Goal: Task Accomplishment & Management: Use online tool/utility

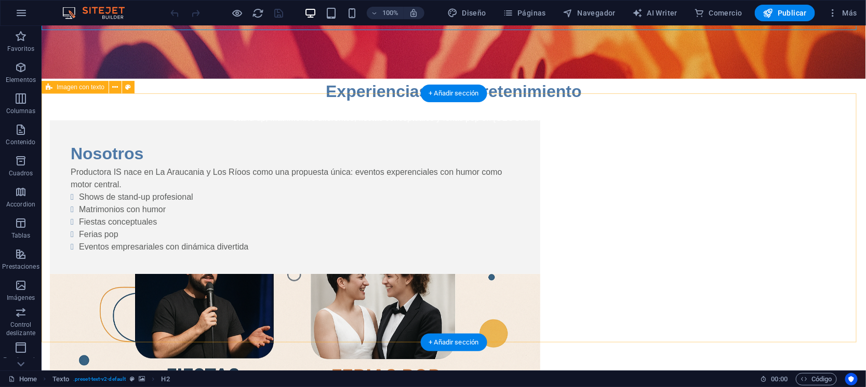
scroll to position [129, 0]
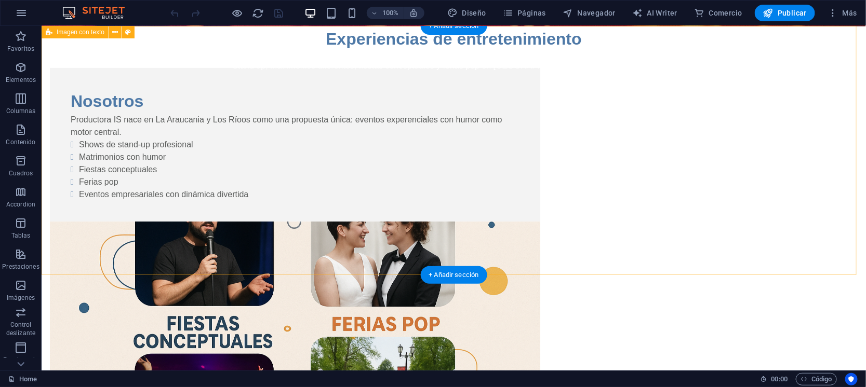
click at [540, 221] on figure at bounding box center [294, 304] width 490 height 166
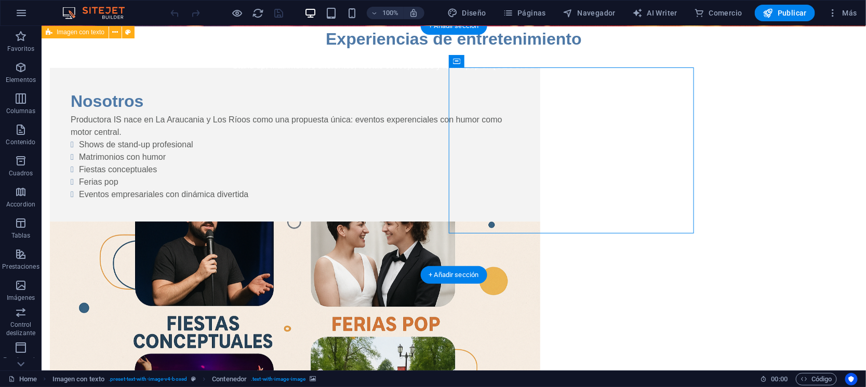
click at [540, 221] on figure at bounding box center [294, 304] width 490 height 166
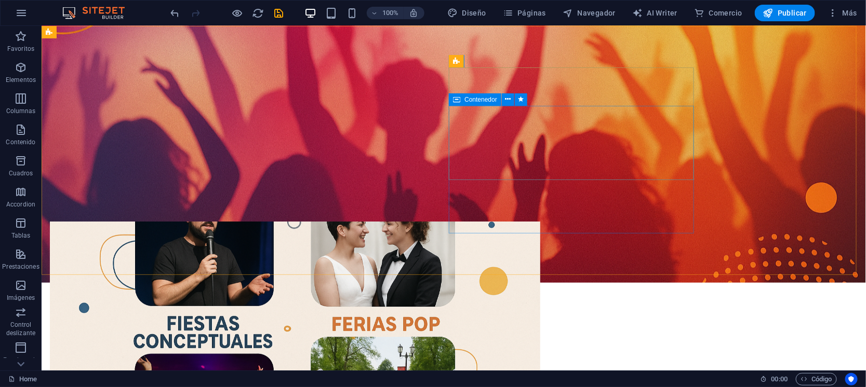
click at [462, 101] on div "Contenedor" at bounding box center [475, 99] width 52 height 12
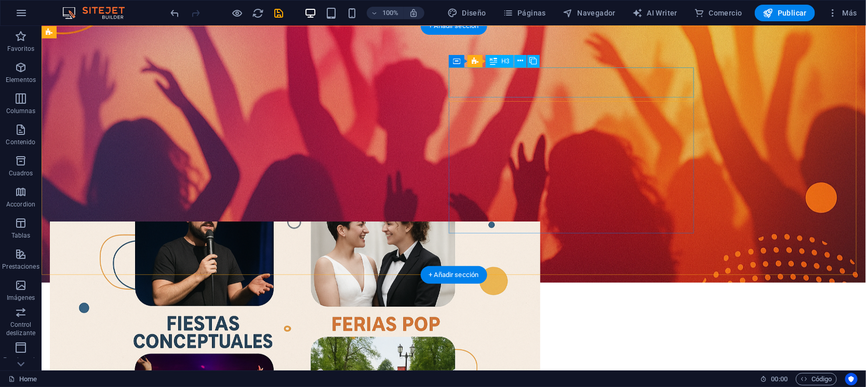
click at [540, 221] on figure at bounding box center [294, 304] width 490 height 166
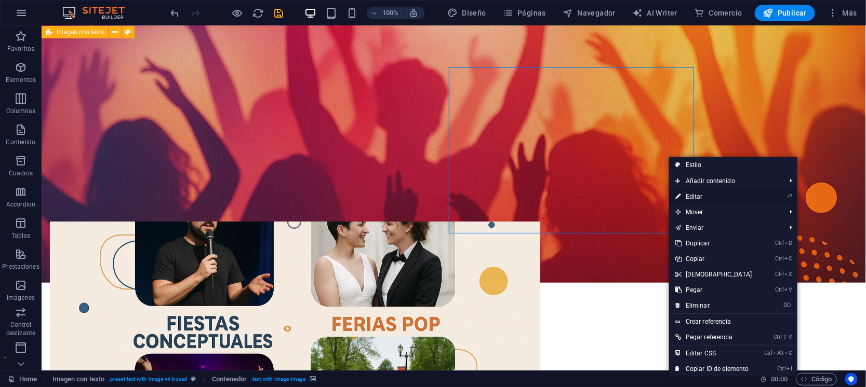
click at [696, 190] on link "⏎ Editar" at bounding box center [713, 197] width 89 height 16
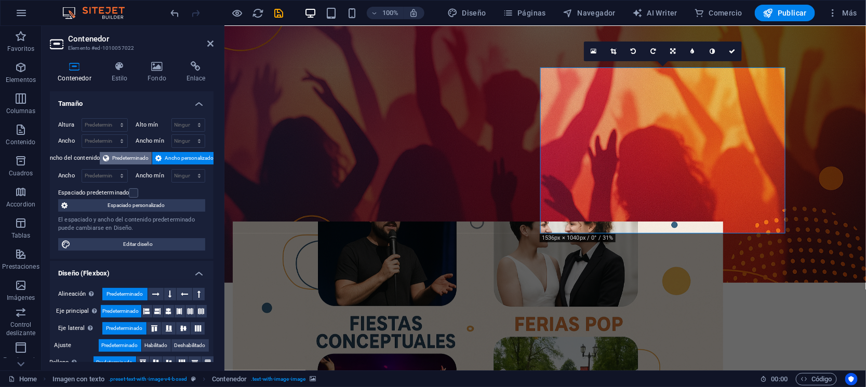
click at [133, 159] on span "Predeterminado" at bounding box center [130, 158] width 36 height 12
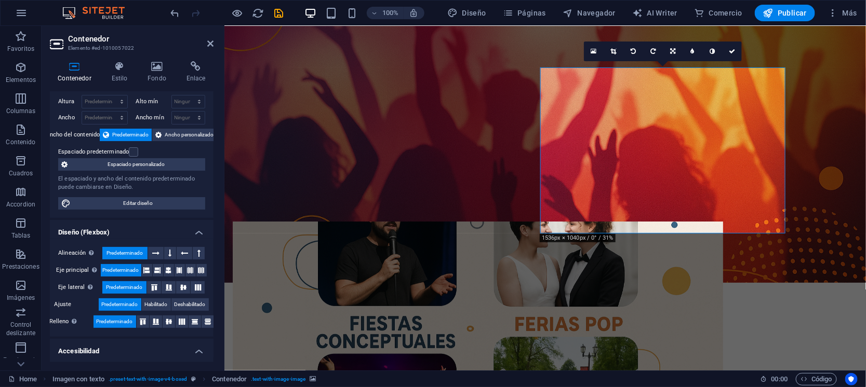
scroll to position [14, 0]
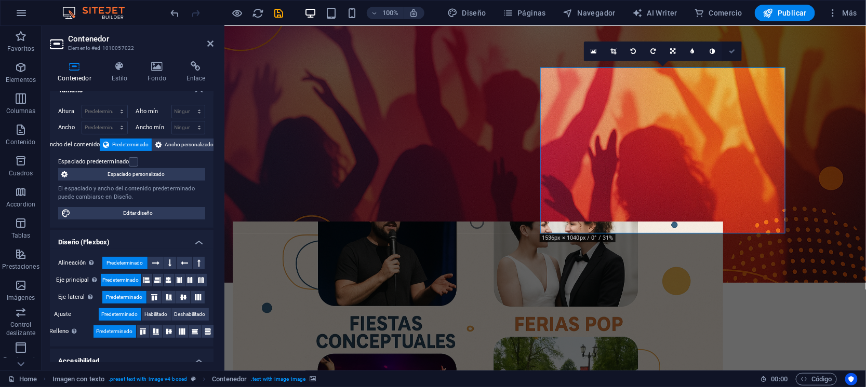
click at [733, 49] on icon at bounding box center [732, 51] width 6 height 6
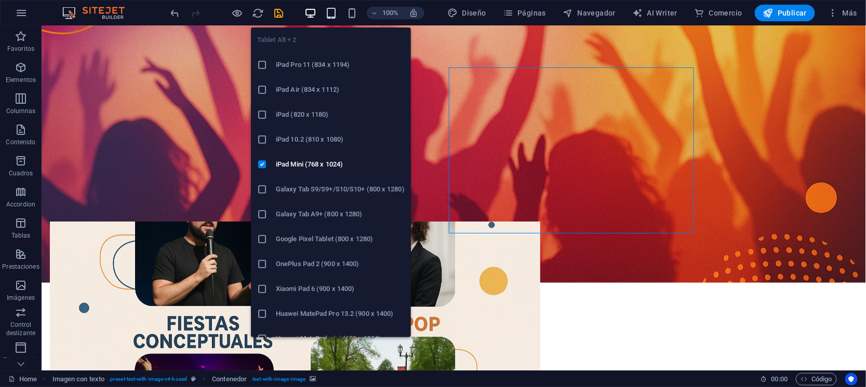
click at [330, 10] on icon "button" at bounding box center [331, 13] width 12 height 12
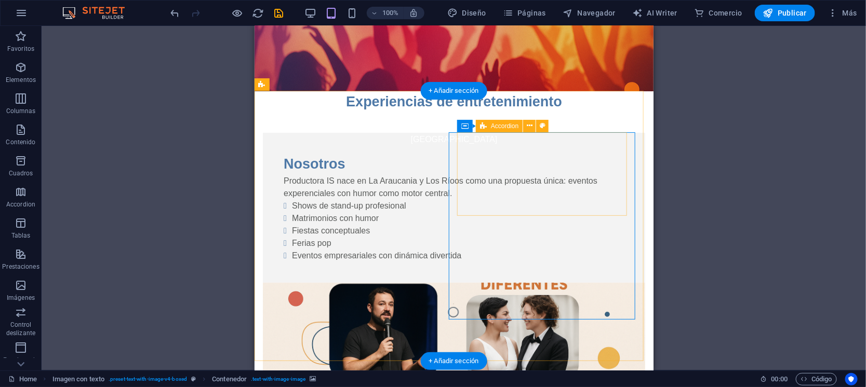
scroll to position [0, 0]
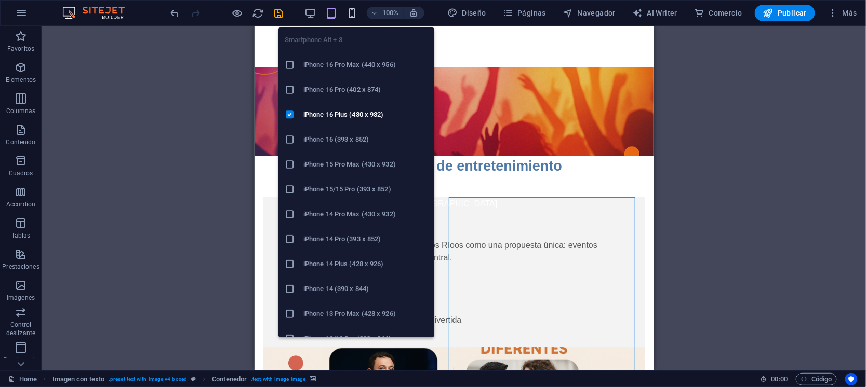
click at [355, 7] on icon "button" at bounding box center [352, 13] width 12 height 12
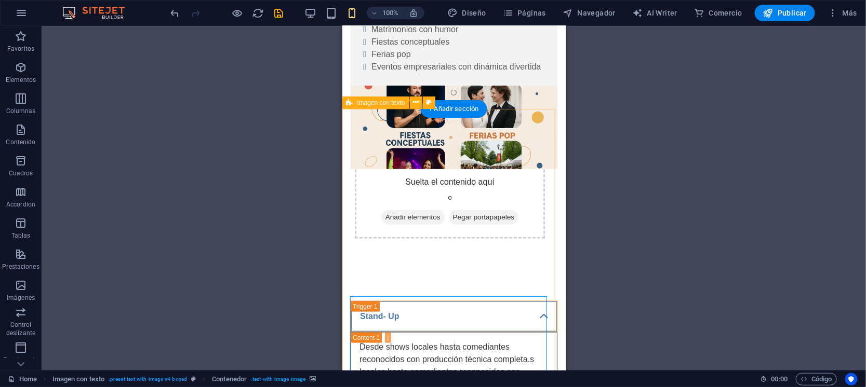
scroll to position [259, 0]
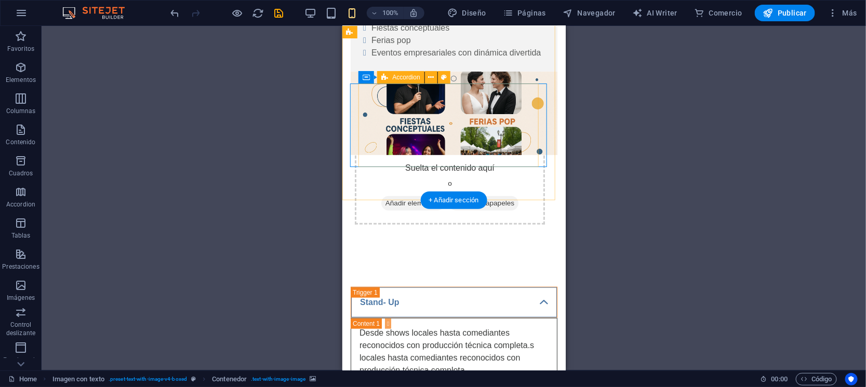
click at [488, 151] on div "Suelta el contenido aquí o Añadir elementos Pegar portapapeles" at bounding box center [449, 188] width 190 height 74
click at [404, 81] on div "Accordion" at bounding box center [400, 77] width 47 height 12
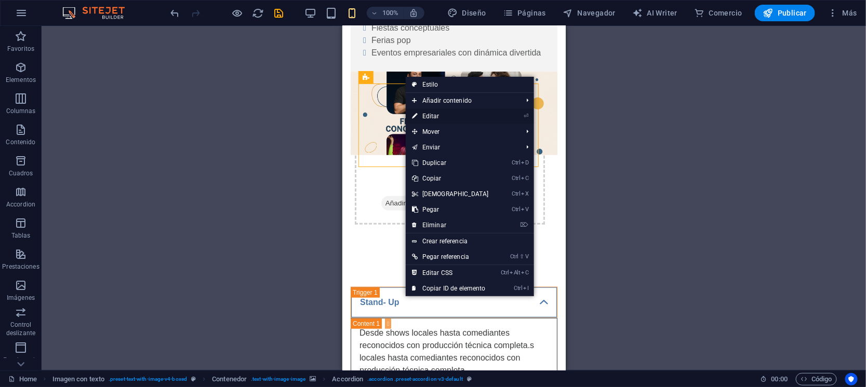
click at [437, 118] on link "⏎ Editar" at bounding box center [450, 117] width 89 height 16
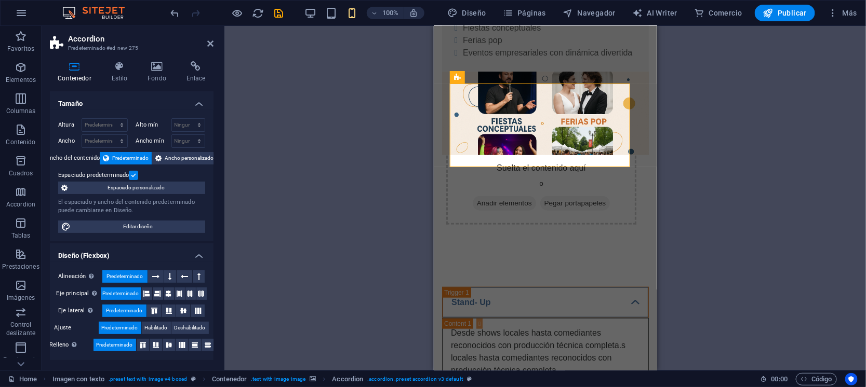
click at [130, 174] on label at bounding box center [133, 175] width 9 height 9
click at [0, 0] on input "Espaciado predeterminado" at bounding box center [0, 0] width 0 height 0
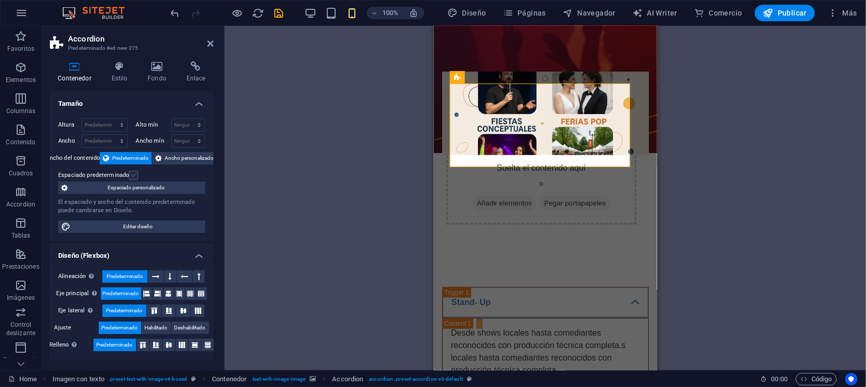
click at [133, 174] on label at bounding box center [133, 175] width 9 height 9
click at [0, 0] on input "Espaciado predeterminado" at bounding box center [0, 0] width 0 height 0
click at [159, 191] on span "Espaciado personalizado" at bounding box center [136, 188] width 131 height 12
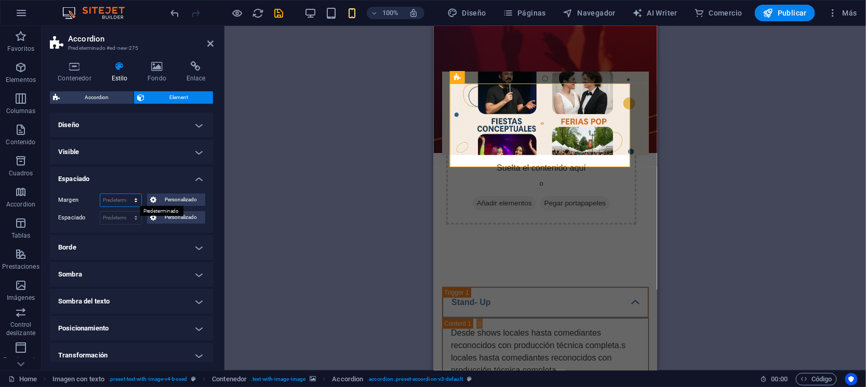
click at [120, 200] on select "Predeterminado automático px % rem vw vh Personalizado" at bounding box center [120, 200] width 41 height 12
click at [100, 194] on select "Predeterminado automático px % rem vw vh Personalizado" at bounding box center [120, 200] width 41 height 12
select select "DISABLED_OPTION_VALUE"
click at [117, 216] on select "Predeterminado px rem % vh vw Personalizado" at bounding box center [120, 218] width 41 height 12
select select "%"
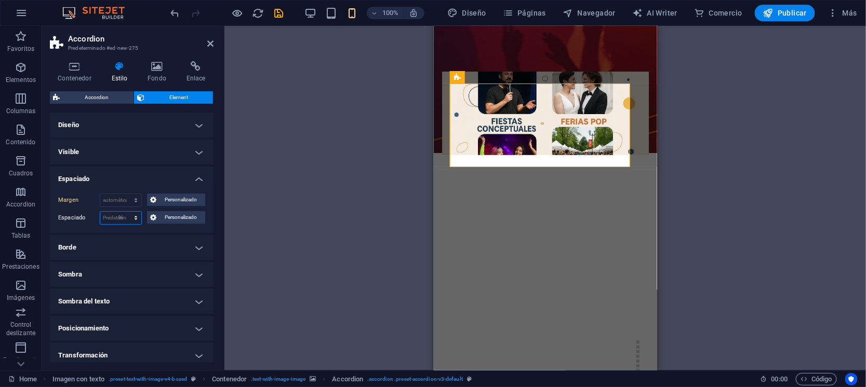
click at [125, 212] on select "Predeterminado px rem % vh vw Personalizado" at bounding box center [120, 218] width 41 height 12
type input "100"
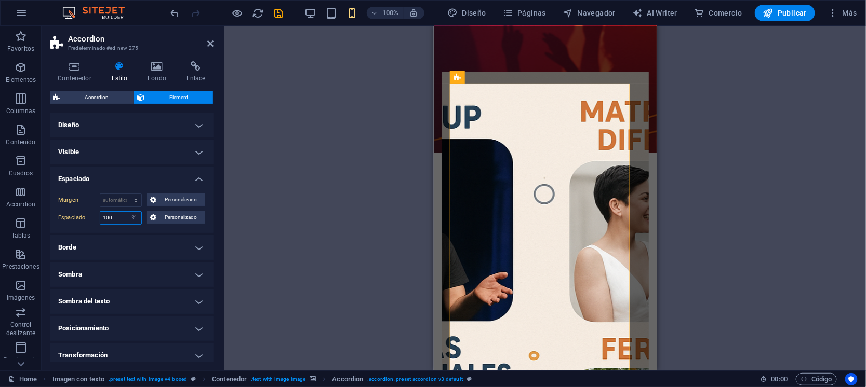
click at [123, 220] on input "100" at bounding box center [120, 218] width 41 height 12
click at [133, 219] on select "Predeterminado px rem % vh vw Personalizado" at bounding box center [134, 218] width 15 height 12
select select "px"
click at [127, 212] on select "Predeterminado px rem % vh vw Personalizado" at bounding box center [134, 218] width 15 height 12
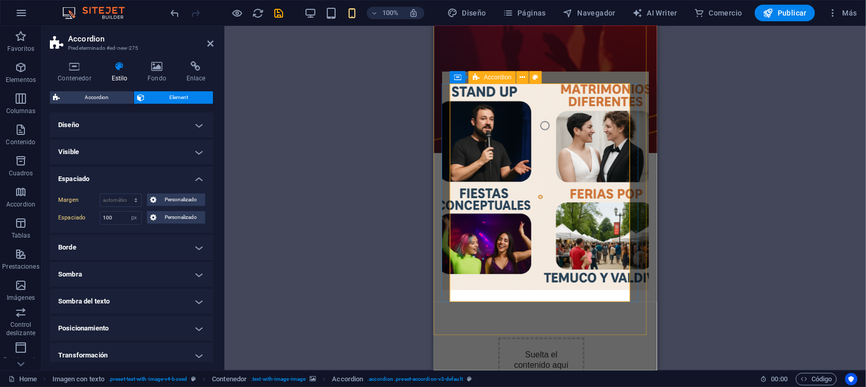
click at [701, 85] on div "Arrastra aquí para reemplazar el contenido existente. Si quieres crear un eleme…" at bounding box center [544, 198] width 641 height 345
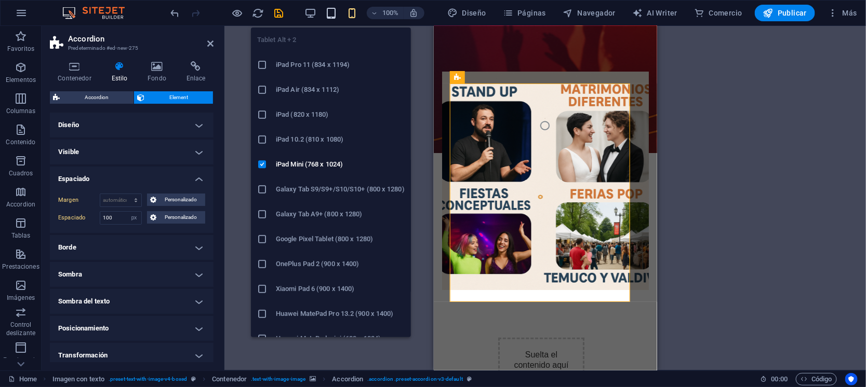
click at [337, 10] on icon "button" at bounding box center [331, 13] width 12 height 12
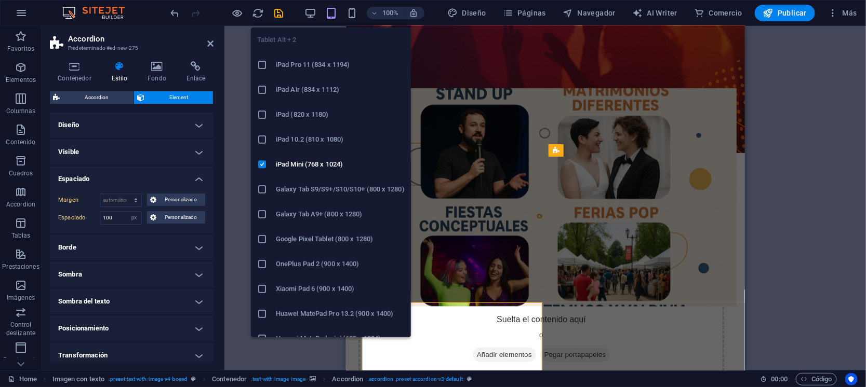
scroll to position [41, 0]
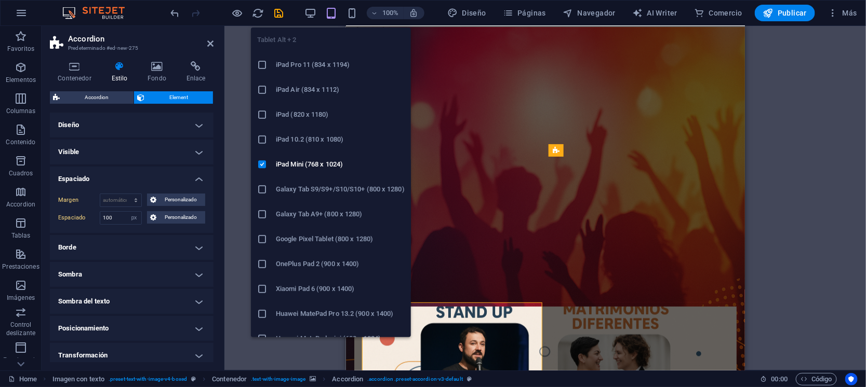
select select "DISABLED_OPTION_VALUE"
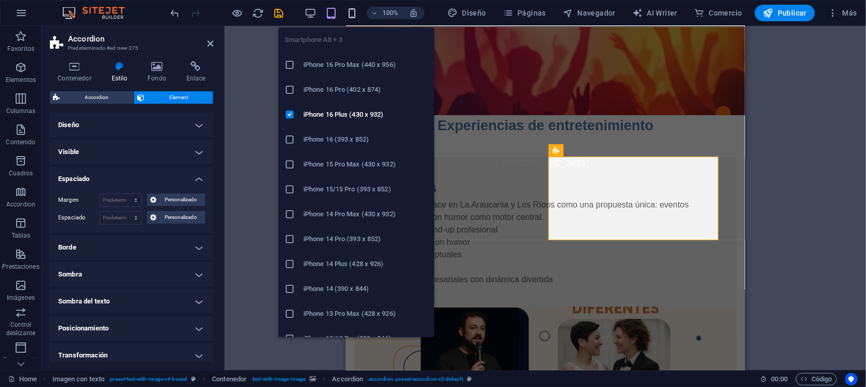
click at [350, 12] on icon "button" at bounding box center [352, 13] width 12 height 12
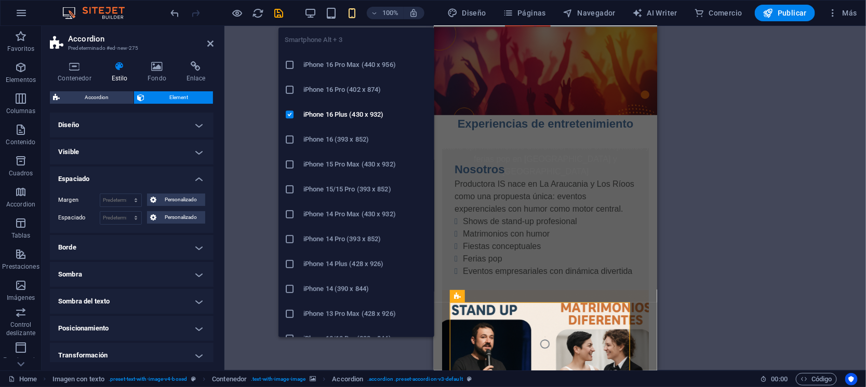
type input "100"
select select "px"
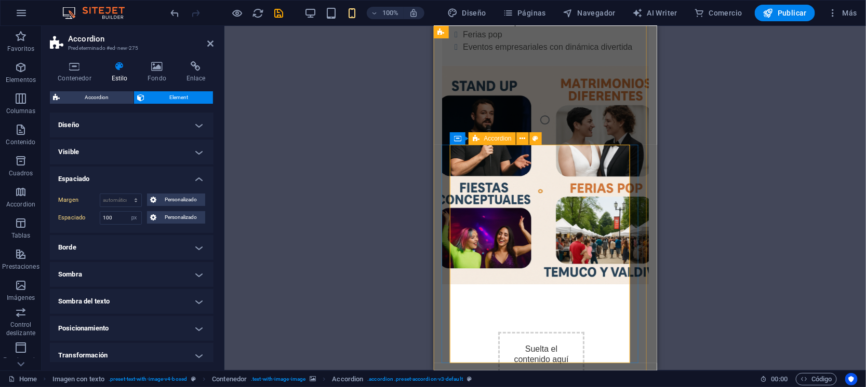
scroll to position [300, 0]
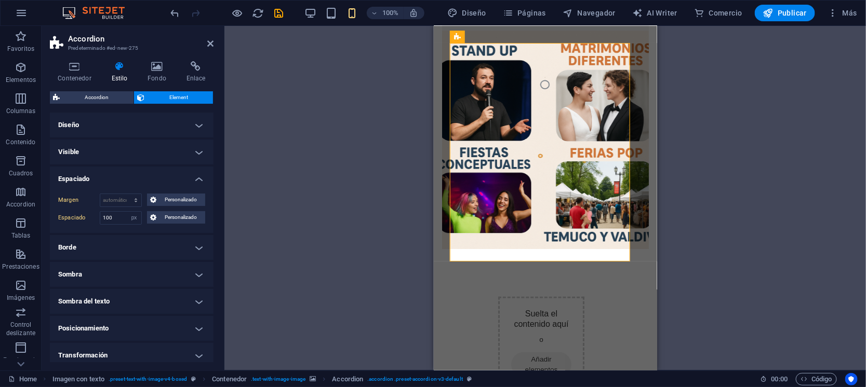
click at [691, 56] on div "Arrastra aquí para reemplazar el contenido existente. Si quieres crear un eleme…" at bounding box center [544, 198] width 641 height 345
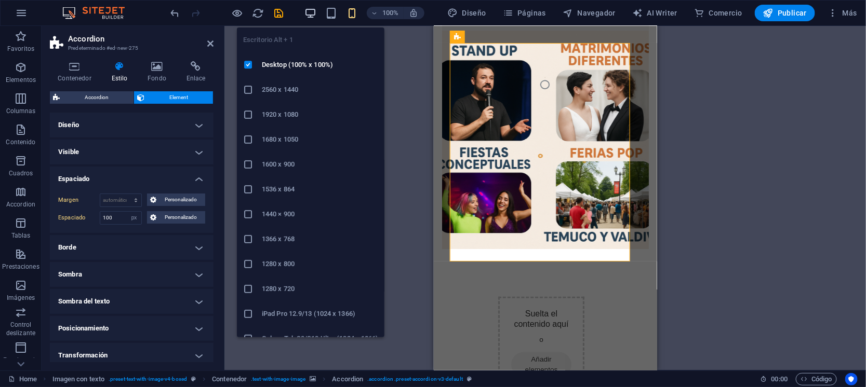
click at [314, 10] on icon "button" at bounding box center [310, 13] width 12 height 12
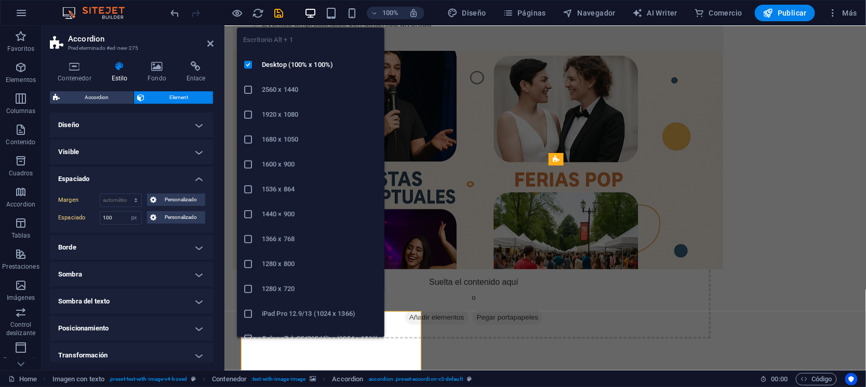
scroll to position [31, 0]
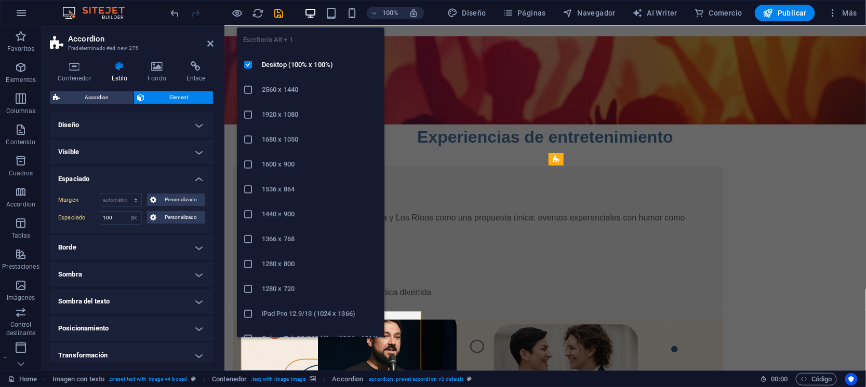
select select "DISABLED_OPTION_VALUE"
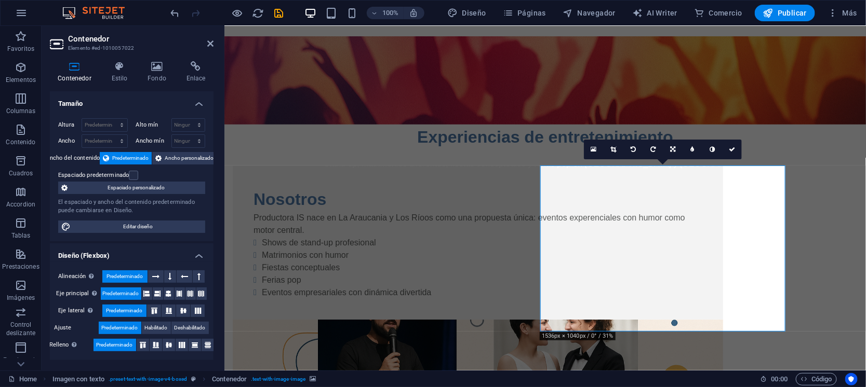
click at [568, 335] on div "Nosotros Productora IS nace en La Araucania y Los Ríoos como una propuesta únic…" at bounding box center [544, 358] width 641 height 468
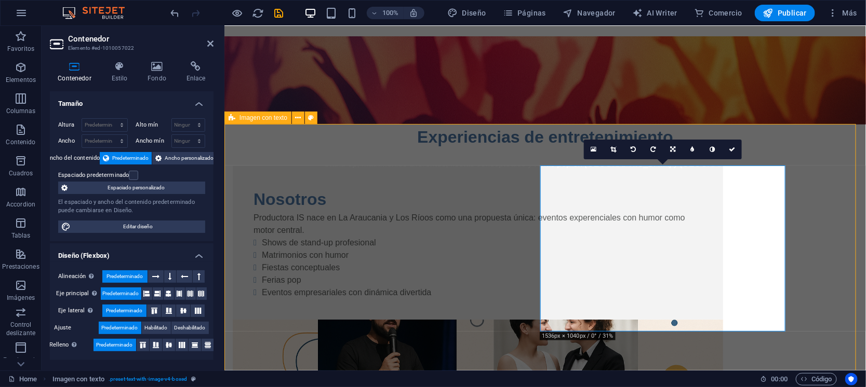
click at [568, 335] on div "Nosotros Productora IS nace en La Araucania y Los Ríoos como una propuesta únic…" at bounding box center [544, 358] width 641 height 468
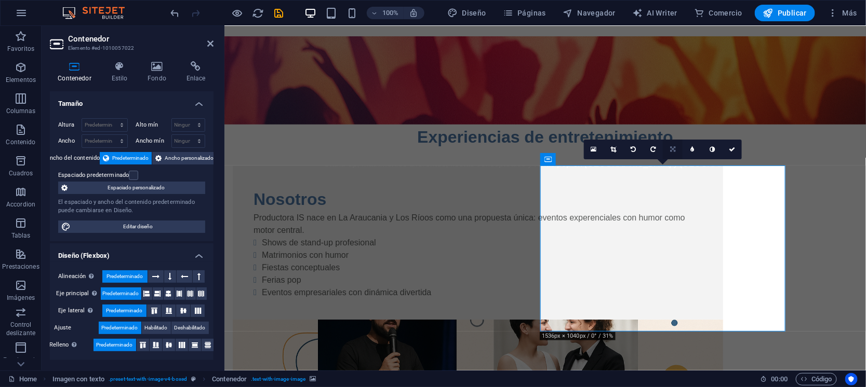
click at [673, 152] on icon at bounding box center [672, 149] width 5 height 6
click at [655, 145] on link at bounding box center [653, 150] width 20 height 20
click at [674, 145] on link at bounding box center [673, 150] width 20 height 20
click at [693, 152] on icon at bounding box center [692, 149] width 5 height 6
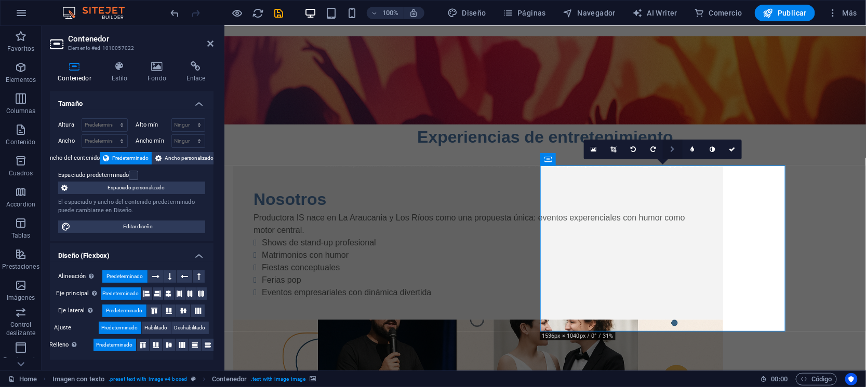
click at [674, 151] on icon at bounding box center [672, 149] width 5 height 6
click at [674, 129] on icon at bounding box center [672, 130] width 6 height 6
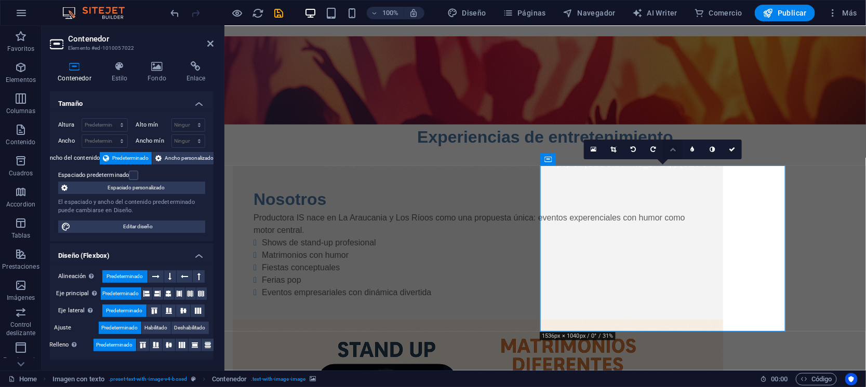
click at [670, 153] on link at bounding box center [673, 150] width 20 height 20
click at [672, 130] on icon at bounding box center [672, 130] width 6 height 6
click at [673, 151] on icon at bounding box center [672, 149] width 6 height 6
click at [674, 170] on icon at bounding box center [672, 169] width 6 height 6
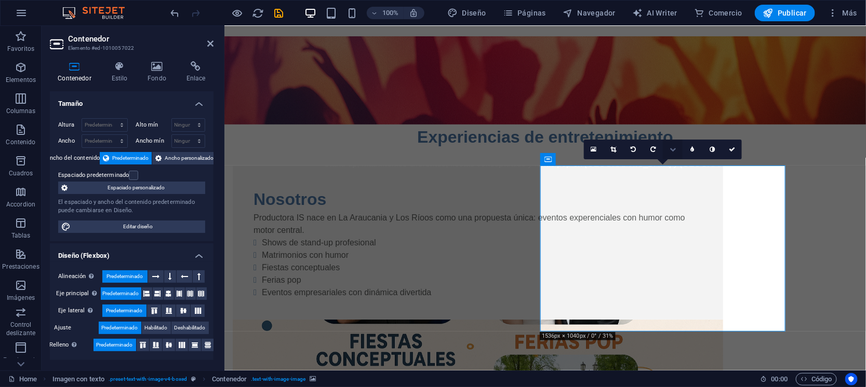
click at [669, 149] on icon at bounding box center [672, 149] width 6 height 6
click at [693, 148] on icon at bounding box center [692, 149] width 5 height 6
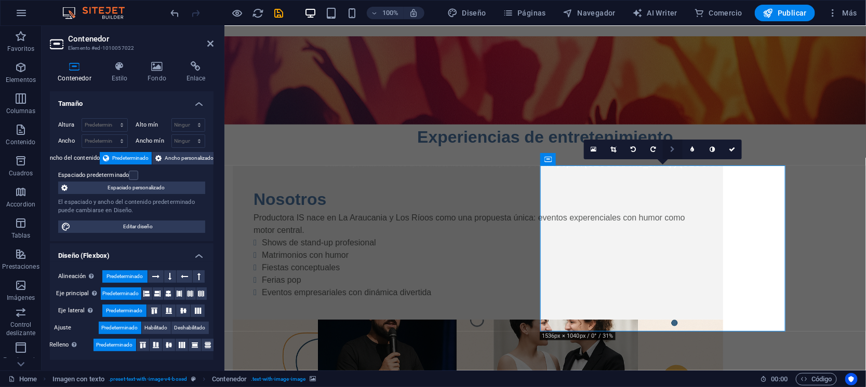
click at [671, 150] on icon at bounding box center [672, 149] width 5 height 6
click at [690, 149] on icon at bounding box center [692, 149] width 5 height 6
click at [671, 147] on icon at bounding box center [672, 149] width 5 height 6
click at [654, 147] on icon at bounding box center [652, 149] width 5 height 6
click at [673, 149] on icon at bounding box center [672, 149] width 5 height 6
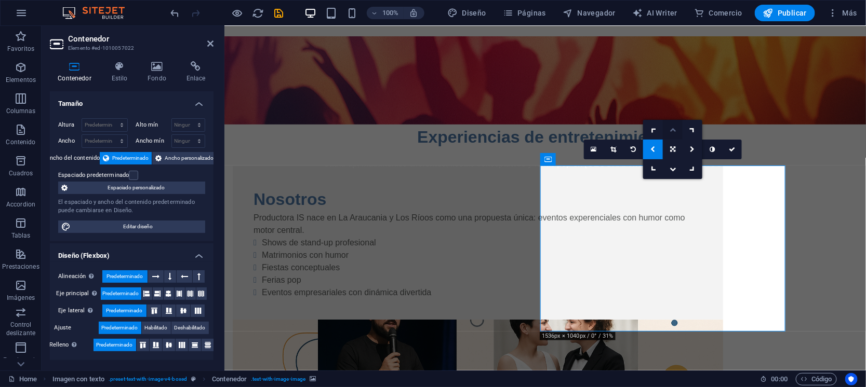
click at [672, 127] on icon at bounding box center [672, 130] width 6 height 6
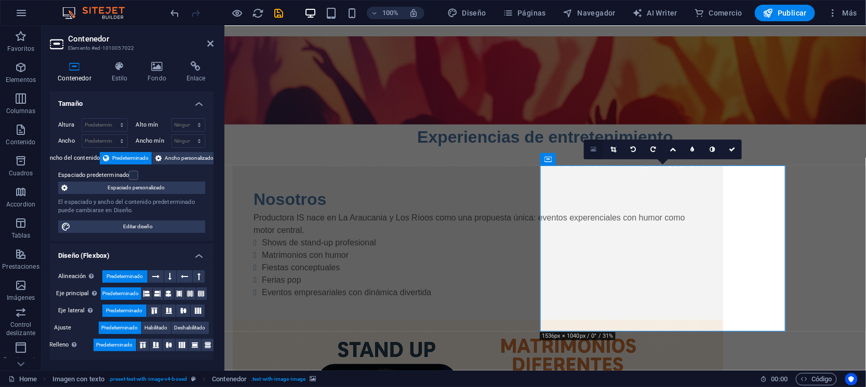
click at [590, 147] on link at bounding box center [594, 150] width 20 height 20
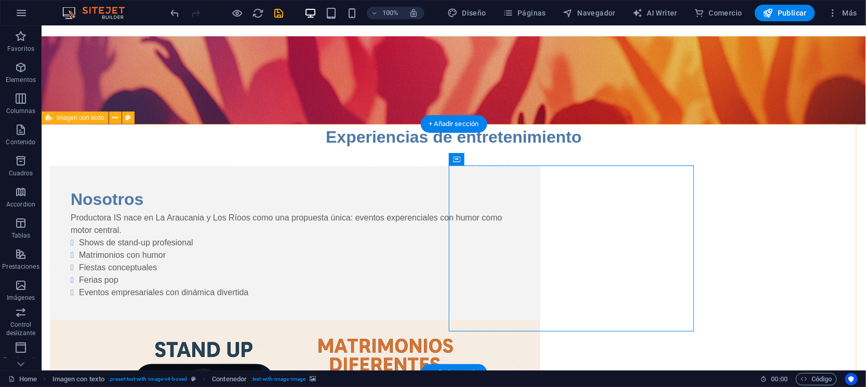
click at [752, 239] on div "Nosotros Productora IS nace en La Araucania y Los Ríoos como una propuesta únic…" at bounding box center [453, 362] width 824 height 477
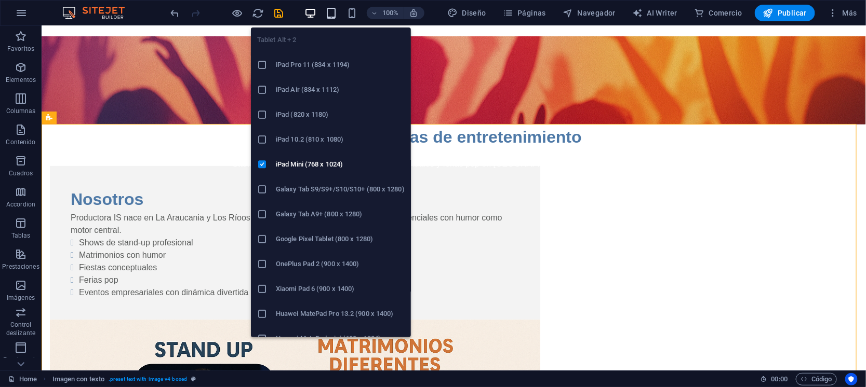
click at [334, 8] on icon "button" at bounding box center [331, 13] width 12 height 12
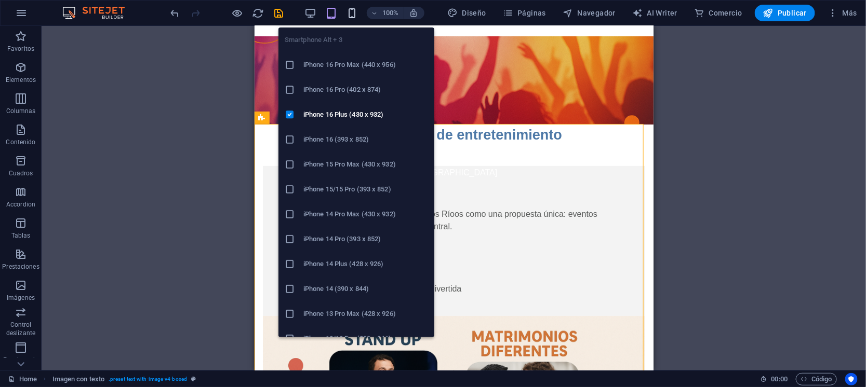
click at [351, 15] on icon "button" at bounding box center [352, 13] width 12 height 12
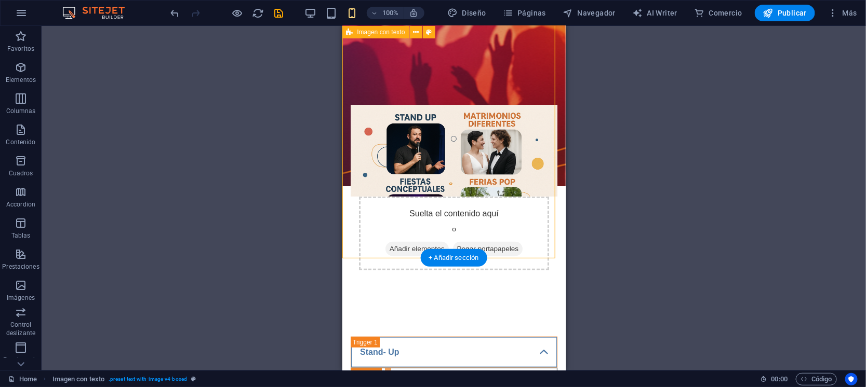
scroll to position [161, 0]
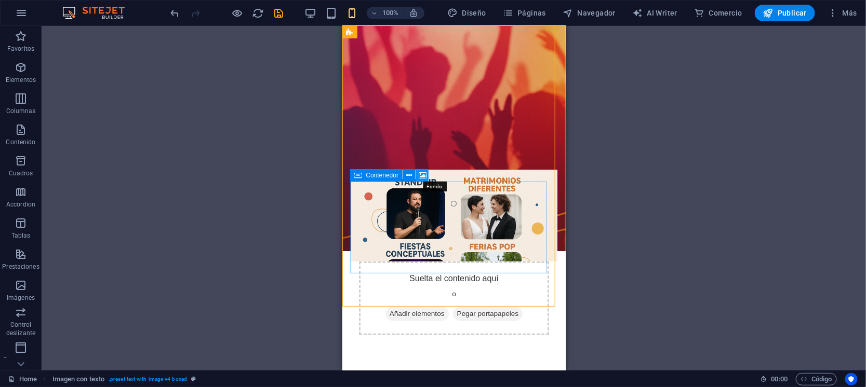
click at [422, 177] on icon at bounding box center [423, 175] width 8 height 11
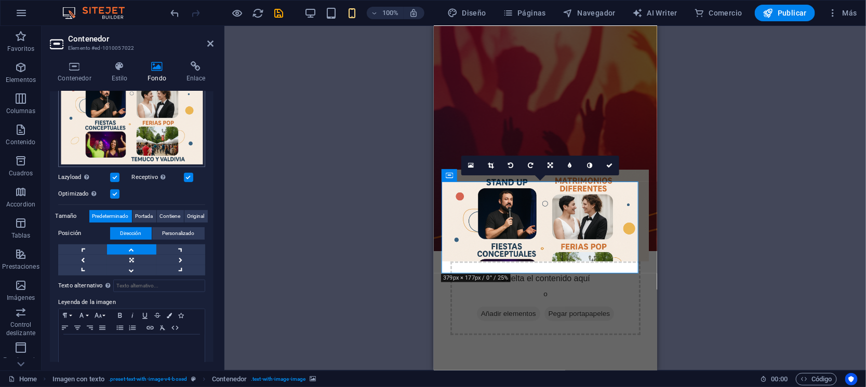
scroll to position [129, 0]
click at [171, 214] on span "Contiene" at bounding box center [170, 216] width 21 height 12
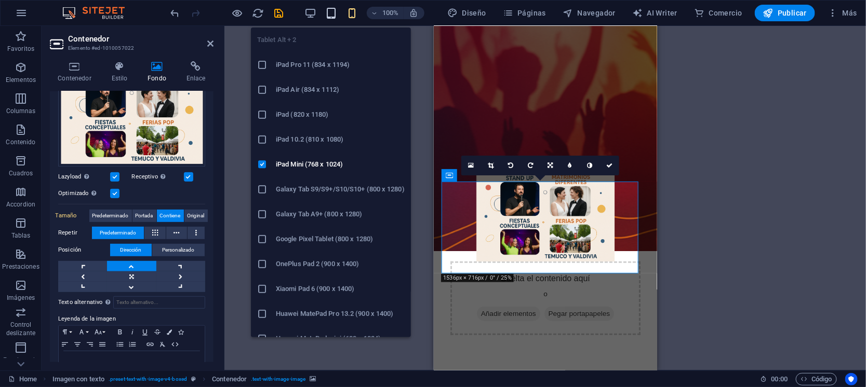
click at [337, 10] on icon "button" at bounding box center [331, 13] width 12 height 12
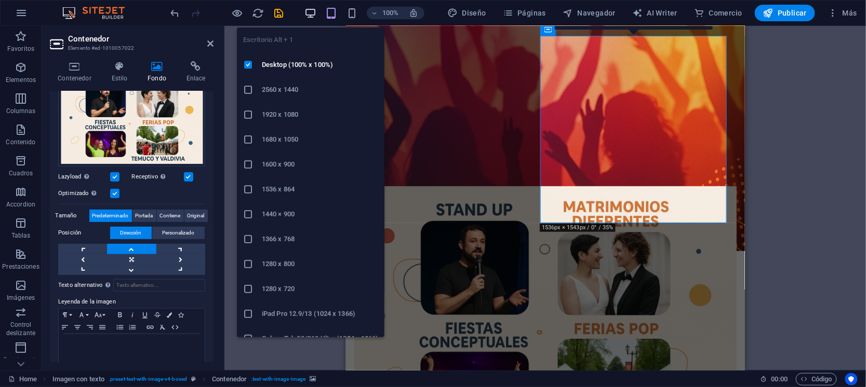
click at [307, 8] on icon "button" at bounding box center [310, 13] width 12 height 12
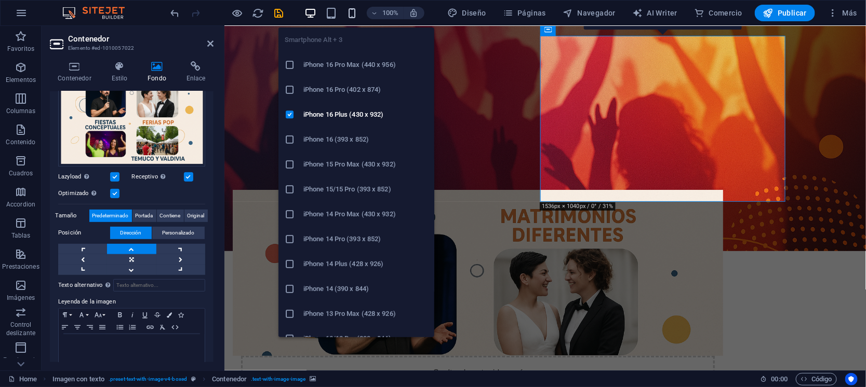
click at [352, 11] on icon "button" at bounding box center [352, 13] width 12 height 12
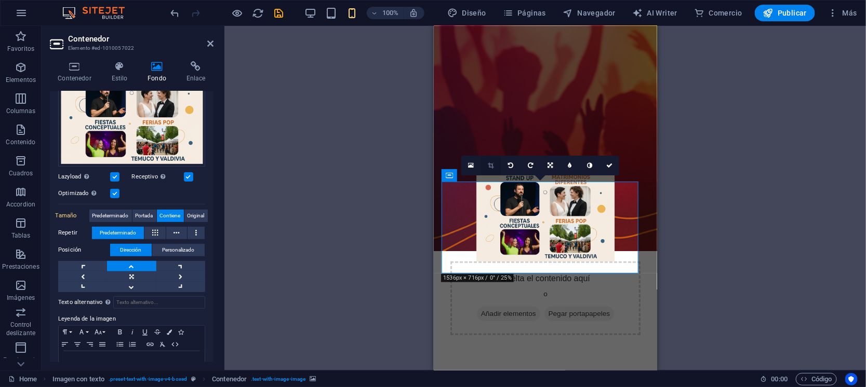
click at [491, 166] on icon at bounding box center [491, 166] width 6 height 6
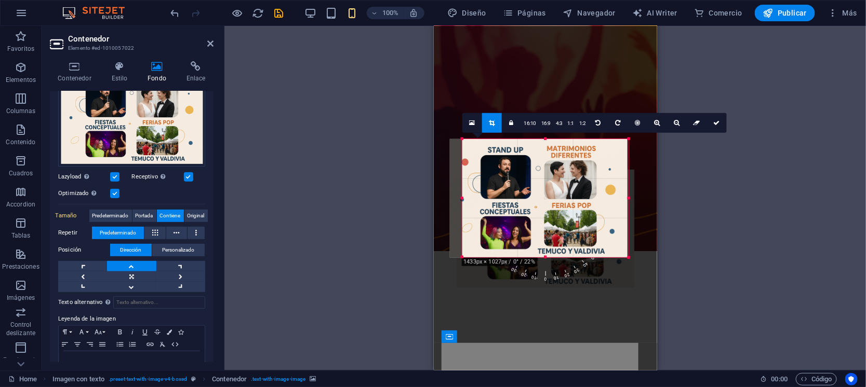
drag, startPoint x: 455, startPoint y: 197, endPoint x: 467, endPoint y: 196, distance: 12.5
click at [467, 196] on div "180 170 160 150 140 130 120 110 100 90 80 70 60 50 40 30 20 10 0 -10 -20 -30 -4…" at bounding box center [545, 198] width 166 height 118
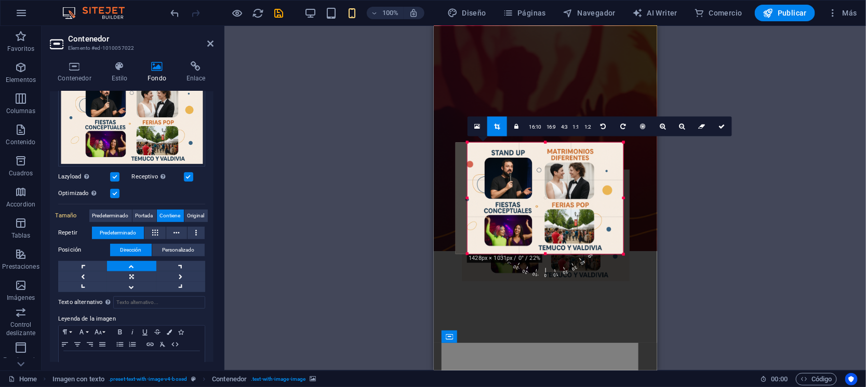
drag, startPoint x: 628, startPoint y: 199, endPoint x: 618, endPoint y: 198, distance: 10.4
click at [618, 198] on div "180 170 160 150 140 130 120 110 100 90 80 70 60 50 40 30 20 10 0 -10 -20 -30 -4…" at bounding box center [545, 199] width 156 height 112
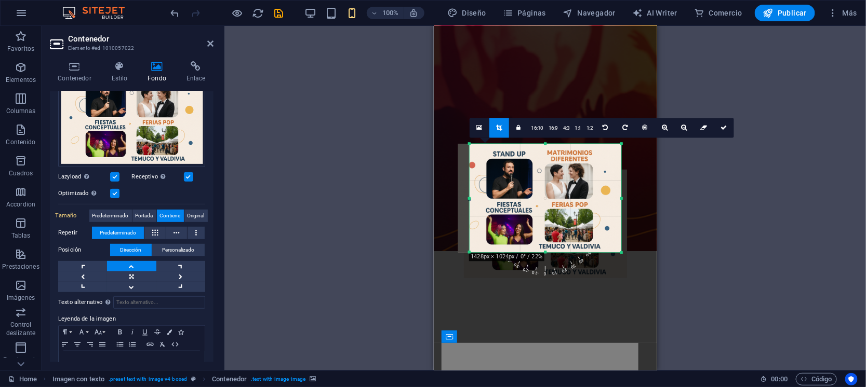
click at [618, 197] on div "180 170 160 150 140 130 120 110 100 90 80 70 60 50 40 30 20 10 0 -10 -20 -30 -4…" at bounding box center [545, 198] width 152 height 109
click at [718, 231] on div "Arrastra aquí para reemplazar el contenido existente. Si quieres crear un eleme…" at bounding box center [544, 198] width 641 height 345
click at [724, 120] on link at bounding box center [724, 128] width 20 height 20
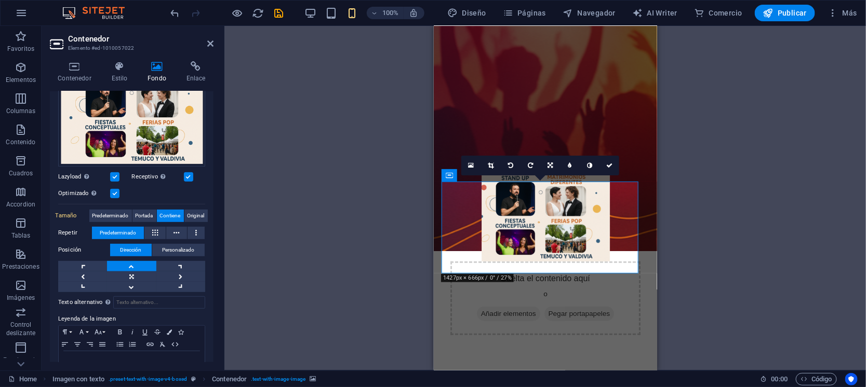
click at [713, 276] on div "Arrastra aquí para reemplazar el contenido existente. Si quieres crear un eleme…" at bounding box center [544, 198] width 641 height 345
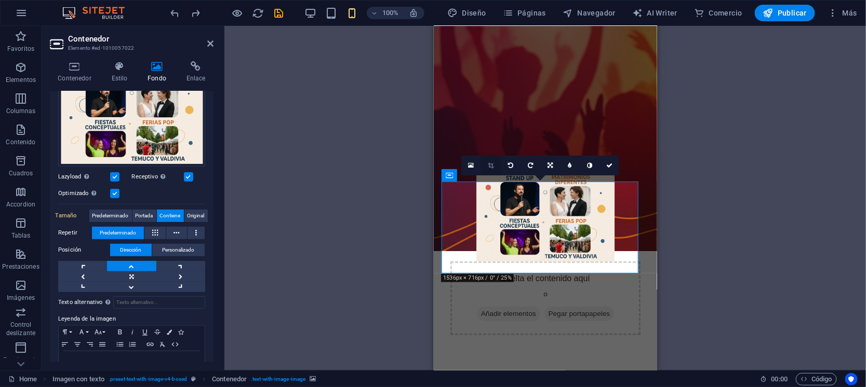
click at [488, 168] on icon at bounding box center [491, 166] width 6 height 6
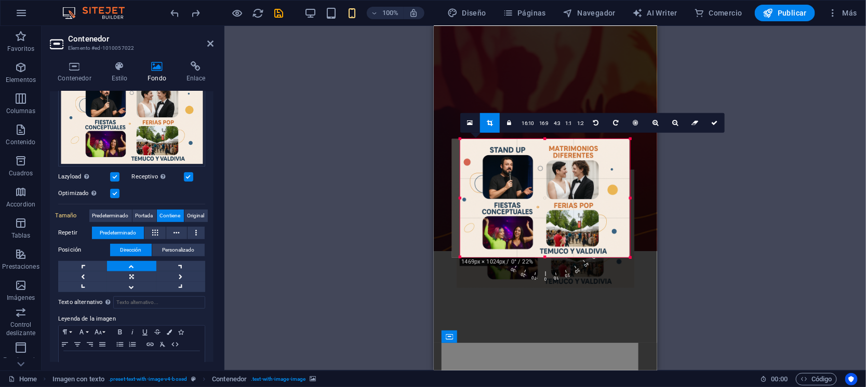
drag, startPoint x: 454, startPoint y: 197, endPoint x: 463, endPoint y: 197, distance: 8.3
click at [463, 197] on div "180 170 160 150 140 130 120 110 100 90 80 70 60 50 40 30 20 10 0 -10 -20 -30 -4…" at bounding box center [545, 198] width 170 height 118
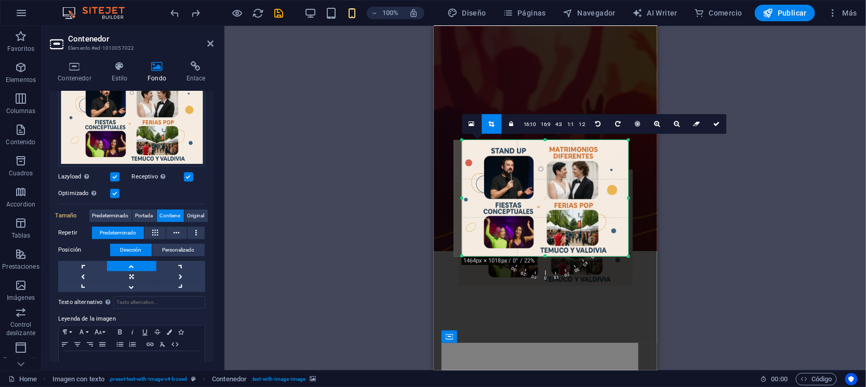
click at [627, 198] on div at bounding box center [629, 198] width 4 height 116
click at [496, 127] on link at bounding box center [491, 124] width 20 height 20
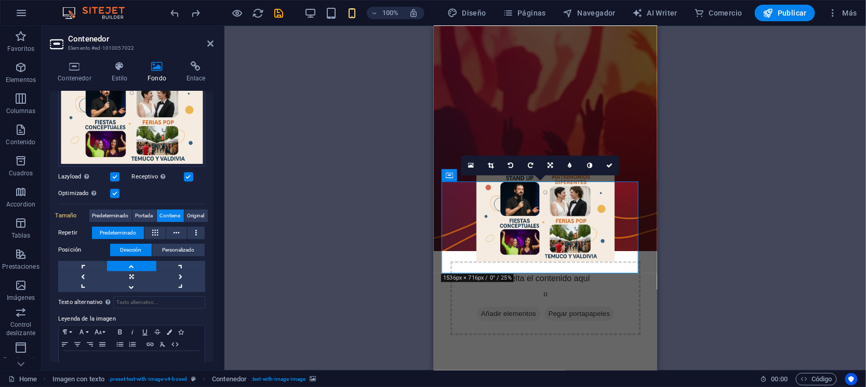
click at [675, 283] on div "Arrastra aquí para reemplazar el contenido existente. Si quieres crear un eleme…" at bounding box center [544, 198] width 641 height 345
click at [607, 166] on icon at bounding box center [609, 166] width 6 height 6
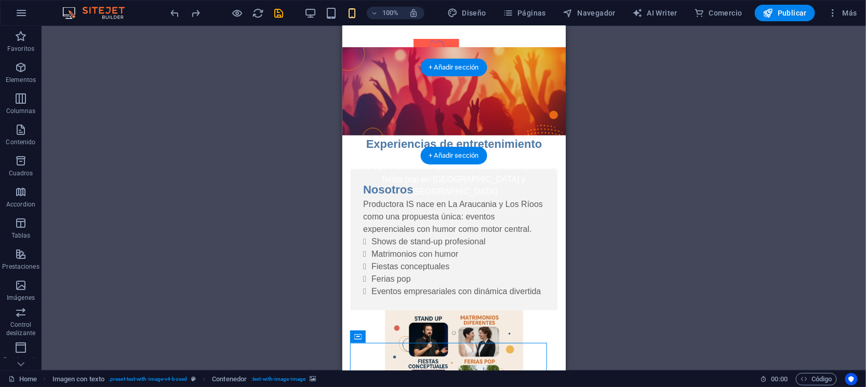
scroll to position [0, 0]
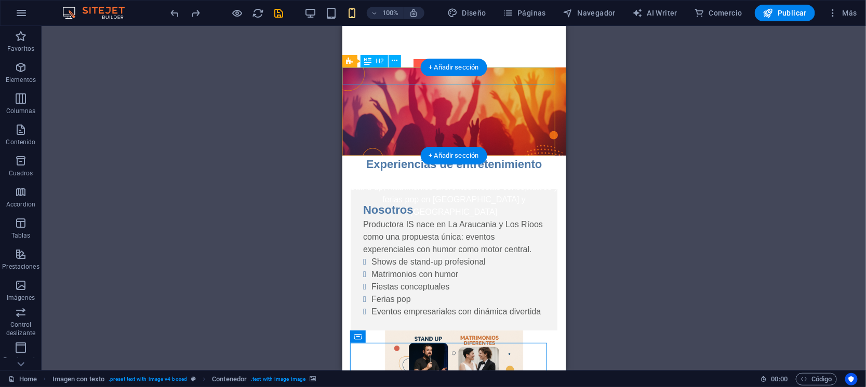
click at [492, 155] on div "Experiencias de entretenimiento" at bounding box center [453, 163] width 223 height 17
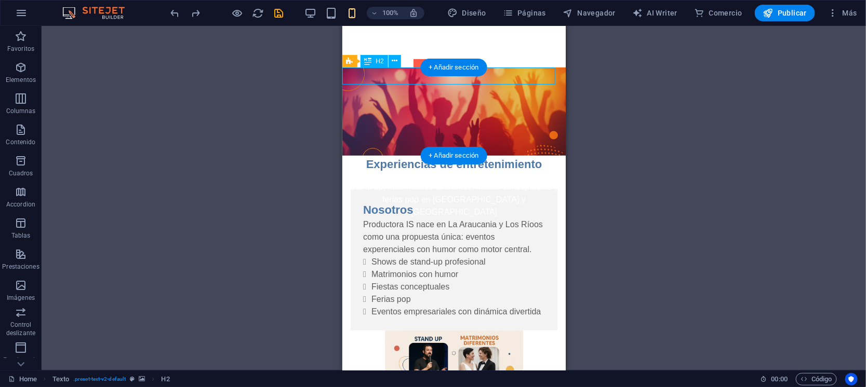
click at [502, 155] on div "Experiencias de entretenimiento" at bounding box center [453, 163] width 223 height 17
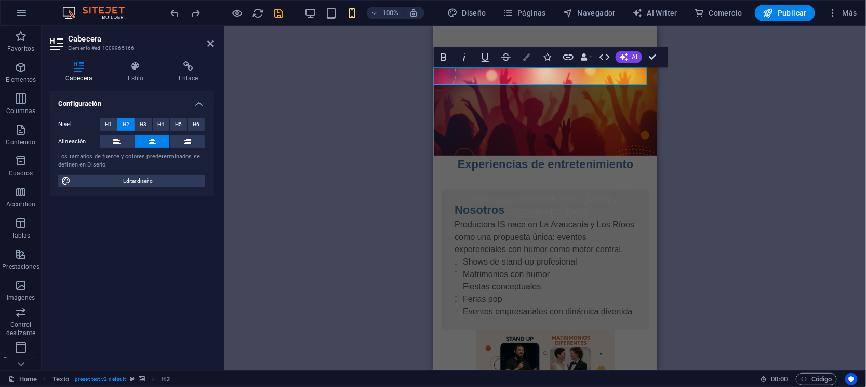
click at [527, 57] on icon "button" at bounding box center [526, 56] width 7 height 7
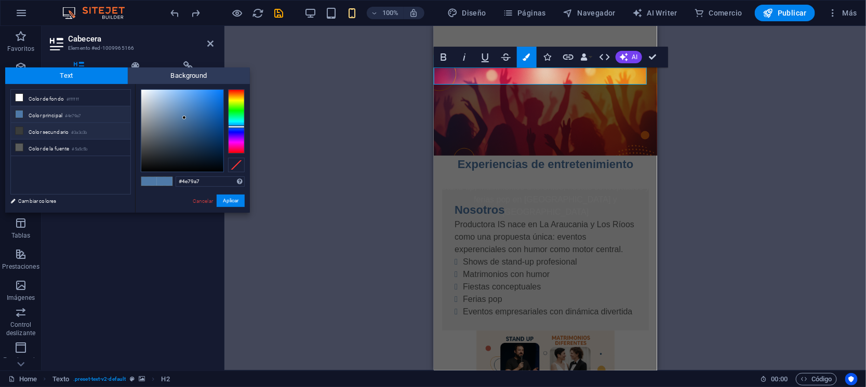
click at [93, 126] on li "Color secundario #3a3c3b" at bounding box center [70, 131] width 119 height 17
type input "#3a3c3b"
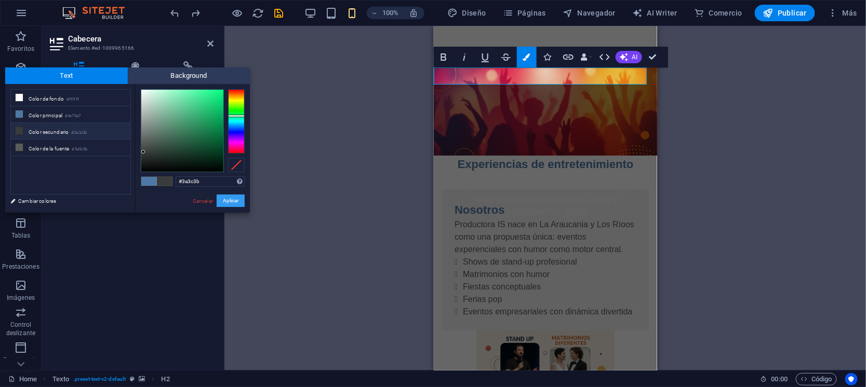
click at [230, 201] on button "Aplicar" at bounding box center [231, 201] width 28 height 12
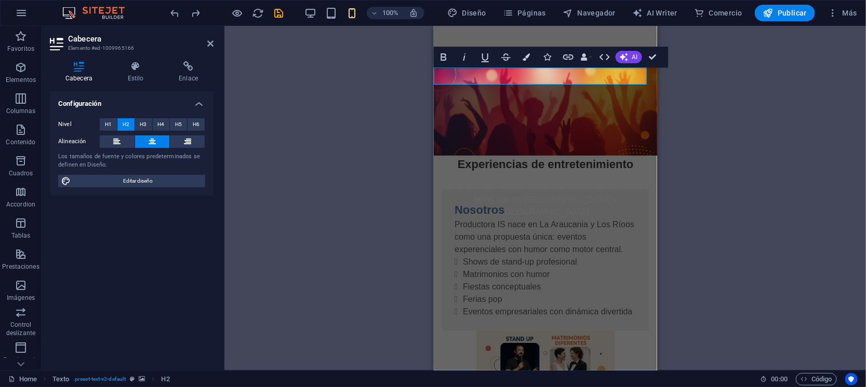
click at [768, 166] on div "Texto H2 Texto Imagen con texto Separador 3 columnas Contenedor Imagen 3 column…" at bounding box center [544, 198] width 641 height 345
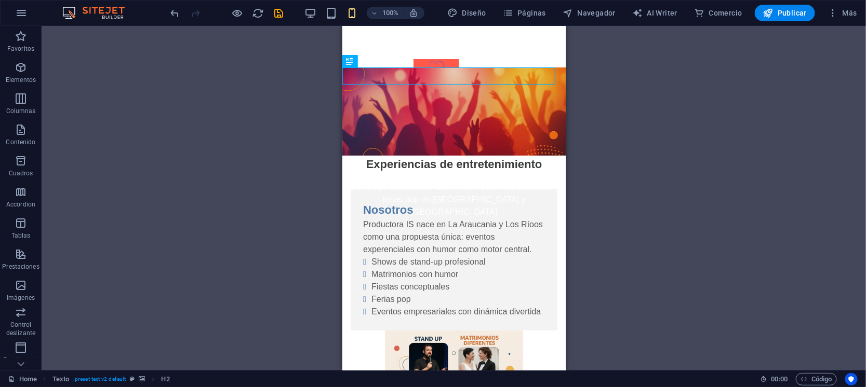
click at [648, 226] on div "Texto H2 Texto Imagen con texto Separador 3 columnas Contenedor Imagen 3 column…" at bounding box center [454, 198] width 824 height 345
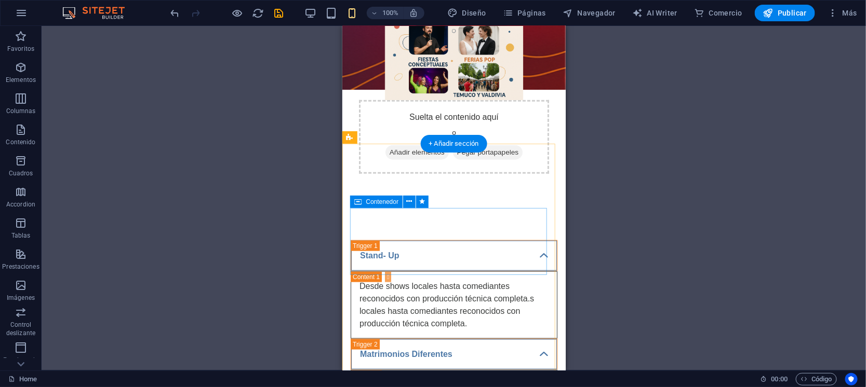
scroll to position [324, 0]
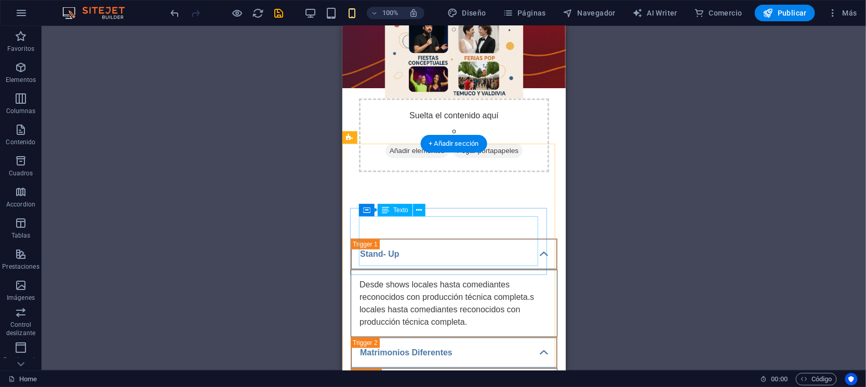
click at [369, 278] on div "Desde shows locales hasta comediantes reconocidos con producción técnica comple…" at bounding box center [453, 303] width 189 height 50
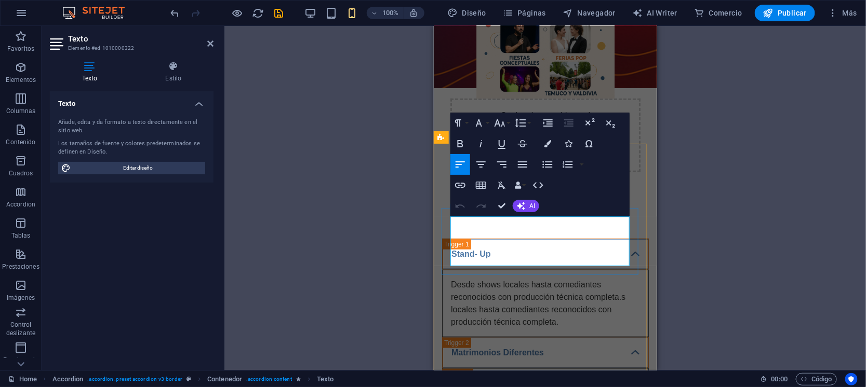
click at [622, 280] on span "Desde shows locales hasta comediantes reconocidos con producción técnica comple…" at bounding box center [537, 303] width 175 height 46
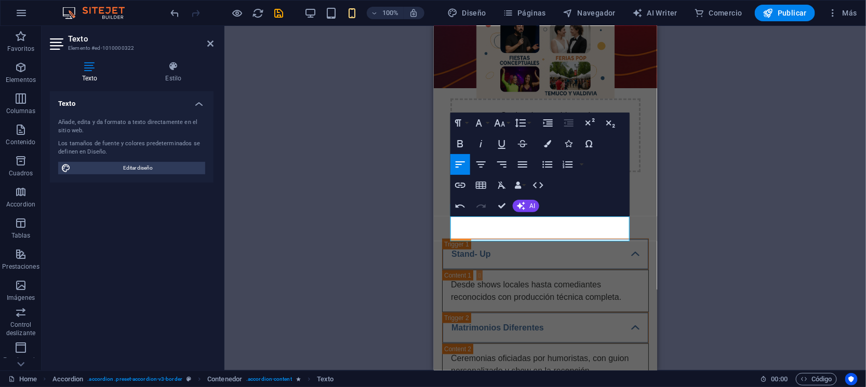
click at [712, 176] on div "Texto H2 Texto Imagen con texto Separador 3 columnas Contenedor Imagen 3 column…" at bounding box center [544, 198] width 641 height 345
click at [698, 130] on div "Texto H2 Texto Imagen con texto Separador 3 columnas Contenedor Imagen 3 column…" at bounding box center [544, 198] width 641 height 345
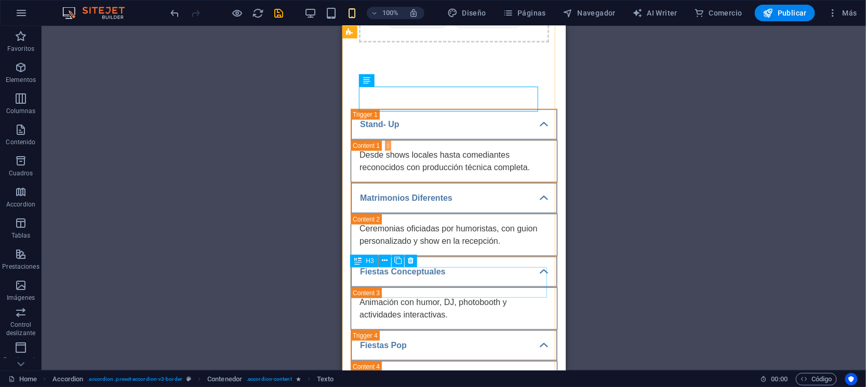
scroll to position [519, 0]
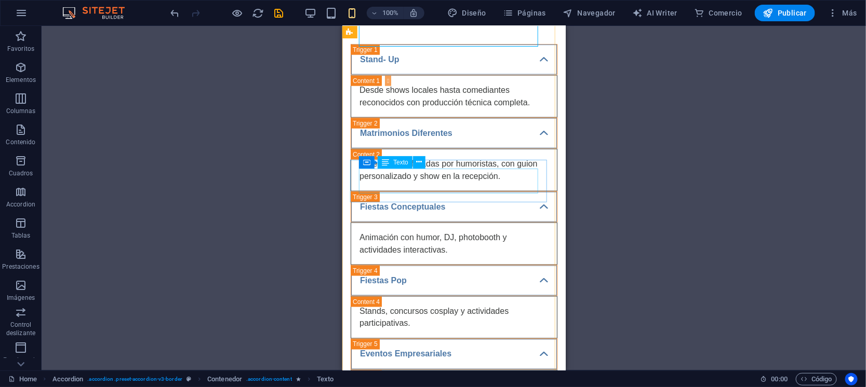
click at [467, 231] on div "Animación con humor, DJ, photobooth y actividades interactivas." at bounding box center [453, 243] width 189 height 25
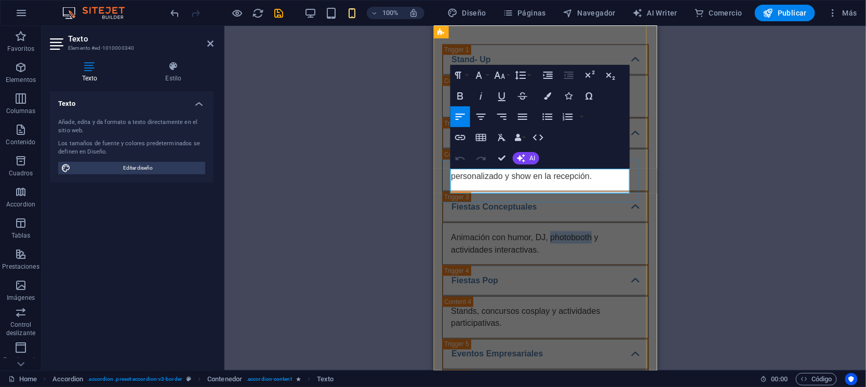
drag, startPoint x: 549, startPoint y: 176, endPoint x: 591, endPoint y: 176, distance: 41.6
click at [591, 233] on span "Animación con humor, DJ, photobooth y actividades interactivas." at bounding box center [524, 243] width 148 height 21
copy span "photobooth"
click at [529, 305] on div "Stands, concursos cosplay y actividades participativas." at bounding box center [544, 317] width 189 height 25
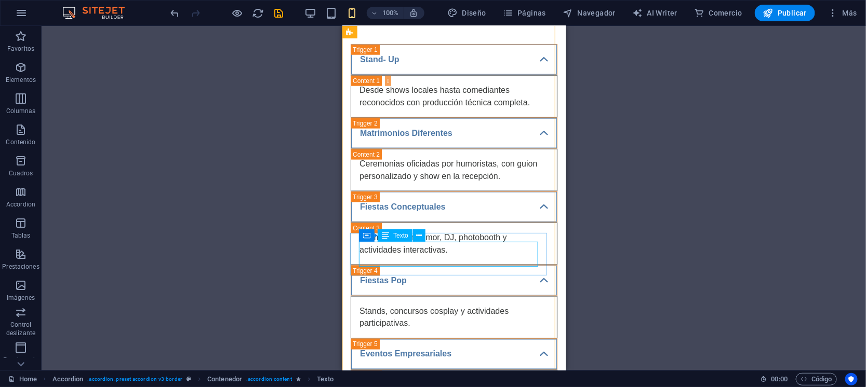
click at [459, 305] on div "Stands, concursos cosplay y actividades participativas." at bounding box center [453, 317] width 189 height 25
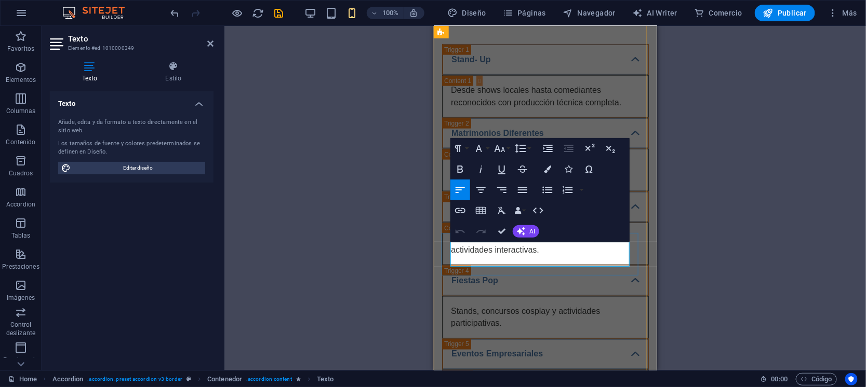
click at [552, 306] on span "Stands, concursos cosplay y actividades participativas." at bounding box center [524, 316] width 149 height 21
drag, startPoint x: 554, startPoint y: 260, endPoint x: 451, endPoint y: 248, distance: 103.0
click at [451, 305] on p "Stands, concursos cosplay y K-Pop y actividades participativas." at bounding box center [544, 317] width 189 height 25
copy span "Stands, concursos cosplay y K-Pop y actividades participativas."
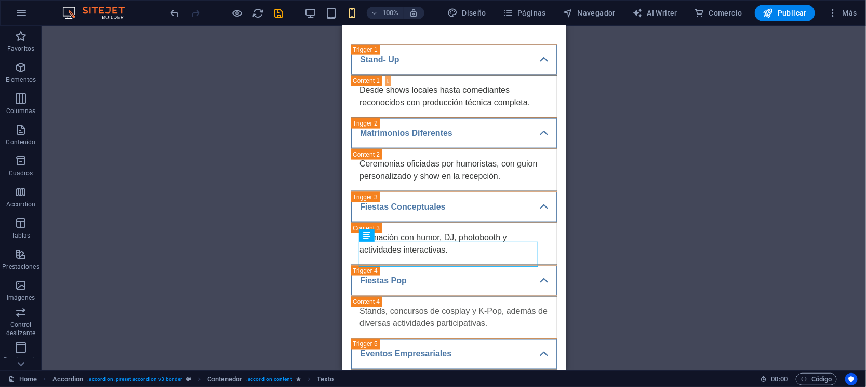
click at [672, 213] on div "Texto H2 Texto Imagen con texto Separador 3 columnas Contenedor Imagen 3 column…" at bounding box center [454, 198] width 824 height 345
click at [427, 379] on div "Keynotes humorísticos, MCs y dinámicas de team building con comedia." at bounding box center [453, 391] width 189 height 25
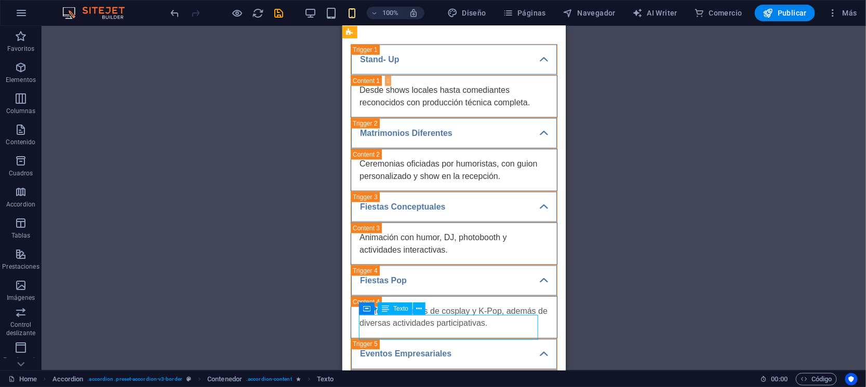
click at [391, 379] on div "Keynotes humorísticos, MCs y dinámicas de team building con comedia." at bounding box center [453, 391] width 189 height 25
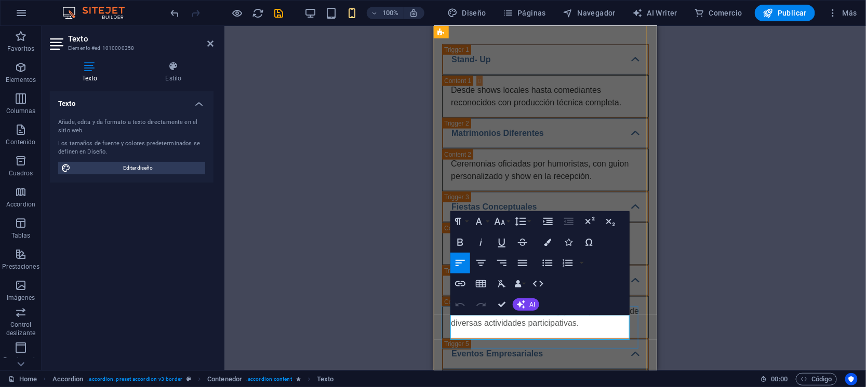
drag, startPoint x: 553, startPoint y: 331, endPoint x: 450, endPoint y: 323, distance: 103.2
click at [450, 379] on p "Keynotes humorísticos, MCs y dinámicas de team building con comedia." at bounding box center [544, 391] width 189 height 25
copy span "Keynotes humorísticos, MCs y dinámicas de team building con comedia."
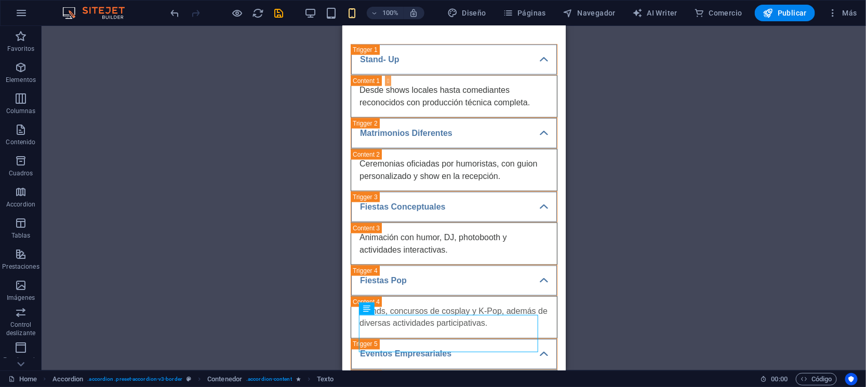
click at [710, 324] on div "Texto H2 Texto Imagen con texto Separador 3 columnas Contenedor Imagen 3 column…" at bounding box center [454, 198] width 824 height 345
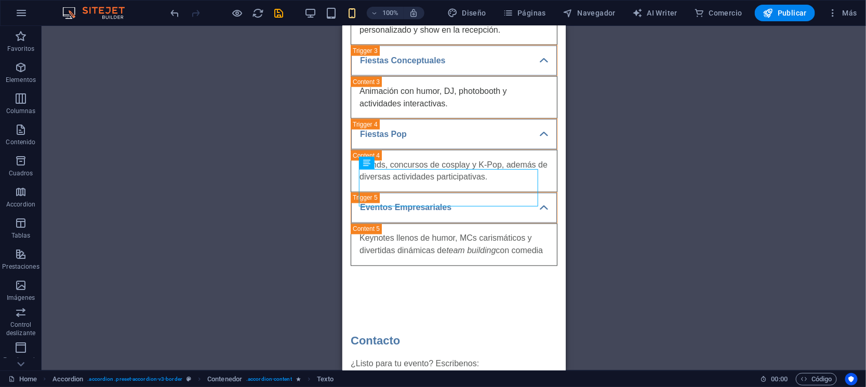
scroll to position [697, 0]
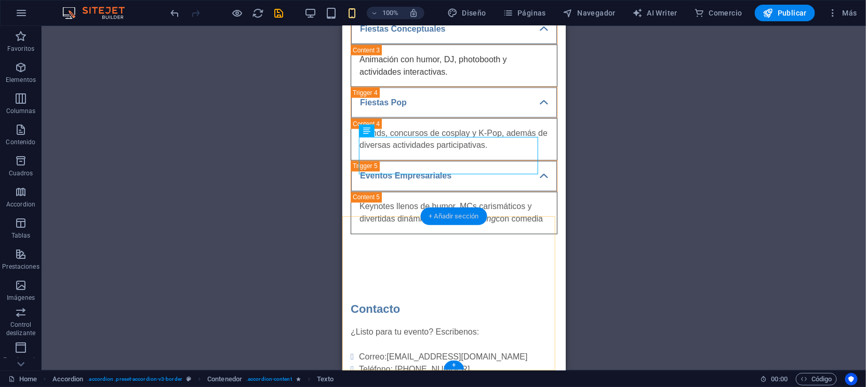
click at [444, 212] on div "+ Añadir sección" at bounding box center [453, 217] width 66 height 18
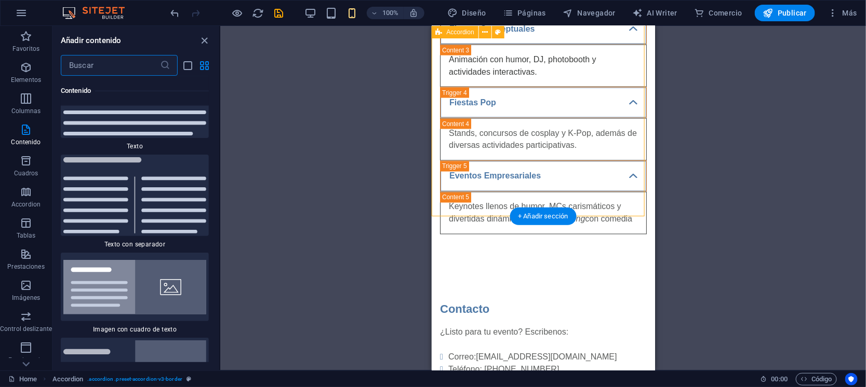
scroll to position [3491, 0]
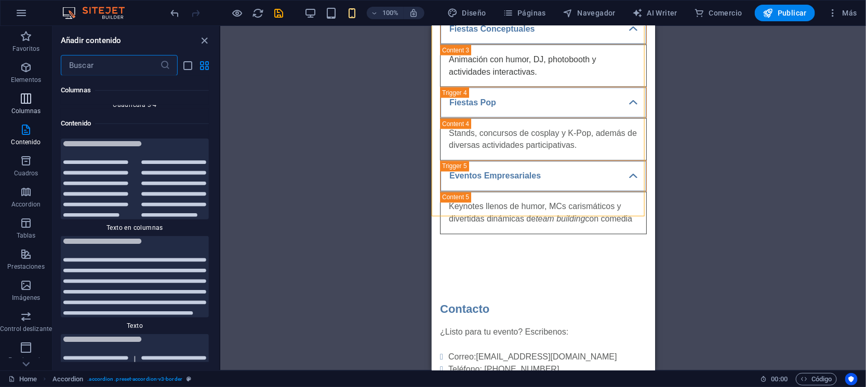
click at [24, 101] on icon "button" at bounding box center [26, 98] width 12 height 12
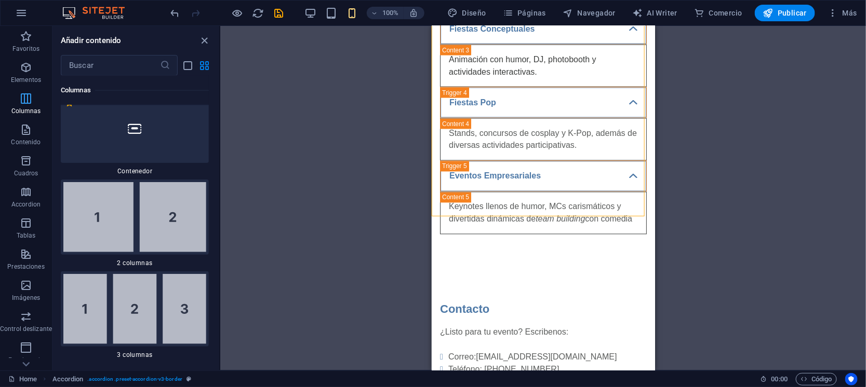
scroll to position [599, 0]
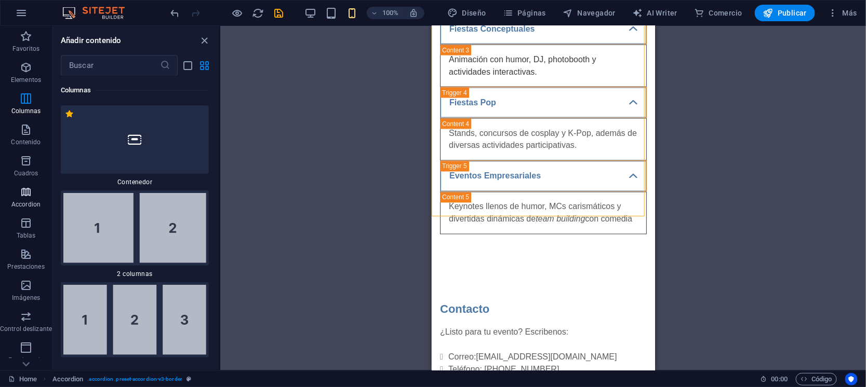
click at [36, 193] on span "Accordion" at bounding box center [26, 198] width 52 height 25
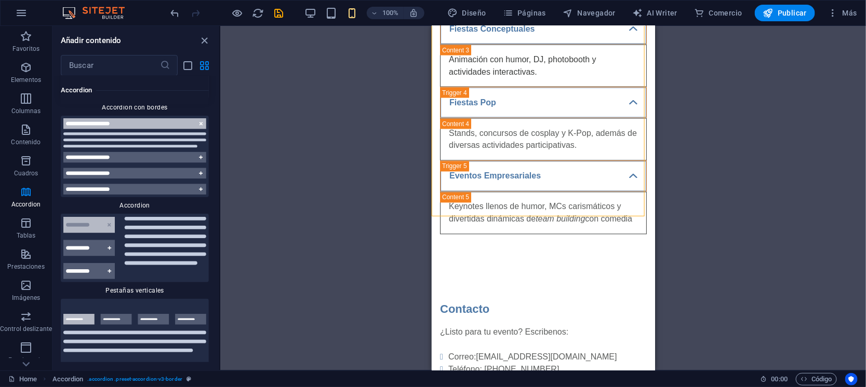
scroll to position [6466, 0]
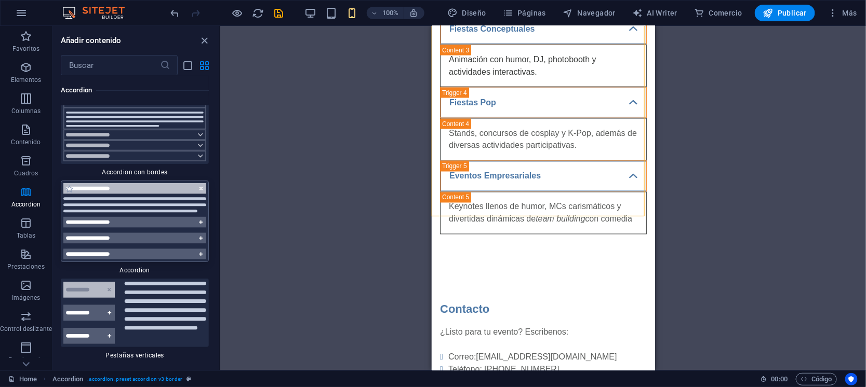
click at [142, 183] on img at bounding box center [134, 221] width 143 height 76
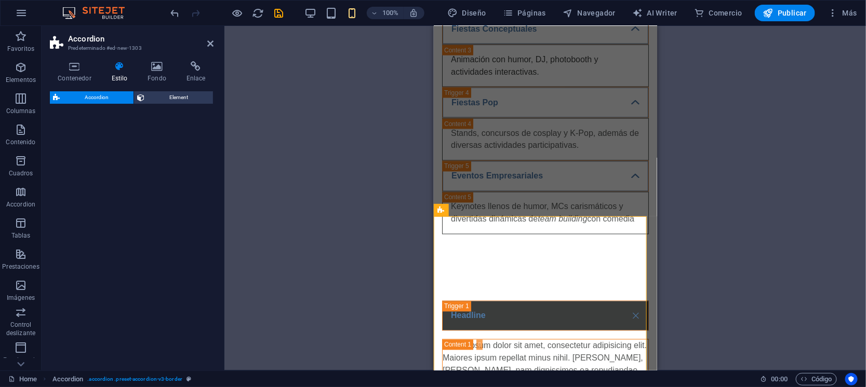
select select "rem"
select select "preset-accordion-v3-default"
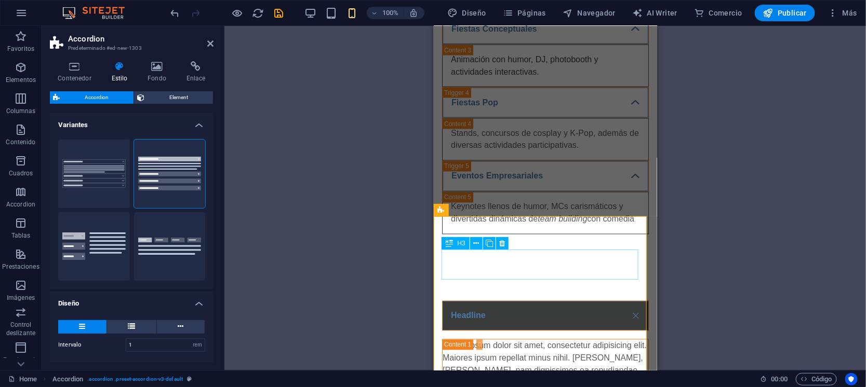
click at [478, 301] on div "Headline" at bounding box center [544, 316] width 207 height 30
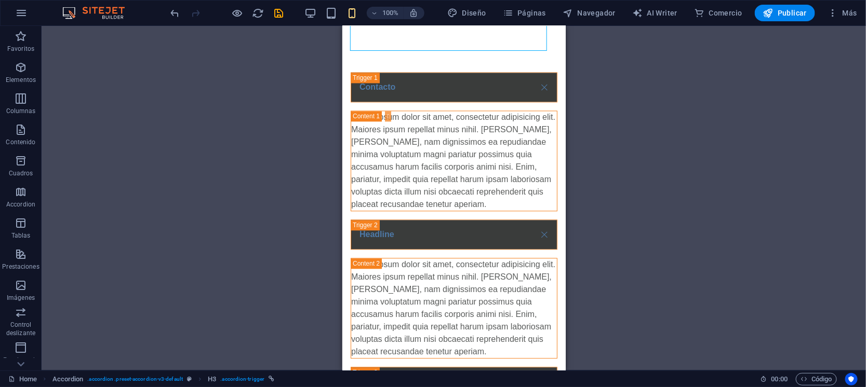
scroll to position [890, 0]
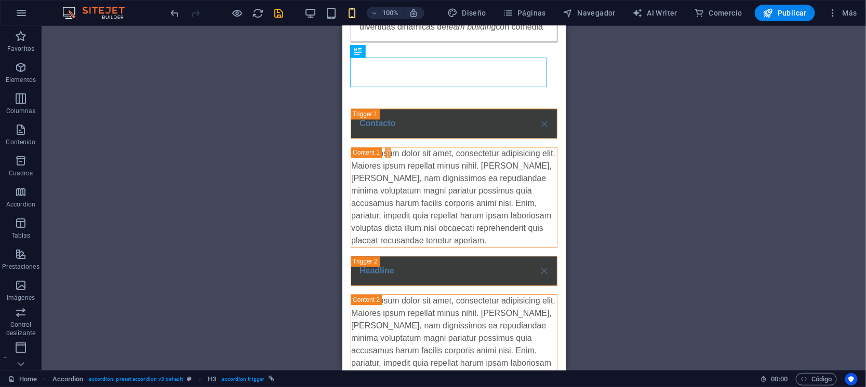
drag, startPoint x: 560, startPoint y: 186, endPoint x: 911, endPoint y: 248, distance: 356.5
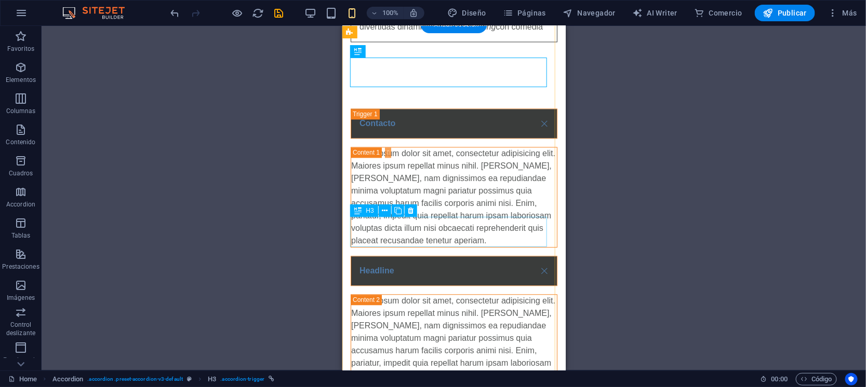
click at [532, 256] on div "Headline" at bounding box center [453, 271] width 207 height 30
click at [486, 256] on div "Headline" at bounding box center [453, 271] width 207 height 30
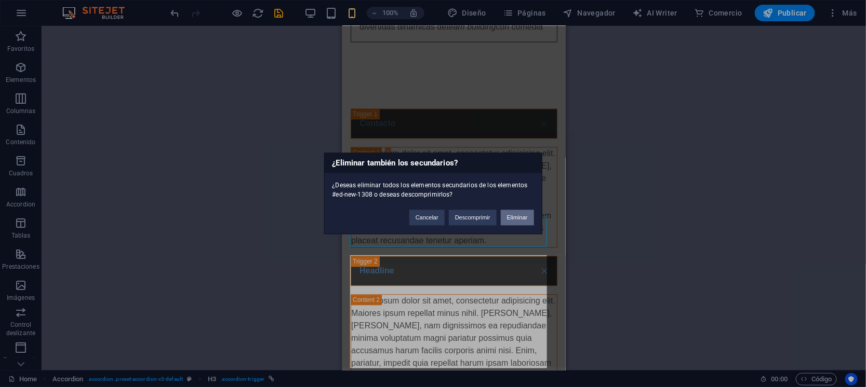
click at [511, 213] on button "Eliminar" at bounding box center [517, 218] width 33 height 16
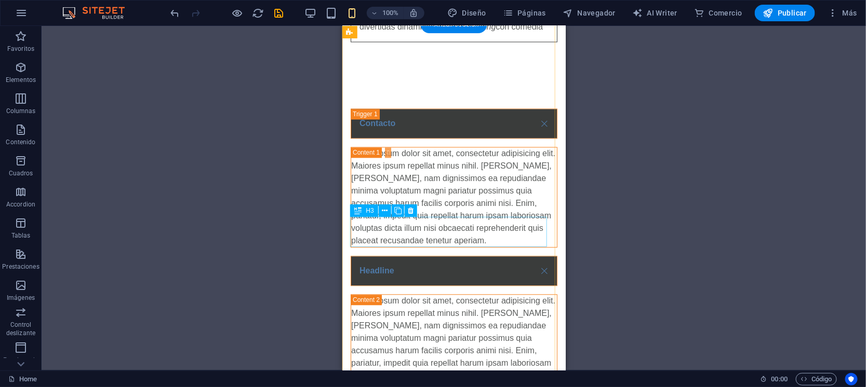
click at [451, 256] on div "Headline" at bounding box center [453, 271] width 207 height 30
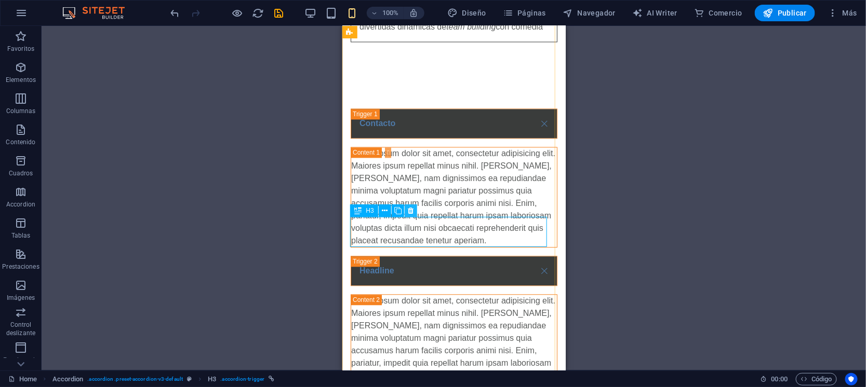
click at [410, 210] on icon at bounding box center [411, 211] width 6 height 11
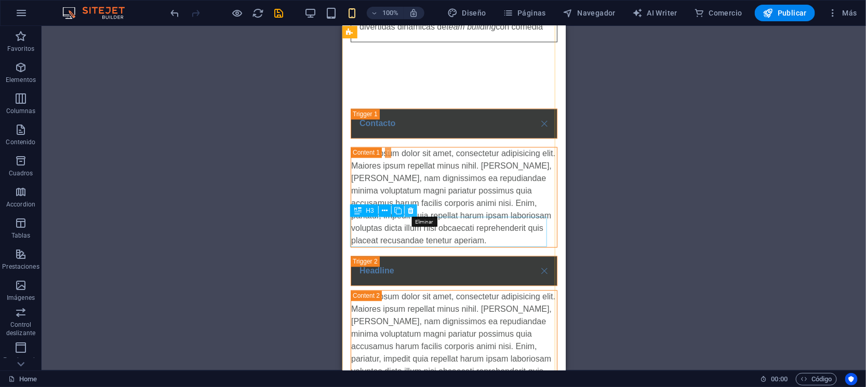
click at [413, 211] on icon at bounding box center [411, 211] width 6 height 11
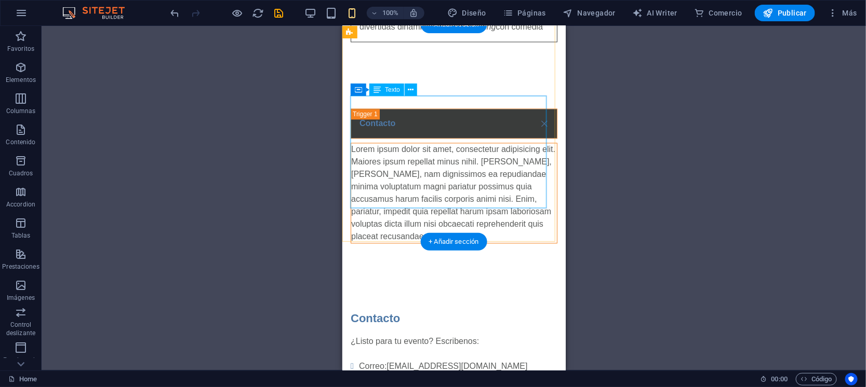
click at [370, 145] on div "Lorem ipsum dolor sit amet, consectetur adipisicing elit. Maiores ipsum repella…" at bounding box center [454, 193] width 206 height 100
click at [386, 154] on div "Lorem ipsum dolor sit amet, consectetur adipisicing elit. Maiores ipsum repella…" at bounding box center [454, 193] width 206 height 100
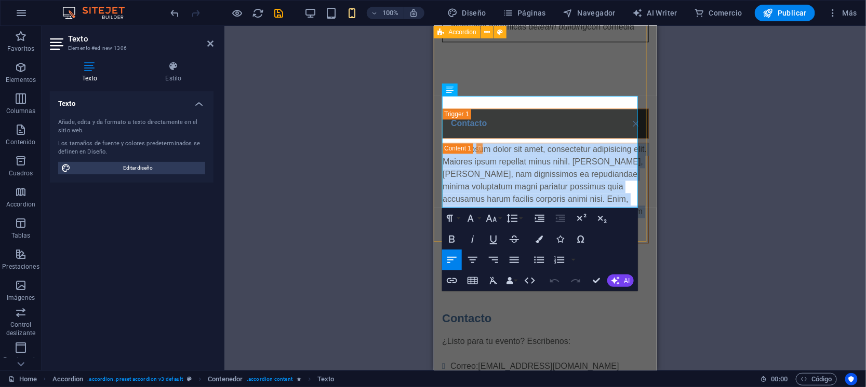
drag, startPoint x: 486, startPoint y: 202, endPoint x: 866, endPoint y: 124, distance: 388.5
click at [433, 98] on div "Contacto Lorem ipsum dolor sit amet, consectetur adipisicing elit. Maiores ipsu…" at bounding box center [544, 176] width 223 height 202
click at [514, 108] on div "Contacto" at bounding box center [544, 123] width 207 height 30
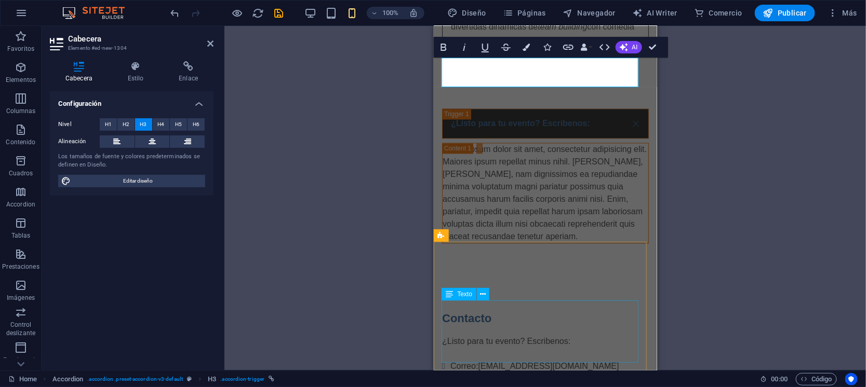
click at [505, 335] on div "¿Listo para tu evento? Escribenos: Correo: contacto@prooductorais.cl Teléfono: …" at bounding box center [544, 366] width 207 height 62
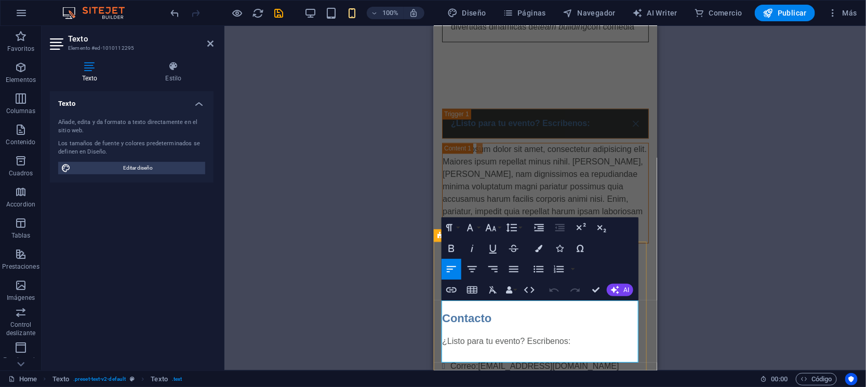
drag, startPoint x: 525, startPoint y: 352, endPoint x: 436, endPoint y: 304, distance: 100.9
click at [436, 304] on div "Contacto ¿Listo para tu evento? Escribenos: Correo: contacto@prooductorais.cl T…" at bounding box center [544, 353] width 223 height 154
copy div "¿Listo para tu evento? Escribenos: Correo: contacto@prooductorais.cl Teléfono: …"
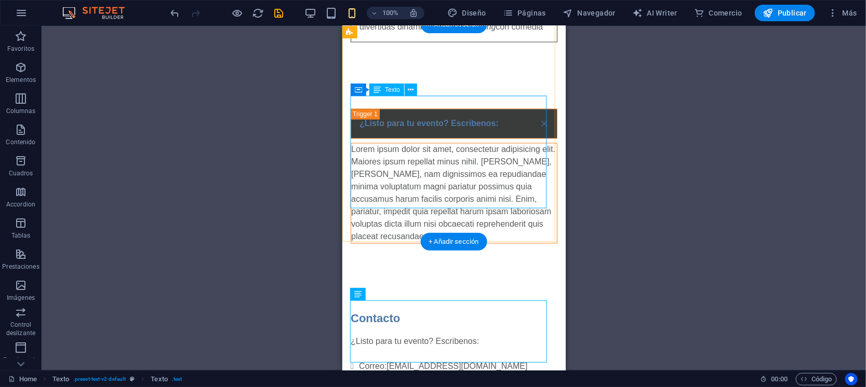
click at [431, 171] on div "Lorem ipsum dolor sit amet, consectetur adipisicing elit. Maiores ipsum repella…" at bounding box center [454, 193] width 206 height 100
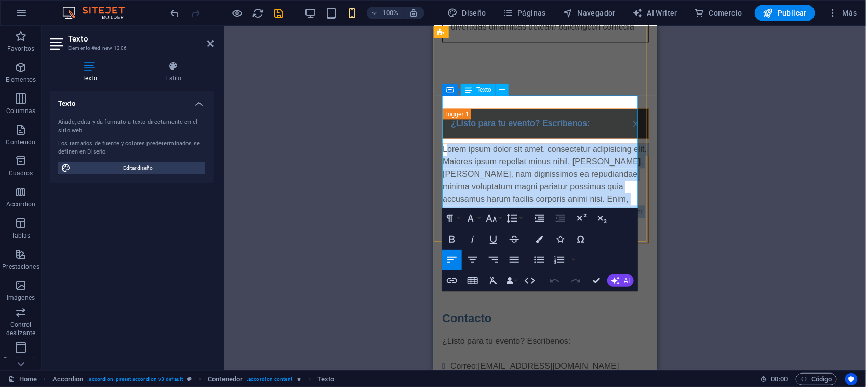
drag, startPoint x: 502, startPoint y: 203, endPoint x: 445, endPoint y: 106, distance: 112.5
click at [445, 143] on p "Lorem ipsum dolor sit amet, consectetur adipisicing elit. Maiores ipsum repella…" at bounding box center [545, 193] width 206 height 100
click at [505, 189] on p "Lorem ipsum dolor sit amet, consectetur adipisicing elit. Maiores ipsum repella…" at bounding box center [545, 193] width 206 height 100
drag, startPoint x: 497, startPoint y: 200, endPoint x: 434, endPoint y: 96, distance: 121.8
click at [434, 96] on div "¿Listo para tu evento? Escribenos: Lorem ipsum dolor sit amet, consectetur adip…" at bounding box center [544, 176] width 223 height 202
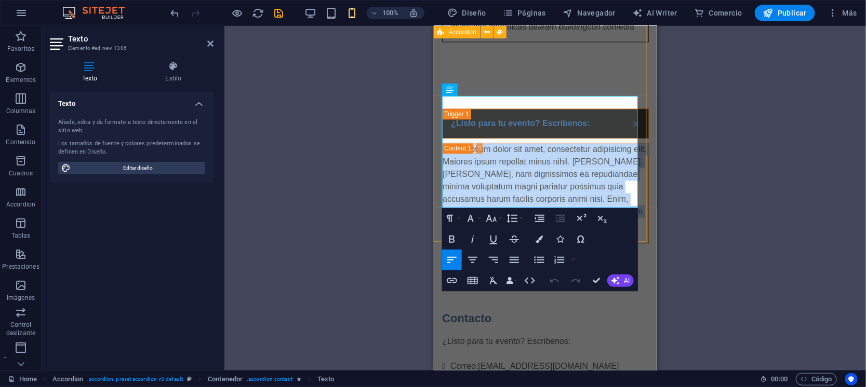
scroll to position [865, 0]
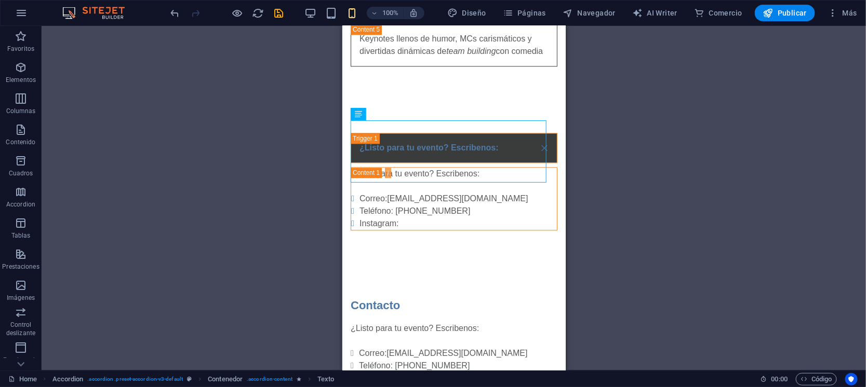
click at [621, 207] on div "Arrastra aquí para reemplazar el contenido existente. Si quieres crear un eleme…" at bounding box center [454, 198] width 824 height 345
click at [389, 297] on div "Contacto" at bounding box center [453, 305] width 207 height 17
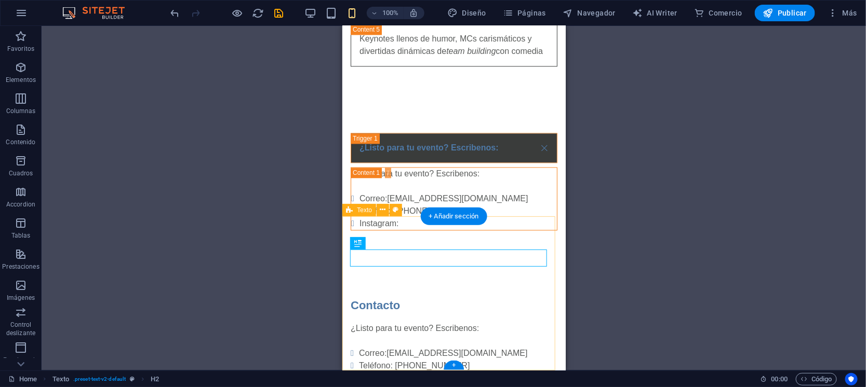
click at [389, 263] on div "Contacto ¿Listo para tu evento? Escribenos: Correo: contacto@prooductorais.cl T…" at bounding box center [453, 340] width 223 height 154
click at [418, 263] on div "Contacto ¿Listo para tu evento? Escribenos: Correo: contacto@prooductorais.cl T…" at bounding box center [453, 340] width 223 height 154
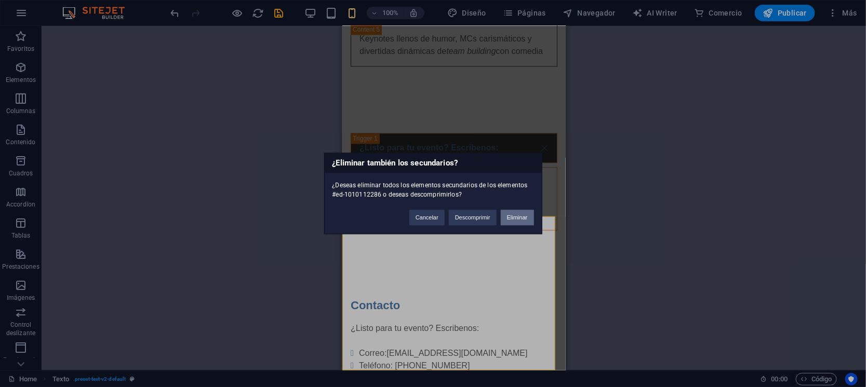
click at [509, 217] on button "Eliminar" at bounding box center [517, 218] width 33 height 16
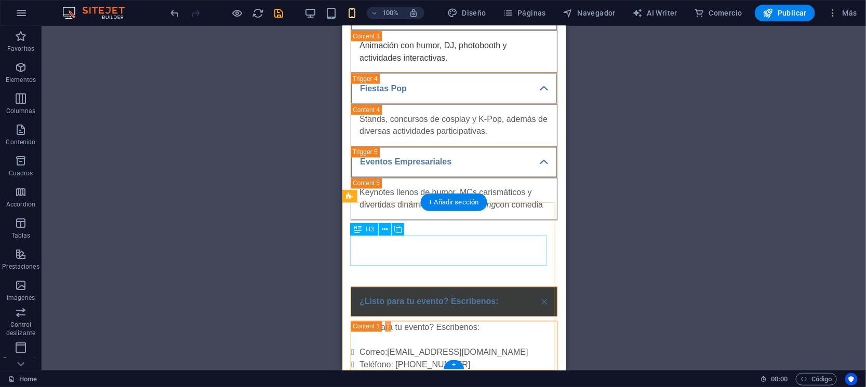
click at [471, 287] on div "¿Listo para tu evento? Escribenos:" at bounding box center [453, 302] width 207 height 30
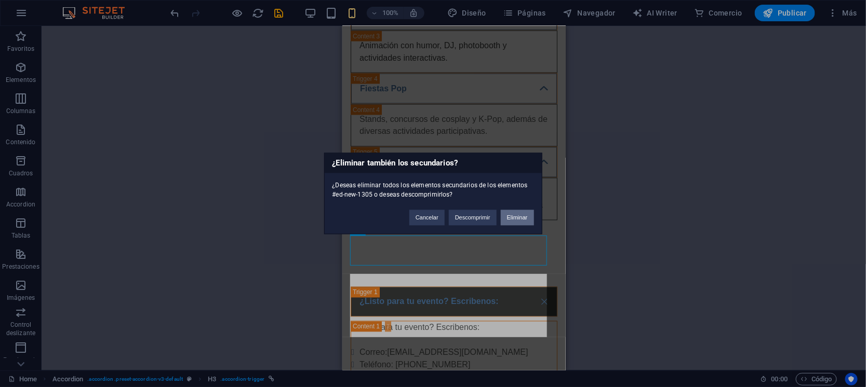
click at [509, 213] on button "Eliminar" at bounding box center [517, 218] width 33 height 16
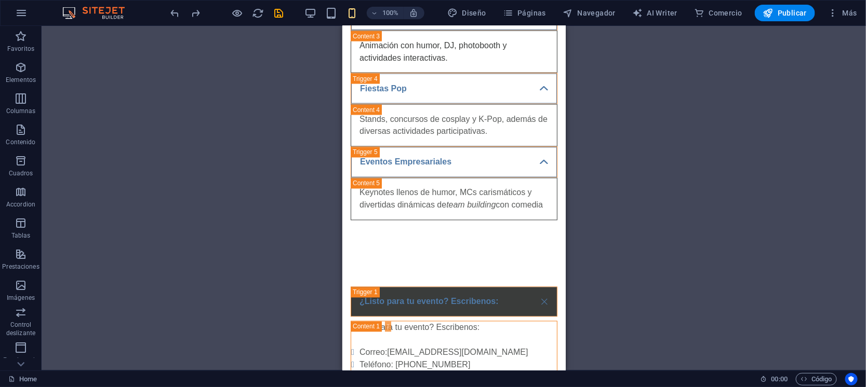
click at [653, 273] on div "Arrastra aquí para reemplazar el contenido existente. Si quieres crear un eleme…" at bounding box center [454, 198] width 824 height 345
click at [287, 195] on div "Arrastra aquí para reemplazar el contenido existente. Si quieres crear un eleme…" at bounding box center [454, 198] width 824 height 345
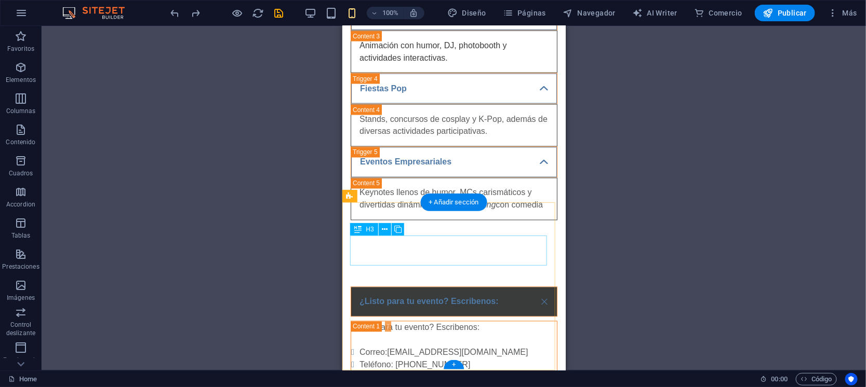
click at [440, 287] on div "¿Listo para tu evento? Escribenos:" at bounding box center [453, 302] width 207 height 30
click at [489, 287] on div "¿Listo para tu evento? Escribenos:" at bounding box center [453, 302] width 207 height 30
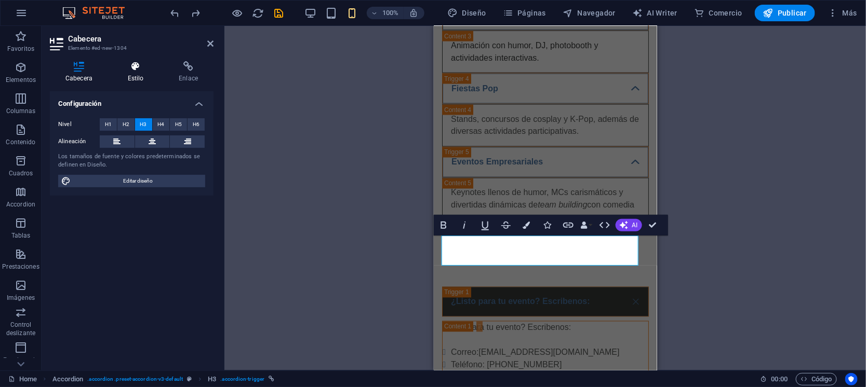
click at [139, 71] on icon at bounding box center [135, 66] width 47 height 10
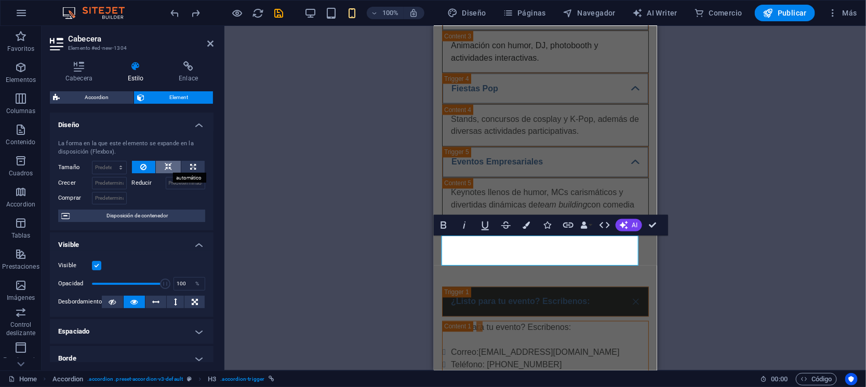
click at [165, 164] on icon at bounding box center [168, 167] width 7 height 12
click at [191, 168] on icon at bounding box center [193, 167] width 6 height 12
type input "100"
select select "%"
click at [167, 168] on icon at bounding box center [168, 167] width 7 height 12
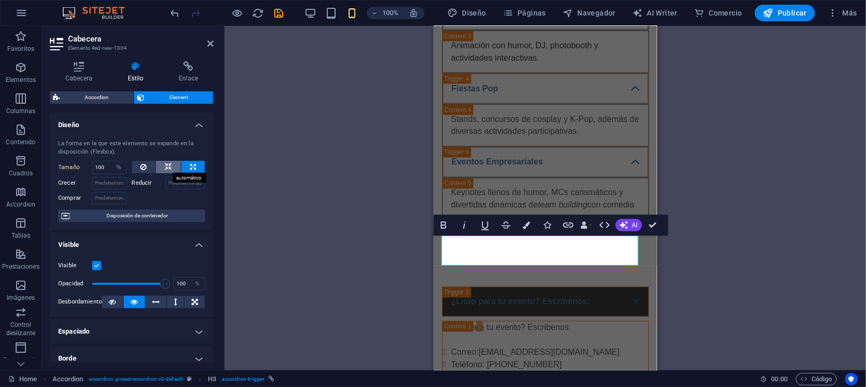
select select "DISABLED_OPTION_VALUE"
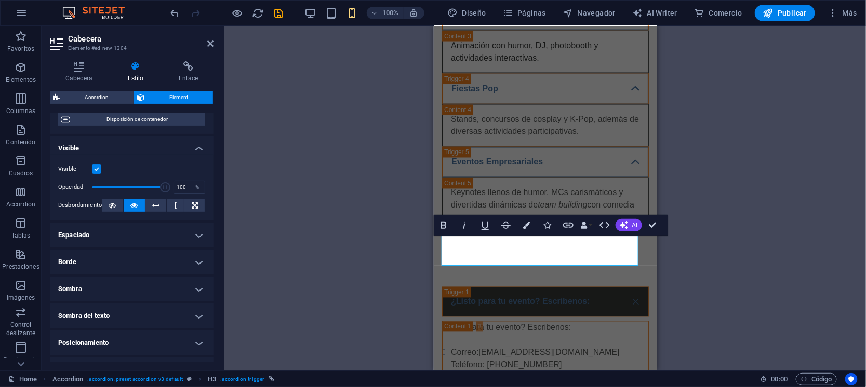
scroll to position [129, 0]
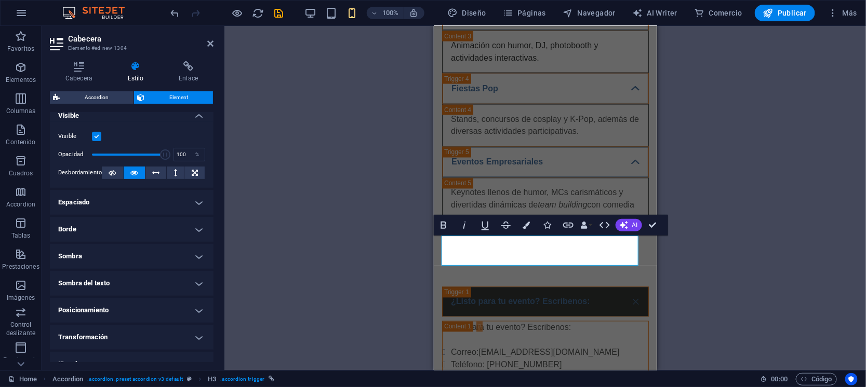
click at [190, 250] on h4 "Sombra" at bounding box center [132, 256] width 164 height 25
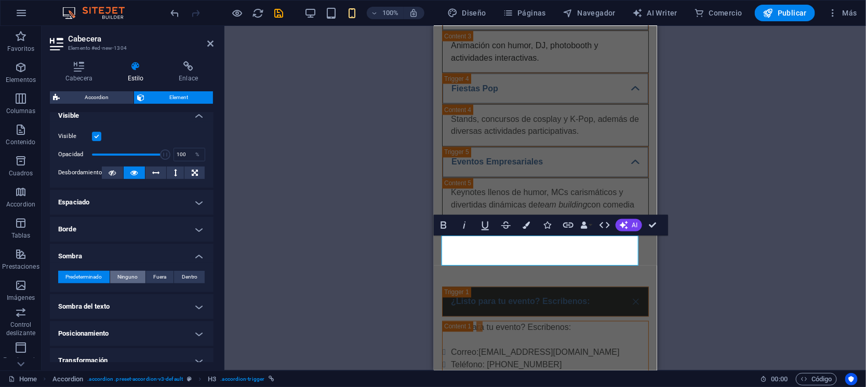
click at [134, 276] on span "Ninguno" at bounding box center [127, 277] width 20 height 12
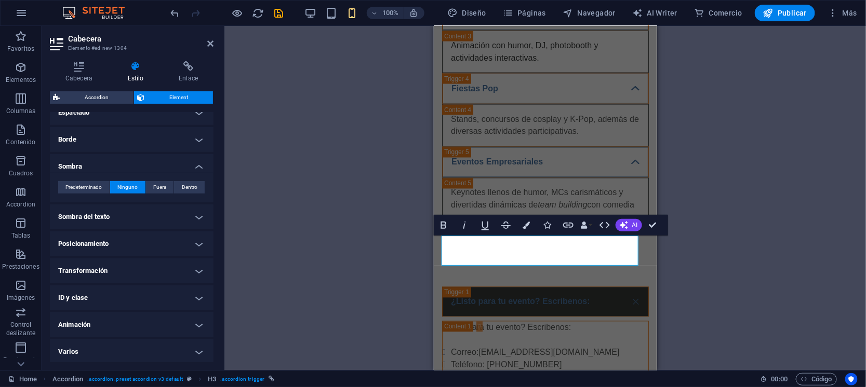
scroll to position [220, 0]
click at [199, 212] on h4 "Sombra del texto" at bounding box center [132, 216] width 164 height 25
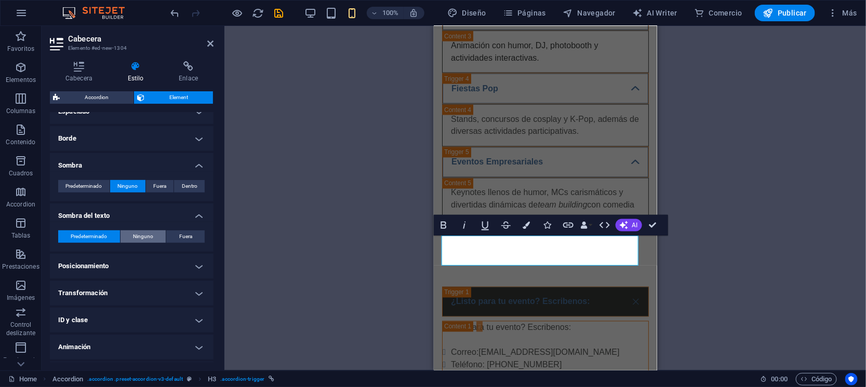
click at [150, 235] on span "Ninguno" at bounding box center [143, 237] width 20 height 12
click at [635, 222] on span "AI" at bounding box center [635, 225] width 6 height 6
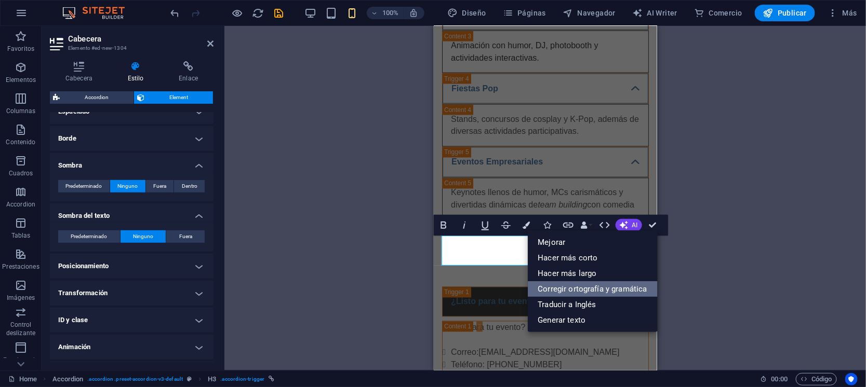
click at [591, 288] on link "Corregir ortografía y gramática" at bounding box center [593, 289] width 130 height 16
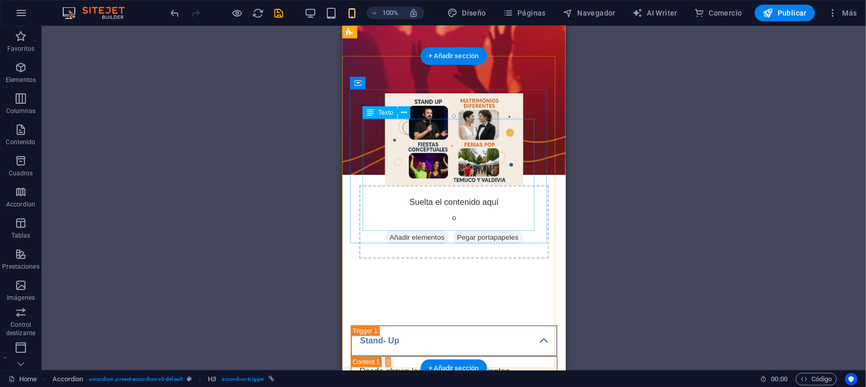
scroll to position [62, 0]
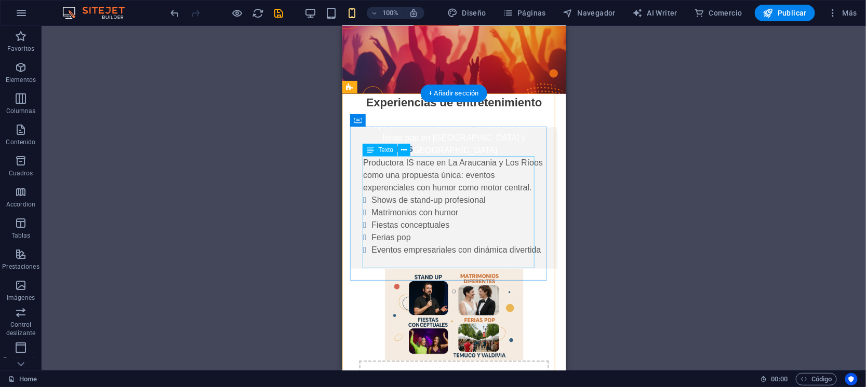
click at [408, 177] on div "Productora IS nace en La Araucania y Los Ríoos como una propuesta única: evento…" at bounding box center [454, 206] width 182 height 100
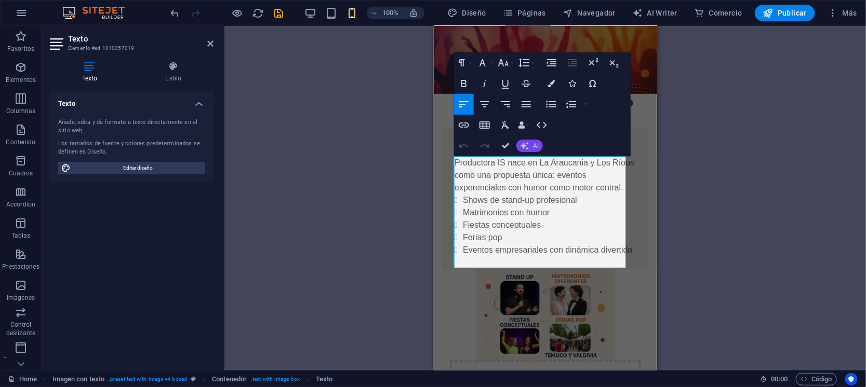
click at [538, 148] on span "AI" at bounding box center [536, 146] width 6 height 6
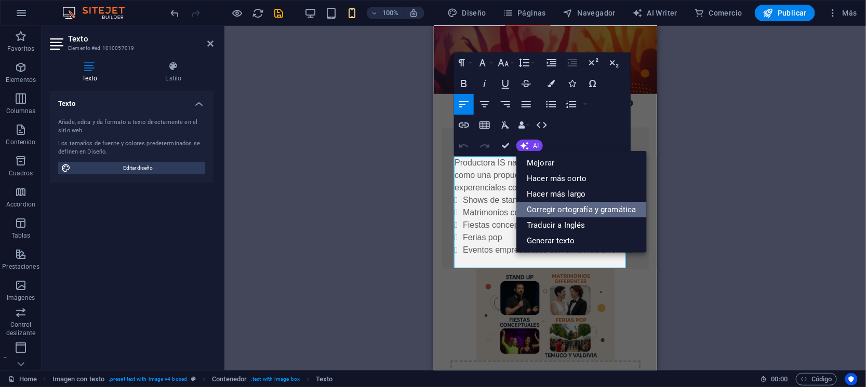
click at [544, 207] on link "Corregir ortografía y gramática" at bounding box center [581, 210] width 130 height 16
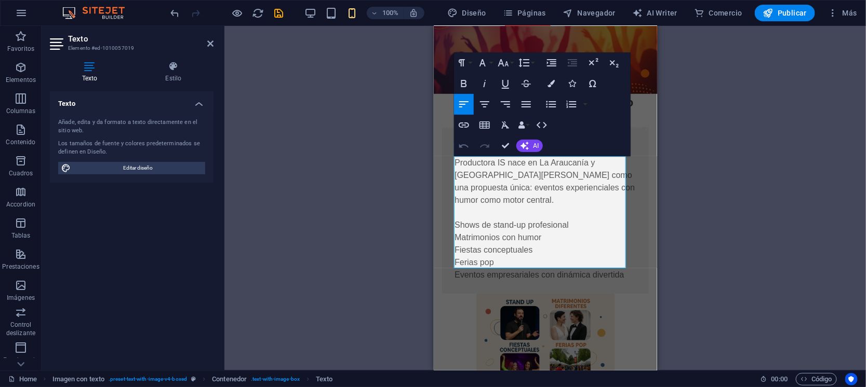
click at [462, 144] on icon "button" at bounding box center [464, 146] width 12 height 12
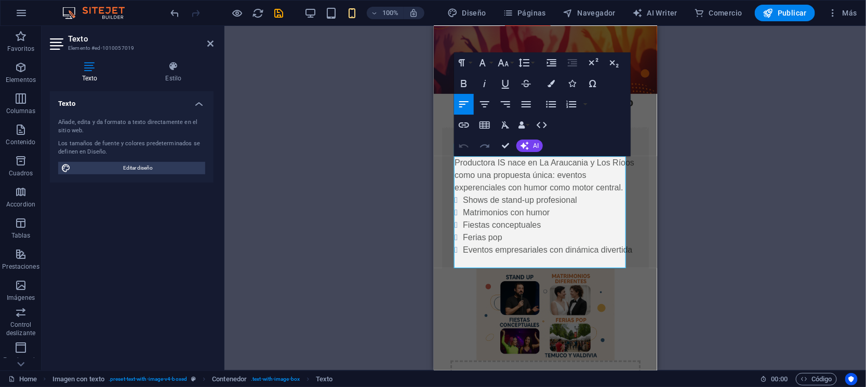
click at [483, 144] on icon "button" at bounding box center [484, 146] width 12 height 12
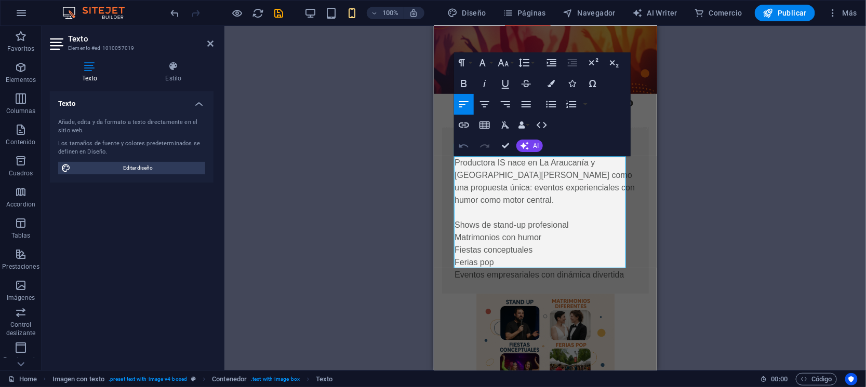
click at [468, 144] on icon "button" at bounding box center [464, 146] width 12 height 12
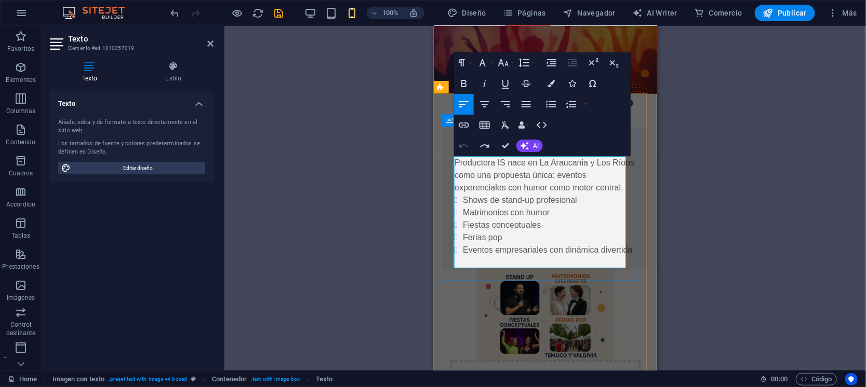
click at [623, 190] on p "Productora IS nace en La Araucania y Los Ríoos como una propuesta única: evento…" at bounding box center [545, 174] width 182 height 37
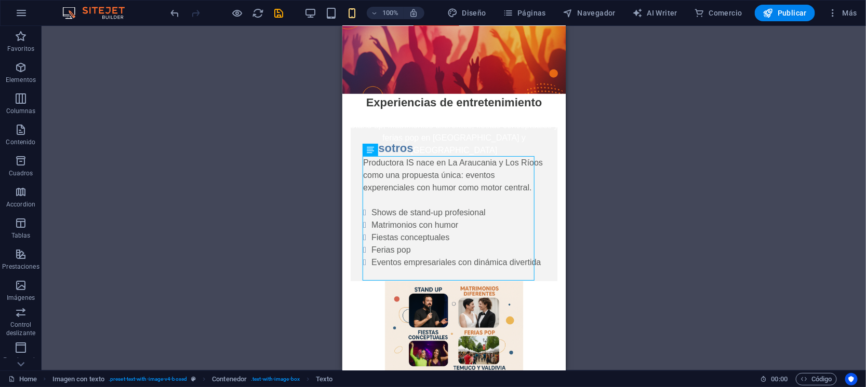
click at [724, 184] on div "Arrastra aquí para reemplazar el contenido existente. Si quieres crear un eleme…" at bounding box center [454, 198] width 824 height 345
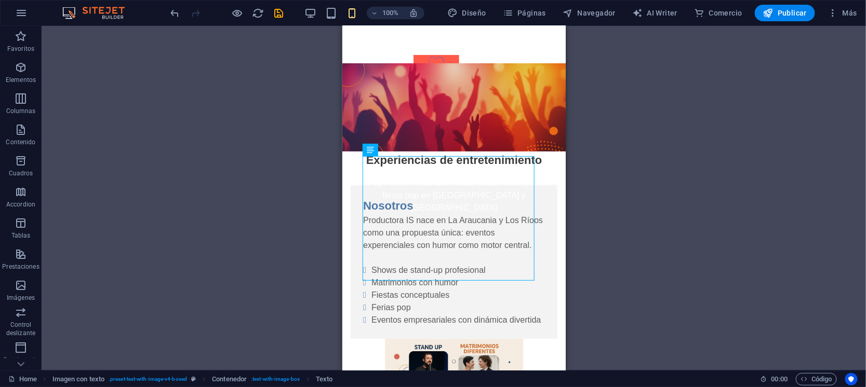
scroll to position [0, 0]
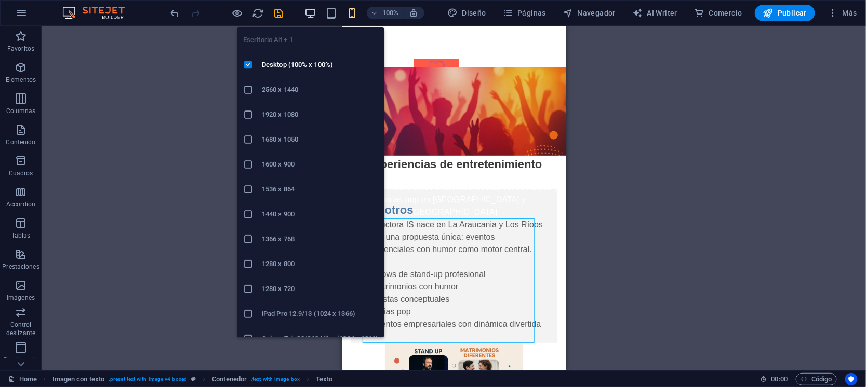
click at [313, 11] on icon "button" at bounding box center [310, 13] width 12 height 12
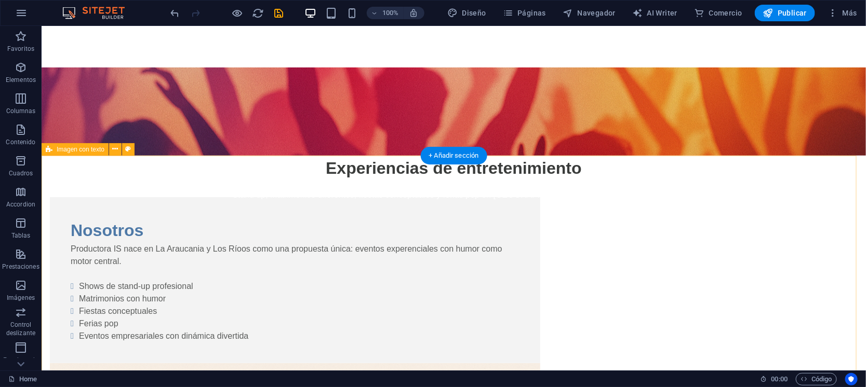
scroll to position [64, 0]
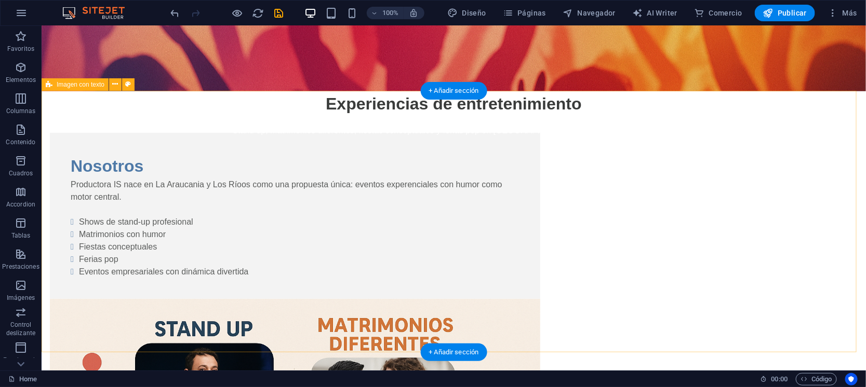
click at [540, 299] on figure at bounding box center [294, 388] width 490 height 179
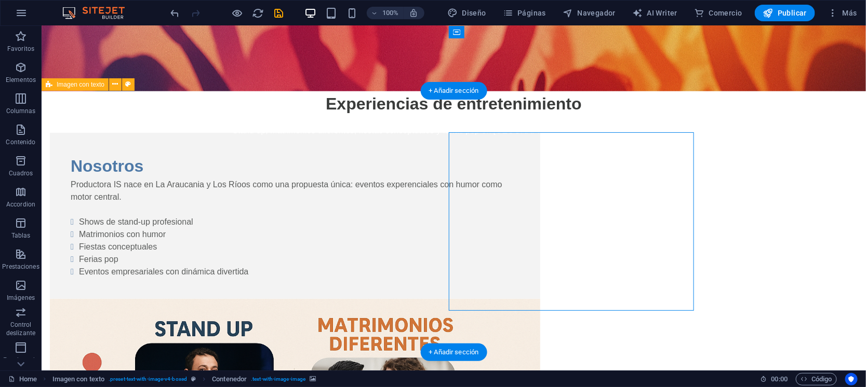
click at [540, 299] on figure at bounding box center [294, 388] width 490 height 179
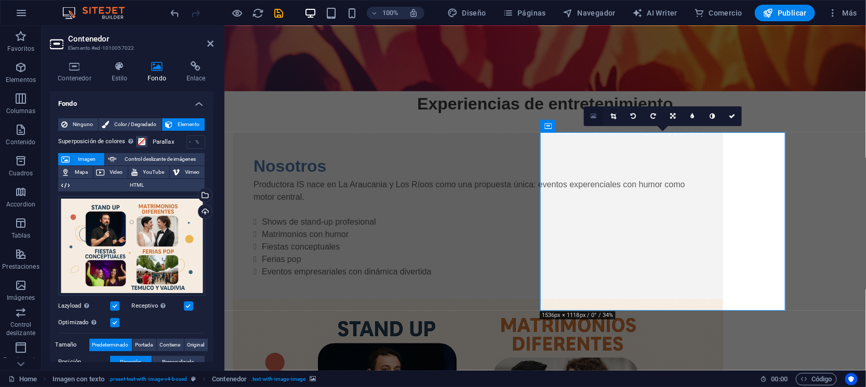
click at [594, 115] on icon at bounding box center [594, 116] width 6 height 7
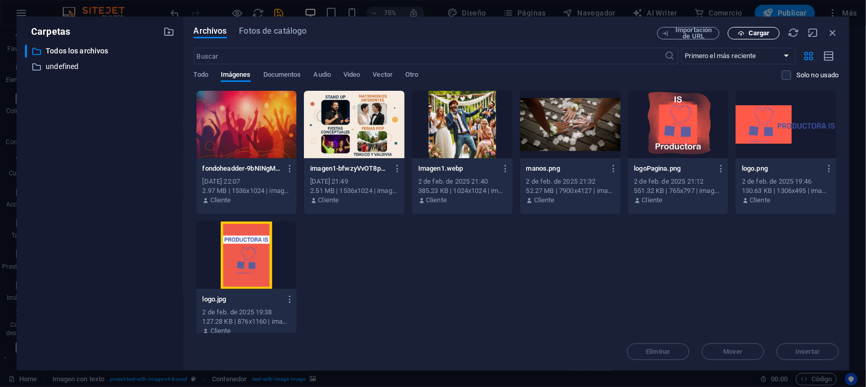
click at [753, 33] on span "Cargar" at bounding box center [758, 33] width 21 height 6
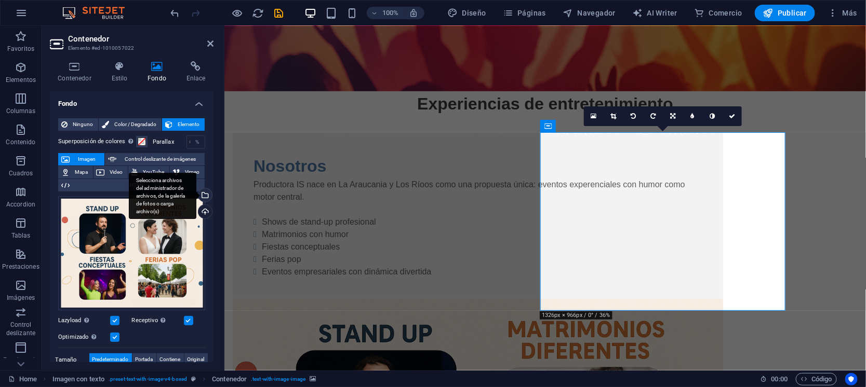
click at [203, 193] on div "Selecciona archivos del administrador de archivos, de la galería de fotos o car…" at bounding box center [204, 197] width 16 height 16
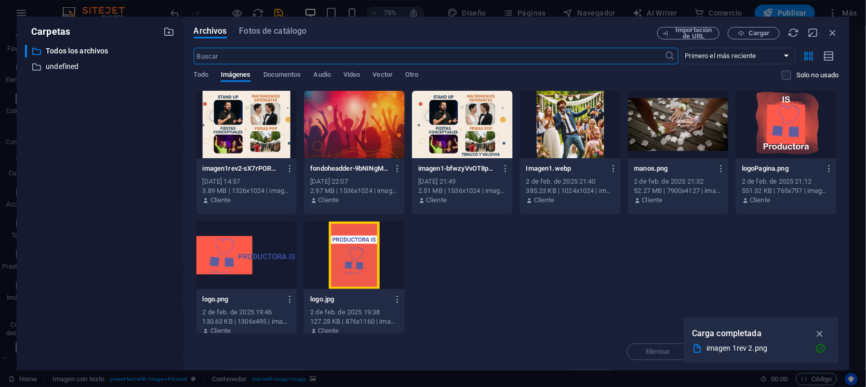
click at [250, 122] on div at bounding box center [246, 125] width 101 height 68
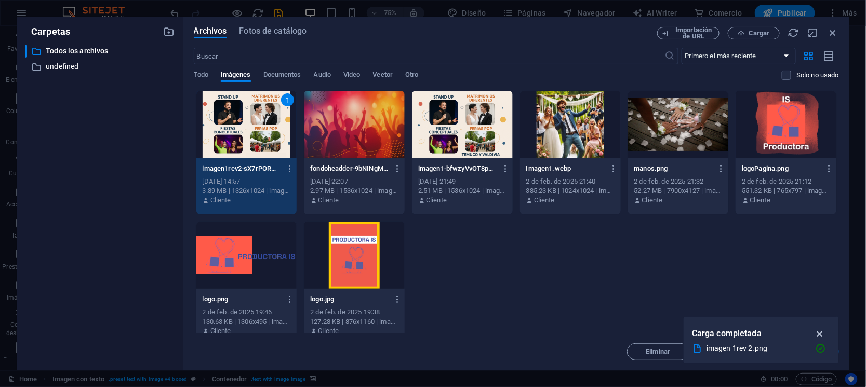
click at [819, 332] on icon "button" at bounding box center [820, 333] width 12 height 11
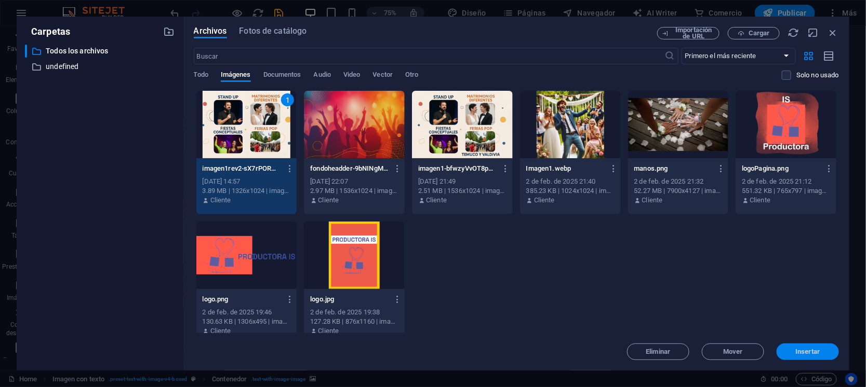
click at [803, 352] on span "Insertar" at bounding box center [808, 352] width 24 height 6
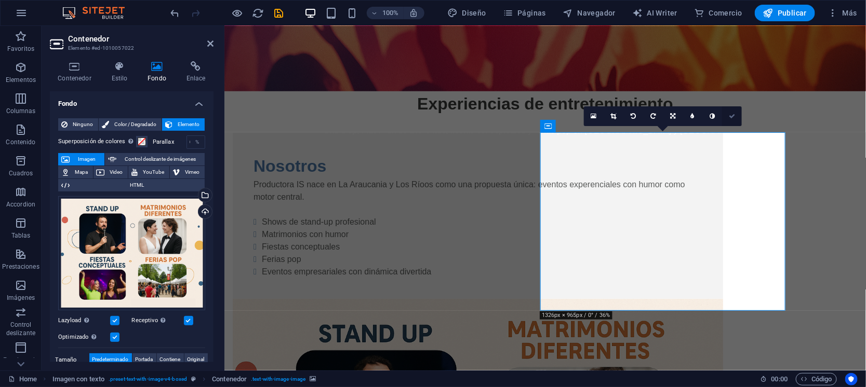
click at [735, 116] on link at bounding box center [732, 116] width 20 height 20
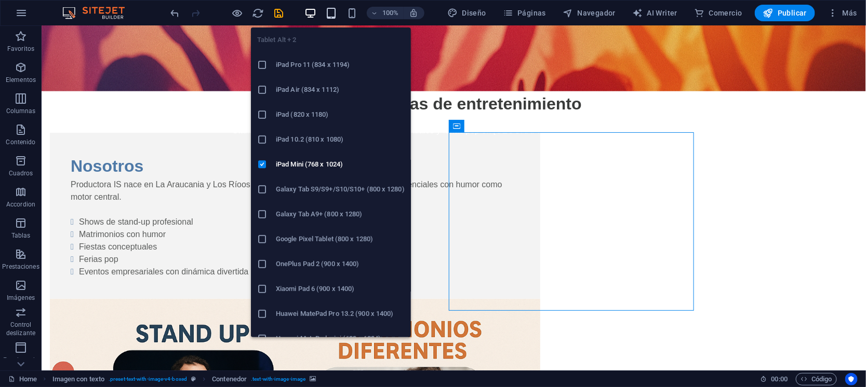
click at [333, 11] on icon "button" at bounding box center [331, 13] width 12 height 12
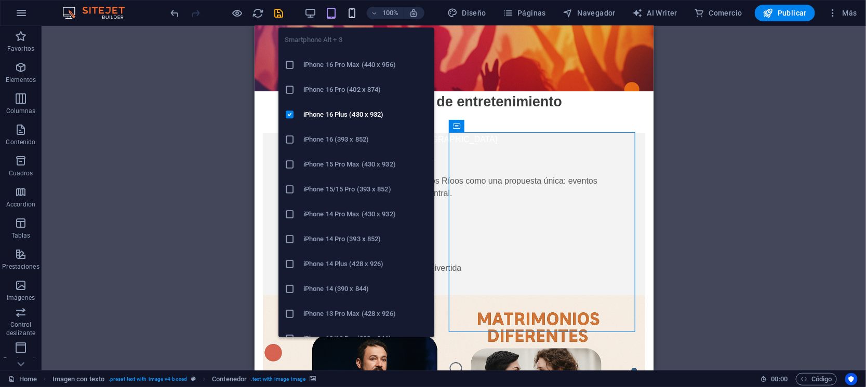
click at [354, 15] on icon "button" at bounding box center [352, 13] width 12 height 12
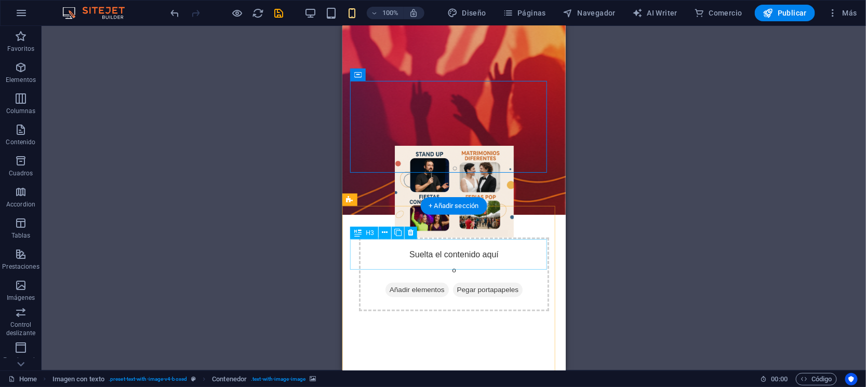
scroll to position [194, 0]
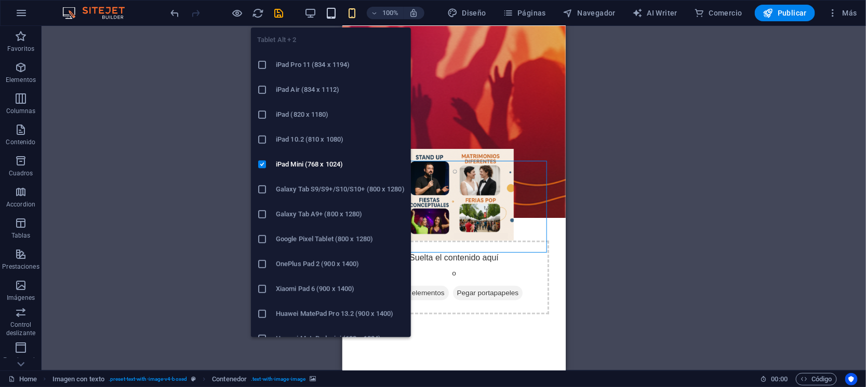
click at [336, 9] on icon "button" at bounding box center [331, 13] width 12 height 12
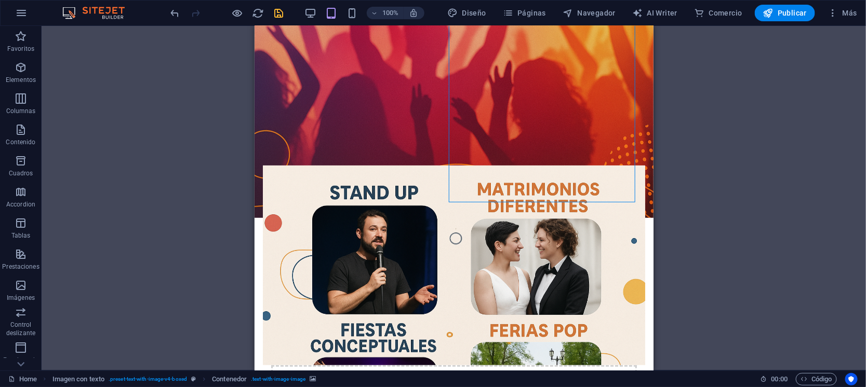
click at [277, 19] on icon "save" at bounding box center [279, 13] width 12 height 12
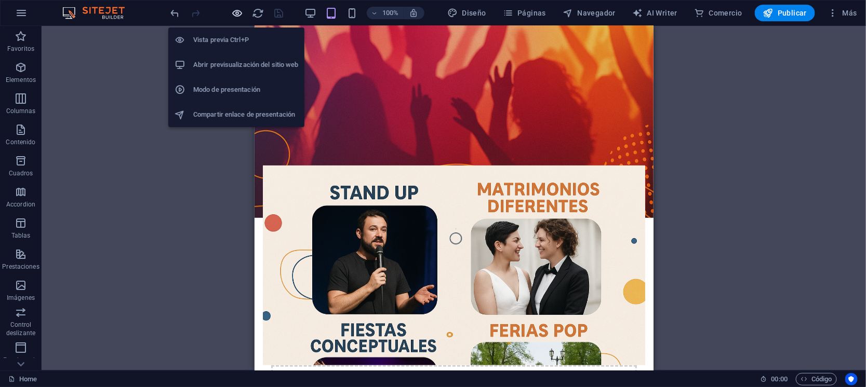
click at [241, 9] on icon "button" at bounding box center [238, 13] width 12 height 12
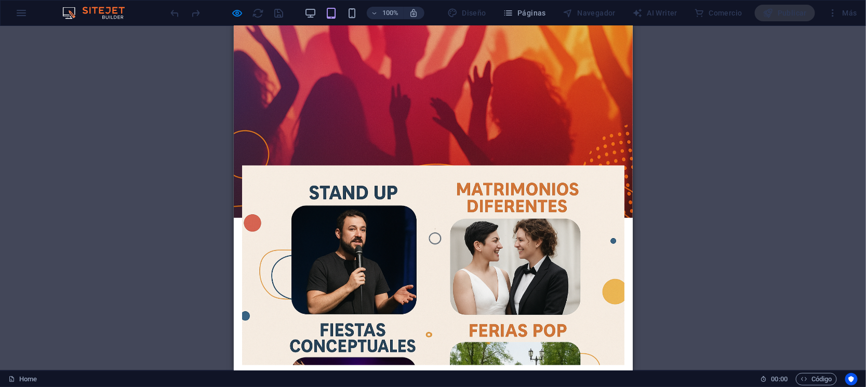
scroll to position [0, 0]
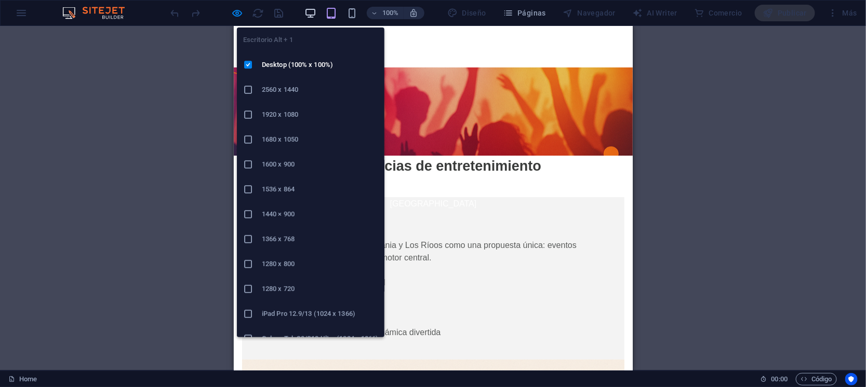
click at [307, 9] on icon "button" at bounding box center [310, 13] width 12 height 12
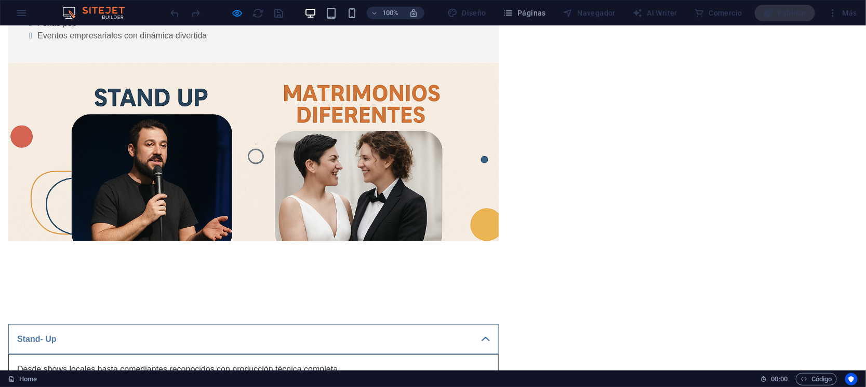
scroll to position [324, 0]
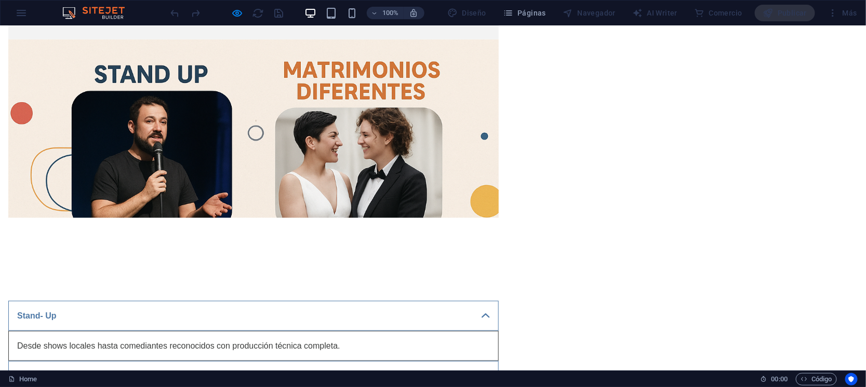
click at [499, 301] on link "Stand- Up" at bounding box center [253, 316] width 490 height 30
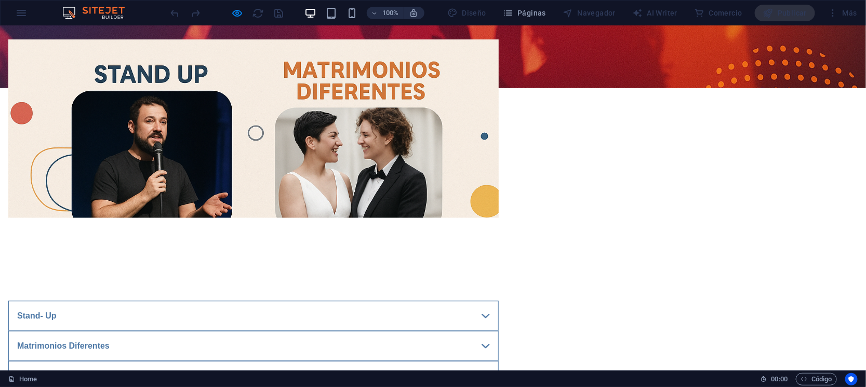
click at [499, 331] on link "Matrimonios Diferentes" at bounding box center [253, 346] width 490 height 30
click at [499, 361] on link "Fiestas Conceptuales" at bounding box center [253, 376] width 490 height 30
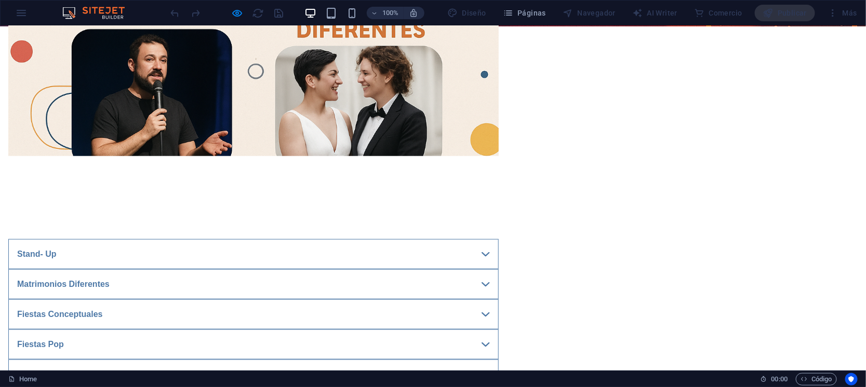
scroll to position [454, 0]
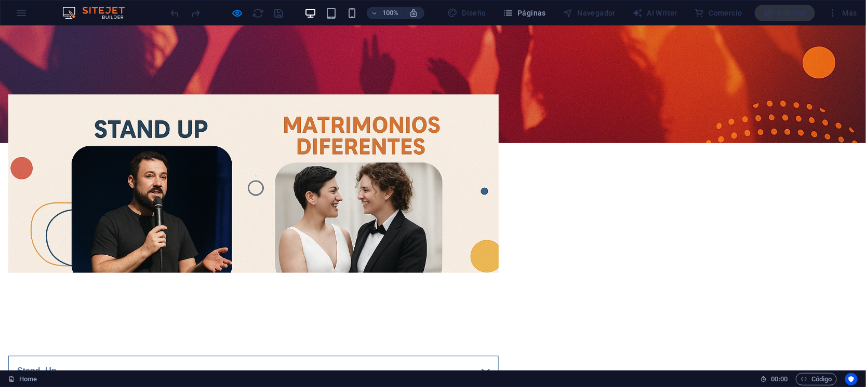
scroll to position [392, 0]
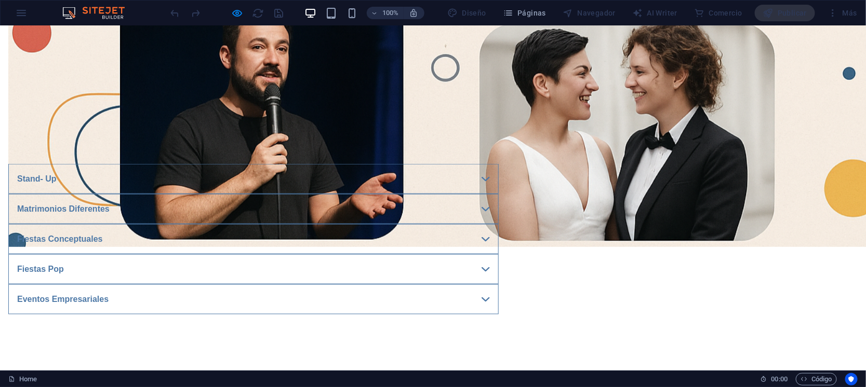
scroll to position [462, 0]
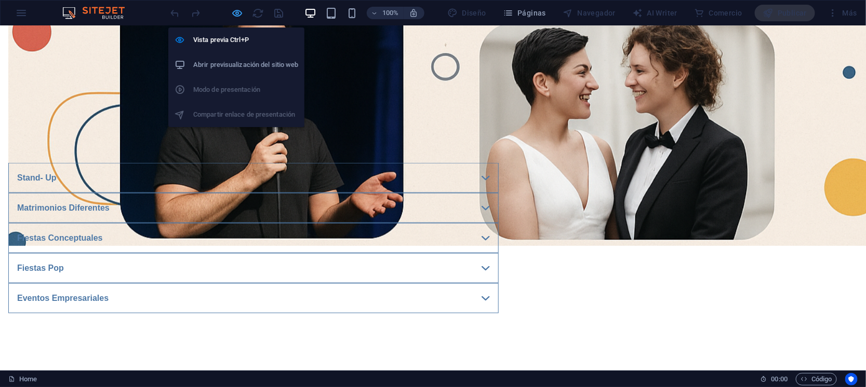
click at [235, 10] on icon "button" at bounding box center [238, 13] width 12 height 12
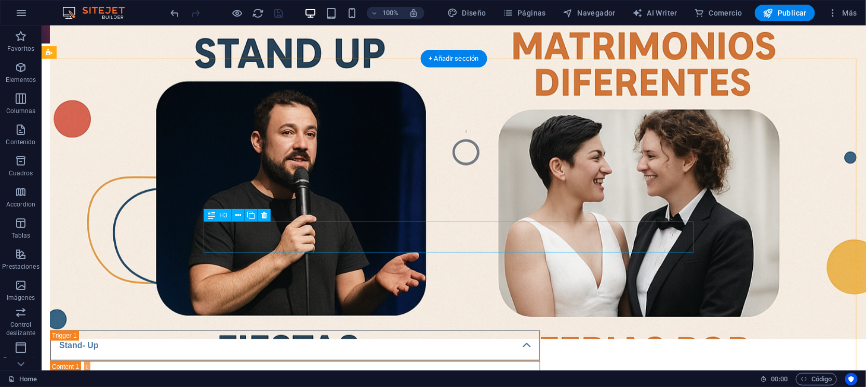
scroll to position [358, 0]
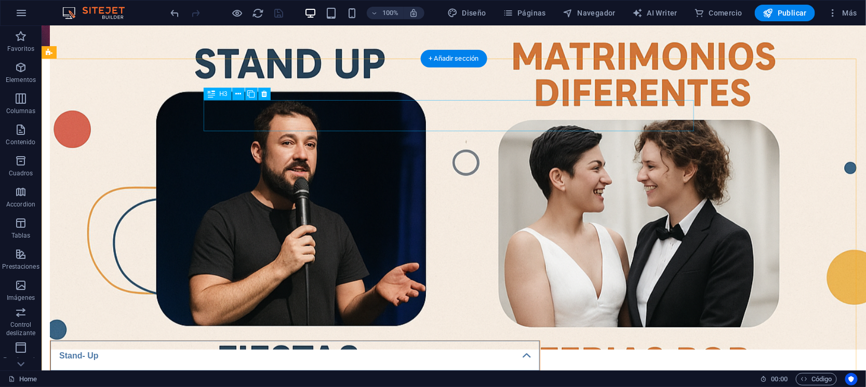
click at [344, 340] on div "Stand- Up" at bounding box center [294, 355] width 490 height 31
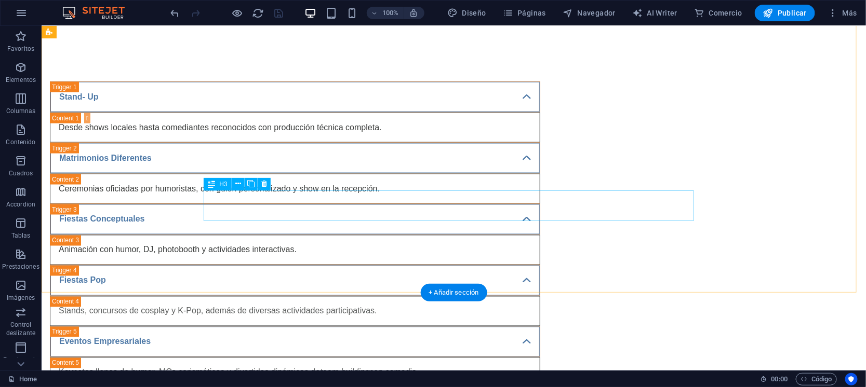
scroll to position [618, 0]
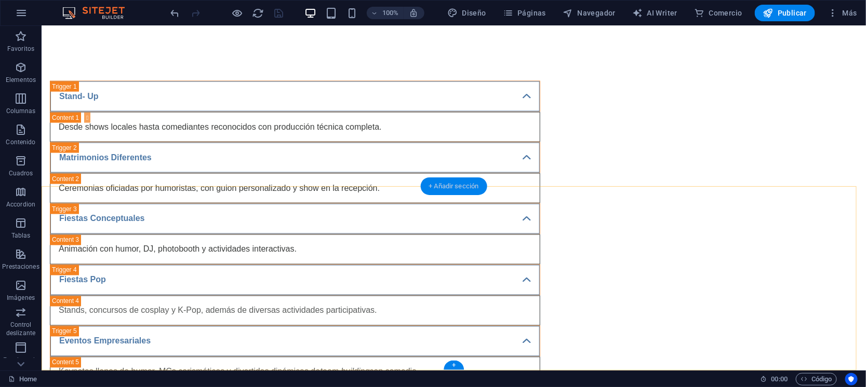
click at [453, 190] on div "+ Añadir sección" at bounding box center [453, 187] width 66 height 18
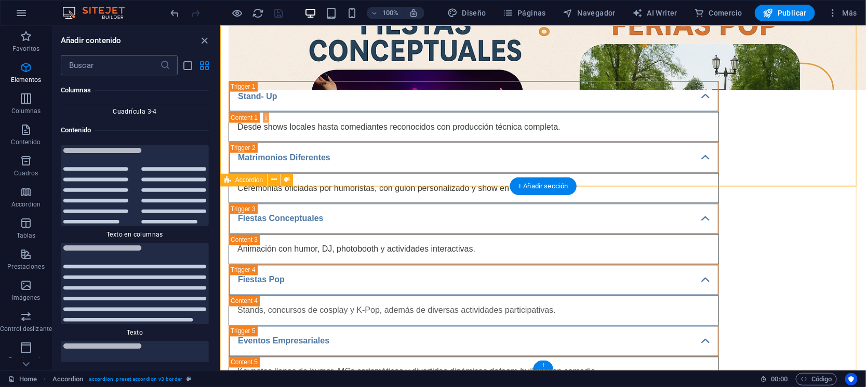
scroll to position [3491, 0]
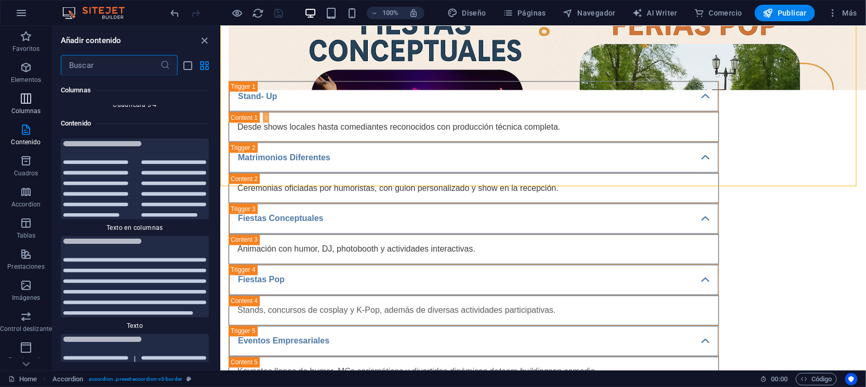
click at [21, 104] on icon "button" at bounding box center [26, 98] width 12 height 12
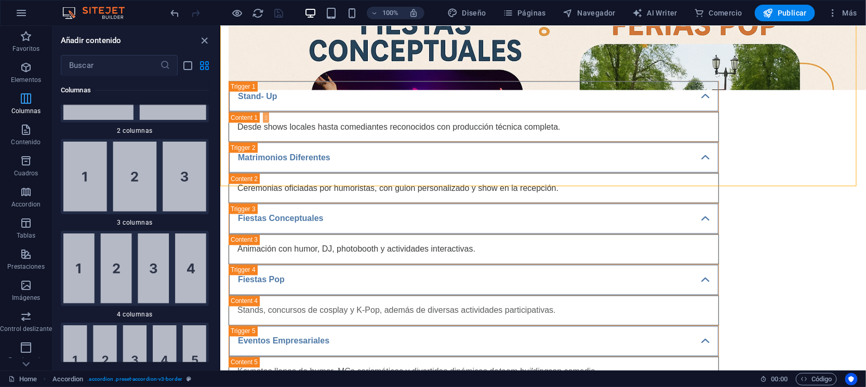
scroll to position [599, 0]
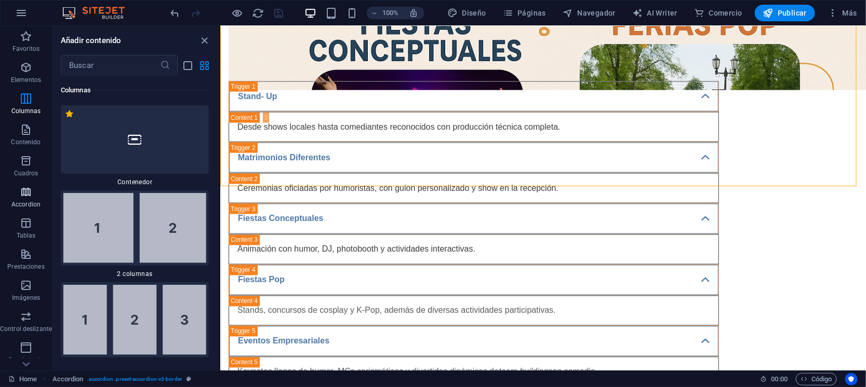
click at [20, 196] on icon "button" at bounding box center [26, 192] width 12 height 12
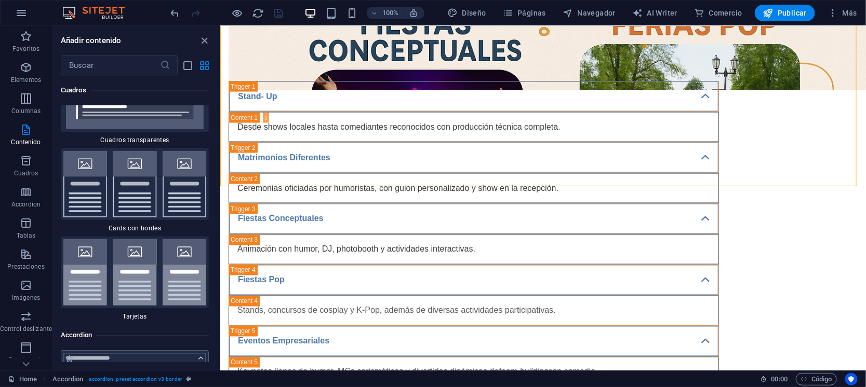
scroll to position [6401, 0]
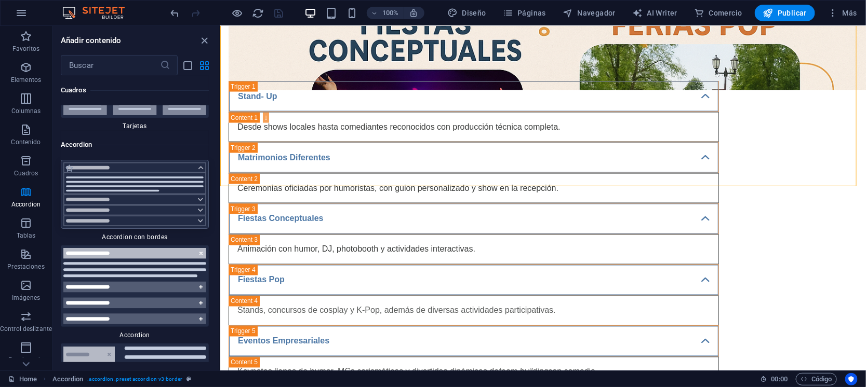
click at [170, 163] on img at bounding box center [134, 195] width 143 height 64
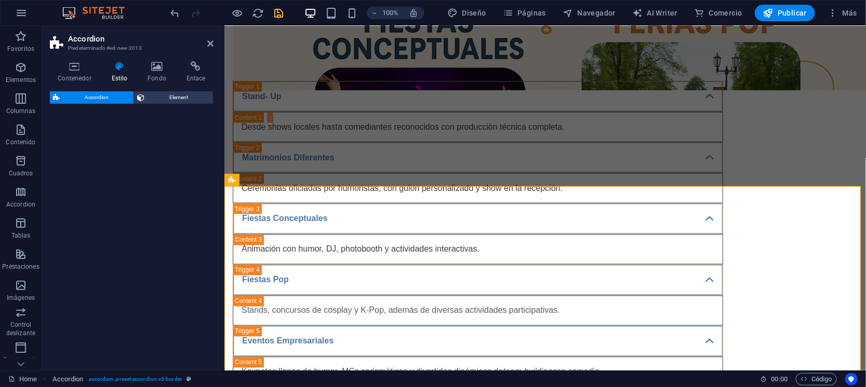
select select "rem"
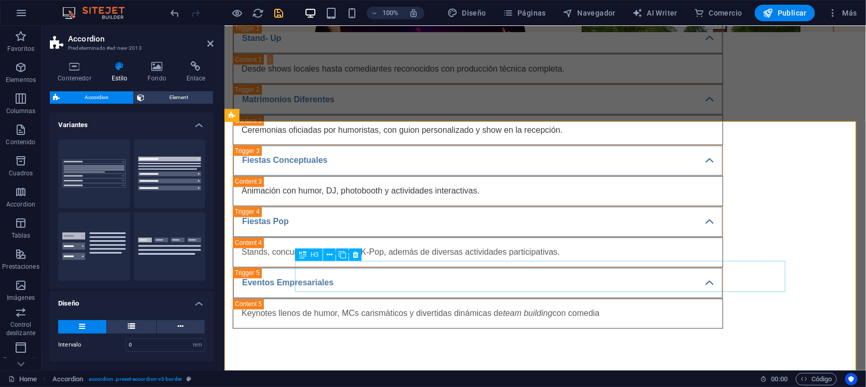
scroll to position [683, 0]
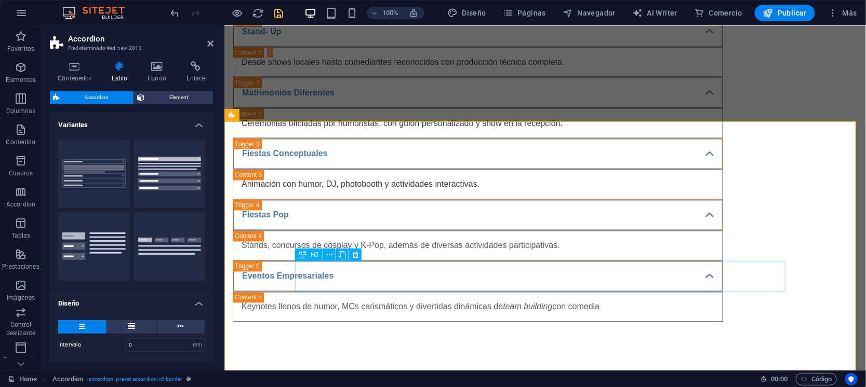
click at [358, 256] on icon at bounding box center [356, 255] width 6 height 11
click at [358, 254] on icon at bounding box center [356, 255] width 6 height 11
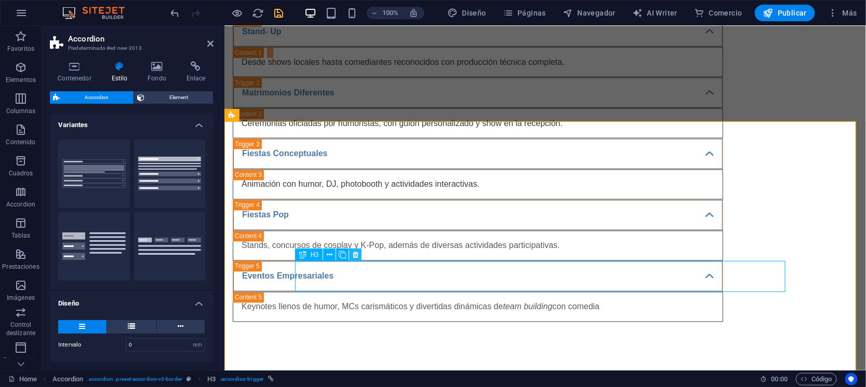
click at [357, 258] on icon at bounding box center [356, 255] width 6 height 11
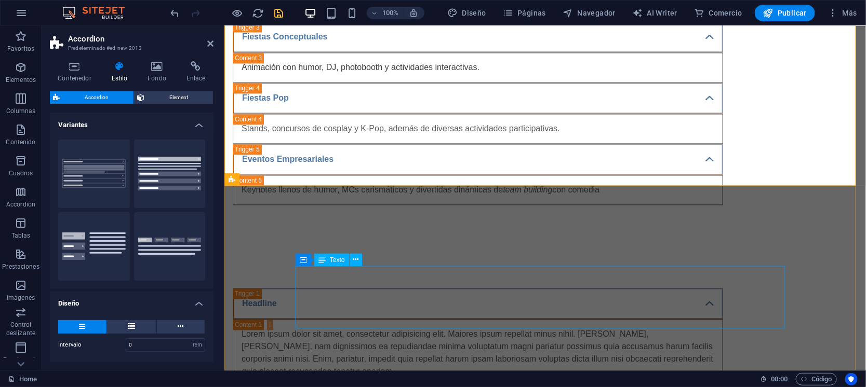
scroll to position [735, 0]
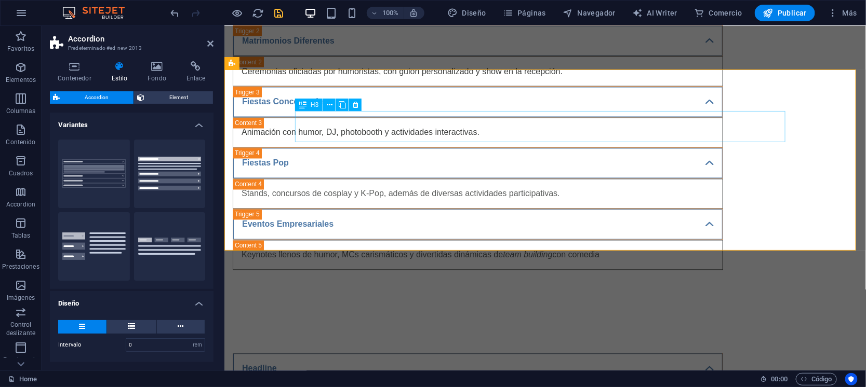
click at [347, 353] on div "Headline" at bounding box center [477, 368] width 490 height 31
click at [326, 353] on div "Headline" at bounding box center [477, 368] width 490 height 31
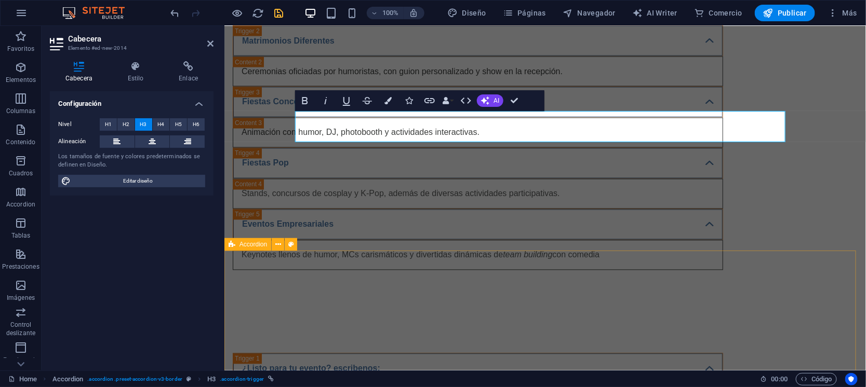
scroll to position [800, 0]
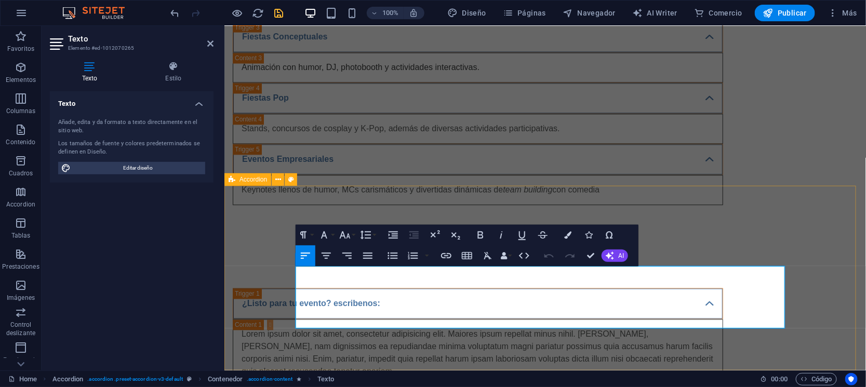
drag, startPoint x: 350, startPoint y: 322, endPoint x: 303, endPoint y: 294, distance: 54.5
copy ul "Correo: contacto@prooductorais.cl Teléfono: 56 9 5490 5203 Instagram:"
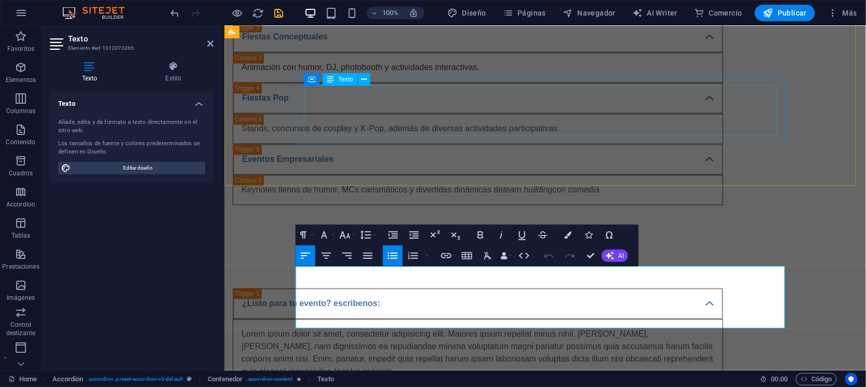
click at [348, 328] on div "Lorem ipsum dolor sit amet, consectetur adipisicing elit. Maiores ipsum repella…" at bounding box center [477, 353] width 473 height 50
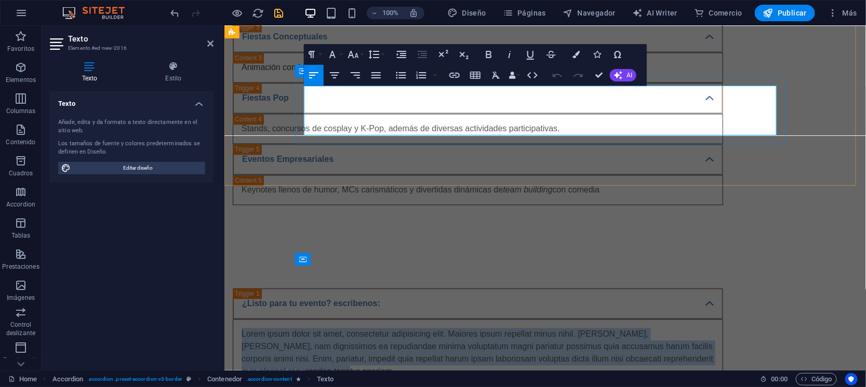
drag, startPoint x: 357, startPoint y: 132, endPoint x: 297, endPoint y: 88, distance: 74.7
click at [297, 319] on div "Lorem ipsum dolor sit amet, consectetur adipisicing elit. Maiores ipsum repella…" at bounding box center [477, 353] width 490 height 68
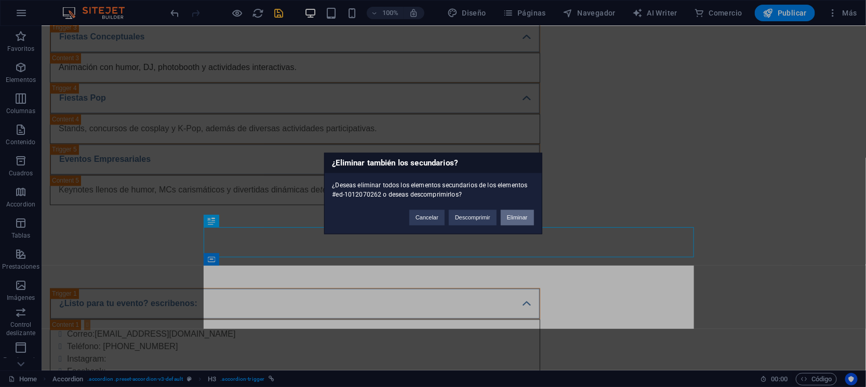
drag, startPoint x: 475, startPoint y: 190, endPoint x: 516, endPoint y: 216, distance: 48.6
click at [516, 216] on button "Eliminar" at bounding box center [517, 218] width 33 height 16
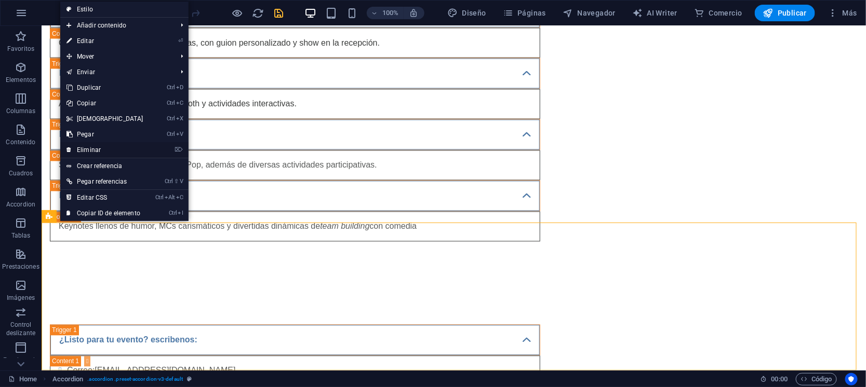
click at [90, 147] on link "⌦ Eliminar" at bounding box center [104, 150] width 89 height 16
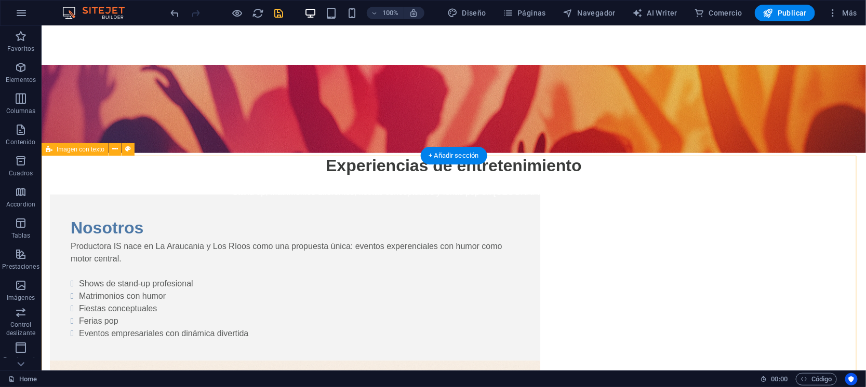
scroll to position [0, 0]
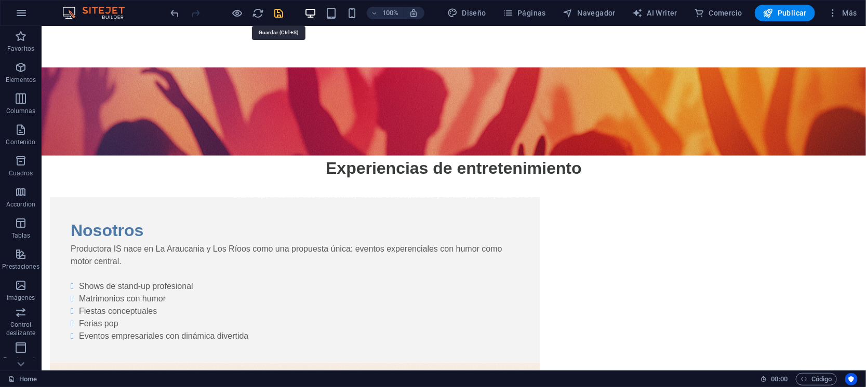
click at [281, 11] on icon "save" at bounding box center [279, 13] width 12 height 12
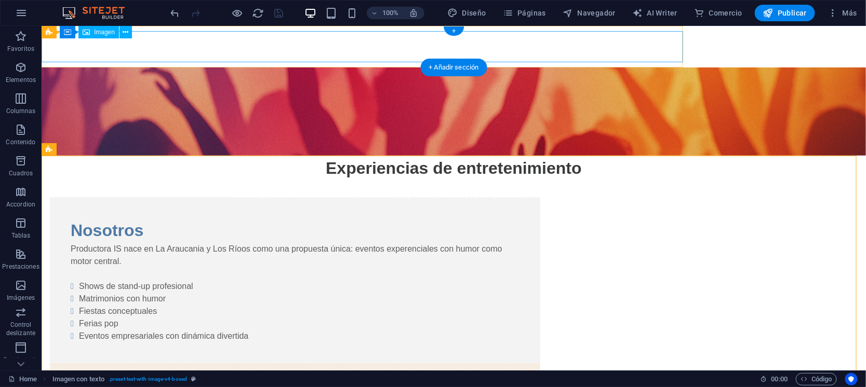
click at [630, 67] on figure at bounding box center [361, 82] width 641 height 31
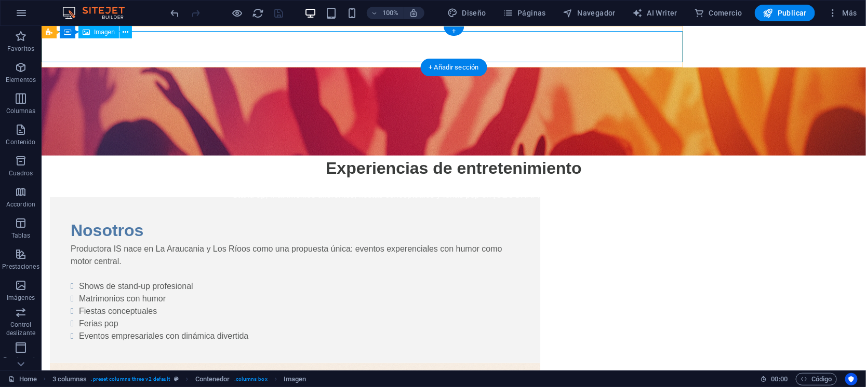
click at [189, 67] on figure at bounding box center [361, 82] width 641 height 31
select select "px"
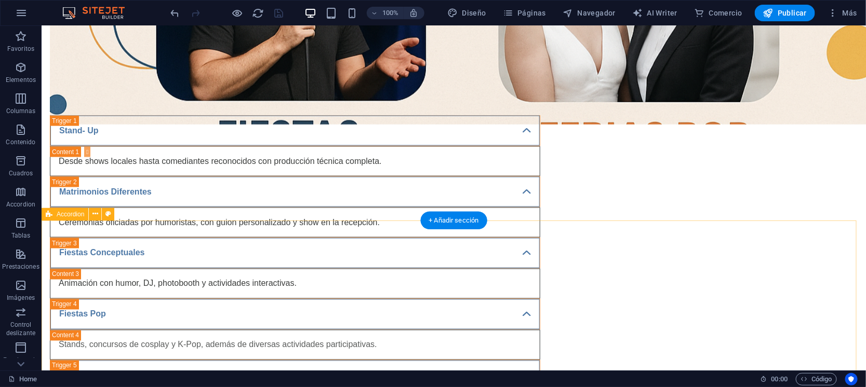
scroll to position [615, 0]
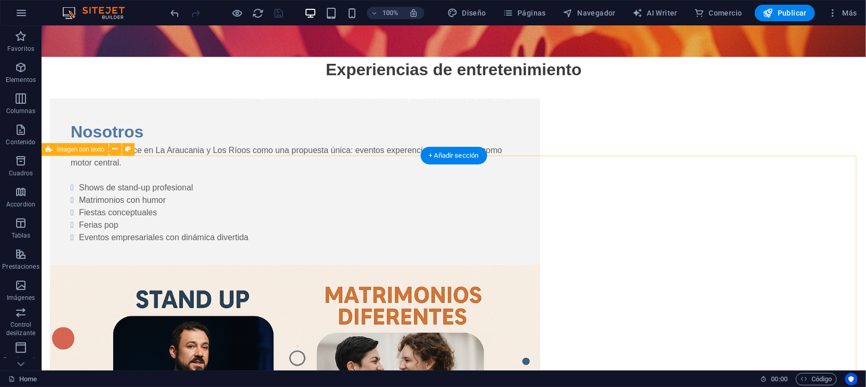
scroll to position [0, 0]
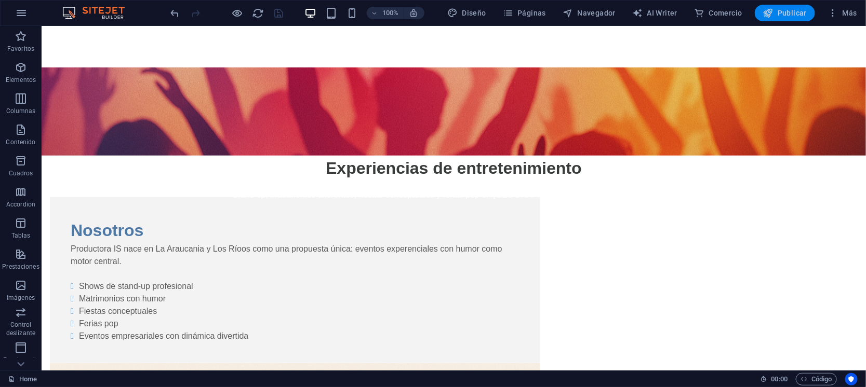
click at [781, 9] on span "Publicar" at bounding box center [785, 13] width 44 height 10
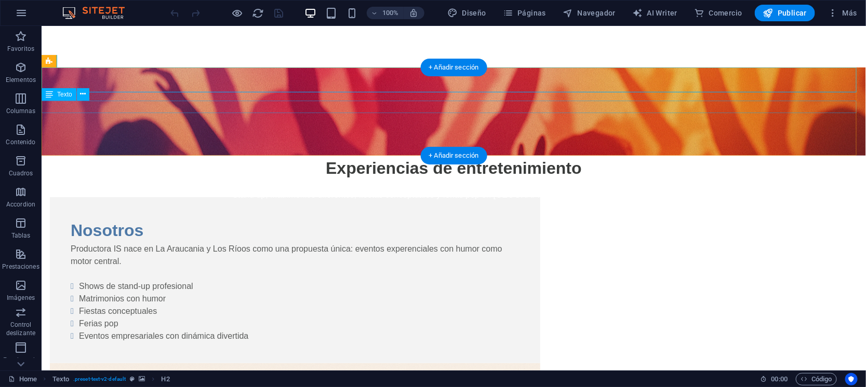
click at [549, 189] on div "Stand up, Matrimonios diferentes, fiestas conceptuales y ferias pop en [GEOGRAP…" at bounding box center [453, 195] width 824 height 12
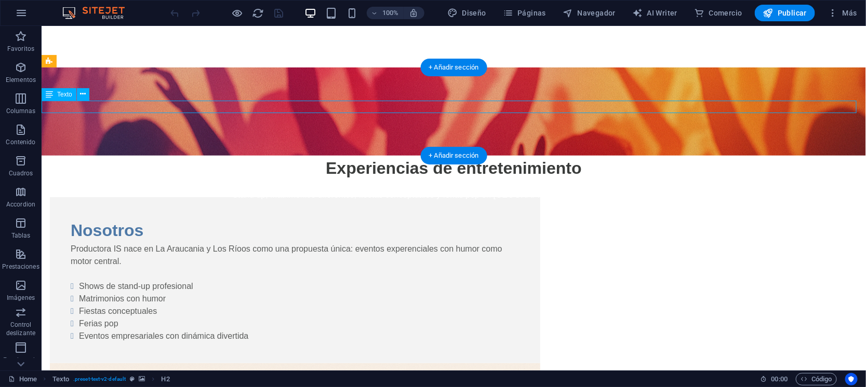
click at [549, 189] on div "Stand up, Matrimonios diferentes, fiestas conceptuales y ferias pop en [GEOGRAP…" at bounding box center [453, 195] width 824 height 12
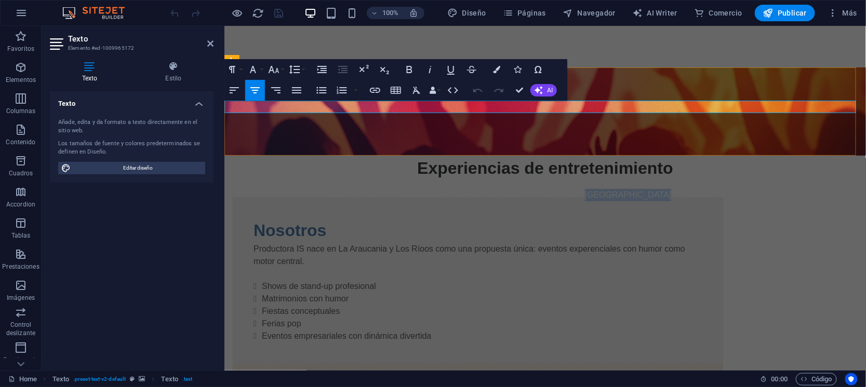
drag, startPoint x: 637, startPoint y: 106, endPoint x: 703, endPoint y: 104, distance: 66.0
click at [703, 190] on span "Stand up, Matrimonios diferentes, fiestas conceptuales y ferias pop en [GEOGRAP…" at bounding box center [544, 194] width 443 height 9
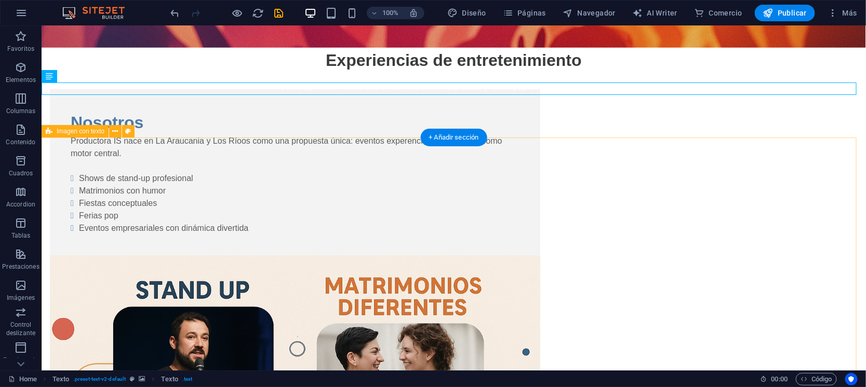
scroll to position [129, 0]
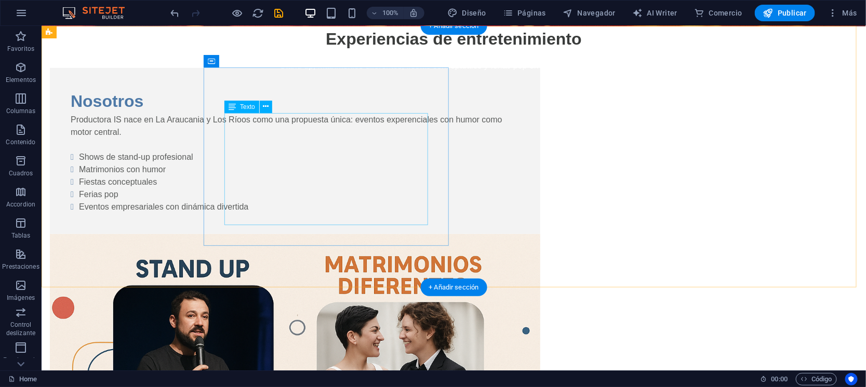
click at [369, 121] on div "Productora IS nace en La Araucania y Los Ríoos como una propuesta única: evento…" at bounding box center [294, 163] width 449 height 100
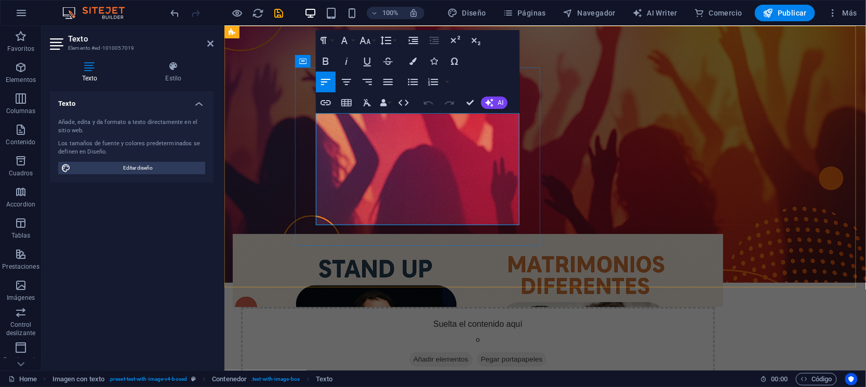
click at [450, 119] on p "Productora IS nace en La Araucania y Los Ríoos como una propuesta única: evento…" at bounding box center [477, 125] width 449 height 25
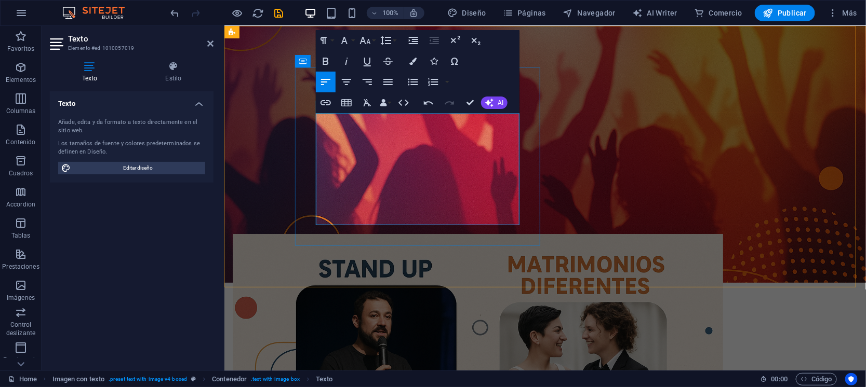
drag, startPoint x: 318, startPoint y: 120, endPoint x: 373, endPoint y: 125, distance: 55.3
click at [373, 125] on p "Productora IS nace en [GEOGRAPHIC_DATA], como una propuesta única: eventos expe…" at bounding box center [477, 125] width 449 height 25
click at [351, 123] on p "Productora IS nace en [GEOGRAPHIC_DATA], como una propuesta única: eventos expe…" at bounding box center [477, 125] width 449 height 25
drag, startPoint x: 316, startPoint y: 119, endPoint x: 398, endPoint y: 142, distance: 85.2
click at [398, 138] on p "Productora IS nace en [GEOGRAPHIC_DATA], como una propuesta única: eventos expe…" at bounding box center [477, 125] width 449 height 25
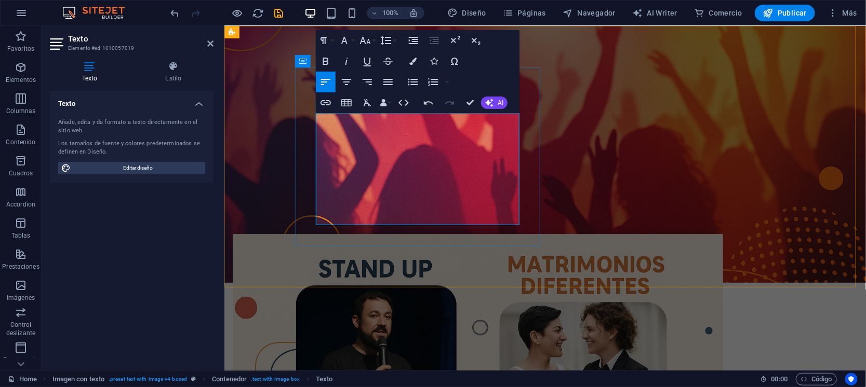
copy p "Productora IS nace en La Araucania, como una propuesta única: eventos experenci…"
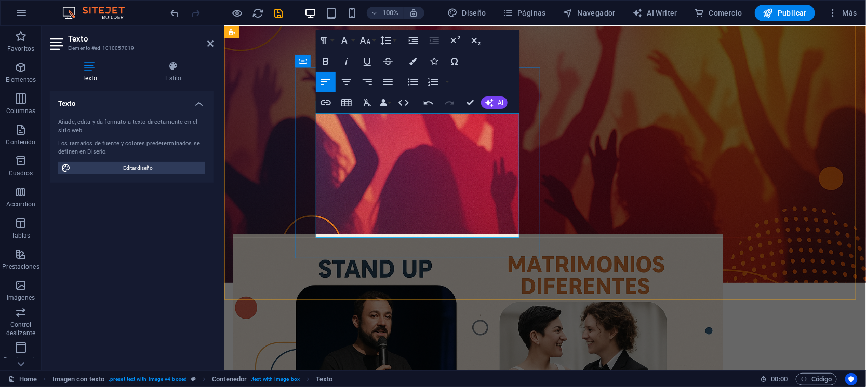
drag, startPoint x: 327, startPoint y: 179, endPoint x: 467, endPoint y: 198, distance: 141.5
click at [467, 198] on ul "Shows de stand-up profesional Matrimonios con humor Fiestas conceptuales Ferias…" at bounding box center [477, 182] width 449 height 62
click at [383, 163] on li "Shows de stand-up profesional" at bounding box center [481, 157] width 440 height 12
drag, startPoint x: 324, startPoint y: 179, endPoint x: 508, endPoint y: 227, distance: 190.6
click at [508, 213] on ul "Shows de stand-up profesional Matrimonios con humor Fiestas conceptuales Ferias…" at bounding box center [477, 182] width 449 height 62
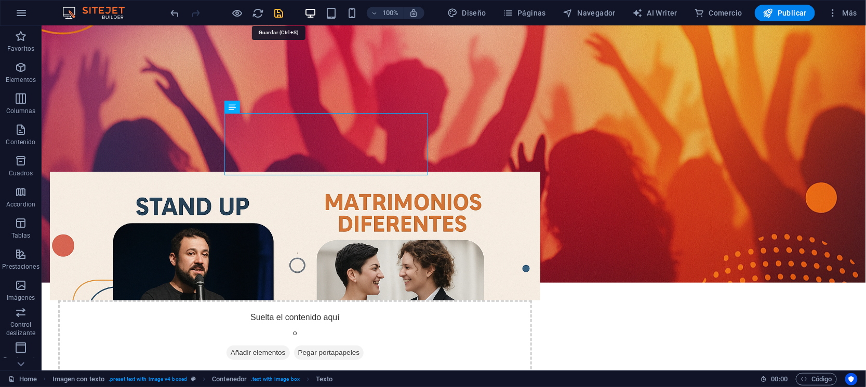
click at [279, 10] on icon "save" at bounding box center [279, 13] width 12 height 12
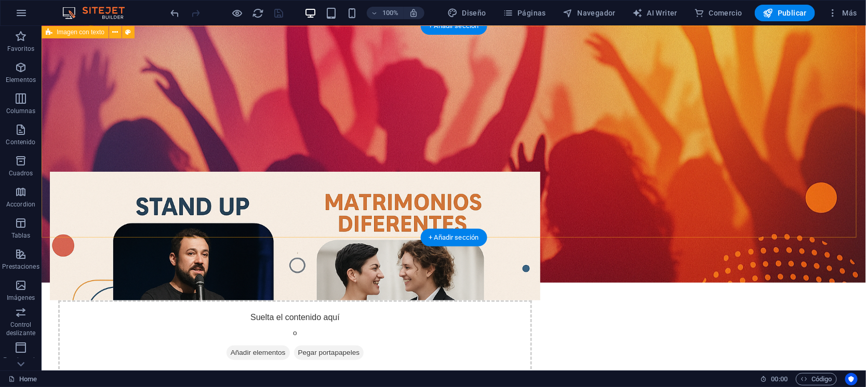
click at [771, 164] on div "Nosotros Productora IS surge en La Araucanía con una propuesta innovadora: crea…" at bounding box center [453, 221] width 824 height 390
click at [103, 87] on div "Nosotros Productora IS surge en La Araucanía con una propuesta innovadora: crea…" at bounding box center [453, 221] width 824 height 390
click at [103, 86] on div "Nosotros Productora IS surge en La Araucanía con una propuesta innovadora: crea…" at bounding box center [453, 221] width 824 height 390
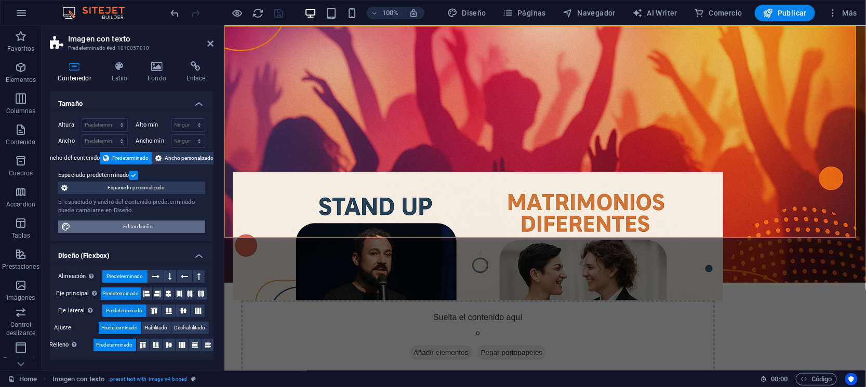
click at [139, 227] on span "Editar diseño" at bounding box center [138, 227] width 128 height 12
select select "rem"
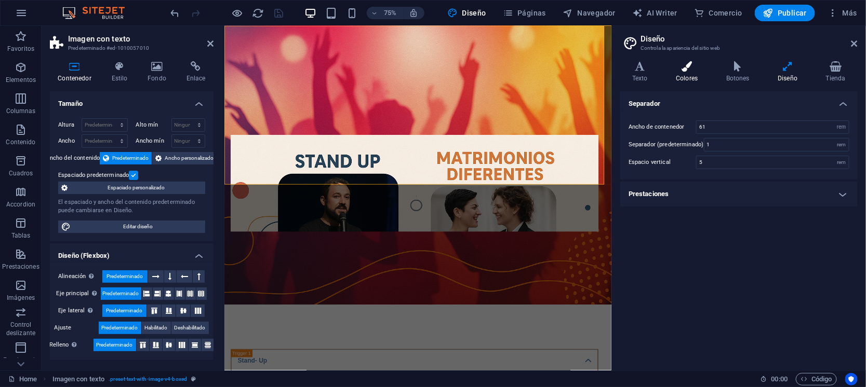
click at [696, 68] on icon at bounding box center [687, 66] width 46 height 10
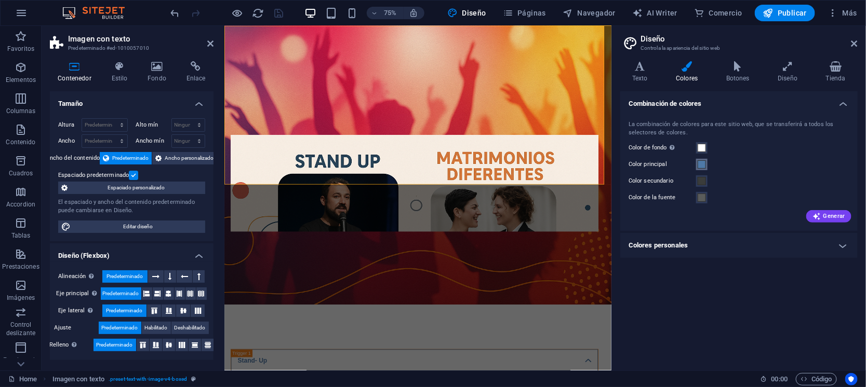
click at [700, 166] on span at bounding box center [702, 164] width 8 height 8
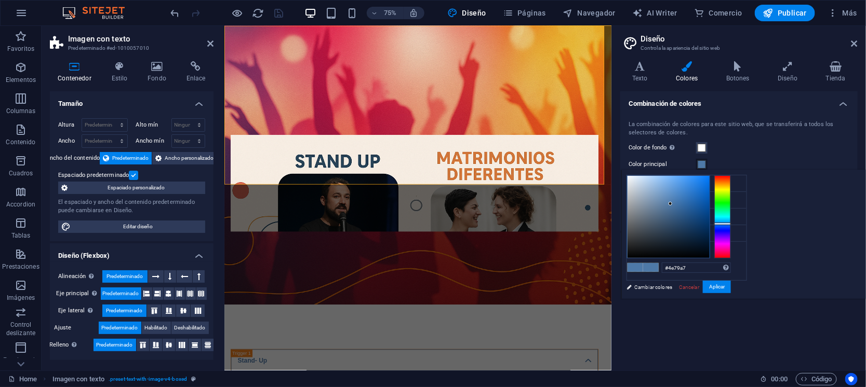
click at [701, 163] on span at bounding box center [702, 164] width 8 height 8
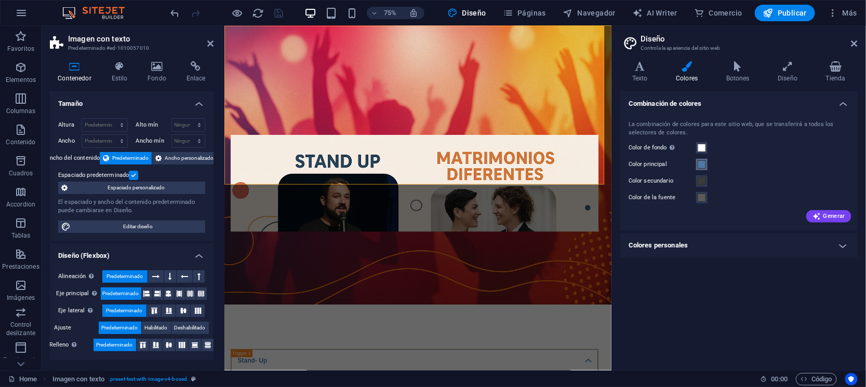
click at [701, 163] on span at bounding box center [702, 164] width 8 height 8
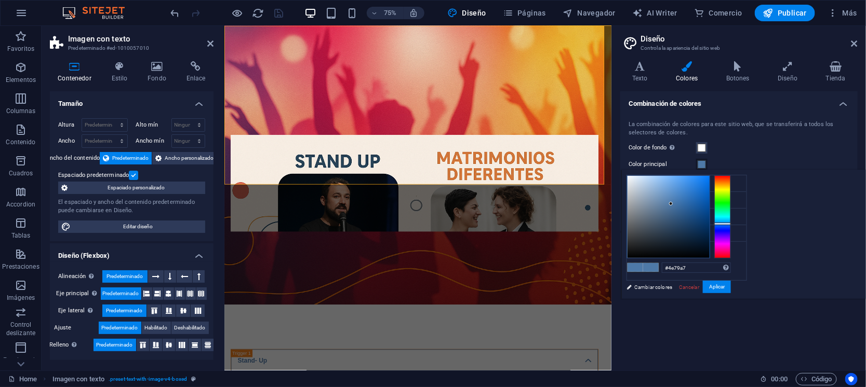
click at [701, 163] on span at bounding box center [702, 164] width 8 height 8
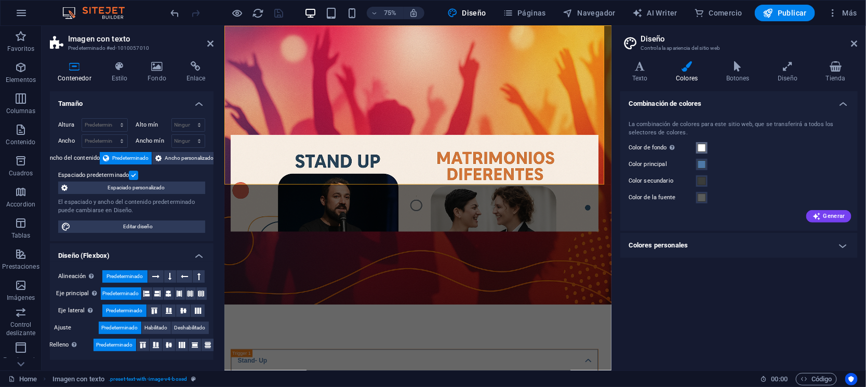
click at [705, 145] on span at bounding box center [702, 148] width 8 height 8
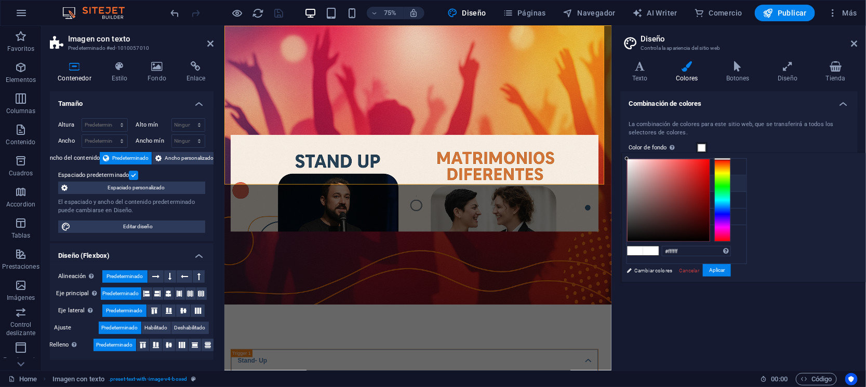
click at [659, 181] on li "Color principal #4e79a7" at bounding box center [686, 184] width 119 height 17
type input "#4e79a7"
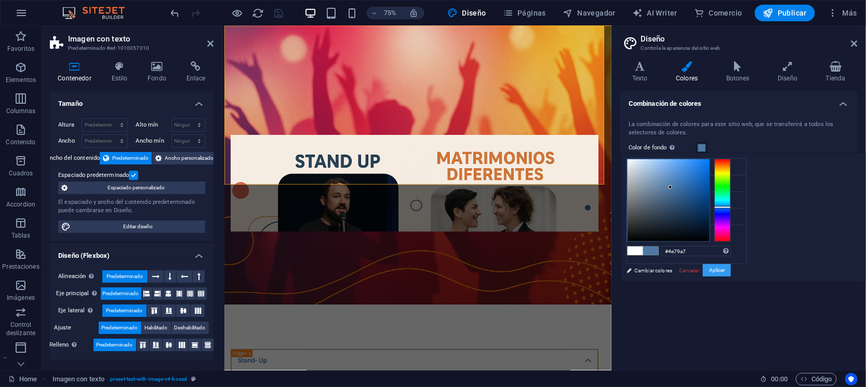
click at [731, 269] on button "Aplicar" at bounding box center [717, 270] width 28 height 12
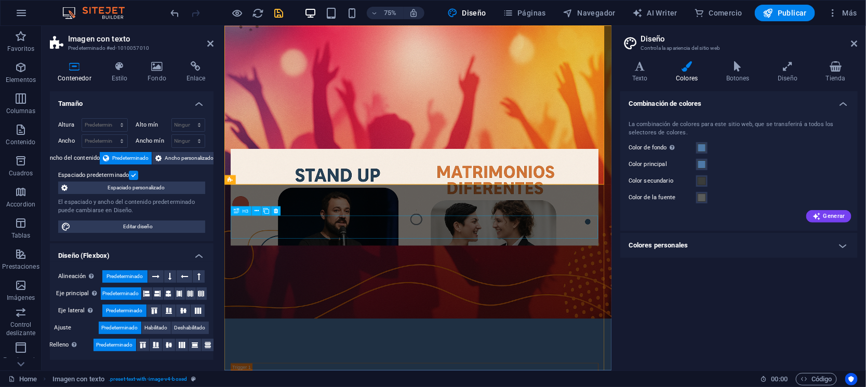
scroll to position [0, 0]
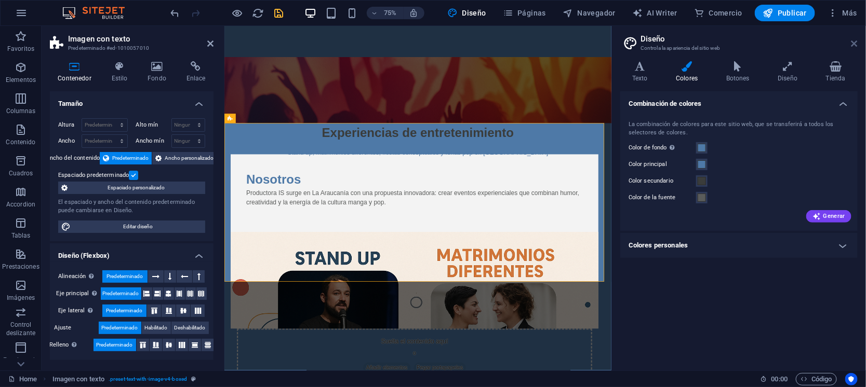
drag, startPoint x: 854, startPoint y: 41, endPoint x: 629, endPoint y: 15, distance: 226.4
click at [854, 41] on icon at bounding box center [854, 43] width 6 height 8
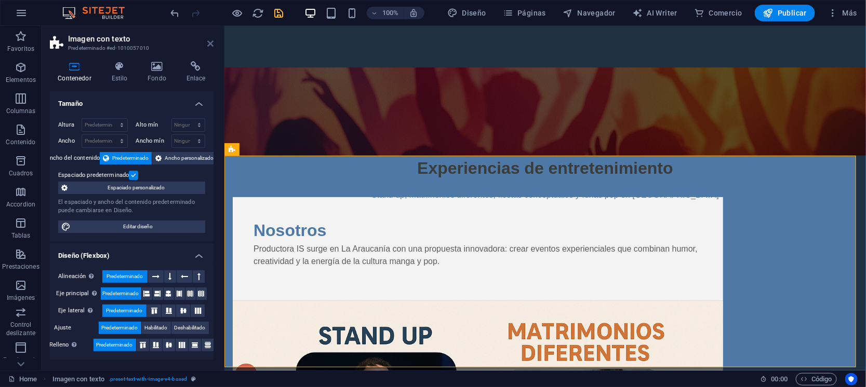
click at [209, 41] on icon at bounding box center [210, 43] width 6 height 8
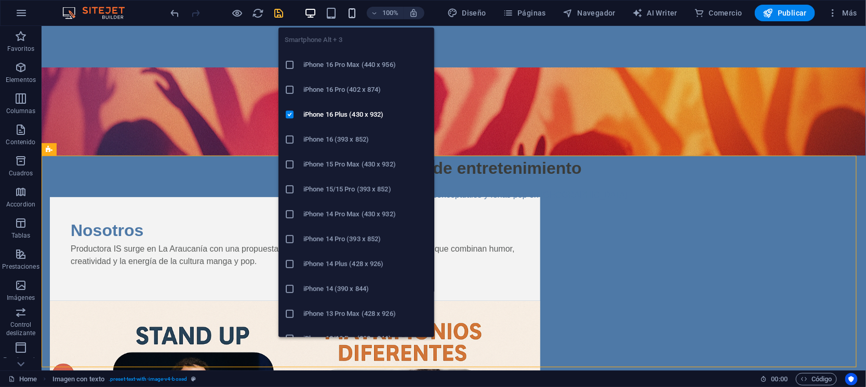
click at [352, 13] on icon "button" at bounding box center [352, 13] width 12 height 12
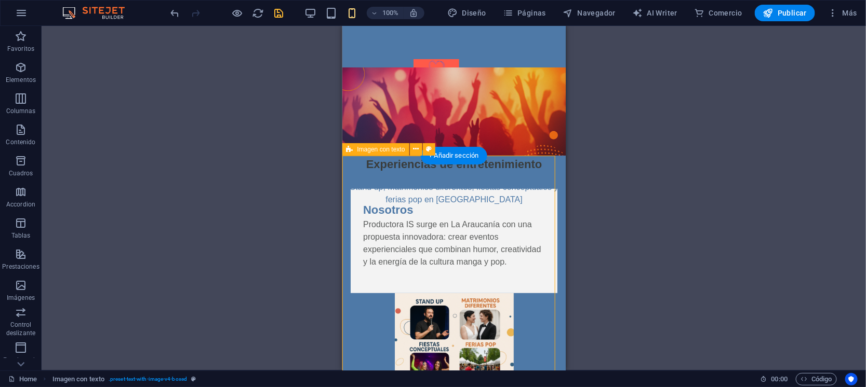
click at [539, 170] on div "Nosotros Productora IS surge en La Araucanía con una propuesta innovadora: crea…" at bounding box center [453, 323] width 223 height 337
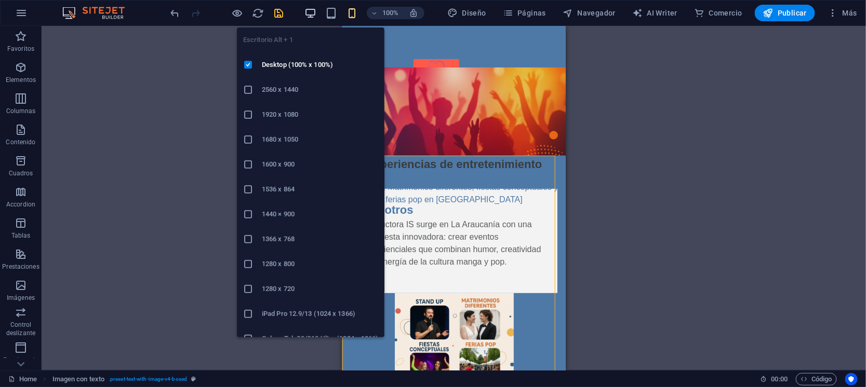
click at [316, 8] on icon "button" at bounding box center [310, 13] width 12 height 12
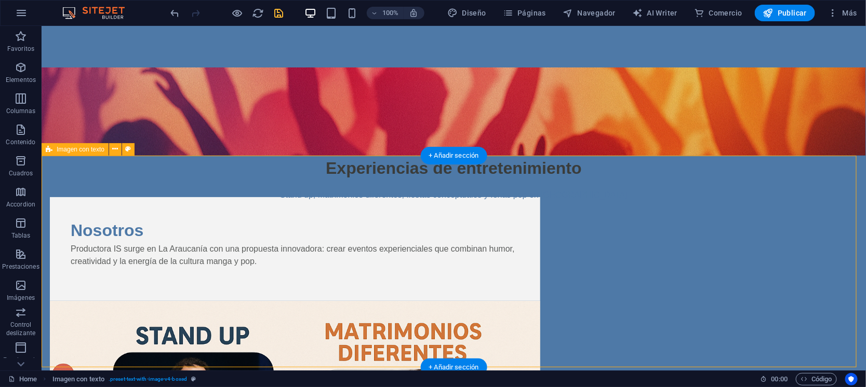
click at [779, 234] on div "Nosotros Productora IS surge en La Araucanía con una propuesta innovadora: crea…" at bounding box center [453, 350] width 824 height 390
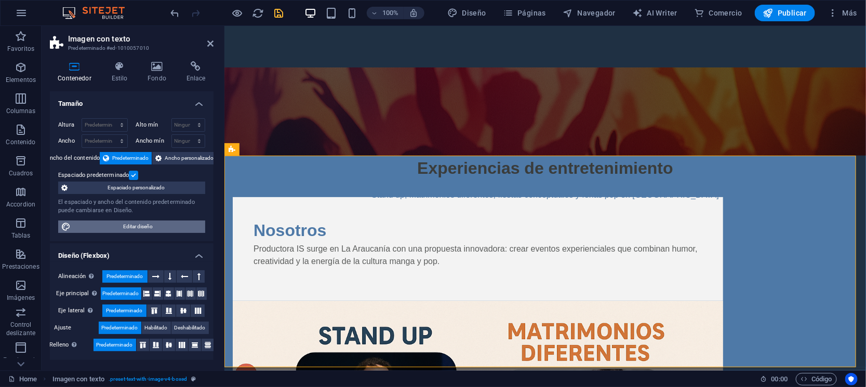
click at [136, 226] on span "Editar diseño" at bounding box center [138, 227] width 128 height 12
select select "rem"
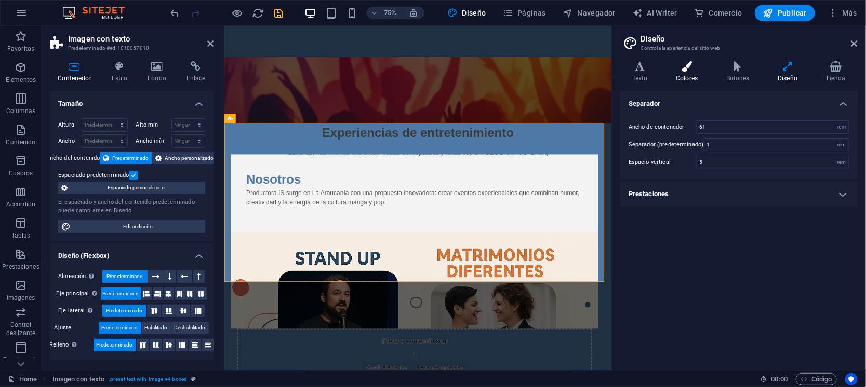
click at [689, 73] on h4 "Colores" at bounding box center [689, 72] width 50 height 22
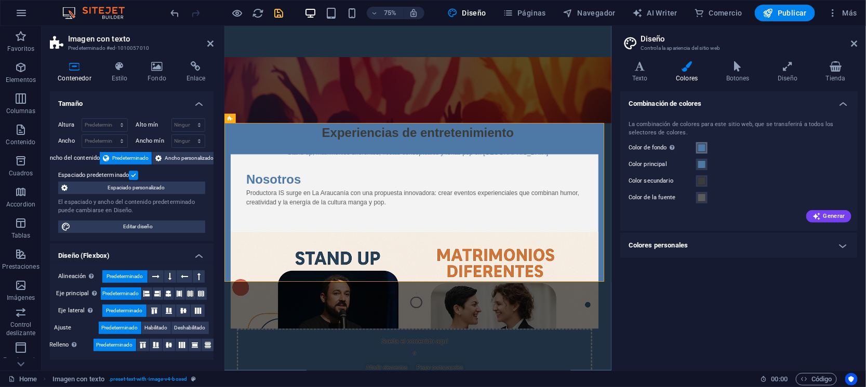
click at [703, 146] on span at bounding box center [702, 148] width 8 height 8
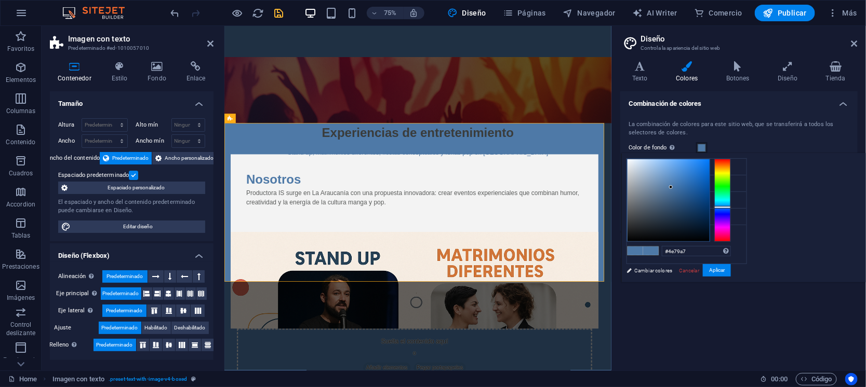
click at [703, 146] on span at bounding box center [702, 148] width 8 height 8
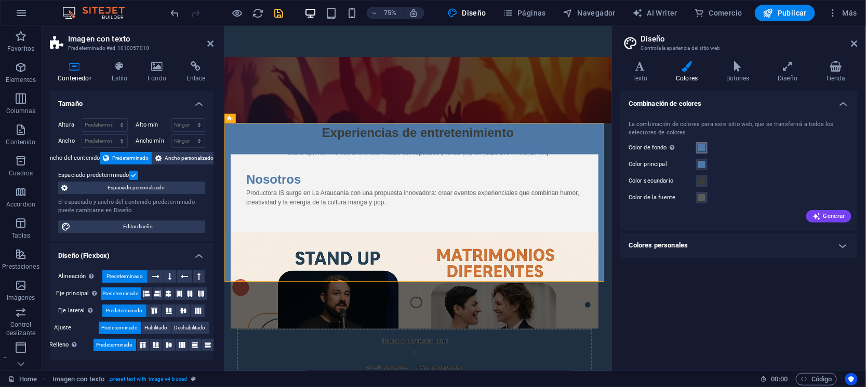
click at [703, 146] on span at bounding box center [702, 148] width 8 height 8
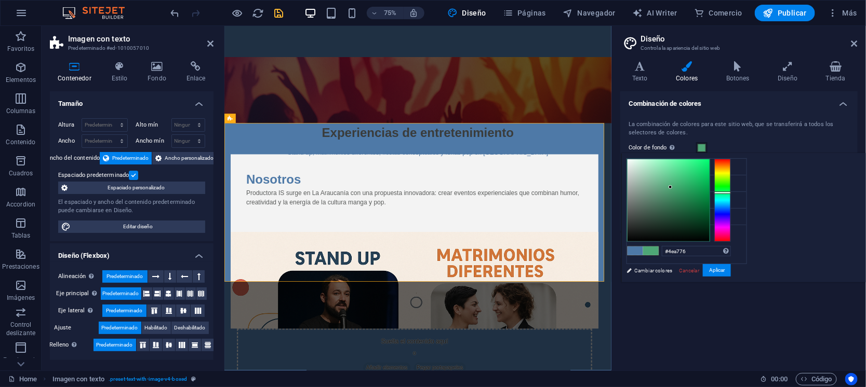
click at [731, 192] on div at bounding box center [722, 200] width 17 height 83
click at [709, 207] on div at bounding box center [668, 200] width 82 height 82
click at [709, 211] on div at bounding box center [668, 200] width 82 height 82
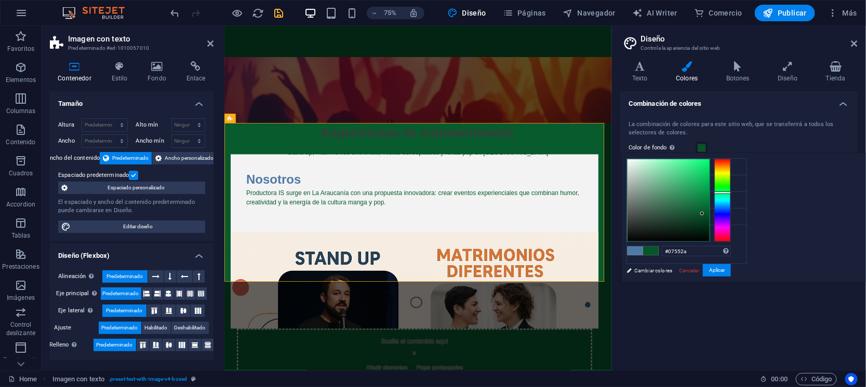
click at [704, 213] on div at bounding box center [702, 214] width 4 height 4
type input "#0b3a20"
drag, startPoint x: 832, startPoint y: 213, endPoint x: 823, endPoint y: 222, distance: 12.5
click at [695, 222] on div at bounding box center [693, 223] width 4 height 4
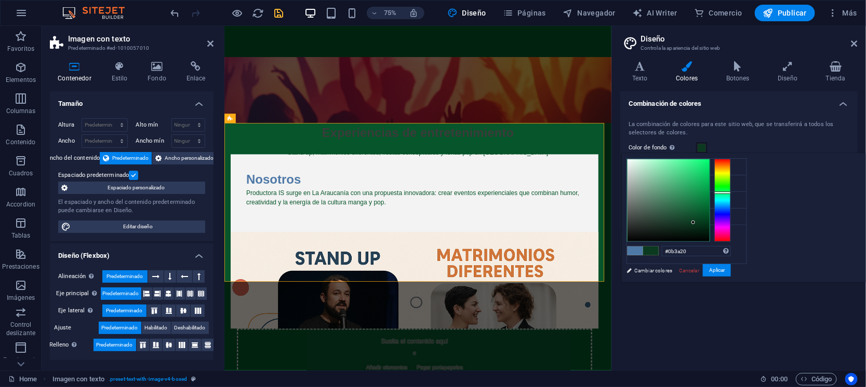
click at [695, 222] on div at bounding box center [693, 223] width 4 height 4
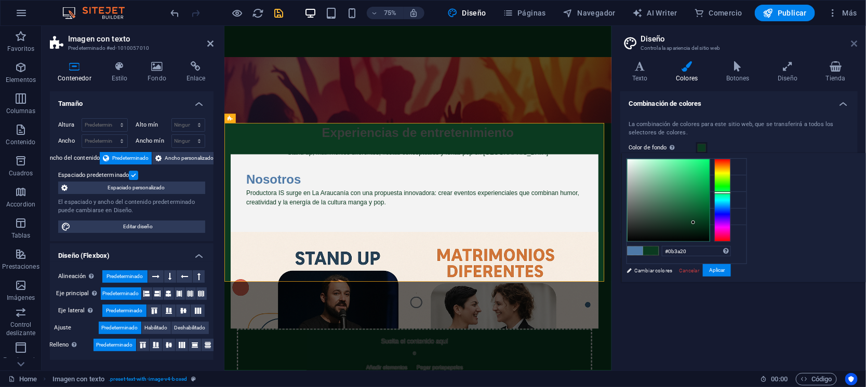
click at [856, 40] on icon at bounding box center [854, 43] width 6 height 8
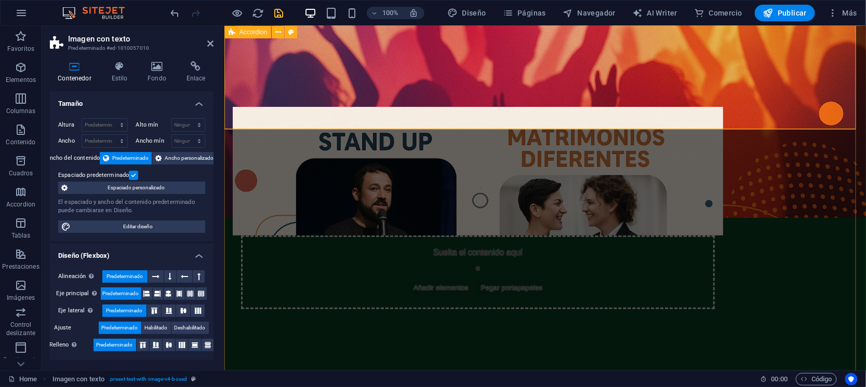
scroll to position [176, 0]
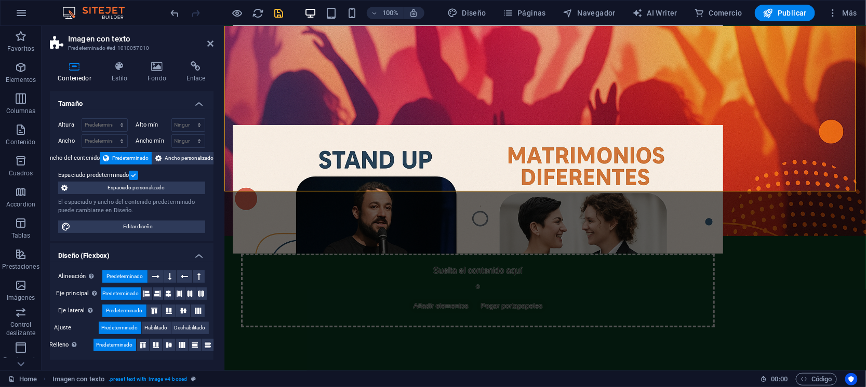
click at [217, 43] on aside "Imagen con texto Predeterminado #ed-1010057010 Contenedor Estilo Fondo Enlace T…" at bounding box center [133, 198] width 183 height 345
click at [211, 43] on icon at bounding box center [210, 43] width 6 height 8
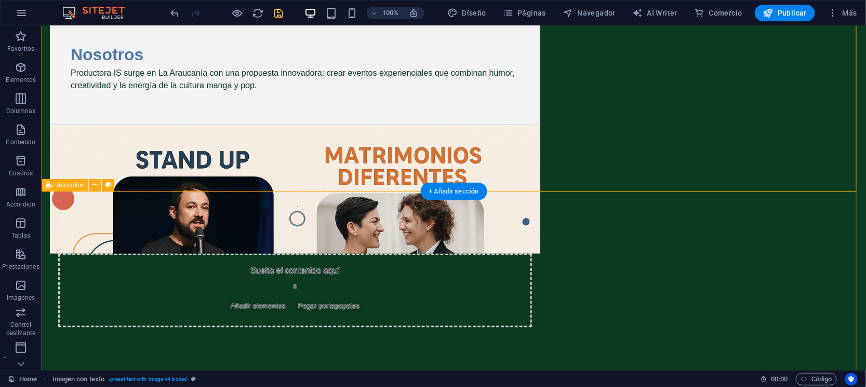
scroll to position [0, 0]
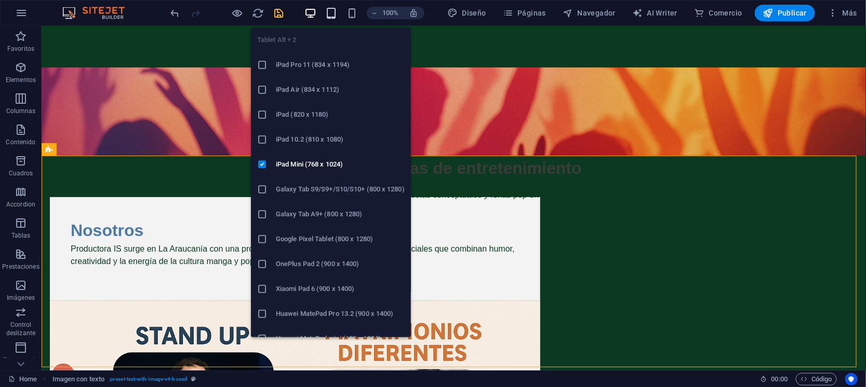
click at [330, 10] on icon "button" at bounding box center [331, 13] width 12 height 12
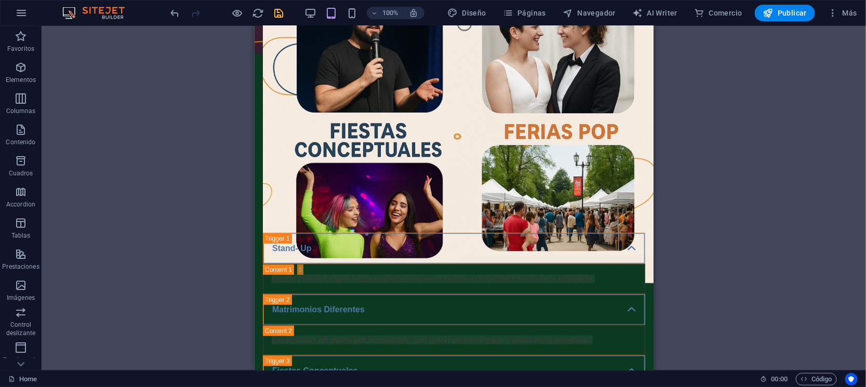
scroll to position [347, 0]
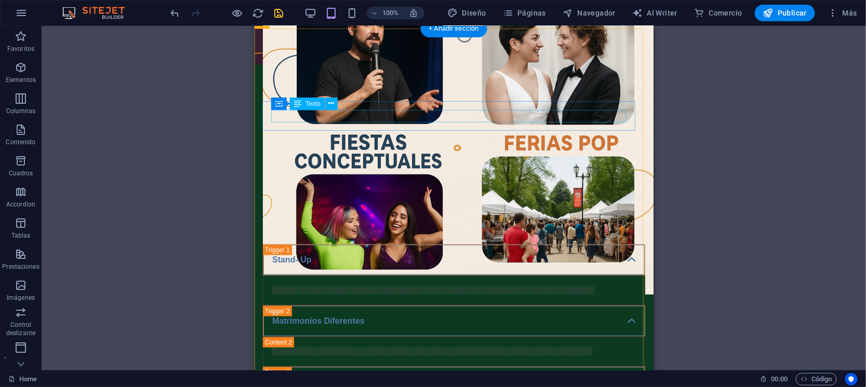
click at [336, 284] on div "Desde shows locales hasta comediantes reconocidos con producción técnica comple…" at bounding box center [453, 290] width 365 height 12
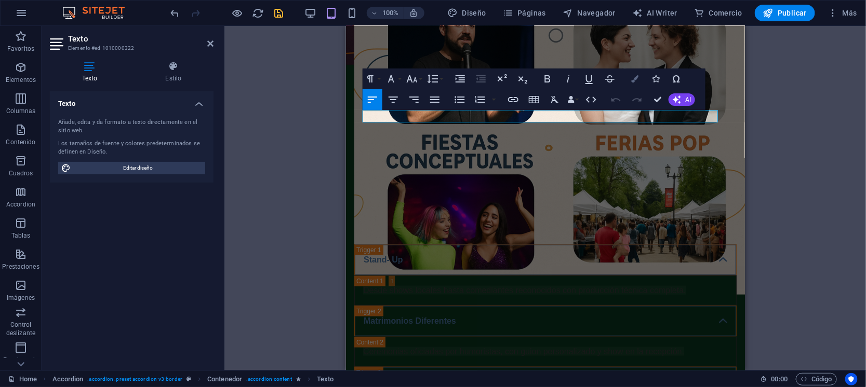
click at [636, 75] on icon "button" at bounding box center [634, 78] width 7 height 7
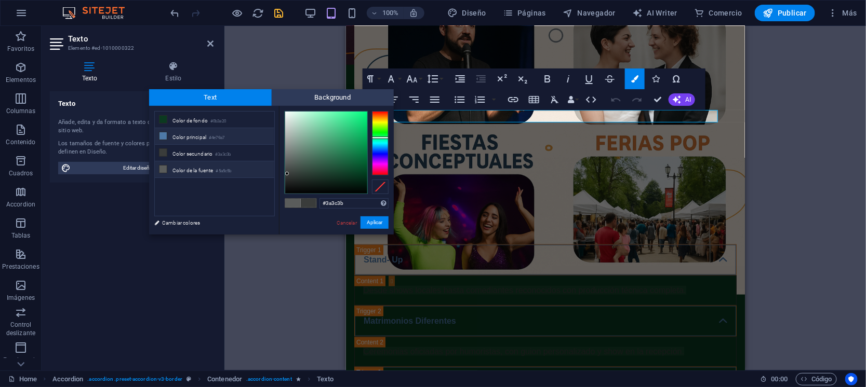
click at [199, 131] on li "Color principal #4e79a7" at bounding box center [214, 136] width 119 height 17
type input "#4e79a7"
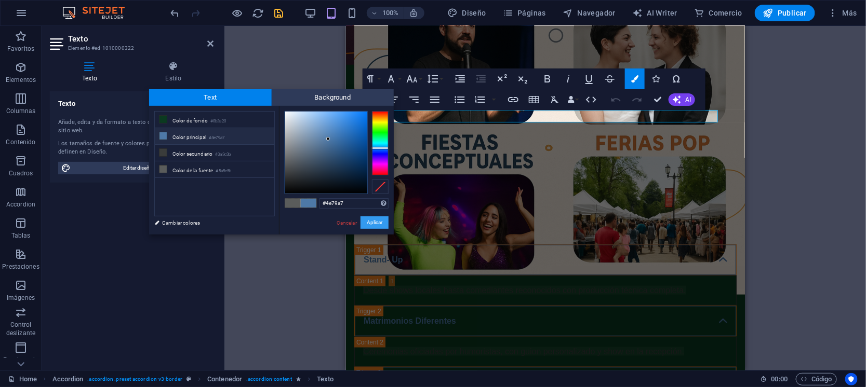
click at [379, 222] on button "Aplicar" at bounding box center [374, 223] width 28 height 12
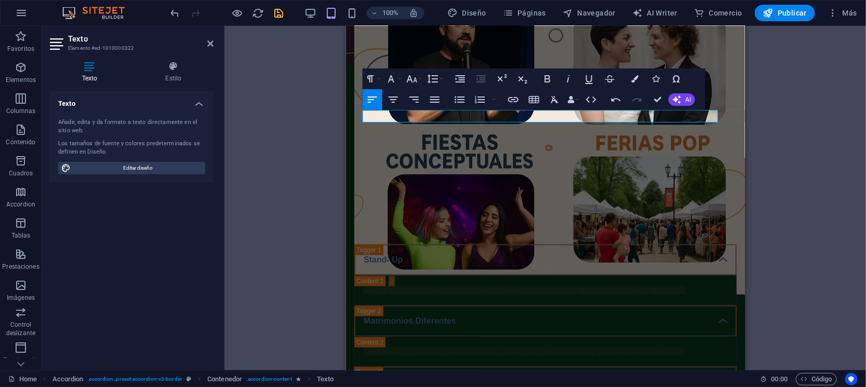
click at [288, 194] on div "Texto H2 Texto Marcador Imagen con texto Contenedor Contenedor H2 Texto Separad…" at bounding box center [544, 198] width 641 height 345
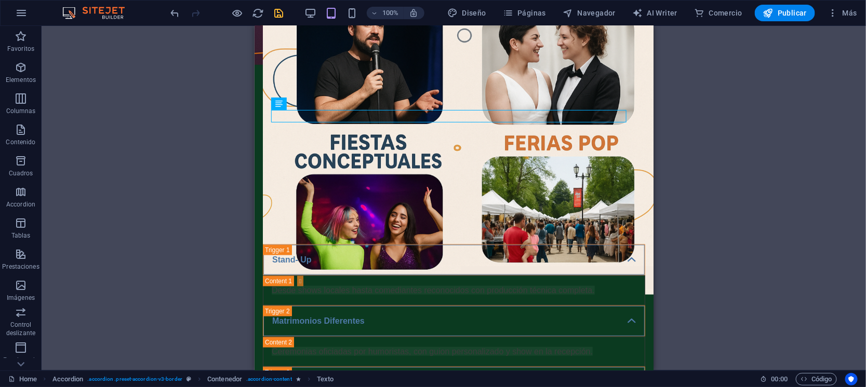
click at [744, 173] on div "Texto H2 Texto Marcador Imagen con texto Contenedor Contenedor H2 Texto Separad…" at bounding box center [454, 198] width 824 height 345
click at [705, 93] on div "Texto H2 Texto Marcador Imagen con texto Contenedor Contenedor H2 Texto Separad…" at bounding box center [454, 198] width 824 height 345
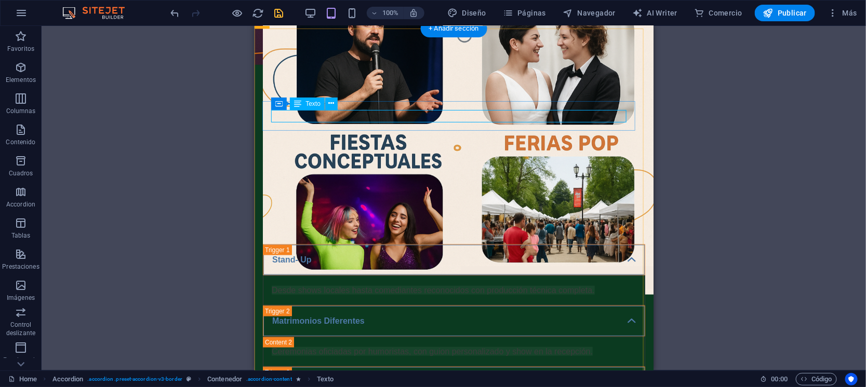
click at [478, 284] on div "Desde shows locales hasta comediantes reconocidos con producción técnica comple…" at bounding box center [453, 290] width 365 height 12
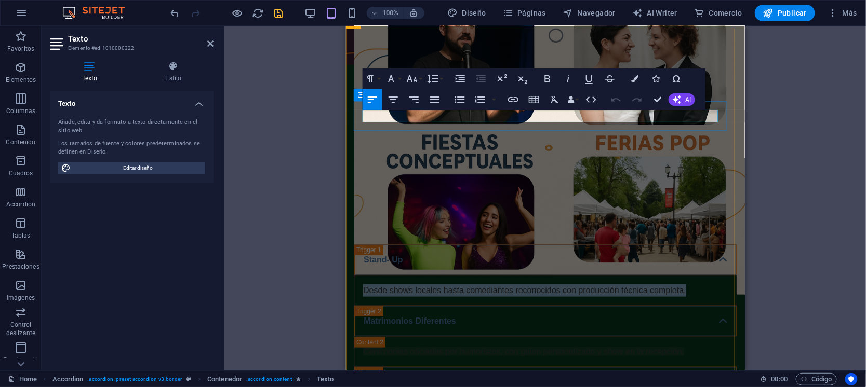
drag, startPoint x: 696, startPoint y: 115, endPoint x: 358, endPoint y: 111, distance: 338.1
click at [358, 275] on div "Desde shows locales hasta comediantes reconocidos con producción técnica comple…" at bounding box center [545, 290] width 382 height 30
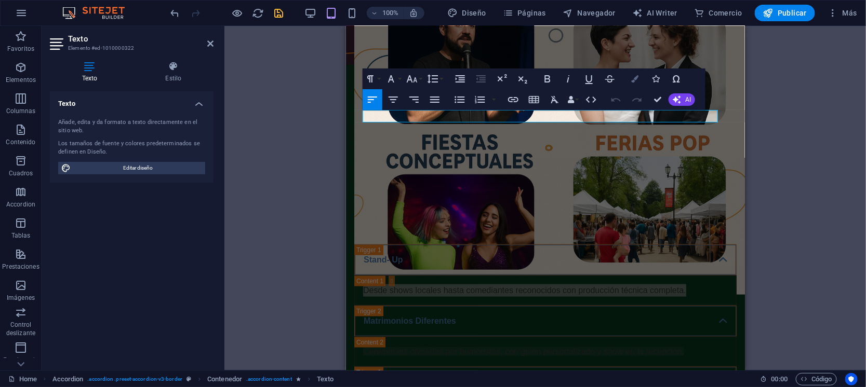
click at [633, 81] on icon "button" at bounding box center [634, 78] width 7 height 7
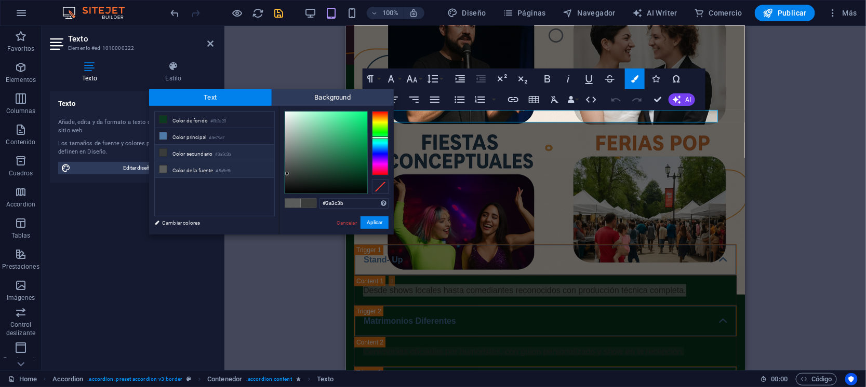
click at [218, 152] on small "#3a3c3b" at bounding box center [223, 154] width 16 height 7
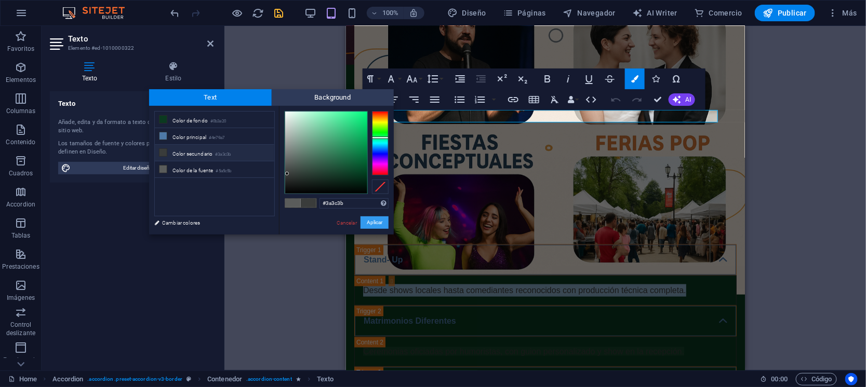
click at [368, 219] on button "Aplicar" at bounding box center [374, 223] width 28 height 12
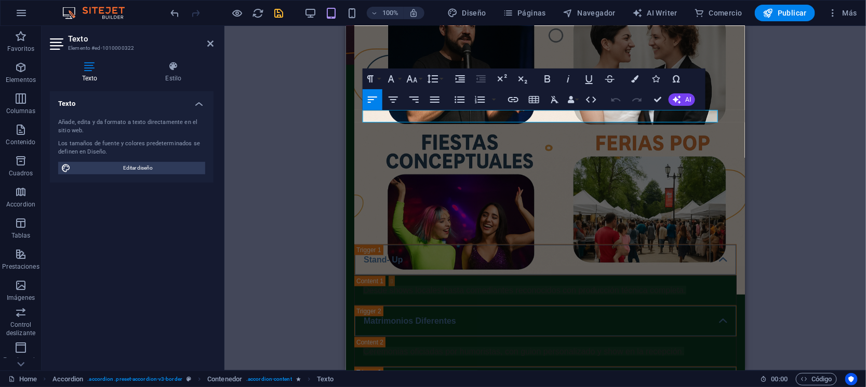
click at [803, 78] on div "Texto H2 Texto Marcador Imagen con texto Contenedor Contenedor H2 Texto Separad…" at bounding box center [544, 198] width 641 height 345
click at [795, 146] on div "Texto H2 Texto Marcador Imagen con texto Contenedor Contenedor H2 Texto Separad…" at bounding box center [544, 198] width 641 height 345
click at [292, 130] on div "Texto H2 Texto Marcador Imagen con texto Contenedor Contenedor H2 Texto Separad…" at bounding box center [544, 198] width 641 height 345
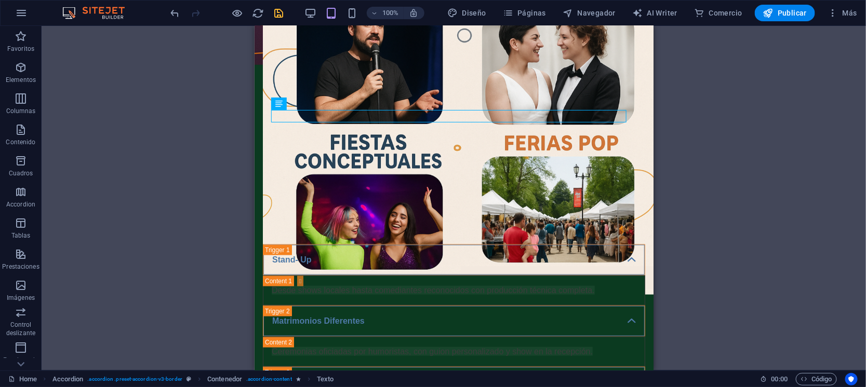
click at [182, 146] on div "Texto H2 Texto Marcador Imagen con texto Contenedor Contenedor H2 Texto Separad…" at bounding box center [454, 198] width 824 height 345
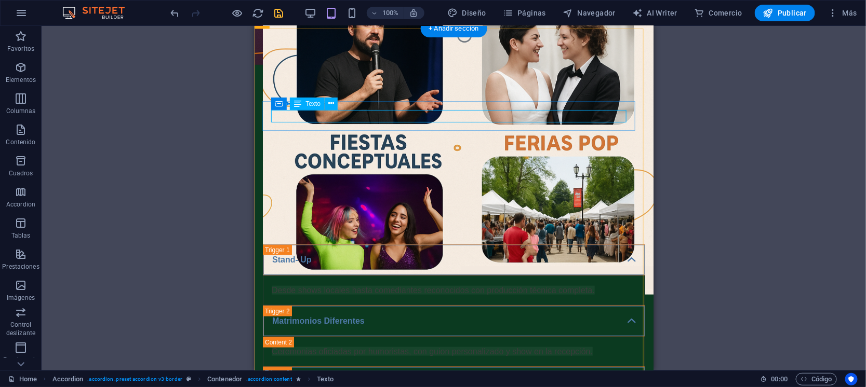
click at [388, 284] on div "Desde shows locales hasta comediantes reconocidos con producción técnica comple…" at bounding box center [453, 290] width 365 height 12
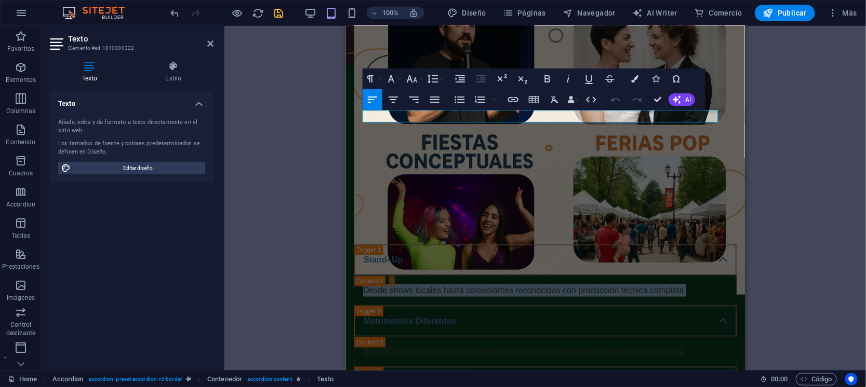
drag, startPoint x: 707, startPoint y: 117, endPoint x: 608, endPoint y: 120, distance: 99.8
click at [345, 95] on html "Skip to main content Experiencias de entretenimiento Stand up, Matrimonios dife…" at bounding box center [544, 226] width 399 height 1096
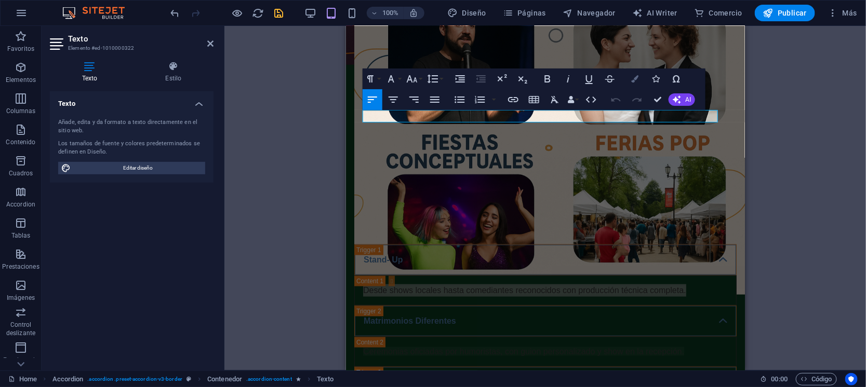
click at [636, 81] on icon "button" at bounding box center [634, 78] width 7 height 7
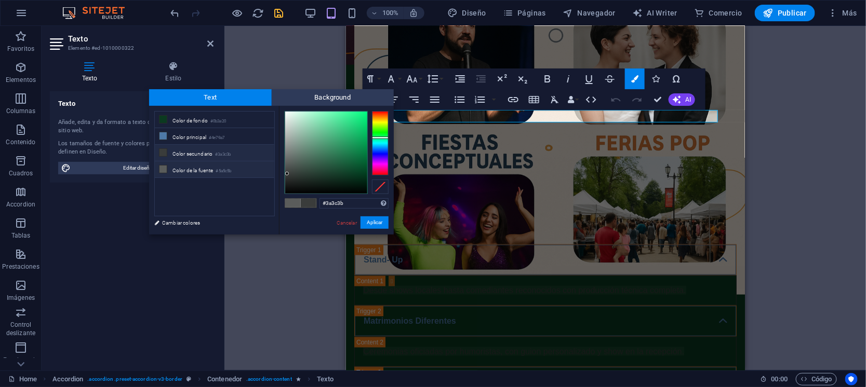
click at [219, 151] on small "#3a3c3b" at bounding box center [223, 154] width 16 height 7
click at [379, 221] on button "Aplicar" at bounding box center [374, 223] width 28 height 12
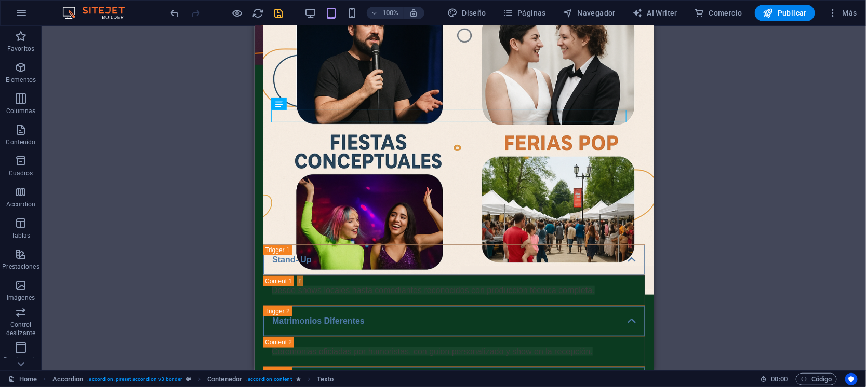
click at [692, 114] on div "Texto H2 Texto Marcador Imagen con texto Contenedor Contenedor H2 Texto Separad…" at bounding box center [454, 198] width 824 height 345
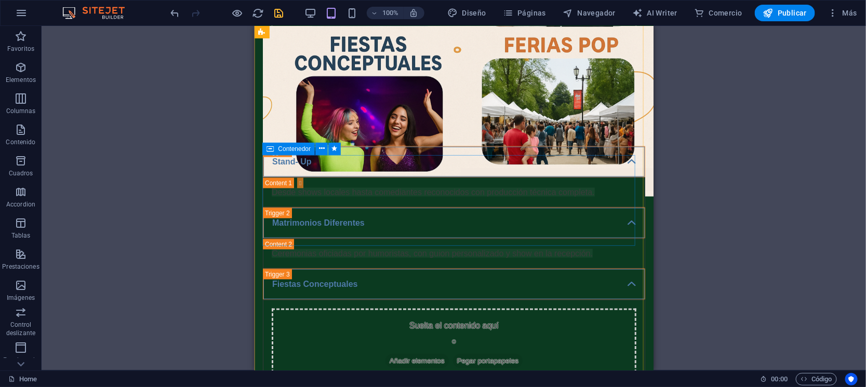
scroll to position [477, 0]
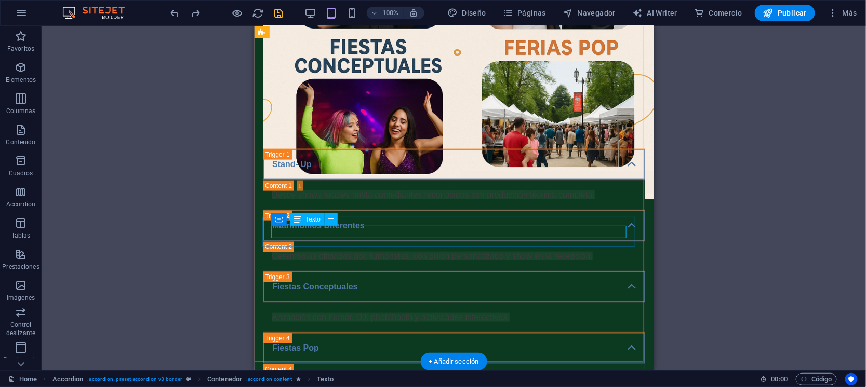
scroll to position [412, 0]
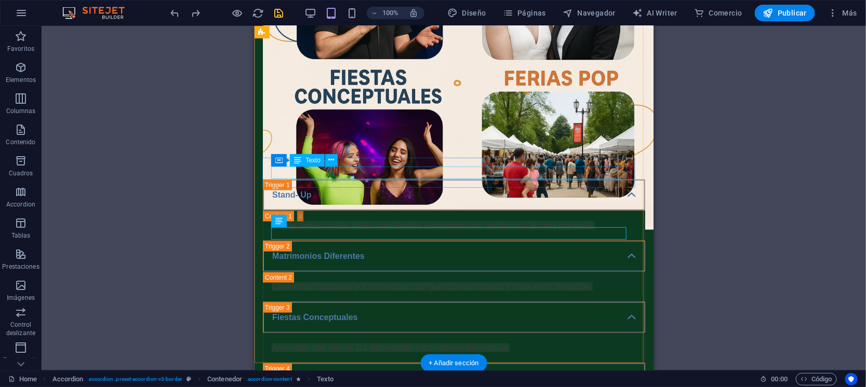
click at [400, 342] on div "Animación con humor, DJ, photobooth y actividades interactivas." at bounding box center [453, 348] width 365 height 12
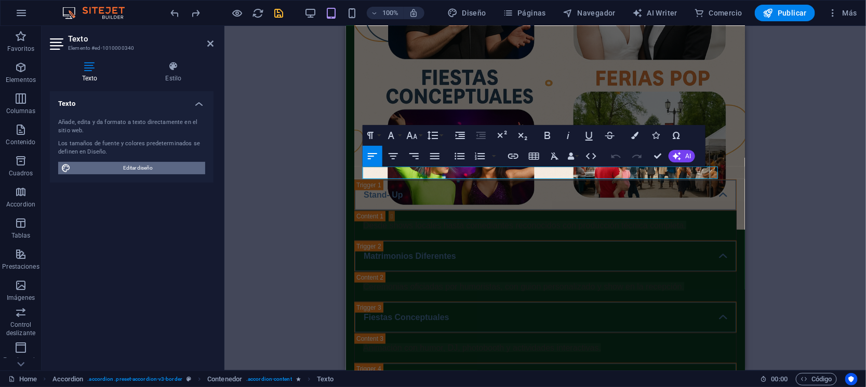
click at [137, 162] on span "Editar diseño" at bounding box center [138, 168] width 128 height 12
select select "px"
select select "400"
select select "px"
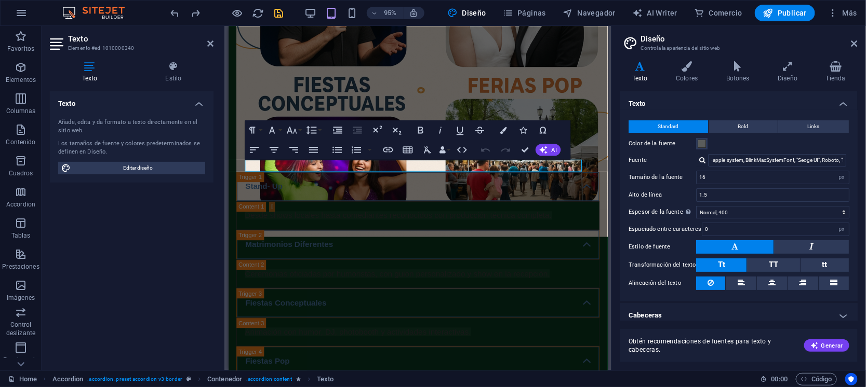
click at [664, 123] on span "Standard" at bounding box center [668, 126] width 21 height 12
click at [681, 69] on icon at bounding box center [687, 66] width 46 height 10
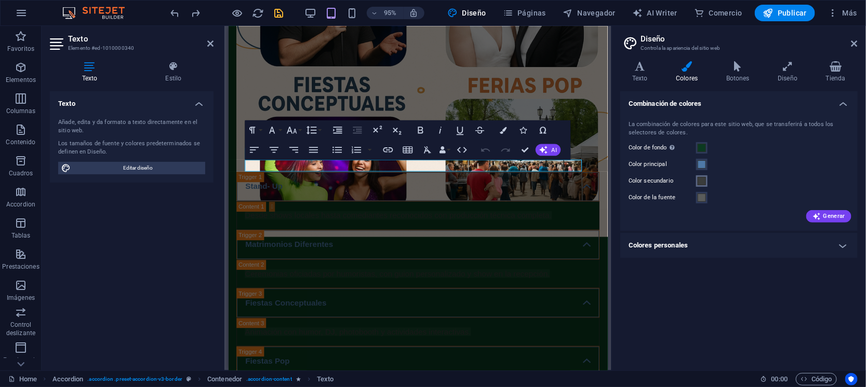
click at [701, 180] on span at bounding box center [702, 181] width 8 height 8
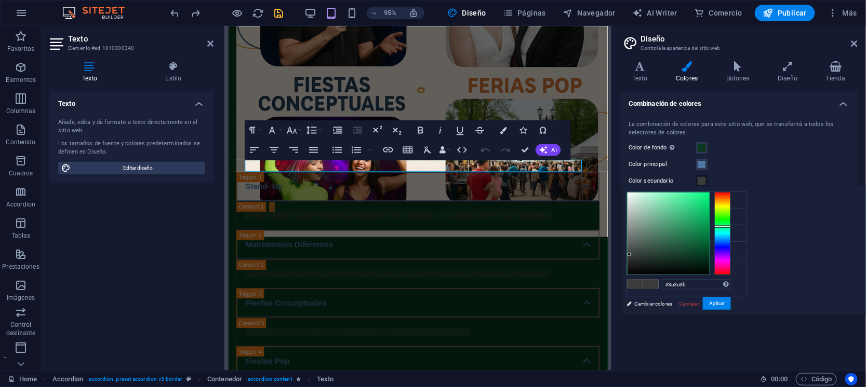
click at [745, 153] on div "Color de fondo Solo visible si no se encuentra cubierto por otros fondos." at bounding box center [738, 148] width 221 height 12
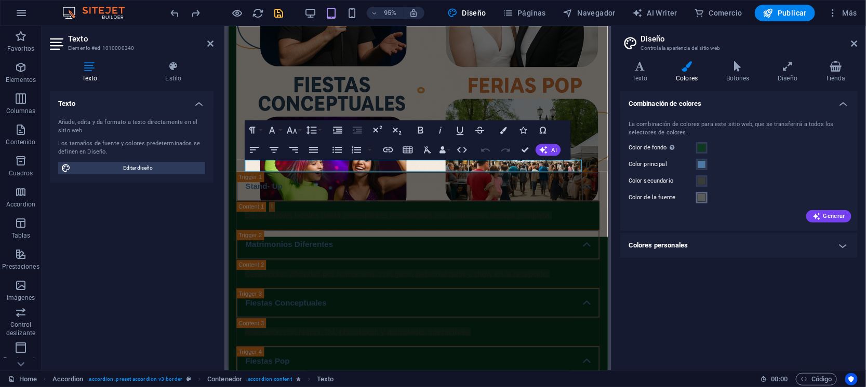
click at [700, 199] on span at bounding box center [702, 198] width 8 height 8
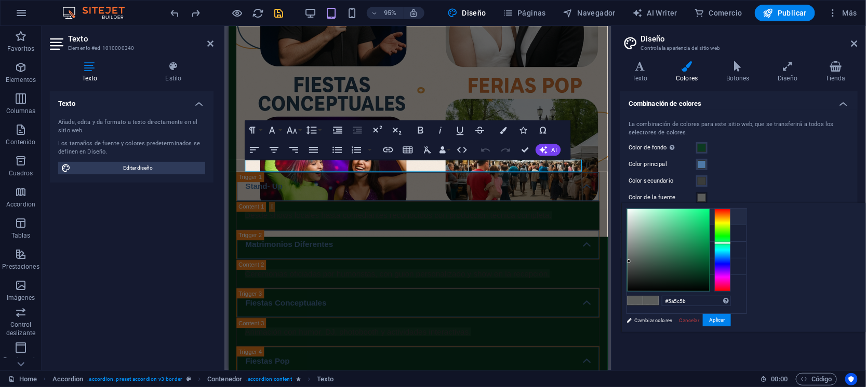
click at [655, 214] on li "Color de fondo #ffffff" at bounding box center [686, 217] width 119 height 17
type input "#ffffff"
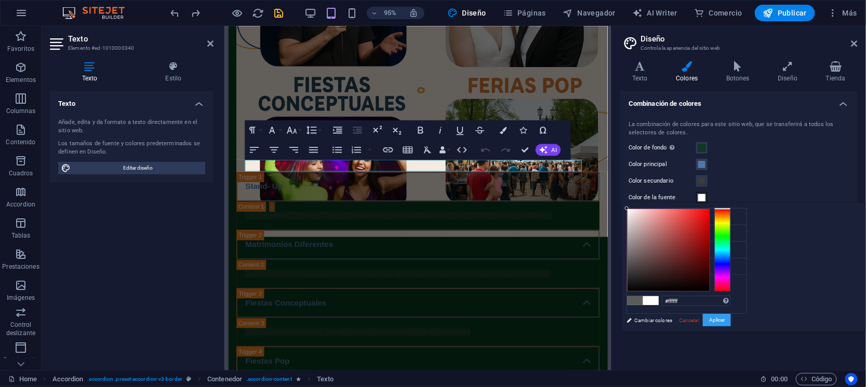
click at [731, 321] on button "Aplicar" at bounding box center [717, 320] width 28 height 12
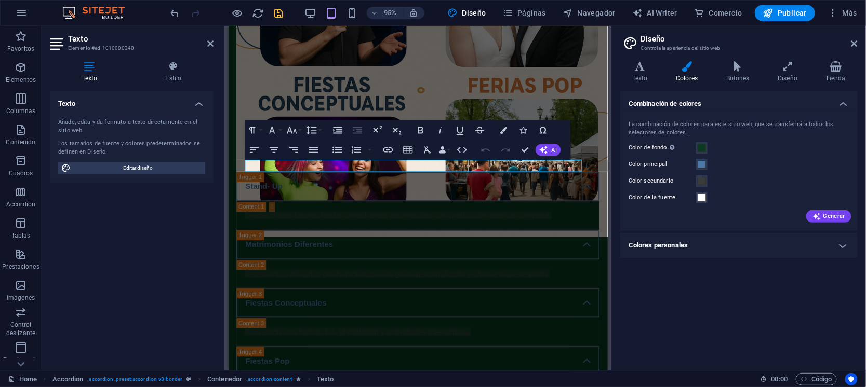
click at [757, 184] on div "Color secundario" at bounding box center [738, 181] width 221 height 12
click at [482, 343] on span "Animación con humor, DJ, photobooth y actividades interactivas." at bounding box center [364, 347] width 238 height 9
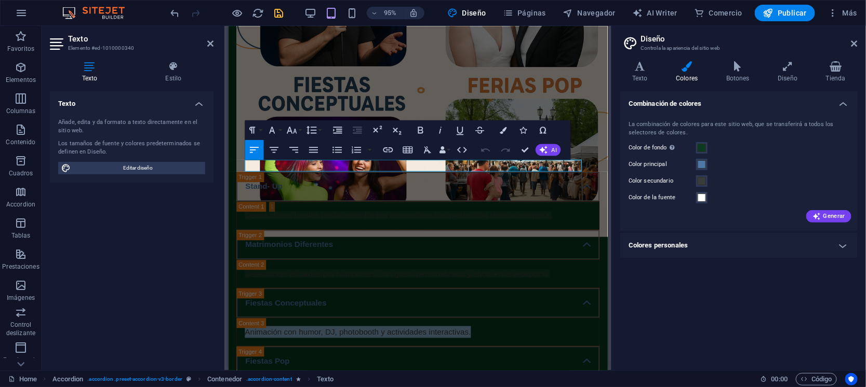
drag, startPoint x: 499, startPoint y: 171, endPoint x: 438, endPoint y: 183, distance: 61.8
click at [228, 164] on html "Skip to main content Experiencias de entretenimiento Stand up, Matrimonios dife…" at bounding box center [427, 161] width 399 height 1096
click at [700, 197] on span at bounding box center [702, 198] width 8 height 8
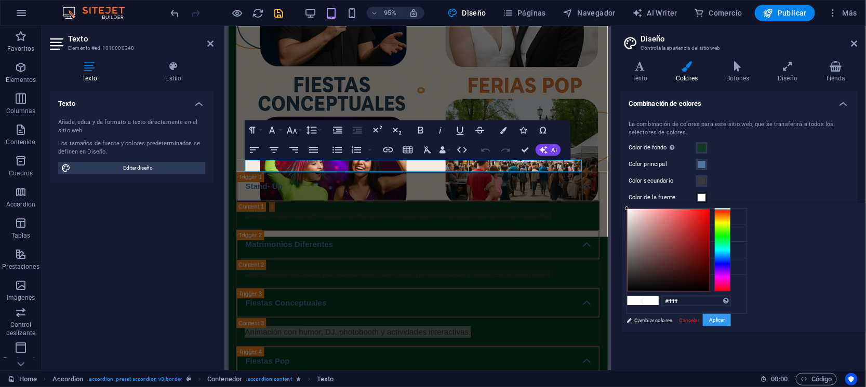
click at [731, 316] on button "Aplicar" at bounding box center [717, 320] width 28 height 12
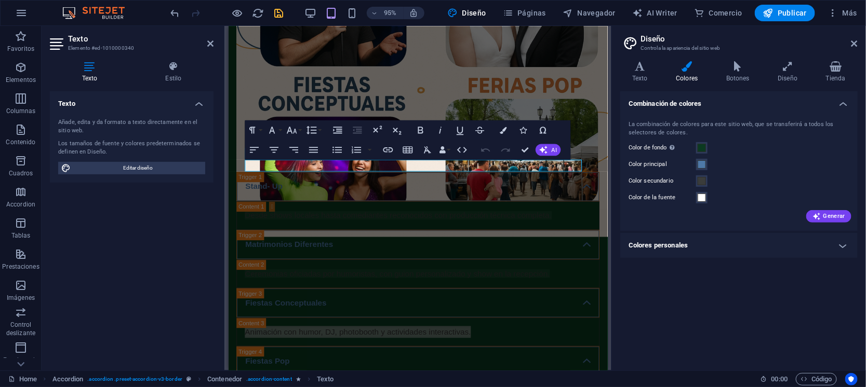
click at [686, 303] on div "Combinación de colores La combinación de colores para este sitio web, que se tr…" at bounding box center [738, 226] width 237 height 271
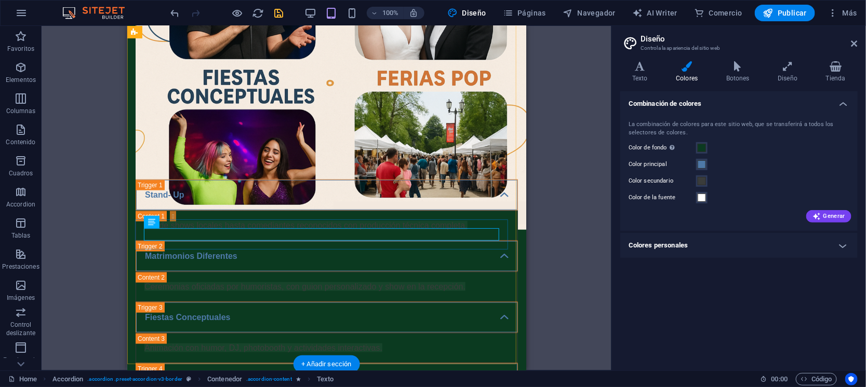
scroll to position [347, 0]
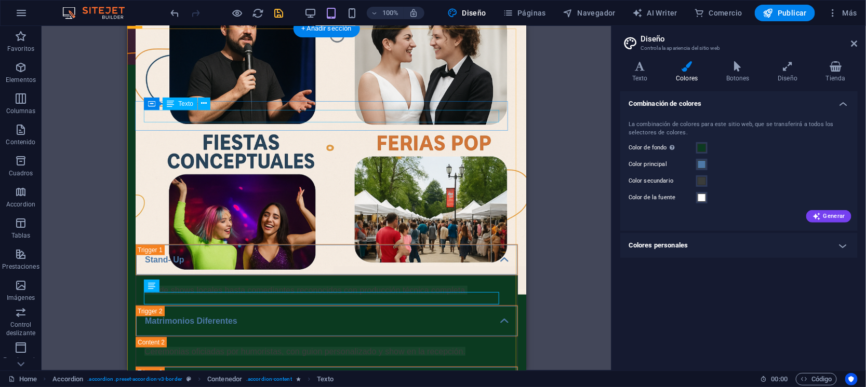
click at [257, 284] on div "Desde shows locales hasta comediantes reconocidos con producción técnica comple…" at bounding box center [326, 290] width 365 height 12
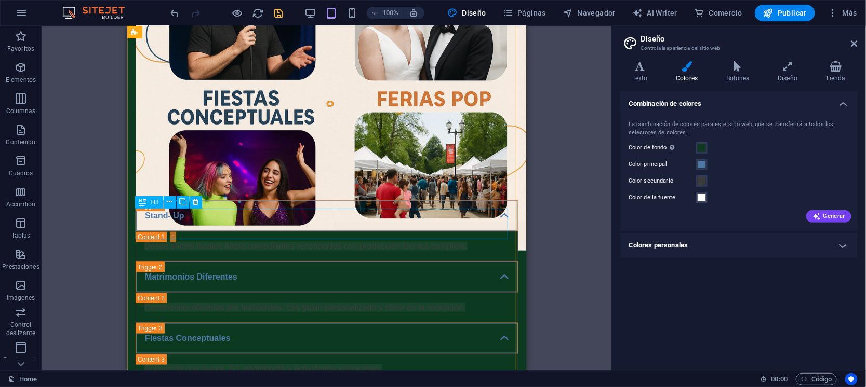
scroll to position [327, 0]
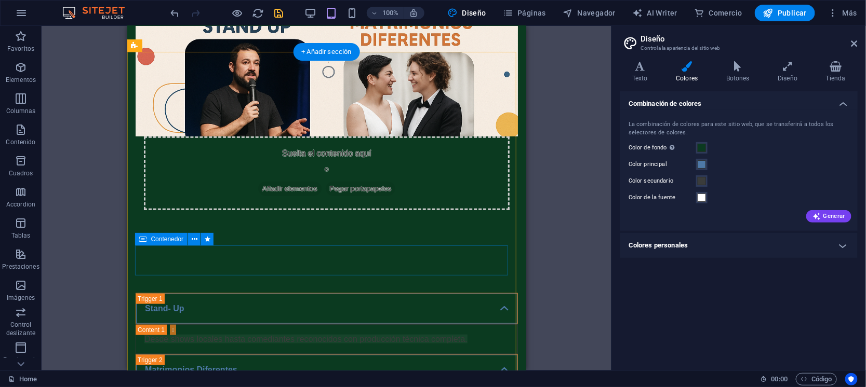
scroll to position [324, 0]
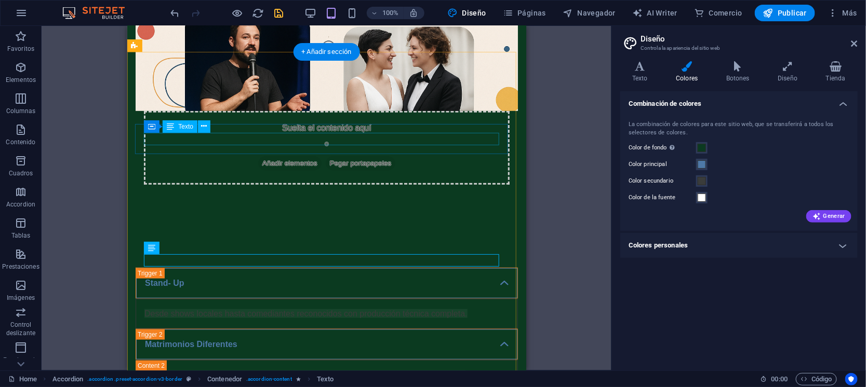
click at [284, 307] on div "Desde shows locales hasta comediantes reconocidos con producción técnica comple…" at bounding box center [326, 313] width 365 height 12
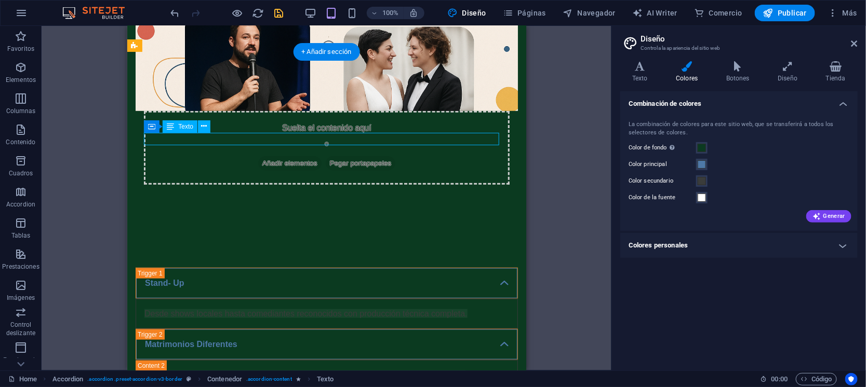
click at [284, 307] on div "Desde shows locales hasta comediantes reconocidos con producción técnica comple…" at bounding box center [326, 313] width 365 height 12
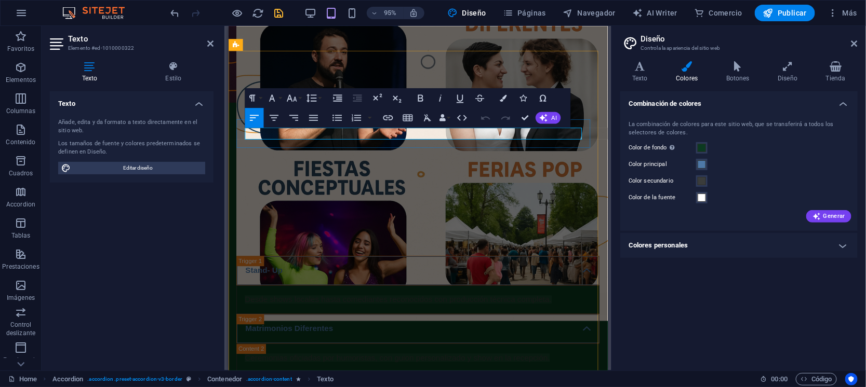
click at [336, 309] on span "Desde shows locales hasta comediantes reconocidos con producción técnica comple…" at bounding box center [406, 313] width 323 height 9
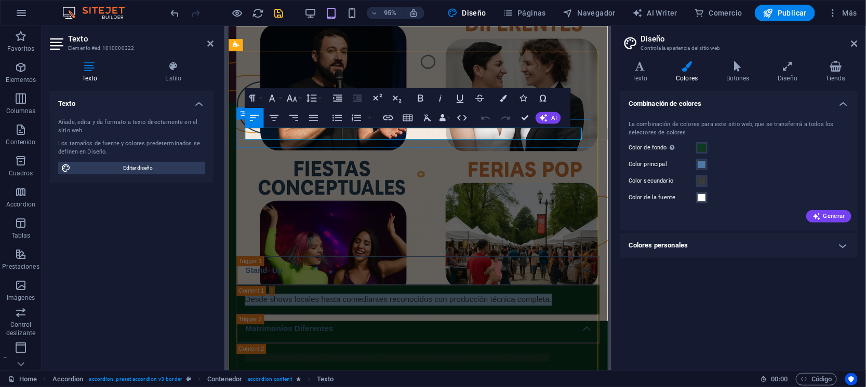
drag, startPoint x: 592, startPoint y: 139, endPoint x: 230, endPoint y: 128, distance: 362.2
copy span "Desde shows locales hasta comediantes reconocidos con producción técnica comple…"
click at [407, 369] on div "Ceremonias oficiadas por humoristas, con guion personalizado y show en la recep…" at bounding box center [427, 375] width 365 height 12
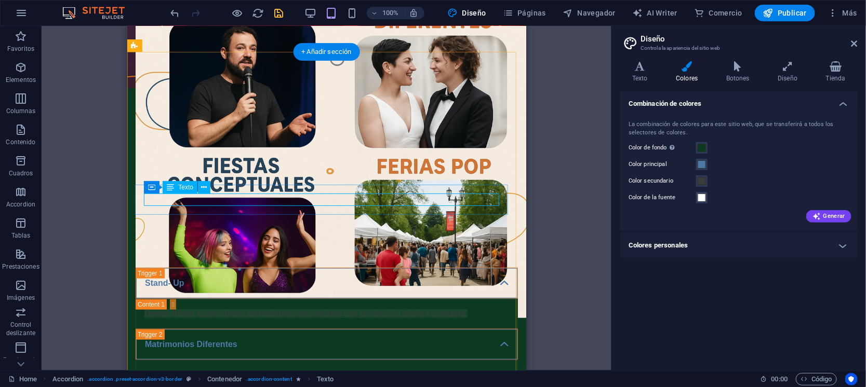
click at [397, 369] on div "Ceremonias oficiadas por humoristas, con guion personalizado y show en la recep…" at bounding box center [326, 375] width 365 height 12
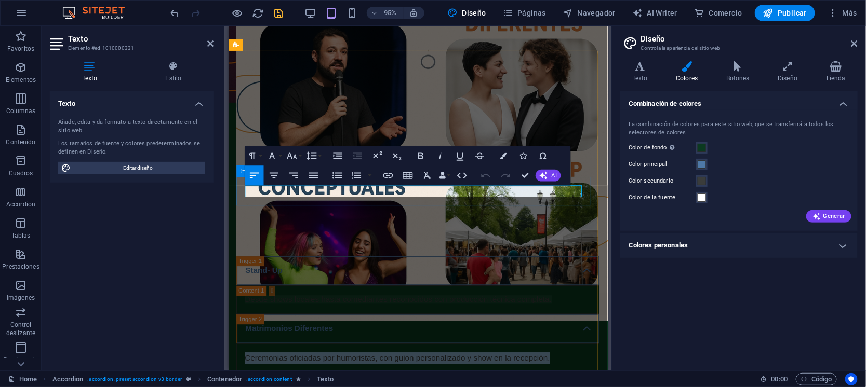
drag, startPoint x: 576, startPoint y: 200, endPoint x: 237, endPoint y: 195, distance: 338.7
click at [237, 360] on div "Ceremonias oficiadas por humoristas, con guion personalizado y show en la recep…" at bounding box center [427, 375] width 382 height 30
copy span "Ceremonias oficiadas por humoristas, con guion personalizado y show en la recep…"
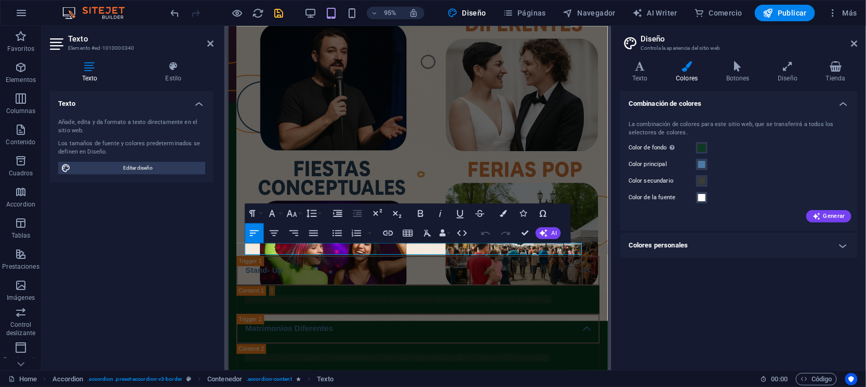
drag, startPoint x: 506, startPoint y: 263, endPoint x: 200, endPoint y: 254, distance: 306.5
click at [228, 254] on html "Skip to main content Experiencias de entretenimiento Stand up, Matrimonios dife…" at bounding box center [427, 249] width 399 height 1096
copy span "Animación con humor, DJ, photobooth y actividades interactivas."
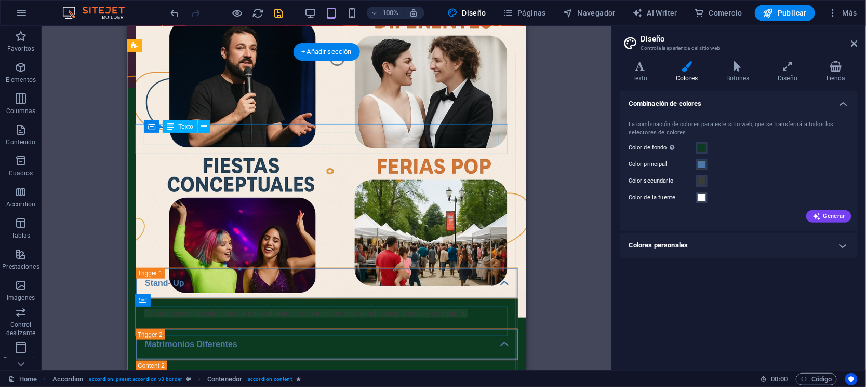
click at [260, 307] on div "Desde shows locales hasta comediantes reconocidos con producción técnica comple…" at bounding box center [326, 313] width 365 height 12
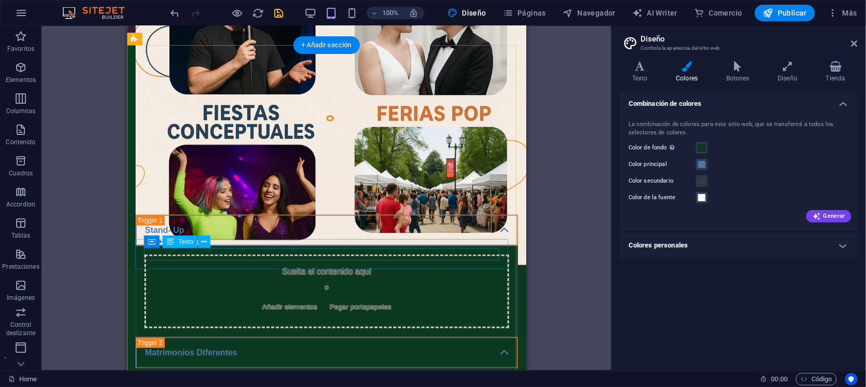
scroll to position [519, 0]
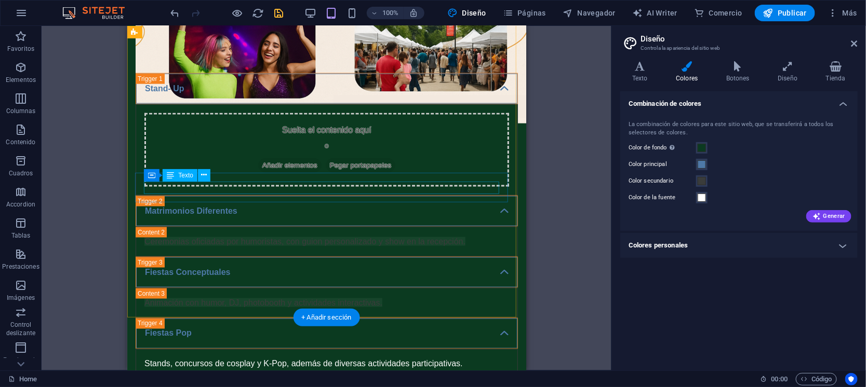
click at [261, 358] on div "Stands, concursos de cosplay y K-Pop, además de diversas actividades participat…" at bounding box center [326, 364] width 365 height 12
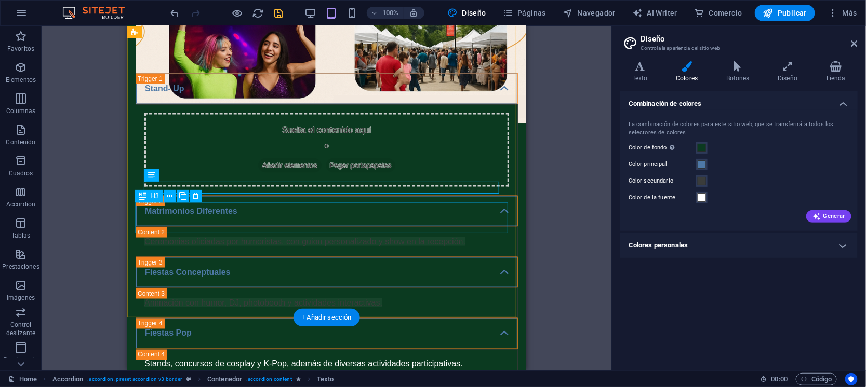
scroll to position [259, 0]
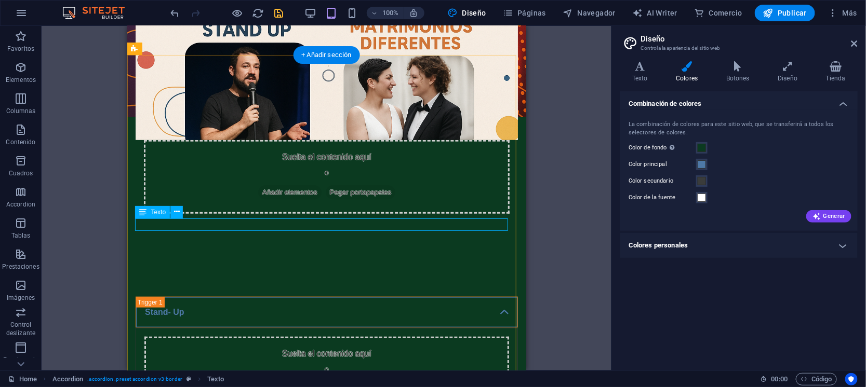
scroll to position [324, 0]
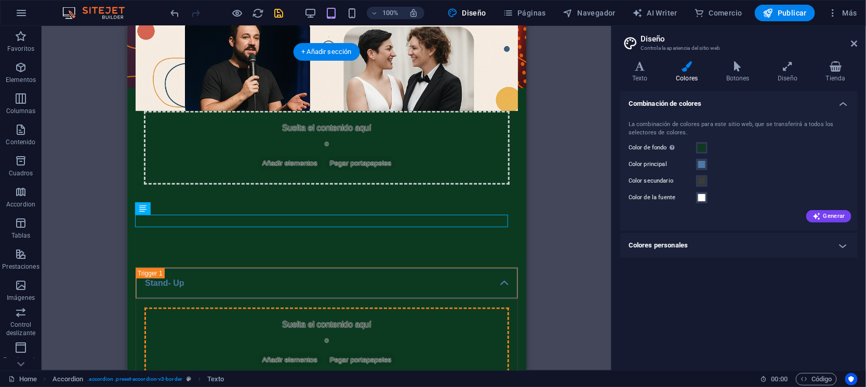
drag, startPoint x: 350, startPoint y: 221, endPoint x: 353, endPoint y: 186, distance: 34.5
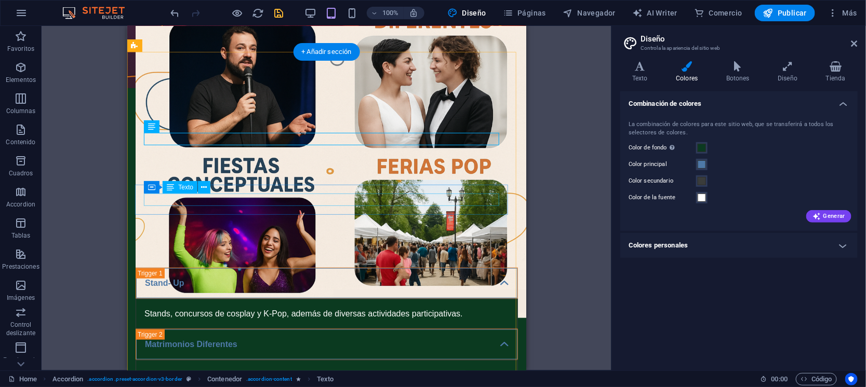
click at [287, 369] on div "Ceremonias oficiadas por humoristas, con guion personalizado y show en la recep…" at bounding box center [326, 375] width 365 height 12
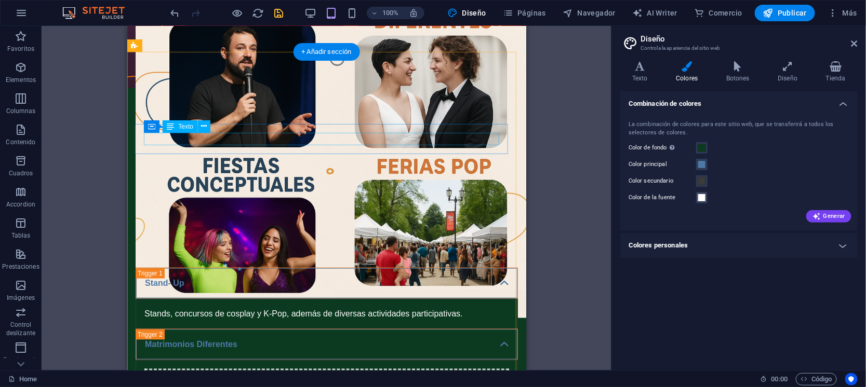
click at [317, 307] on div "Stands, concursos de cosplay y K-Pop, además de diversas actividades participat…" at bounding box center [326, 313] width 365 height 12
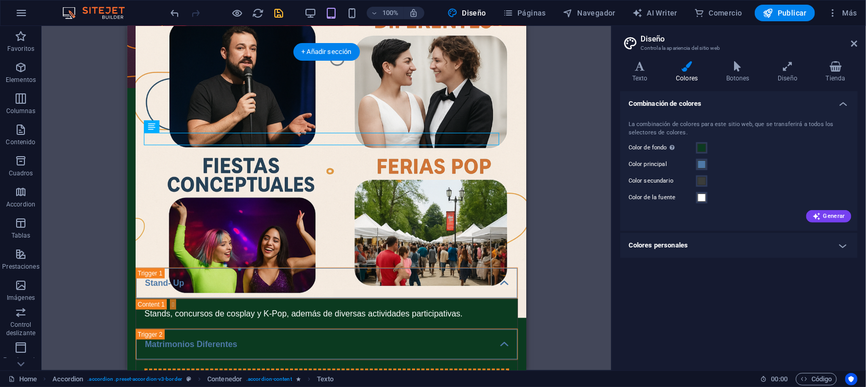
drag, startPoint x: 317, startPoint y: 136, endPoint x: 307, endPoint y: 223, distance: 87.2
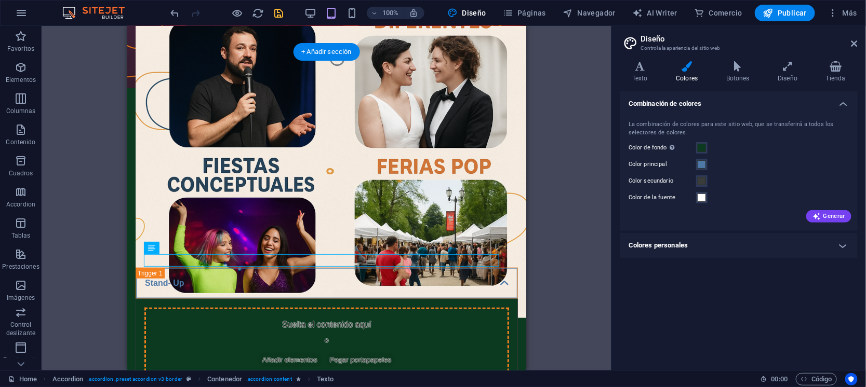
drag, startPoint x: 302, startPoint y: 260, endPoint x: 307, endPoint y: 167, distance: 92.6
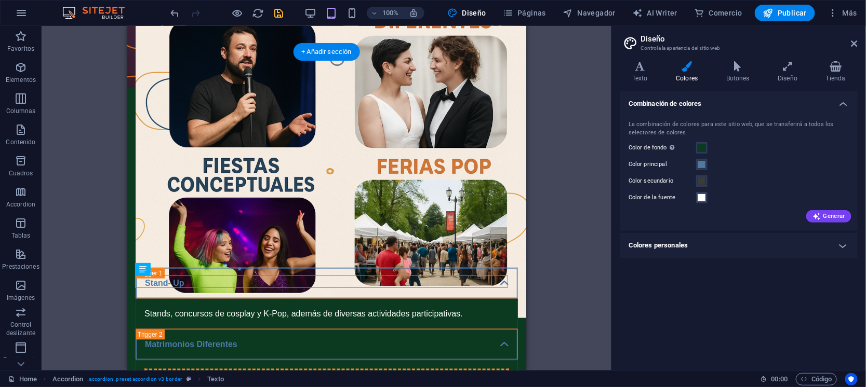
drag, startPoint x: 280, startPoint y: 281, endPoint x: 283, endPoint y: 244, distance: 37.5
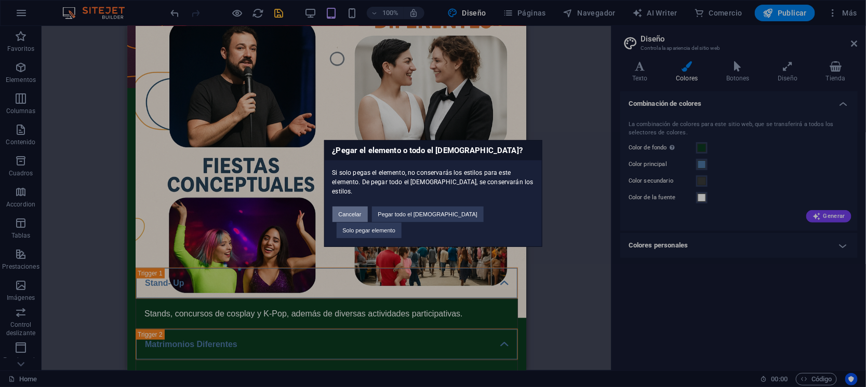
drag, startPoint x: 358, startPoint y: 217, endPoint x: 166, endPoint y: 252, distance: 195.4
click at [358, 217] on button "Cancelar" at bounding box center [349, 215] width 35 height 16
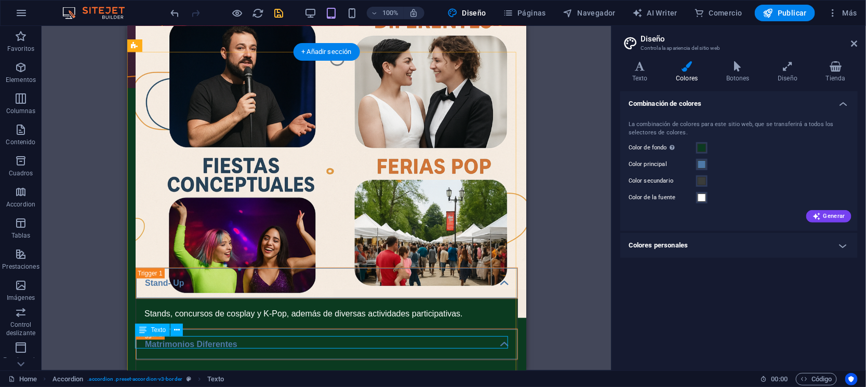
scroll to position [328, 0]
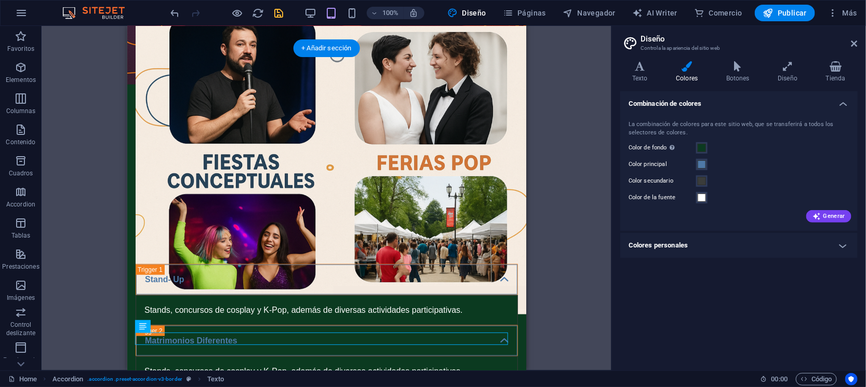
drag, startPoint x: 277, startPoint y: 341, endPoint x: 265, endPoint y: 288, distance: 54.4
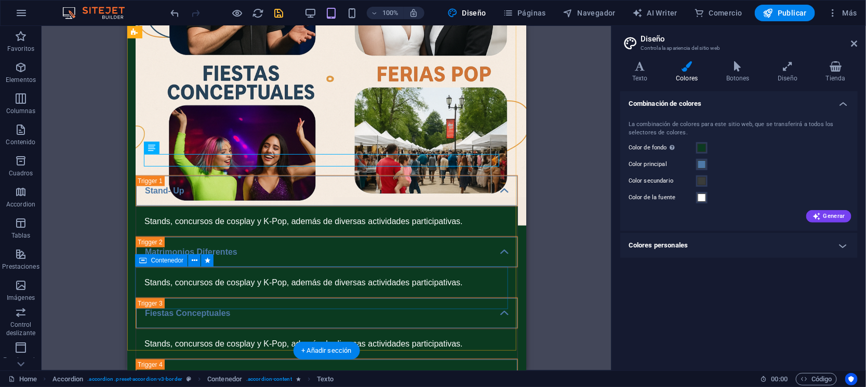
scroll to position [393, 0]
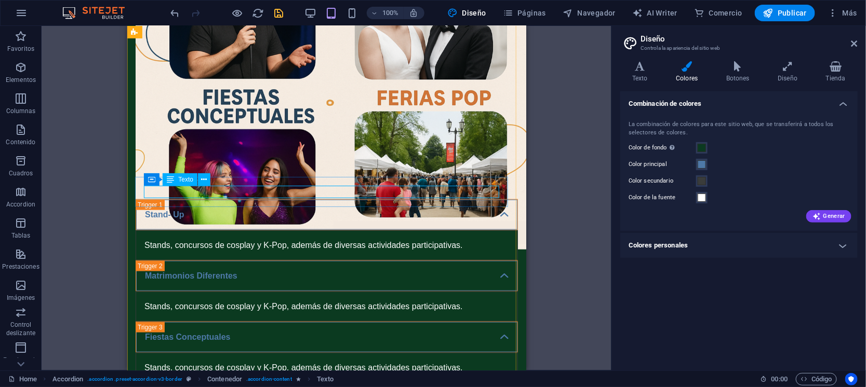
click at [276, 361] on div "Stands, concursos de cosplay y K-Pop, además de diversas actividades participat…" at bounding box center [326, 367] width 365 height 12
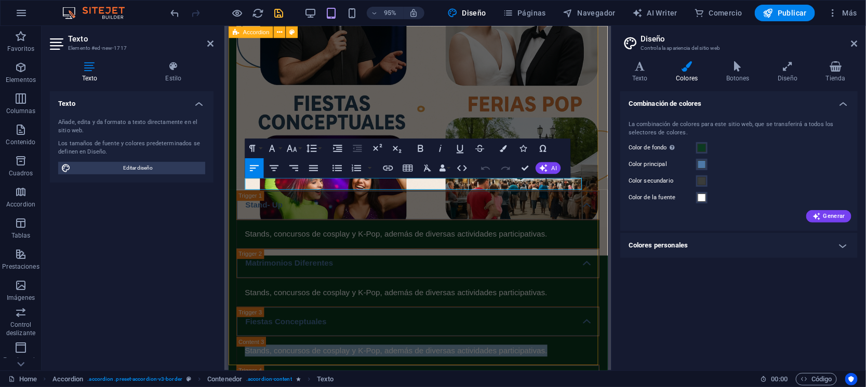
drag, startPoint x: 566, startPoint y: 191, endPoint x: 445, endPoint y: 207, distance: 122.0
click at [235, 189] on div "Stand- Up Stands, concursos de cosplay y K-Pop, además de diversas actividades …" at bounding box center [427, 352] width 399 height 390
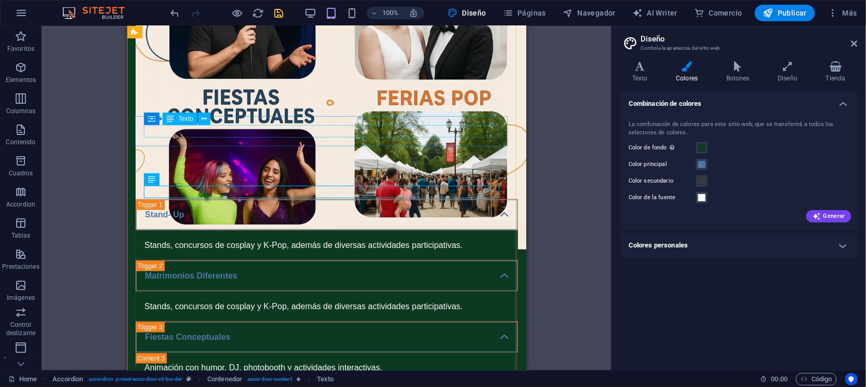
click at [365, 300] on div "Stands, concursos de cosplay y K-Pop, además de diversas actividades participat…" at bounding box center [326, 306] width 365 height 12
click at [342, 300] on div "Stands, concursos de cosplay y K-Pop, además de diversas actividades participat…" at bounding box center [326, 306] width 365 height 12
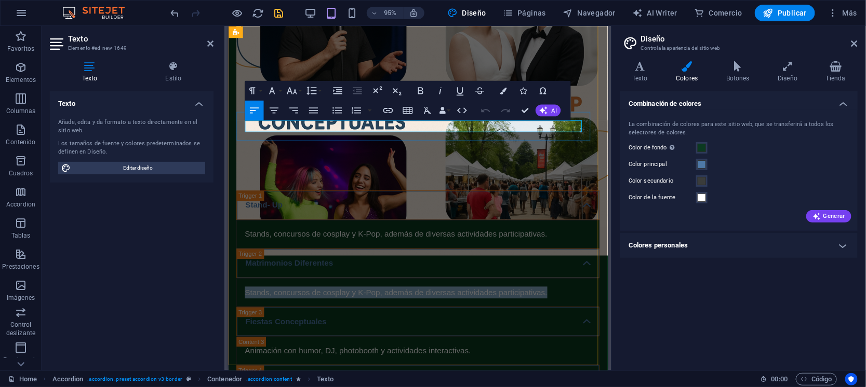
drag, startPoint x: 576, startPoint y: 127, endPoint x: 244, endPoint y: 129, distance: 331.9
click at [244, 291] on div "Stands, concursos de cosplay y K-Pop, además de diversas actividades participat…" at bounding box center [427, 306] width 382 height 30
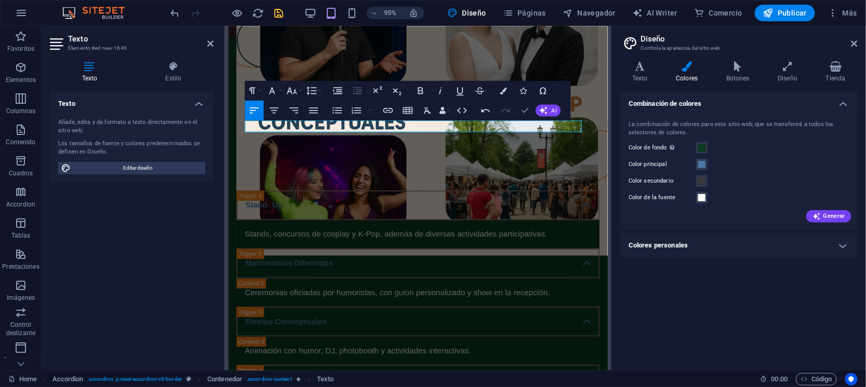
drag, startPoint x: 526, startPoint y: 109, endPoint x: 395, endPoint y: 86, distance: 132.3
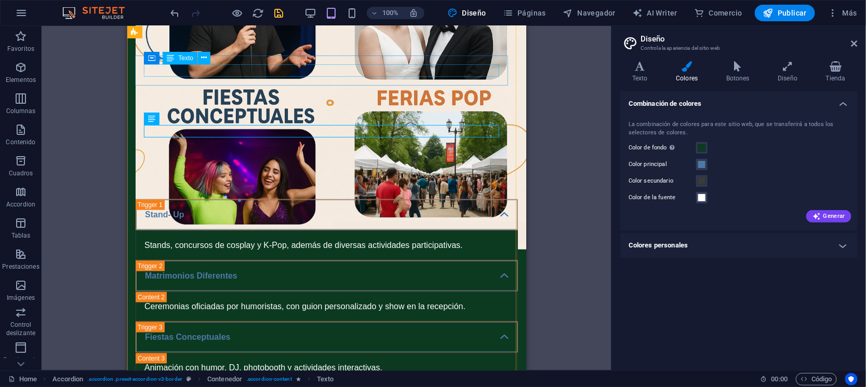
click at [391, 239] on div "Stands, concursos de cosplay y K-Pop, además de diversas actividades participat…" at bounding box center [326, 245] width 365 height 12
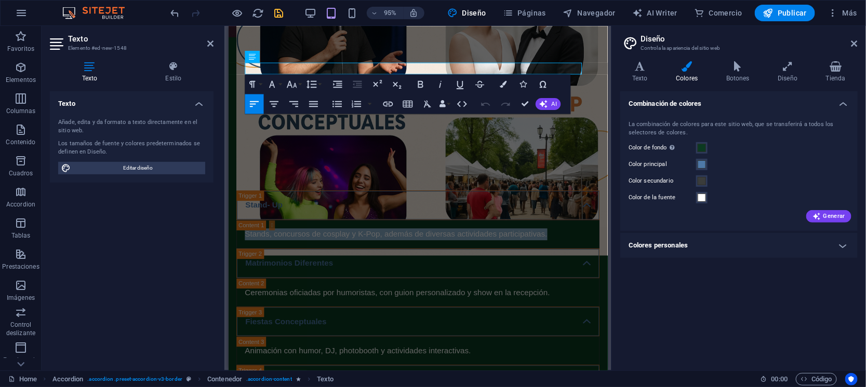
drag, startPoint x: 572, startPoint y: 73, endPoint x: 451, endPoint y: 75, distance: 121.0
click at [228, 47] on html "Skip to main content Experiencias de entretenimiento Stand up, Matrimonios dife…" at bounding box center [427, 181] width 399 height 1096
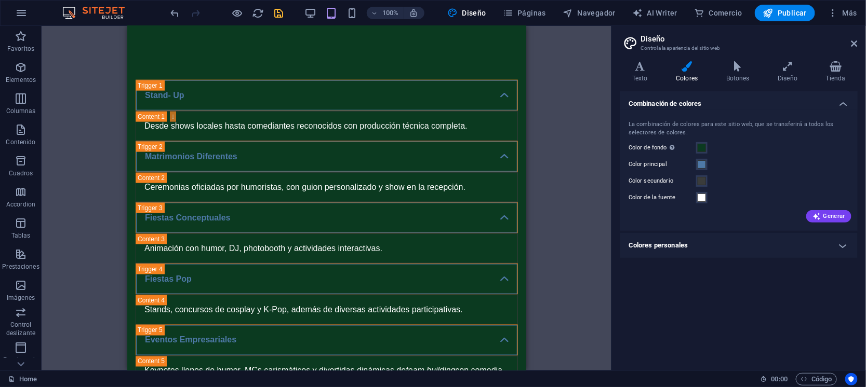
scroll to position [586, 0]
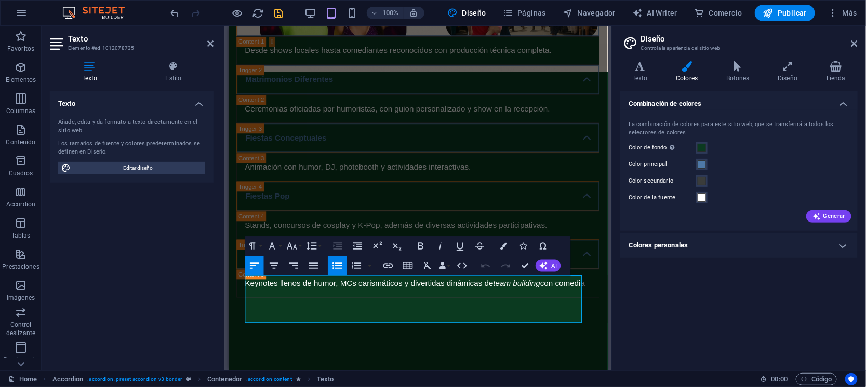
scroll to position [568, 0]
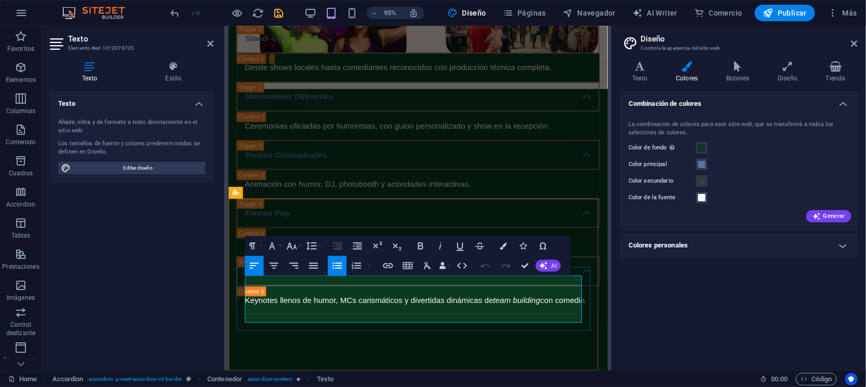
drag, startPoint x: 371, startPoint y: 309, endPoint x: 252, endPoint y: 309, distance: 119.5
click at [390, 265] on icon "button" at bounding box center [388, 266] width 12 height 12
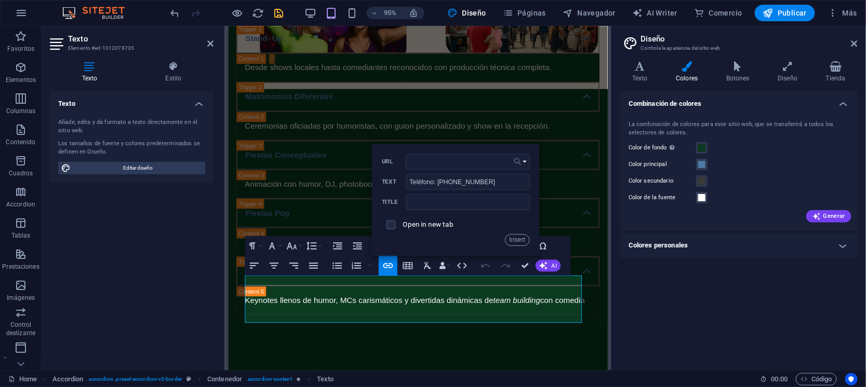
click at [527, 161] on button "Choose Link" at bounding box center [520, 162] width 19 height 16
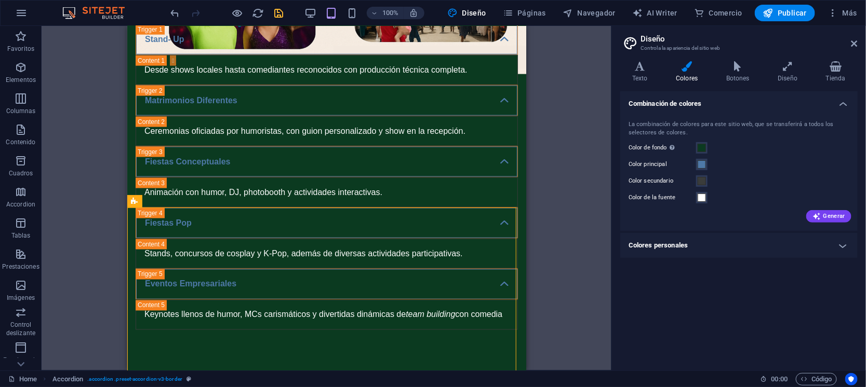
click at [564, 273] on div "Texto H2 Texto Marcador Imagen con texto Contenedor Contenedor H2 Texto Separad…" at bounding box center [327, 198] width 570 height 345
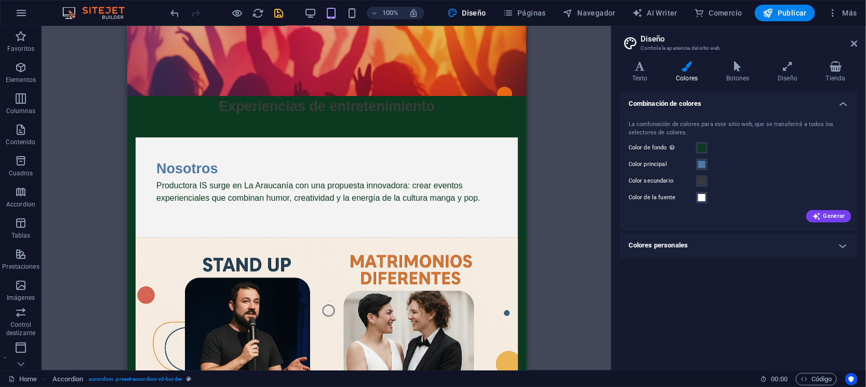
scroll to position [0, 0]
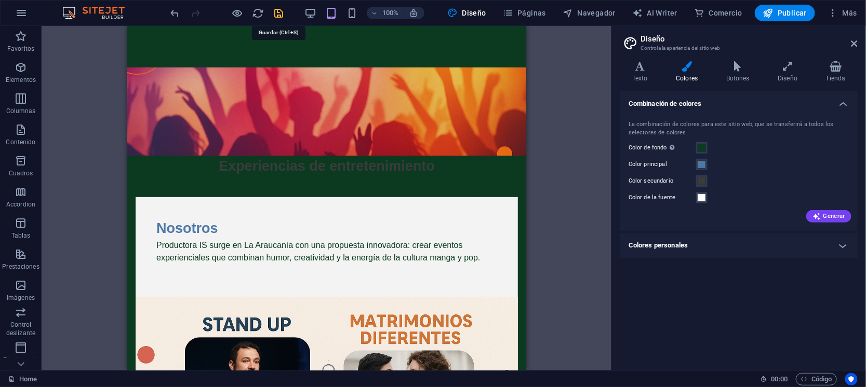
click at [280, 12] on icon "save" at bounding box center [279, 13] width 12 height 12
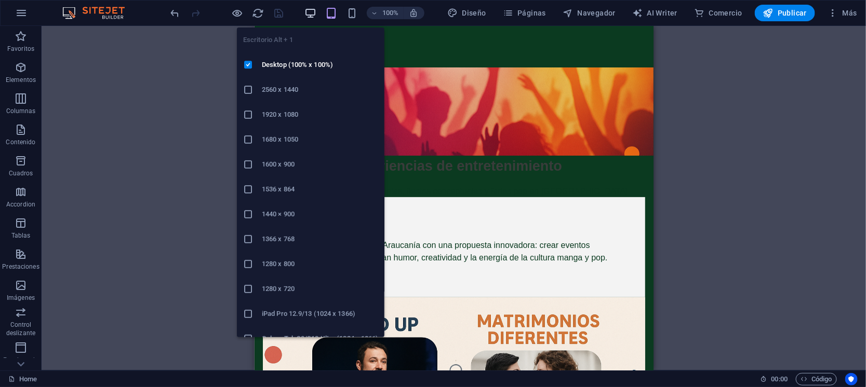
click at [314, 10] on icon "button" at bounding box center [310, 13] width 12 height 12
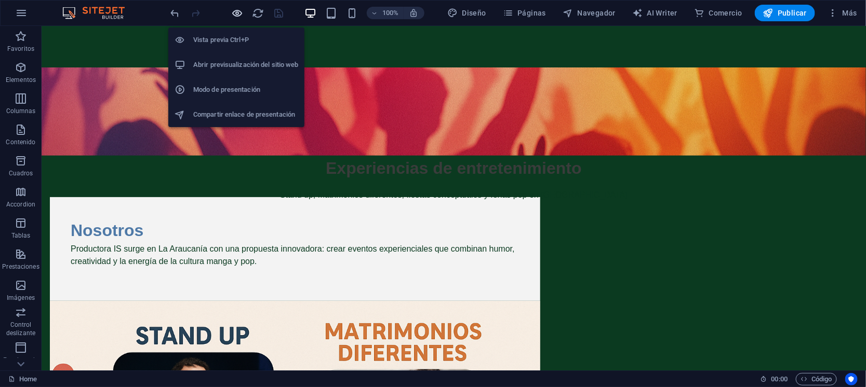
click at [243, 9] on icon "button" at bounding box center [238, 13] width 12 height 12
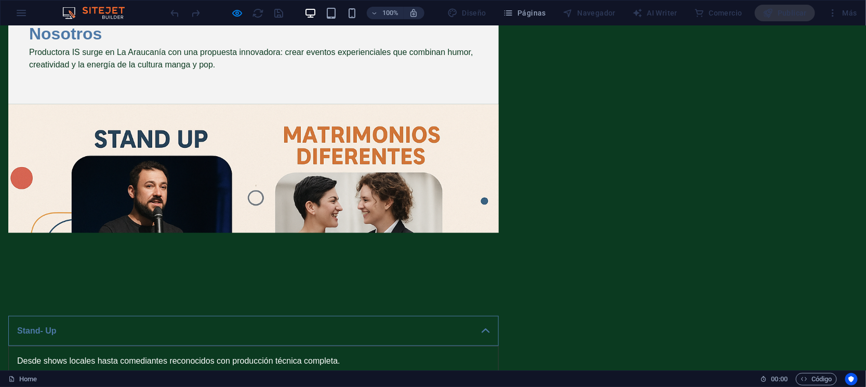
scroll to position [259, 0]
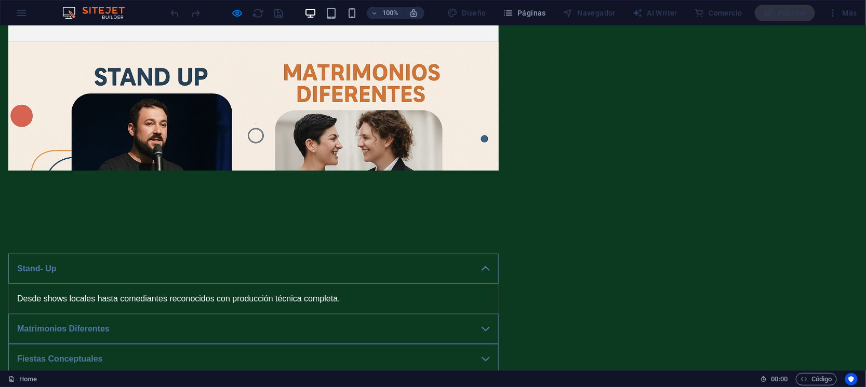
click at [499, 253] on link "Stand- Up" at bounding box center [253, 268] width 490 height 30
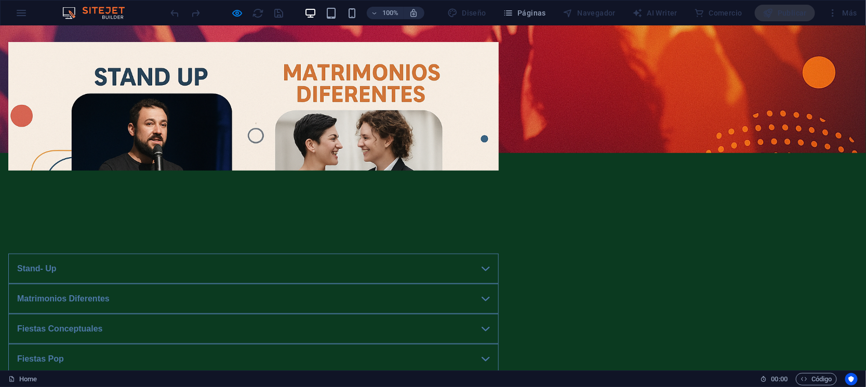
click at [499, 284] on link "Matrimonios Diferentes" at bounding box center [253, 299] width 490 height 30
click at [499, 314] on link "Fiestas Conceptuales" at bounding box center [253, 329] width 490 height 30
click at [499, 344] on link "Fiestas Pop" at bounding box center [253, 359] width 490 height 30
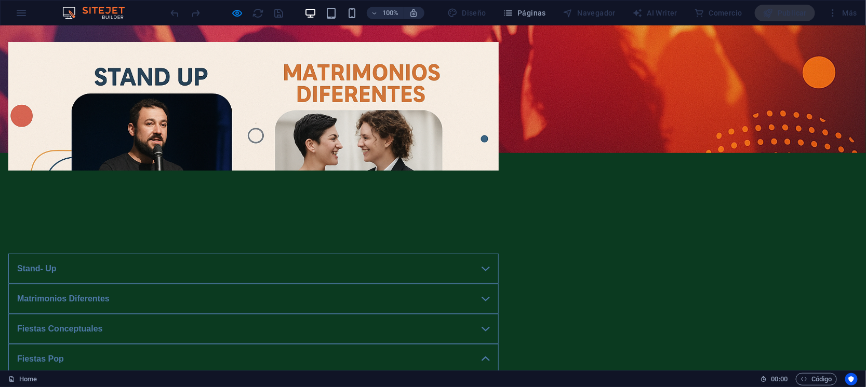
click at [499, 344] on link "Fiestas Pop" at bounding box center [253, 359] width 490 height 30
click at [499, 374] on link "Eventos Empresariales" at bounding box center [253, 389] width 490 height 30
click at [499, 253] on link "Stand- Up" at bounding box center [253, 268] width 490 height 30
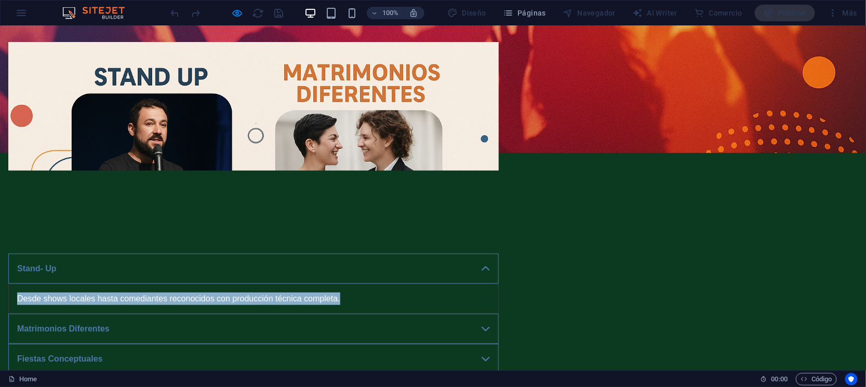
drag, startPoint x: 194, startPoint y: 194, endPoint x: 518, endPoint y: 197, distance: 324.1
click at [490, 292] on p "Desde shows locales hasta comediantes reconocidos con producción técnica comple…" at bounding box center [253, 298] width 473 height 12
copy p "Desde shows locales hasta comediantes reconocidos con producción técnica comple…"
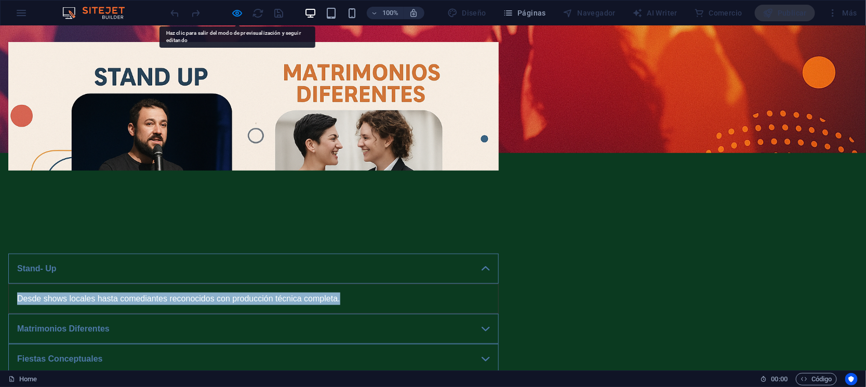
copy p "Desde shows locales hasta comediantes reconocidos con producción técnica comple…"
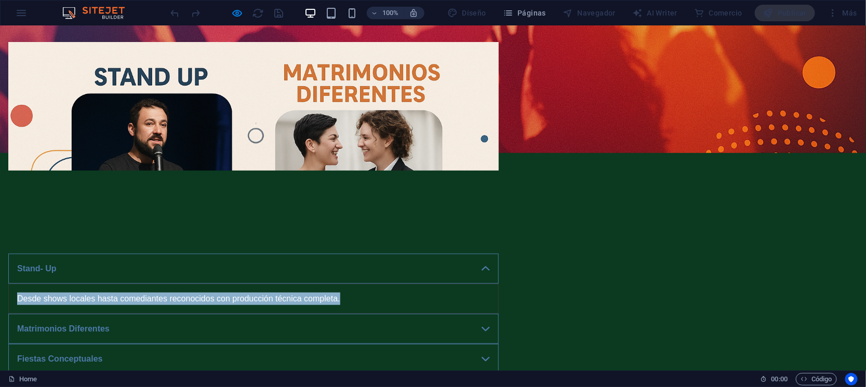
click at [499, 314] on link "Matrimonios Diferentes" at bounding box center [253, 329] width 490 height 30
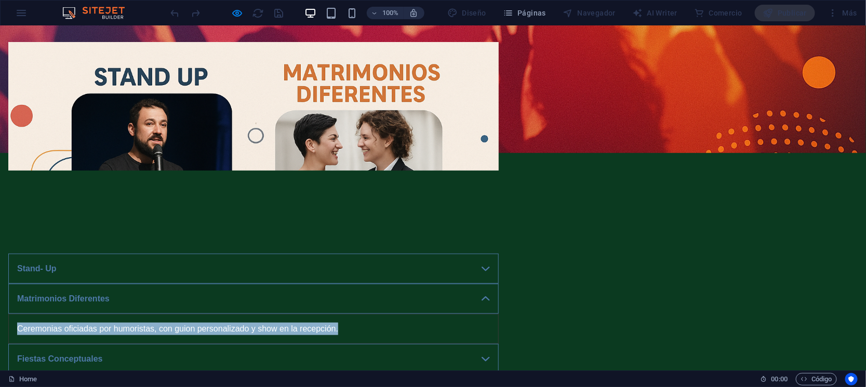
drag, startPoint x: 191, startPoint y: 221, endPoint x: 514, endPoint y: 223, distance: 323.1
click at [490, 323] on p "Ceremonias oficiadas por humoristas, con guion personalizado y show en la recep…" at bounding box center [253, 329] width 473 height 12
copy p "Ceremonias oficiadas por humoristas, con guion personalizado y show en la recep…"
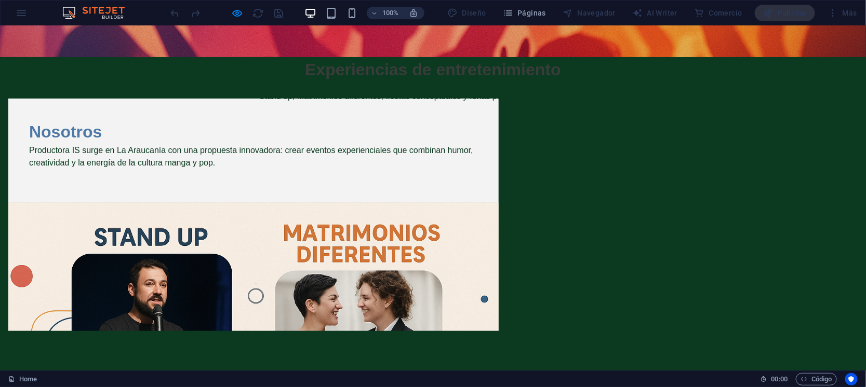
scroll to position [0, 0]
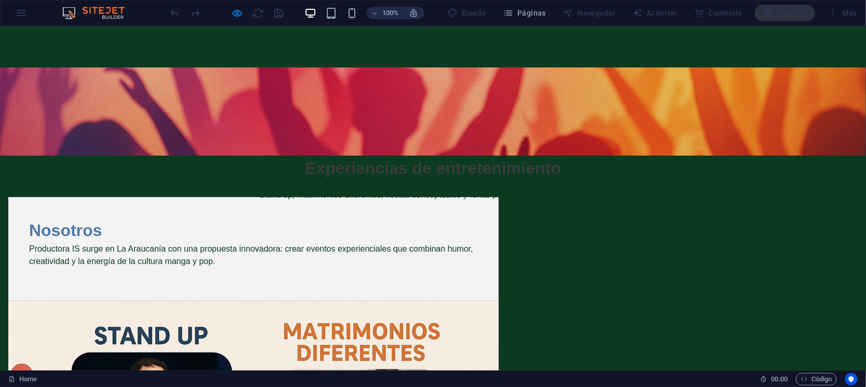
click at [775, 12] on div "Publicar" at bounding box center [785, 13] width 61 height 17
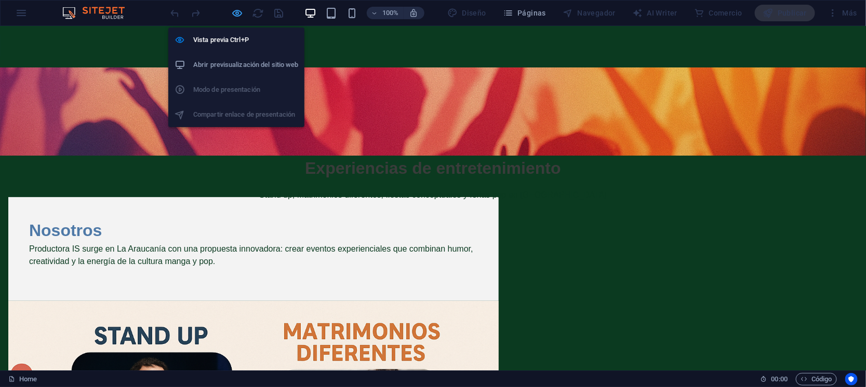
click at [232, 14] on icon "button" at bounding box center [238, 13] width 12 height 12
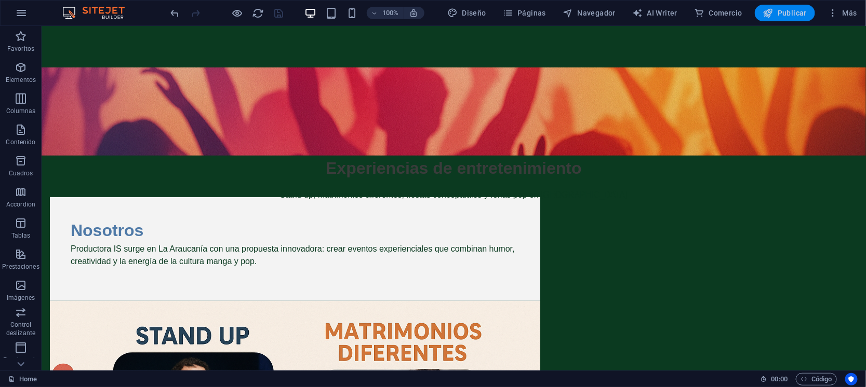
click at [785, 10] on span "Publicar" at bounding box center [785, 13] width 44 height 10
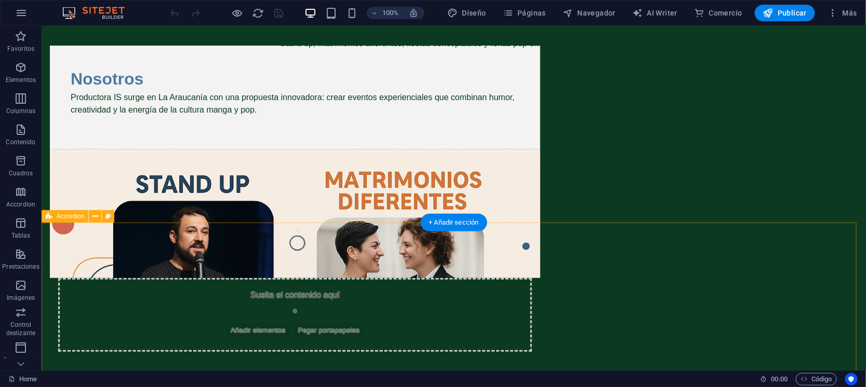
scroll to position [129, 0]
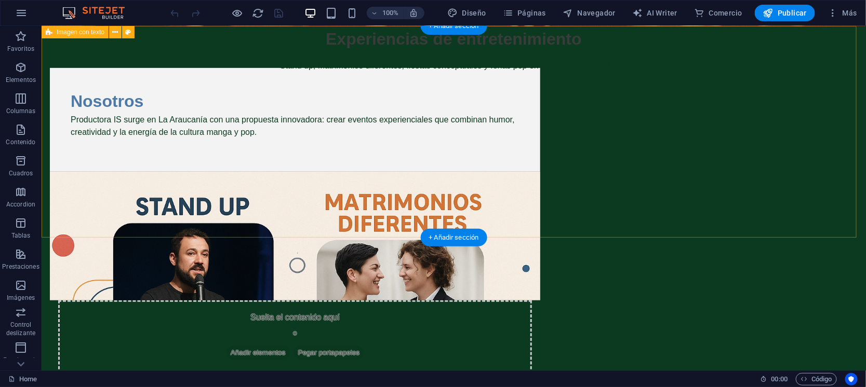
click at [540, 171] on figure at bounding box center [294, 235] width 490 height 129
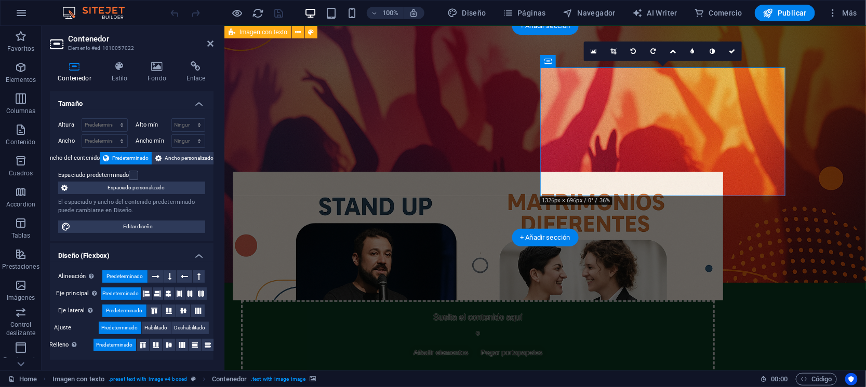
click at [546, 171] on figure at bounding box center [477, 235] width 490 height 129
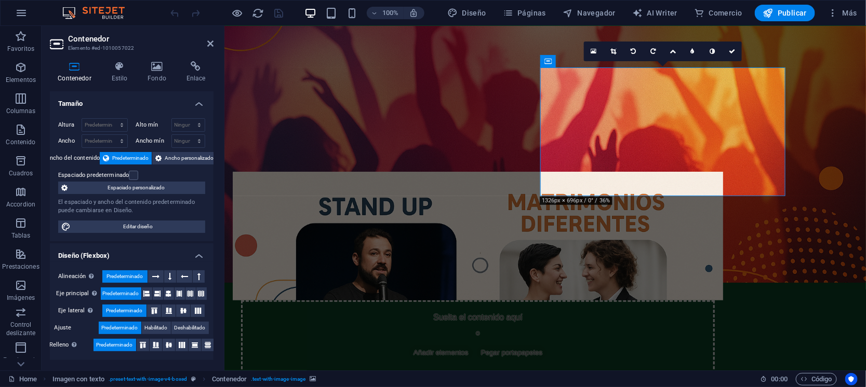
click at [722, 171] on figure at bounding box center [477, 235] width 490 height 129
click at [546, 345] on span "Pegar portapapeles" at bounding box center [511, 352] width 70 height 15
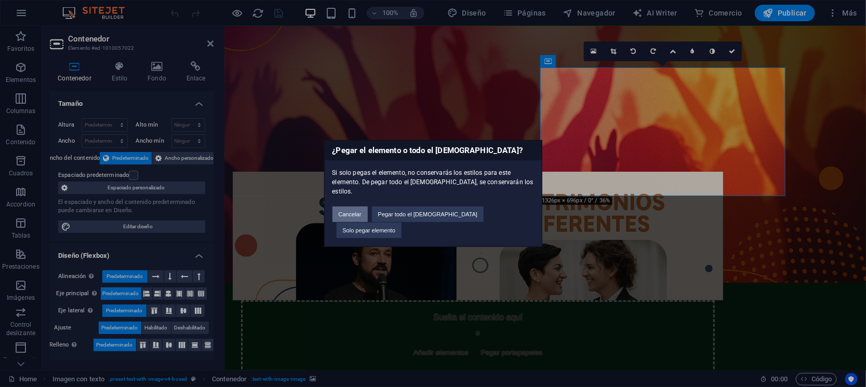
click at [362, 213] on button "Cancelar" at bounding box center [349, 215] width 35 height 16
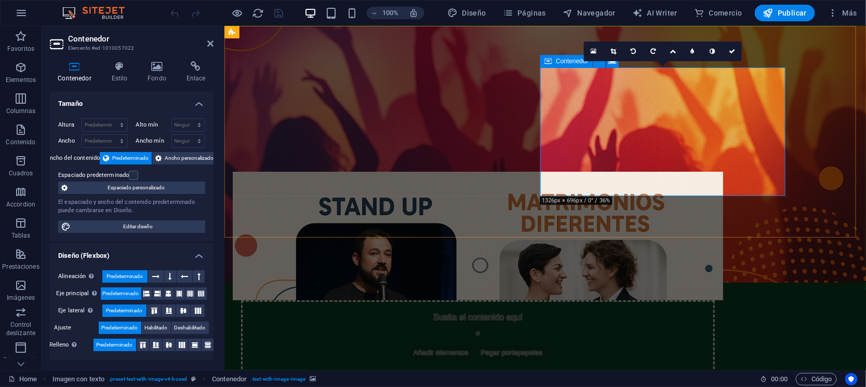
click at [564, 300] on div "Suelta el contenido aquí o Añadir elementos Pegar portapapeles" at bounding box center [477, 337] width 474 height 74
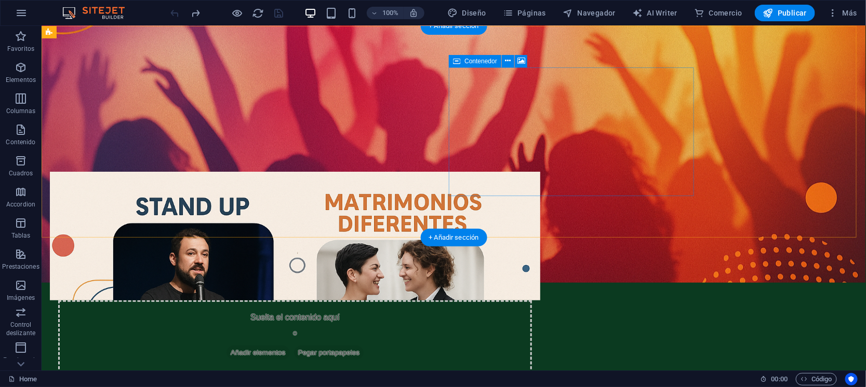
click at [531, 300] on div "Suelta el contenido aquí o Añadir elementos Pegar portapapeles" at bounding box center [295, 337] width 474 height 74
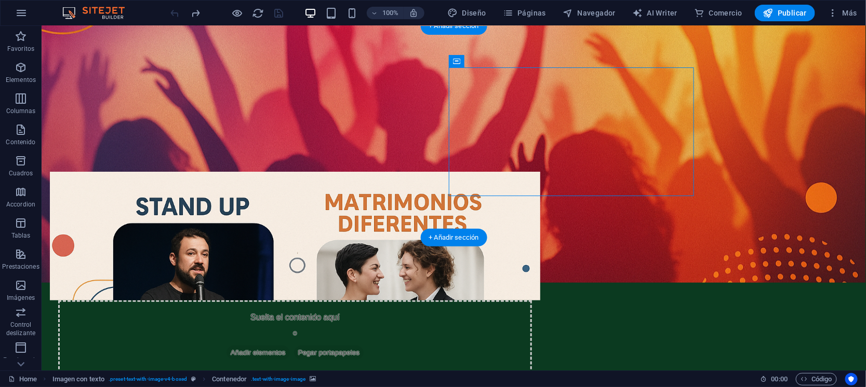
click at [540, 171] on figure at bounding box center [294, 235] width 490 height 129
click at [540, 172] on figure at bounding box center [294, 235] width 490 height 129
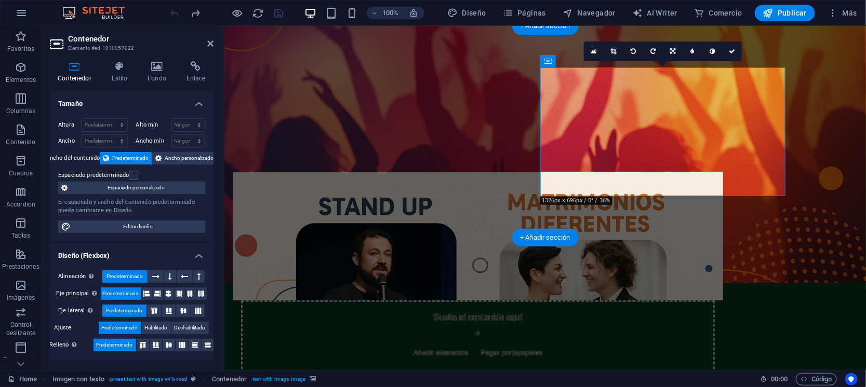
click at [722, 171] on figure at bounding box center [477, 235] width 490 height 129
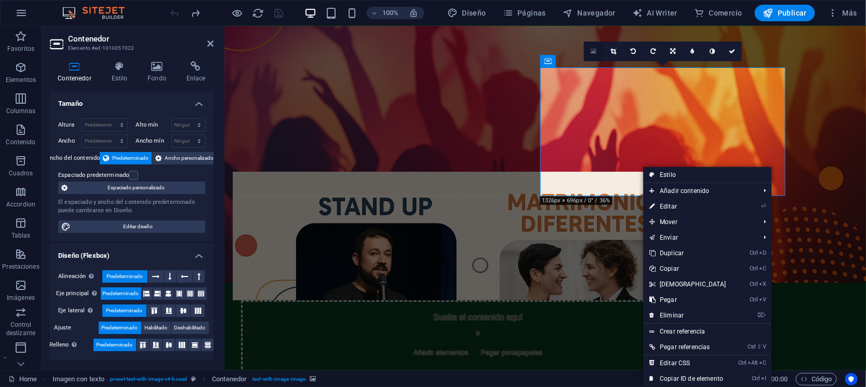
click at [596, 50] on icon at bounding box center [594, 51] width 6 height 7
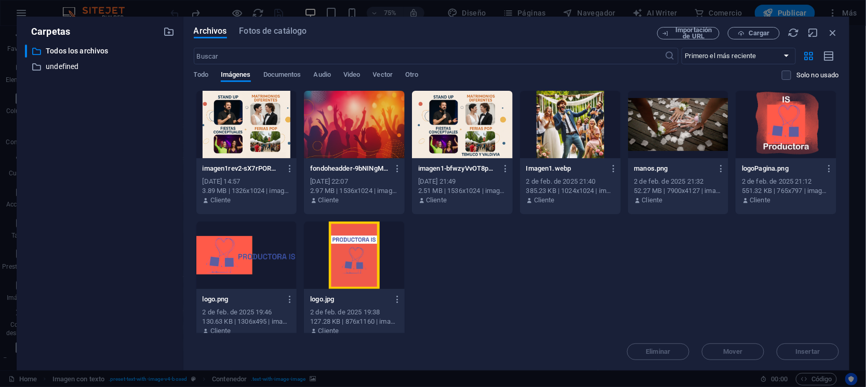
click at [266, 151] on div at bounding box center [246, 125] width 101 height 68
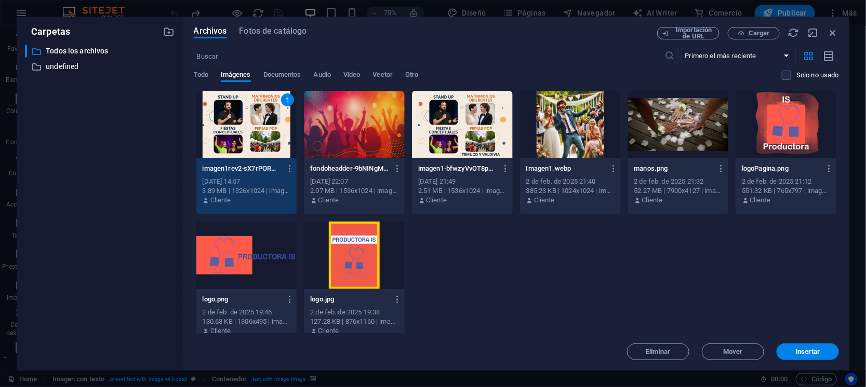
click at [583, 147] on div at bounding box center [570, 125] width 101 height 68
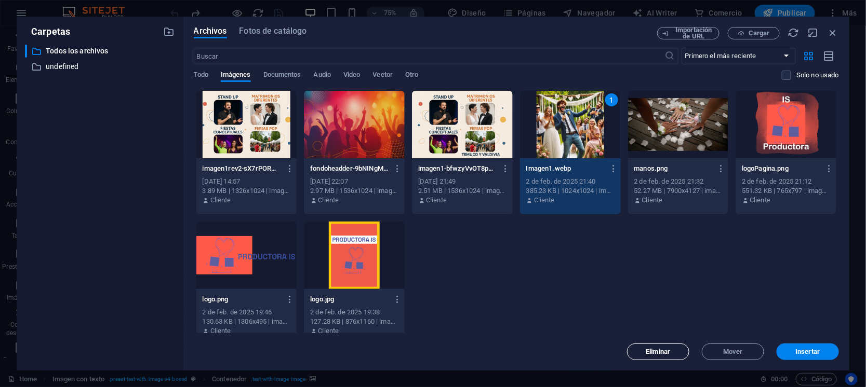
click at [677, 353] on span "Eliminar" at bounding box center [658, 352] width 53 height 6
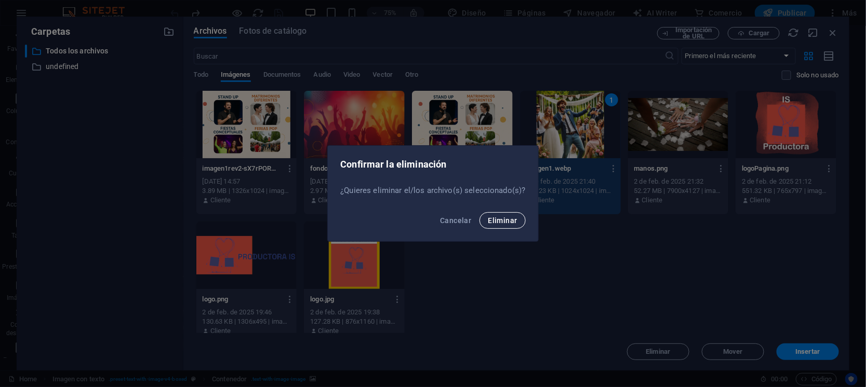
click at [504, 218] on span "Eliminar" at bounding box center [502, 221] width 29 height 8
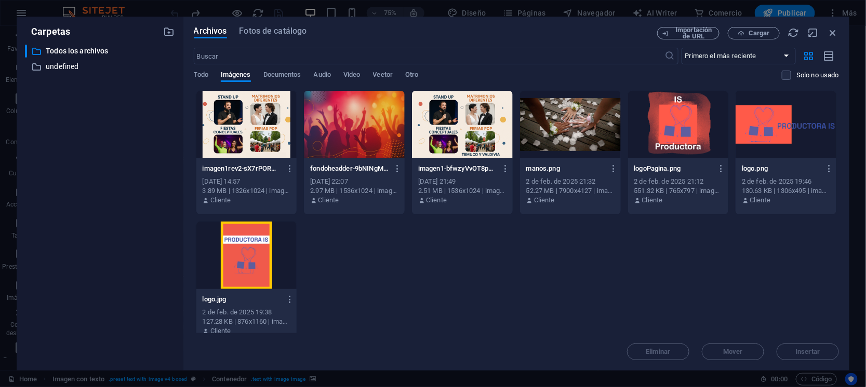
click at [564, 135] on div at bounding box center [570, 125] width 101 height 68
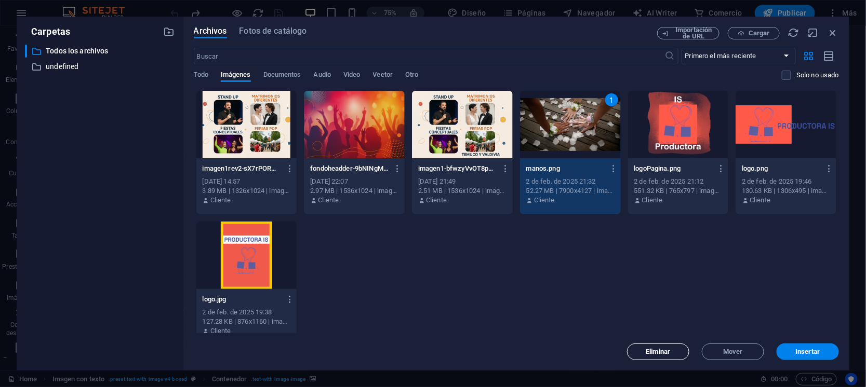
click at [654, 351] on span "Eliminar" at bounding box center [658, 352] width 24 height 6
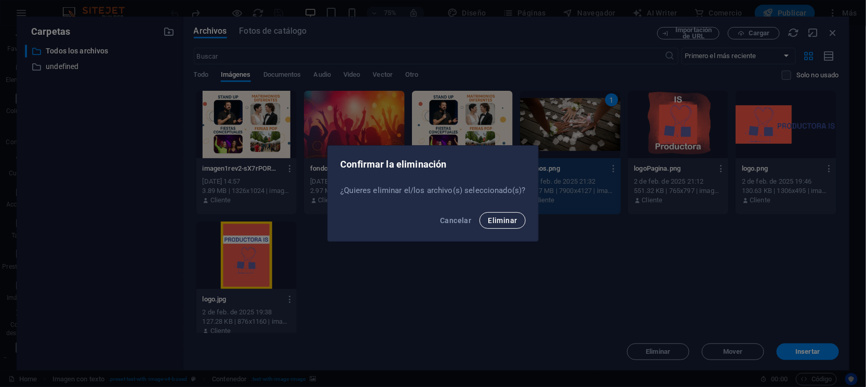
click at [512, 220] on span "Eliminar" at bounding box center [502, 221] width 29 height 8
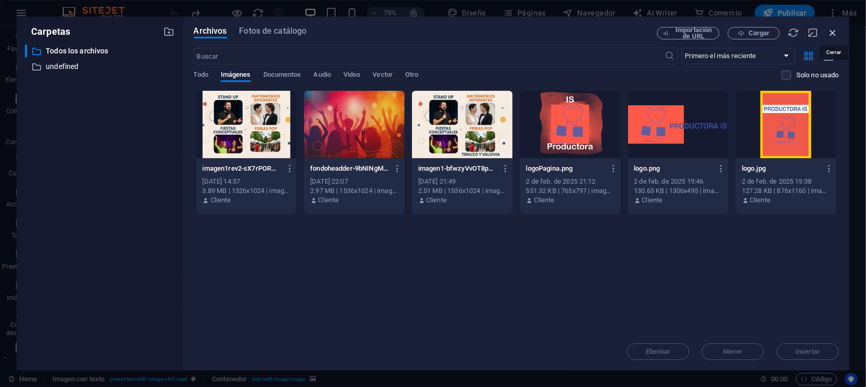
click at [831, 33] on icon "button" at bounding box center [832, 32] width 11 height 11
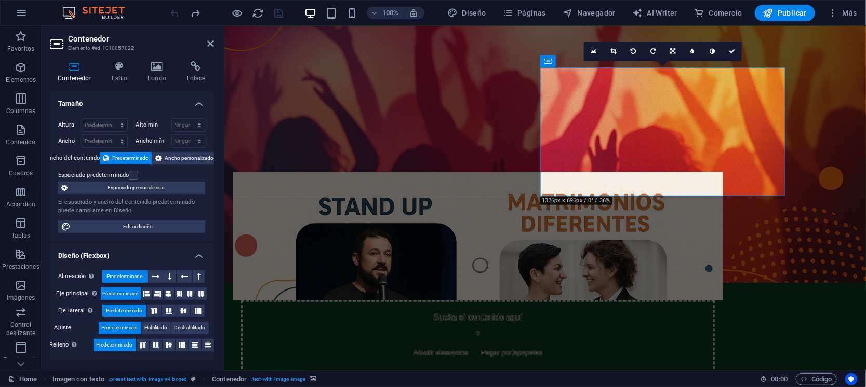
click at [660, 171] on figure at bounding box center [477, 235] width 490 height 129
click at [614, 50] on icon at bounding box center [613, 51] width 6 height 6
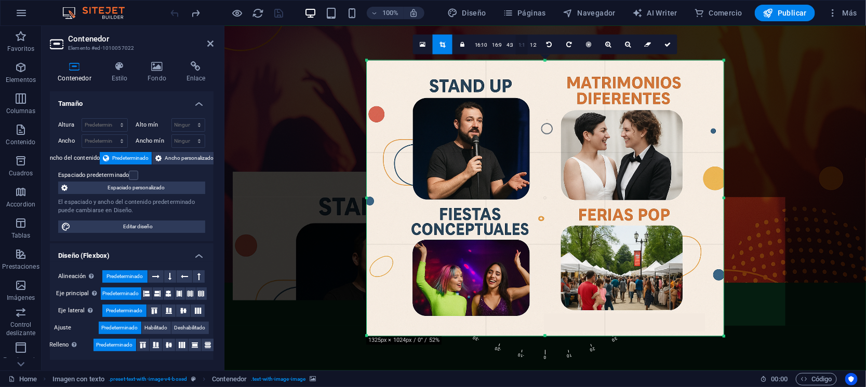
click at [522, 43] on link "1:1" at bounding box center [522, 45] width 12 height 20
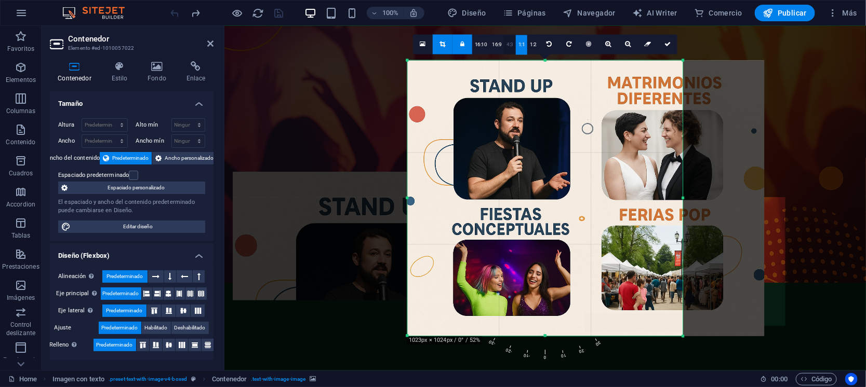
click at [510, 46] on link "4:3" at bounding box center [510, 45] width 12 height 20
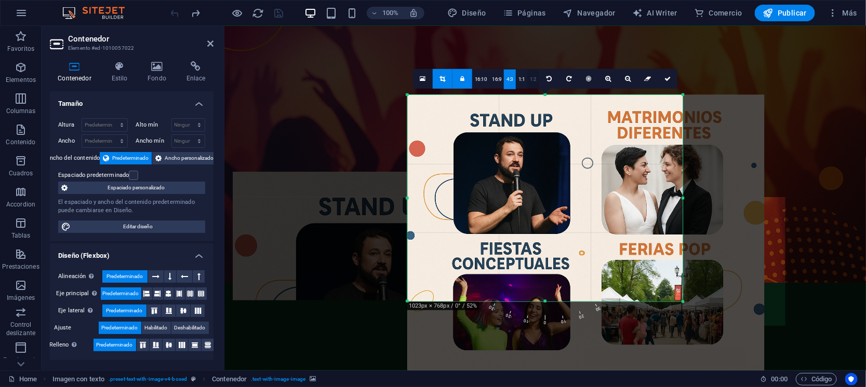
click at [532, 78] on link "1:2" at bounding box center [533, 80] width 12 height 20
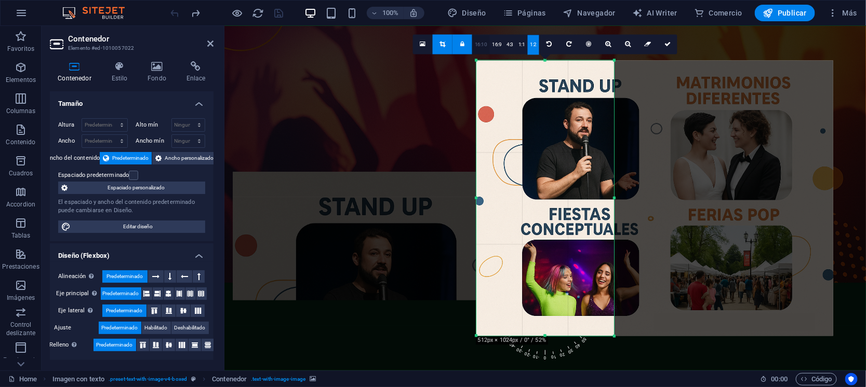
click at [482, 50] on link "16:10" at bounding box center [481, 45] width 18 height 20
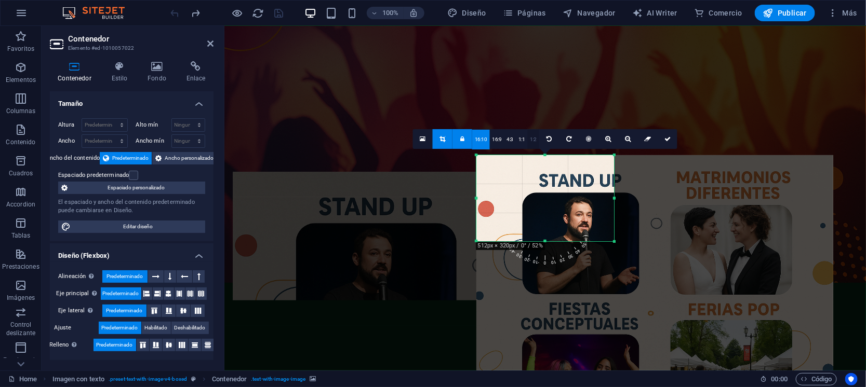
click at [536, 137] on link "1:2" at bounding box center [533, 140] width 12 height 20
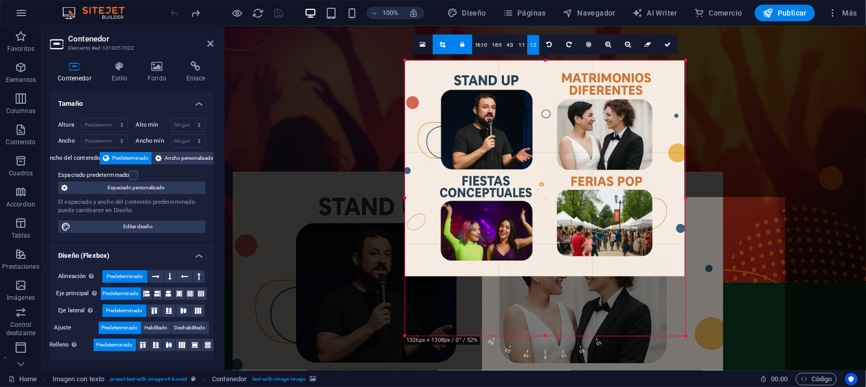
drag, startPoint x: 614, startPoint y: 198, endPoint x: 754, endPoint y: 224, distance: 142.1
click at [754, 224] on div "Arrastra aquí para reemplazar el contenido existente. Si quieres crear un eleme…" at bounding box center [544, 198] width 641 height 345
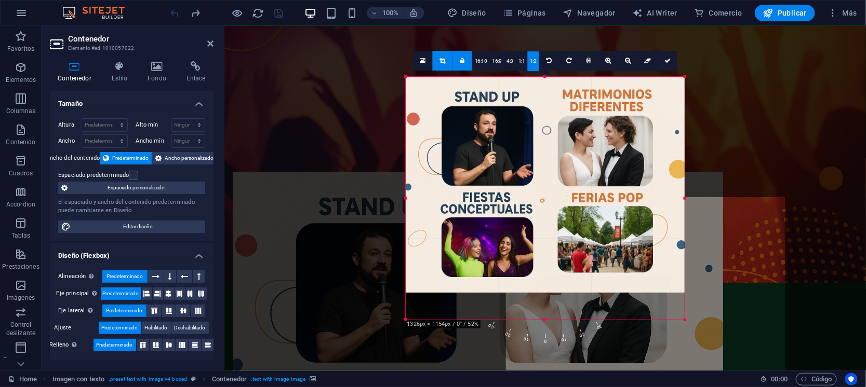
drag, startPoint x: 653, startPoint y: 197, endPoint x: 716, endPoint y: 202, distance: 63.5
click at [716, 202] on div "Arrastra aquí para reemplazar el contenido existente. Si quieres crear un eleme…" at bounding box center [544, 198] width 641 height 345
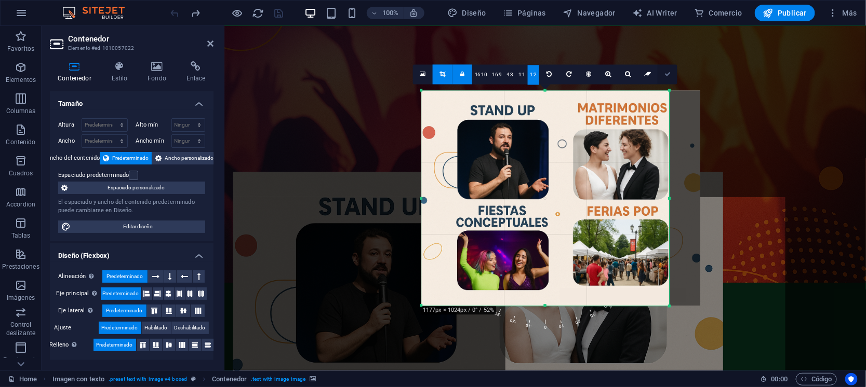
click at [667, 74] on icon at bounding box center [667, 74] width 6 height 6
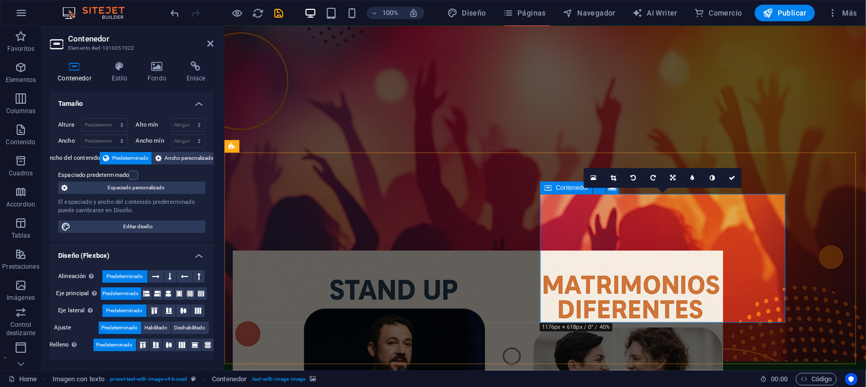
scroll to position [0, 0]
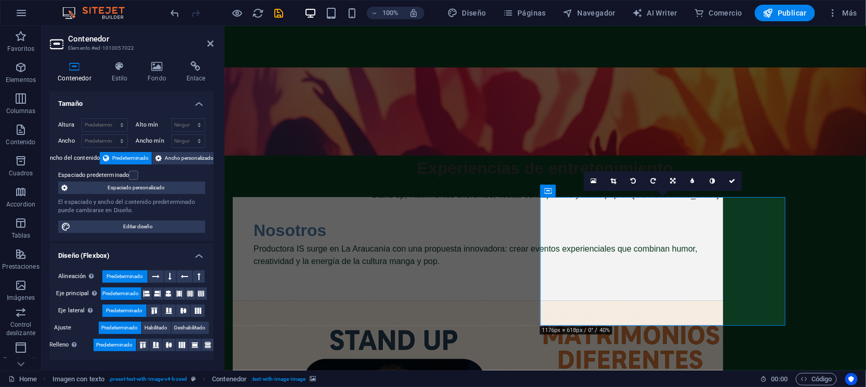
click at [654, 301] on figure at bounding box center [477, 365] width 490 height 129
click at [673, 301] on figure at bounding box center [477, 365] width 490 height 129
click at [594, 180] on icon at bounding box center [594, 181] width 6 height 7
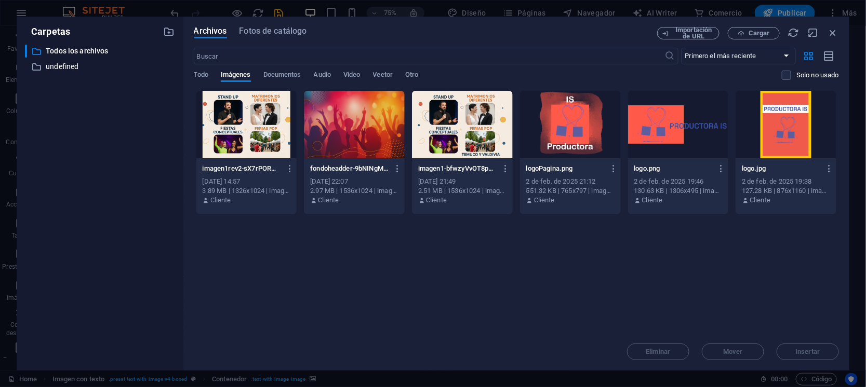
click at [250, 137] on div at bounding box center [246, 125] width 101 height 68
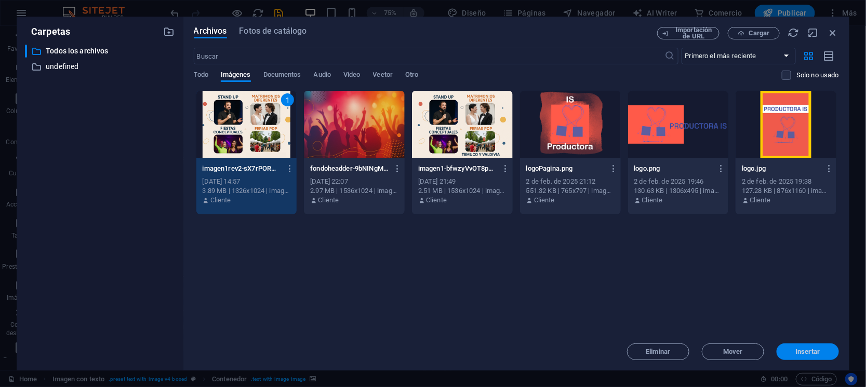
click at [806, 350] on span "Insertar" at bounding box center [808, 352] width 24 height 6
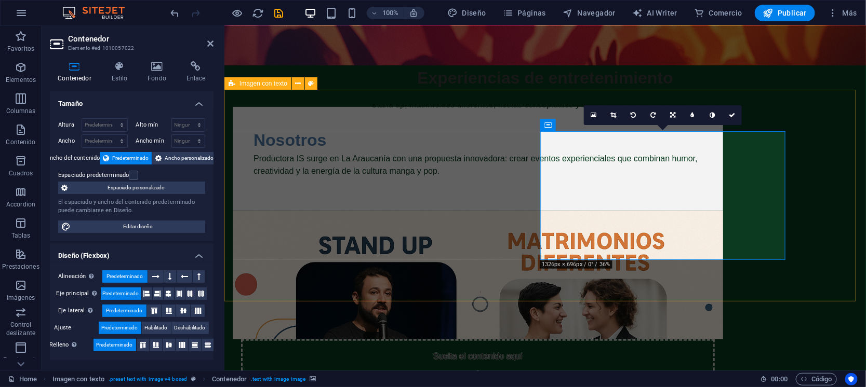
scroll to position [64, 0]
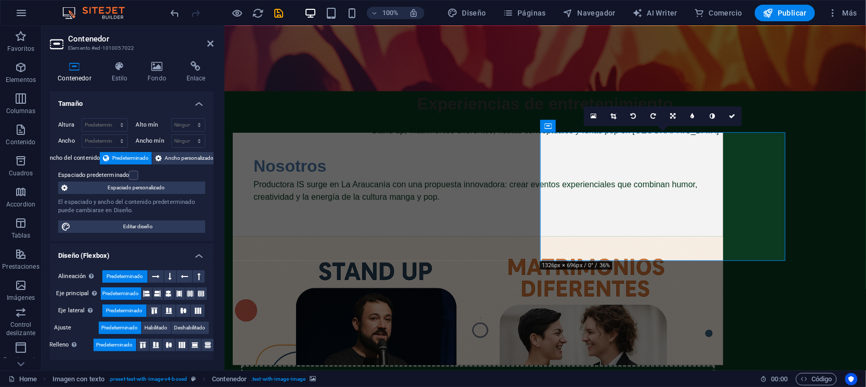
click at [574, 236] on figure at bounding box center [477, 300] width 490 height 129
click at [507, 216] on div "Productora IS surge en La Araucanía con una propuesta innovadora: crear eventos…" at bounding box center [477, 196] width 449 height 37
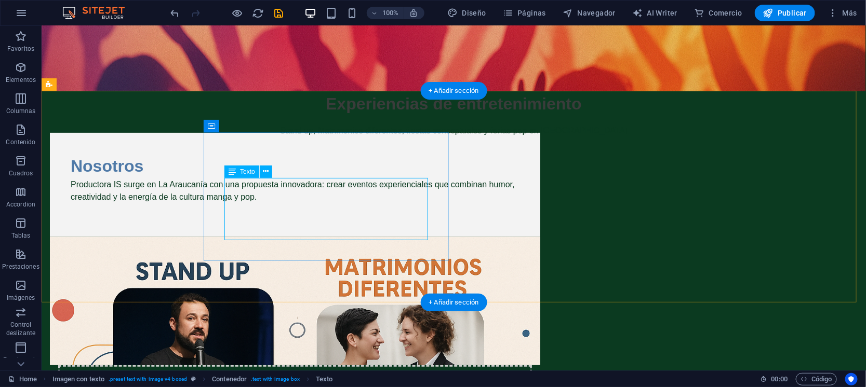
click at [344, 216] on div "Productora IS surge en La Araucanía con una propuesta innovadora: crear eventos…" at bounding box center [294, 196] width 449 height 37
click at [426, 236] on div "Nosotros Productora IS surge en La Araucanía con una propuesta innovadora: crea…" at bounding box center [294, 184] width 490 height 104
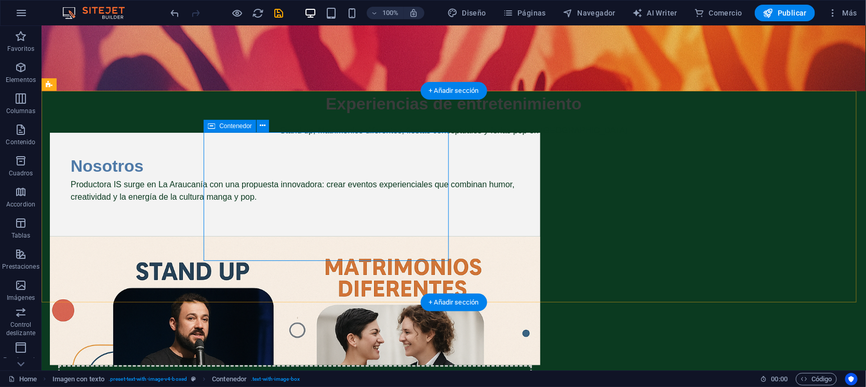
click at [420, 236] on div "Nosotros Productora IS surge en La Araucanía con una propuesta innovadora: crea…" at bounding box center [294, 184] width 490 height 104
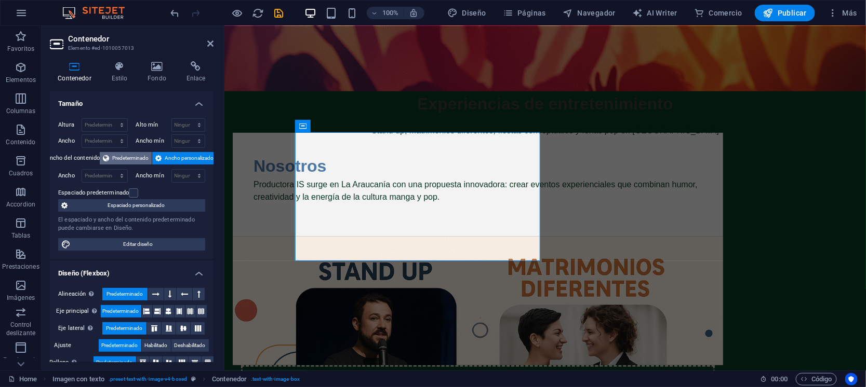
click at [137, 158] on span "Predeterminado" at bounding box center [130, 158] width 36 height 12
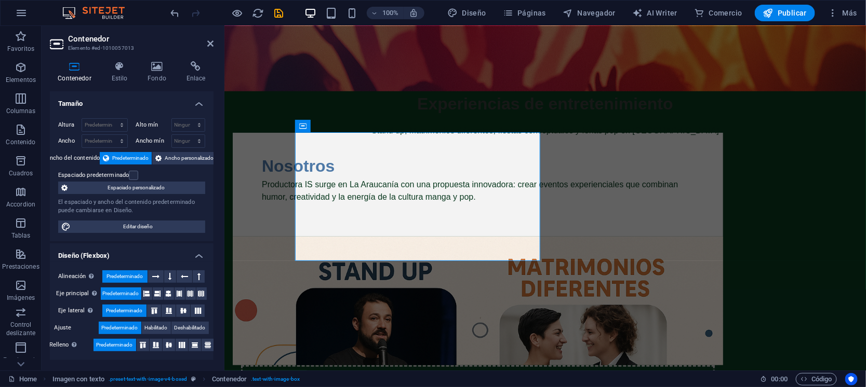
click at [565, 236] on figure at bounding box center [477, 300] width 490 height 129
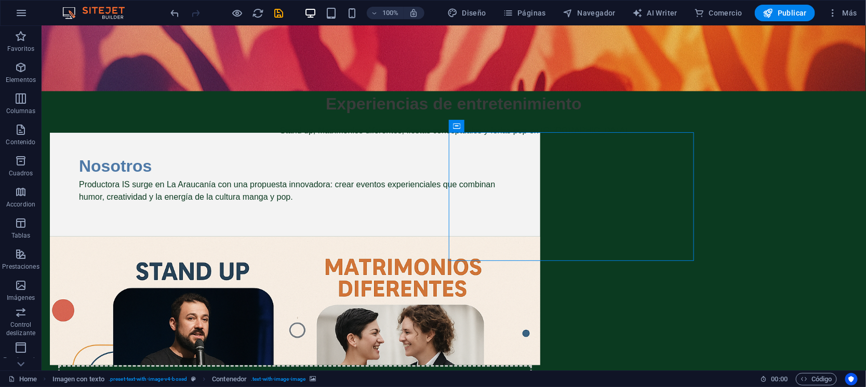
click at [480, 236] on figure at bounding box center [294, 300] width 490 height 129
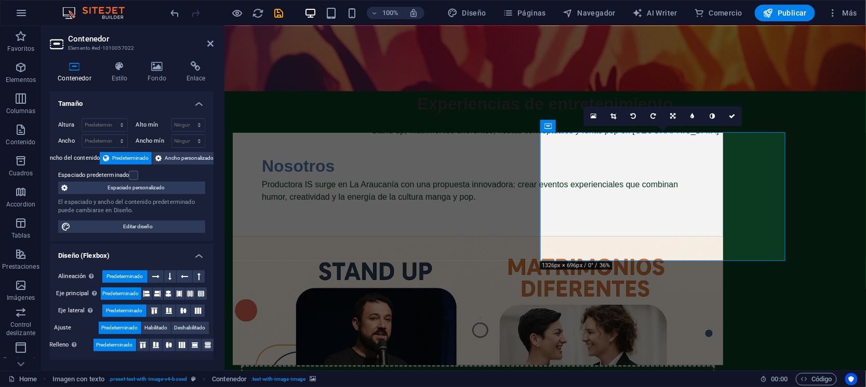
click at [129, 157] on span "Predeterminado" at bounding box center [130, 158] width 36 height 12
click at [133, 176] on label at bounding box center [133, 175] width 9 height 9
click at [0, 0] on input "Espaciado predeterminado" at bounding box center [0, 0] width 0 height 0
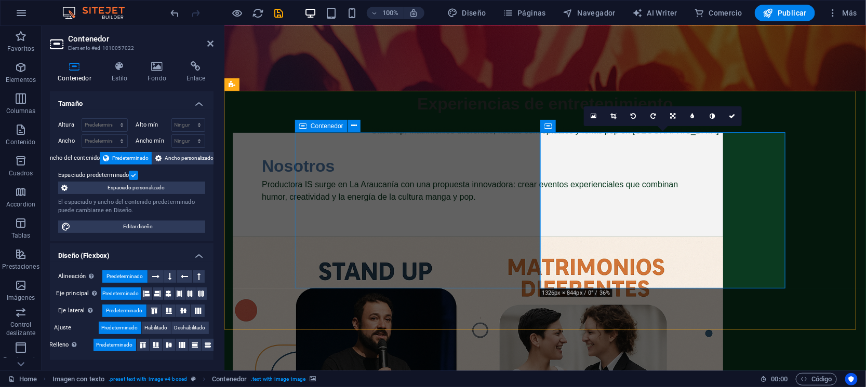
click at [512, 236] on div "Nosotros Productora IS surge en La Araucanía con una propuesta innovadora: crea…" at bounding box center [477, 184] width 490 height 104
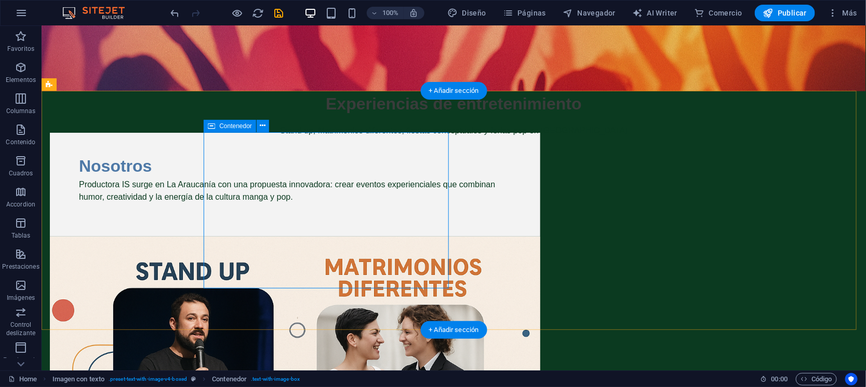
click at [355, 236] on div "Nosotros Productora IS surge en La Araucanía con una propuesta innovadora: crea…" at bounding box center [294, 184] width 490 height 104
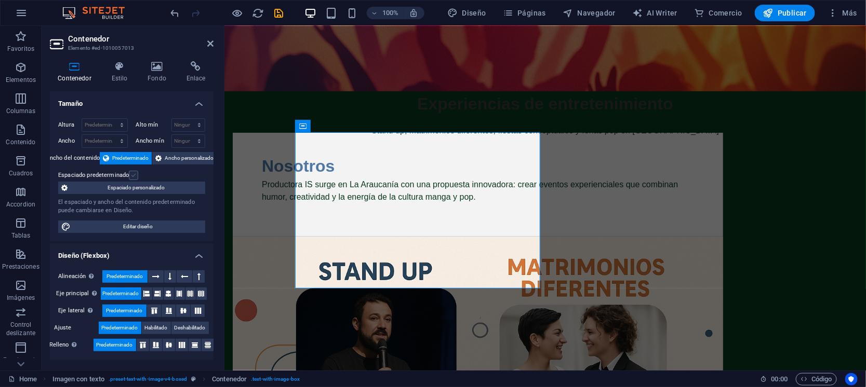
click at [132, 173] on label at bounding box center [133, 175] width 9 height 9
click at [0, 0] on input "Espaciado predeterminado" at bounding box center [0, 0] width 0 height 0
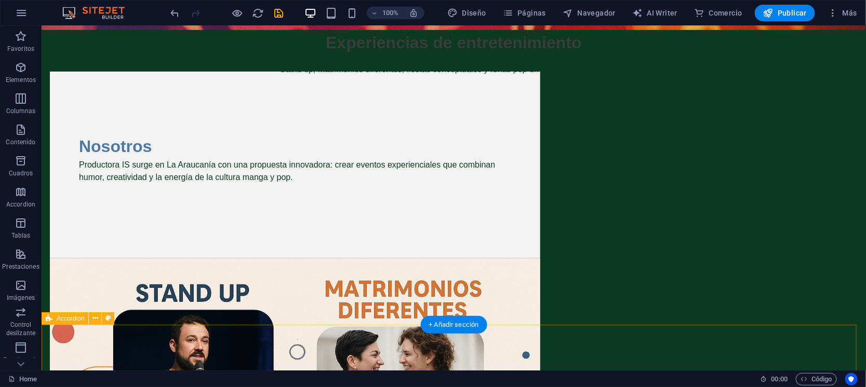
scroll to position [0, 0]
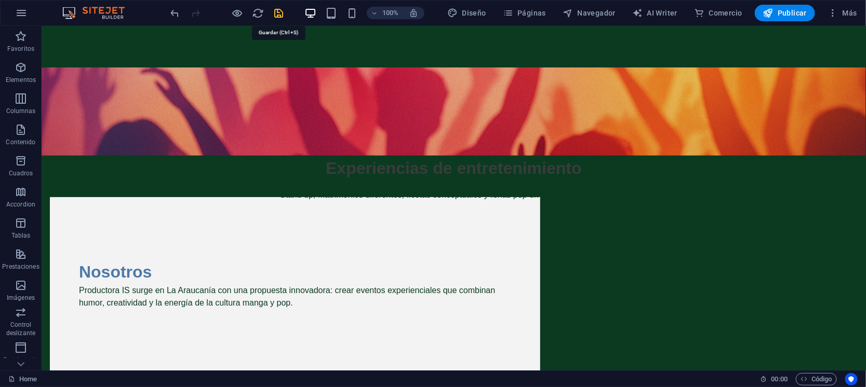
click at [281, 13] on icon "save" at bounding box center [279, 13] width 12 height 12
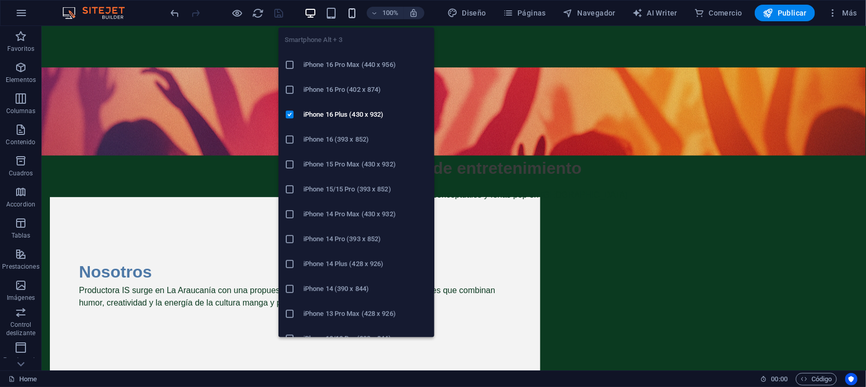
click at [351, 9] on icon "button" at bounding box center [352, 13] width 12 height 12
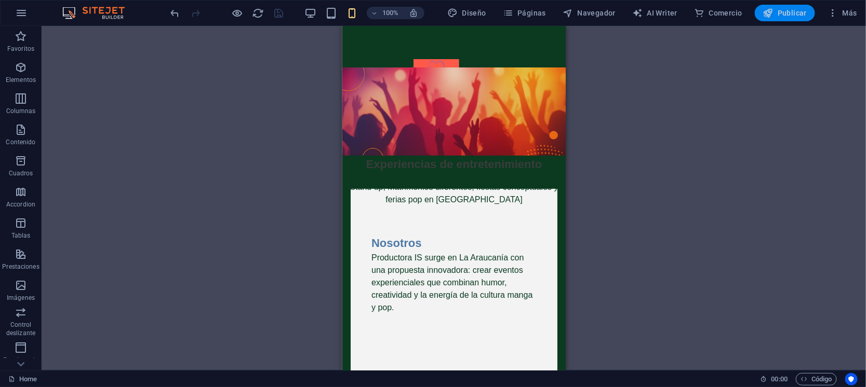
click at [772, 16] on icon "button" at bounding box center [768, 13] width 10 height 10
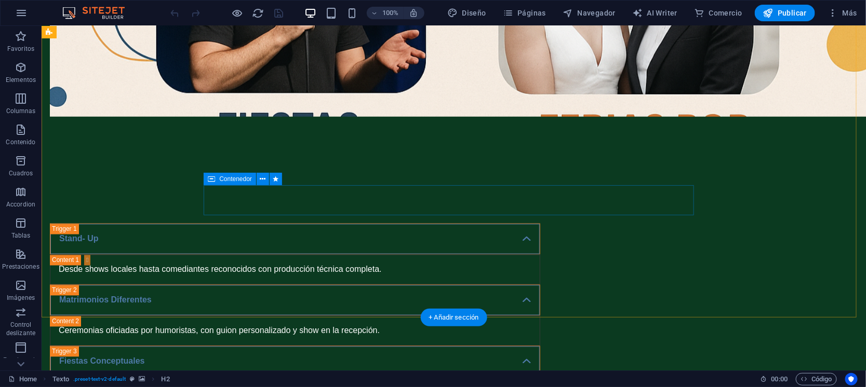
scroll to position [649, 0]
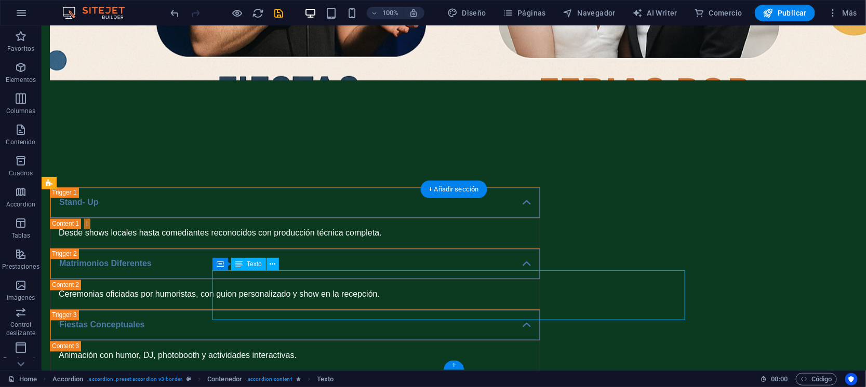
drag, startPoint x: 233, startPoint y: 300, endPoint x: 51, endPoint y: 300, distance: 181.8
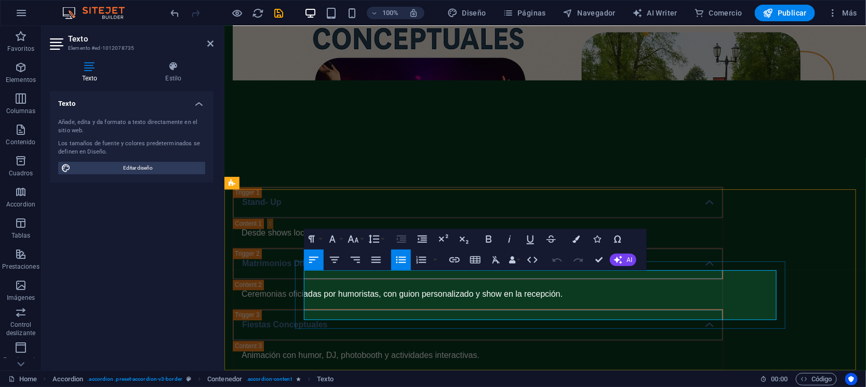
drag, startPoint x: 353, startPoint y: 303, endPoint x: 533, endPoint y: 304, distance: 180.7
copy link "https://www.instagram.com/productorais/?hl=es"
click at [455, 261] on icon "button" at bounding box center [454, 260] width 12 height 12
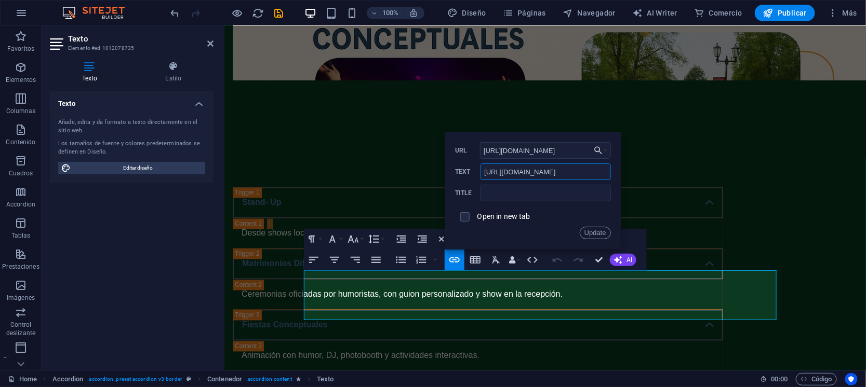
scroll to position [0, 18]
drag, startPoint x: 484, startPoint y: 171, endPoint x: 611, endPoint y: 175, distance: 126.8
click at [611, 175] on div "Back Choose Link Home Legal Notice Seleccionar archivo ... https://www.instagra…" at bounding box center [533, 191] width 177 height 118
type input "p"
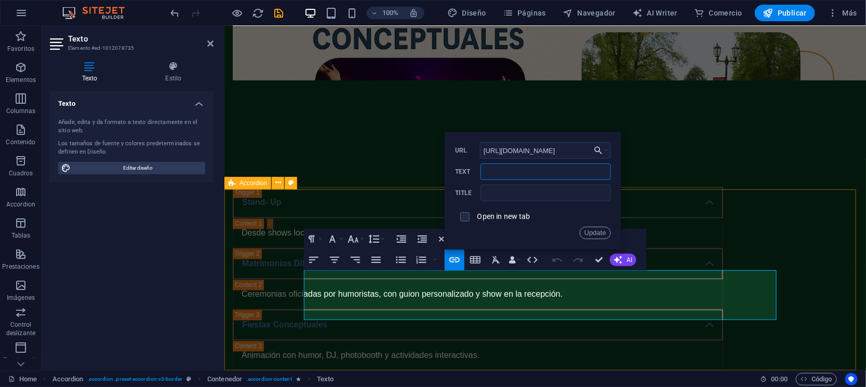
type input """
click at [486, 174] on input "productorais" at bounding box center [545, 172] width 130 height 17
type input "#productorais"
click at [599, 235] on button "Update" at bounding box center [595, 233] width 31 height 12
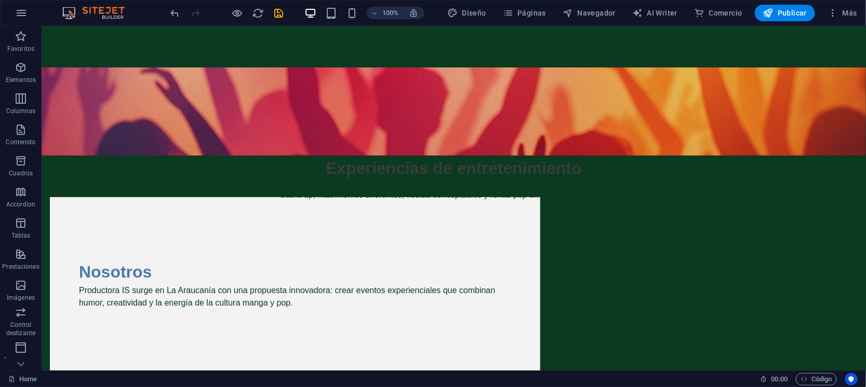
click at [278, 5] on div at bounding box center [227, 13] width 116 height 17
click at [278, 9] on icon "save" at bounding box center [279, 13] width 12 height 12
click at [784, 15] on span "Publicar" at bounding box center [785, 13] width 44 height 10
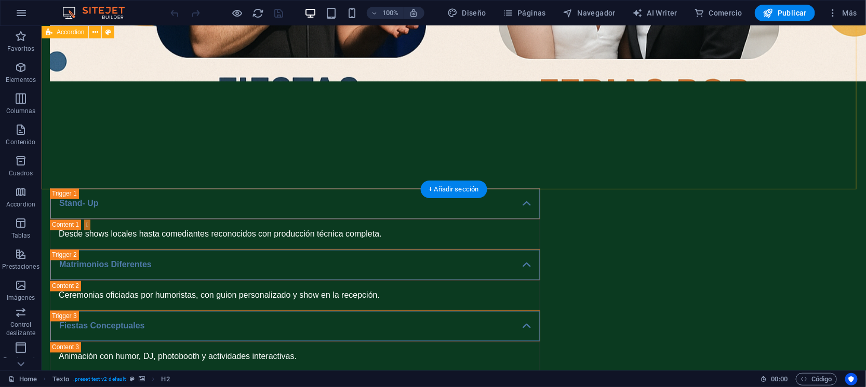
scroll to position [649, 0]
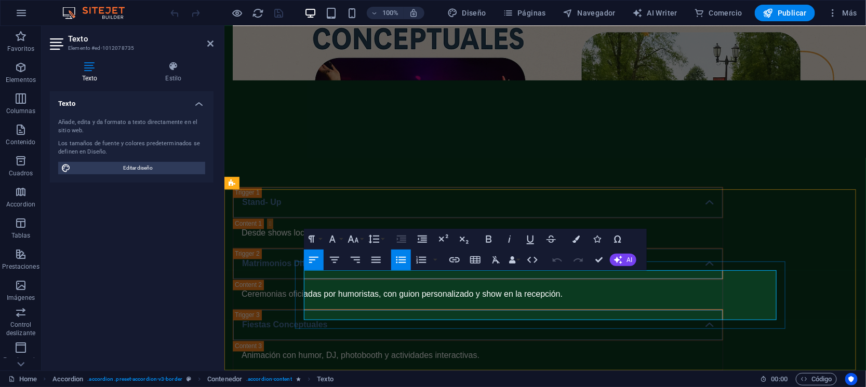
drag, startPoint x: 350, startPoint y: 289, endPoint x: 405, endPoint y: 291, distance: 55.1
click at [457, 261] on icon "button" at bounding box center [454, 260] width 12 height 12
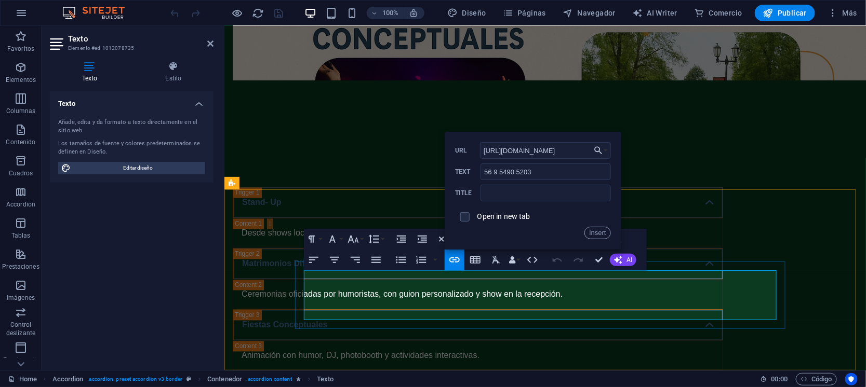
scroll to position [0, 82]
click at [500, 149] on input "[URL][DOMAIN_NAME]" at bounding box center [545, 150] width 131 height 17
type input "[URL][DOMAIN_NAME]"
click at [597, 237] on button "Insert" at bounding box center [597, 233] width 26 height 12
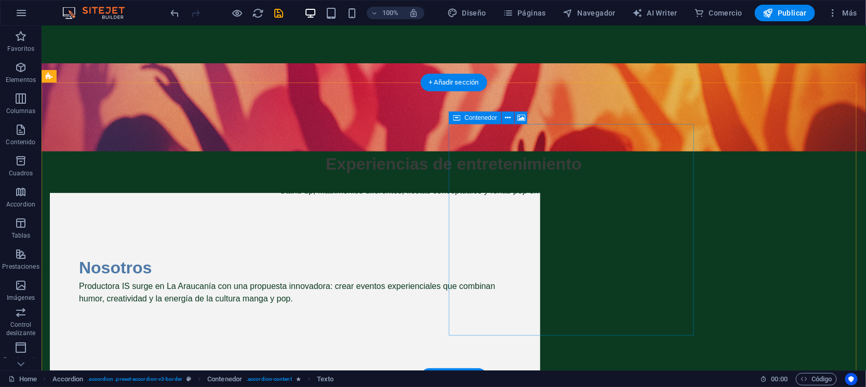
scroll to position [0, 0]
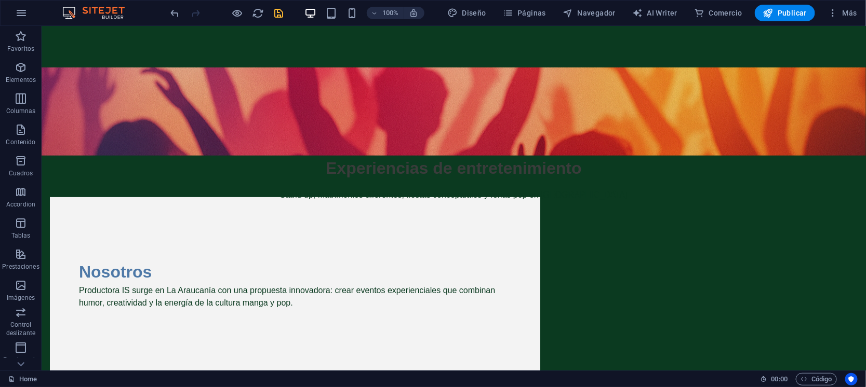
click at [280, 10] on icon "save" at bounding box center [279, 13] width 12 height 12
click at [781, 15] on span "Publicar" at bounding box center [785, 13] width 44 height 10
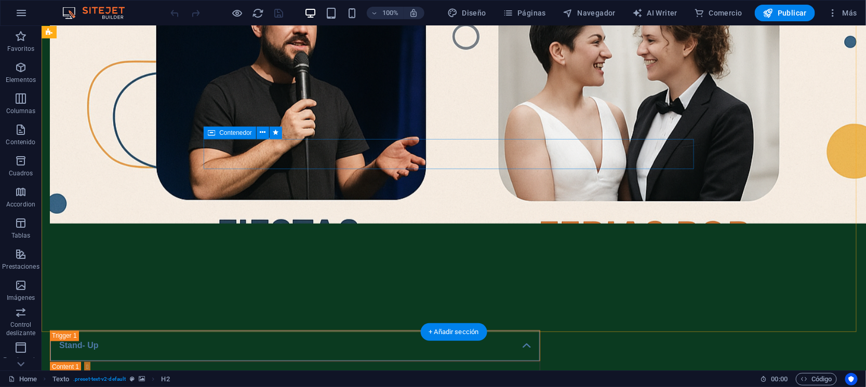
scroll to position [649, 0]
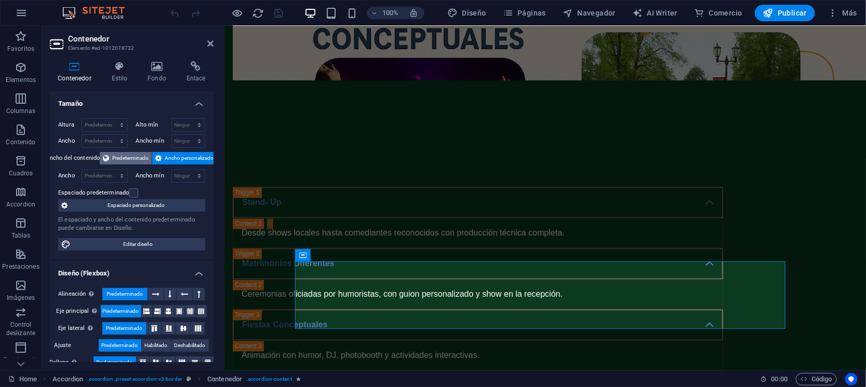
click at [122, 155] on span "Predeterminado" at bounding box center [130, 158] width 36 height 12
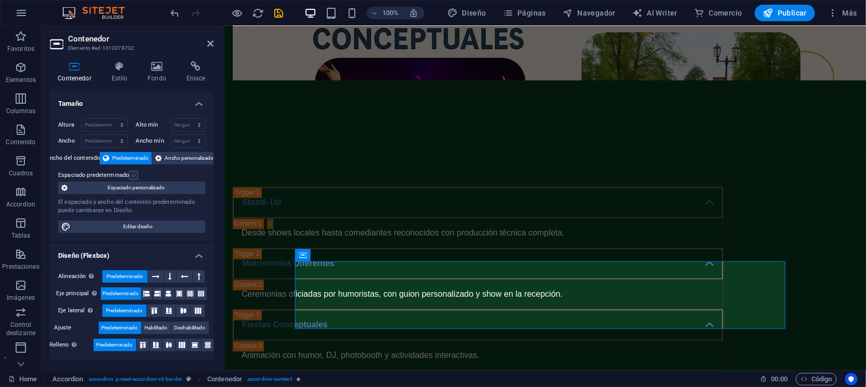
click at [132, 173] on label at bounding box center [133, 175] width 9 height 9
click at [0, 0] on input "Espaciado predeterminado" at bounding box center [0, 0] width 0 height 0
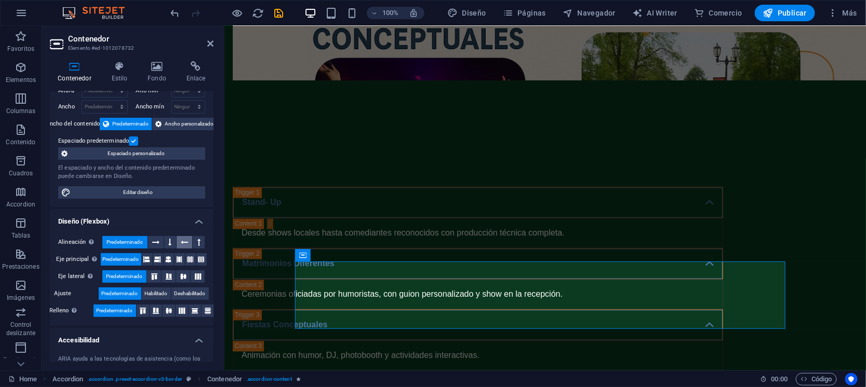
scroll to position [64, 0]
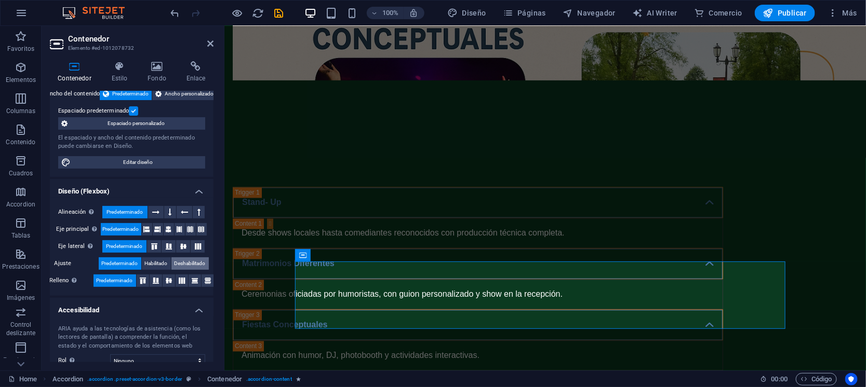
click at [192, 264] on span "Deshabilitado" at bounding box center [190, 264] width 31 height 12
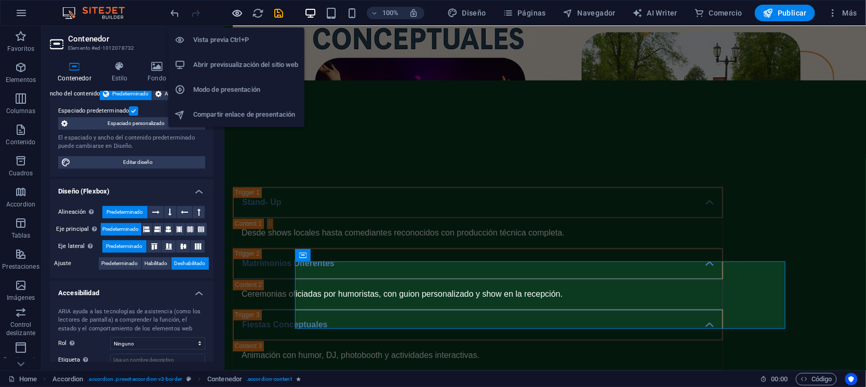
click at [240, 13] on icon "button" at bounding box center [238, 13] width 12 height 12
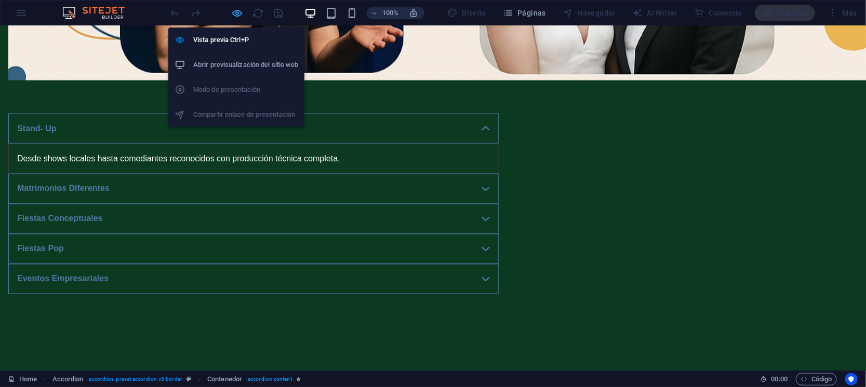
scroll to position [523, 0]
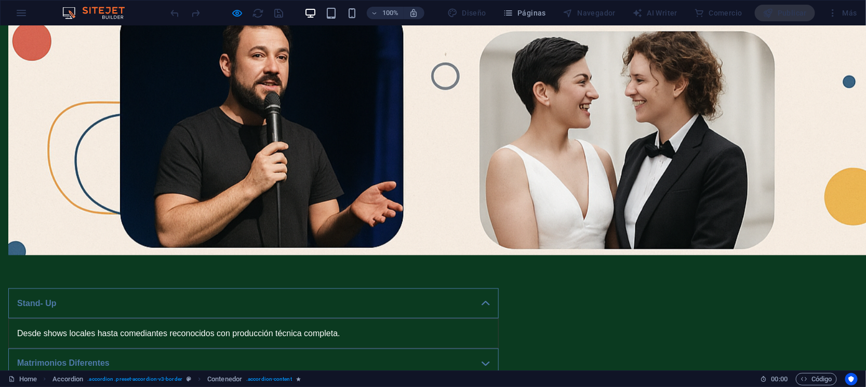
scroll to position [455, 0]
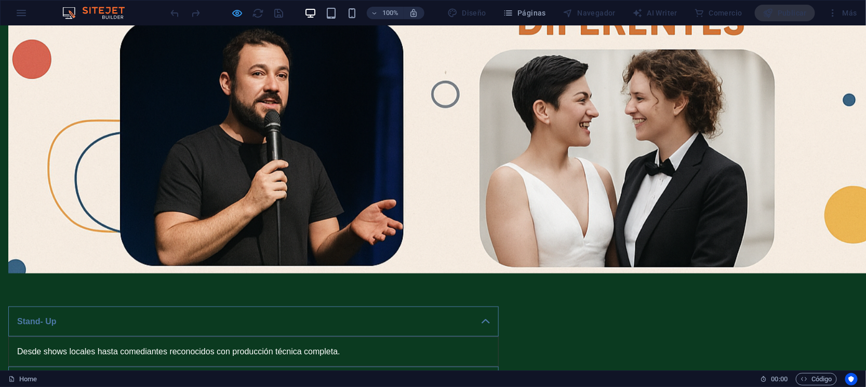
click at [242, 10] on icon "button" at bounding box center [238, 13] width 12 height 12
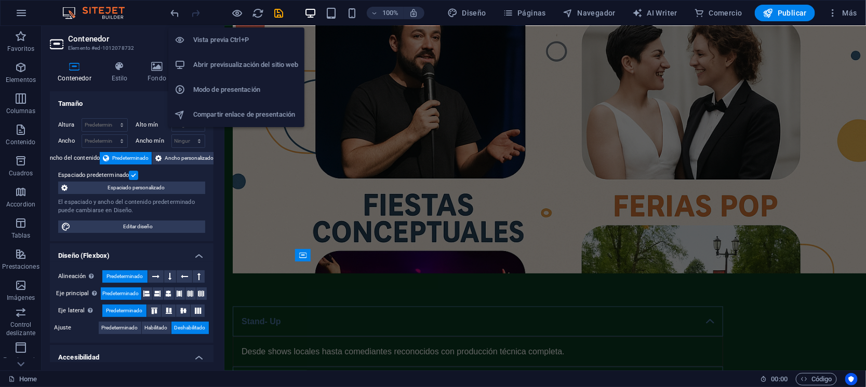
scroll to position [649, 0]
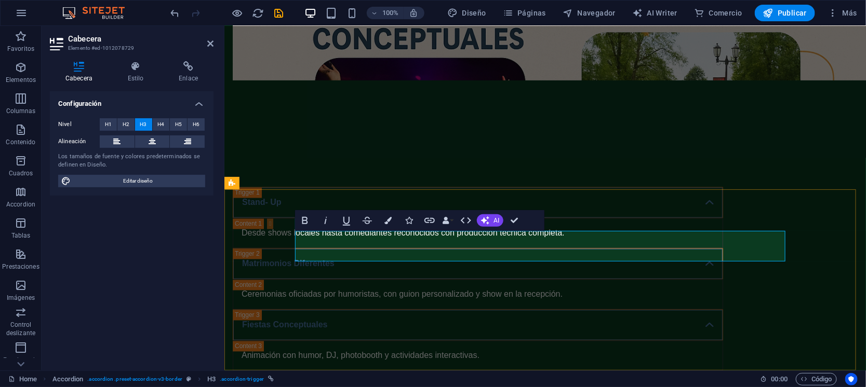
drag, startPoint x: 772, startPoint y: 249, endPoint x: 806, endPoint y: 257, distance: 34.3
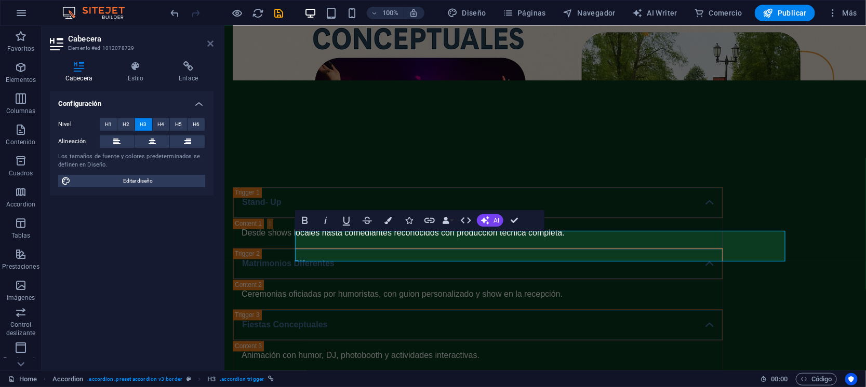
click at [210, 42] on icon at bounding box center [210, 43] width 6 height 8
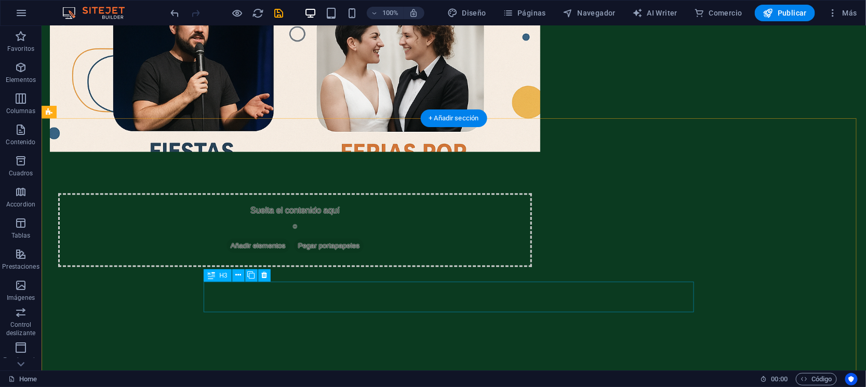
scroll to position [454, 0]
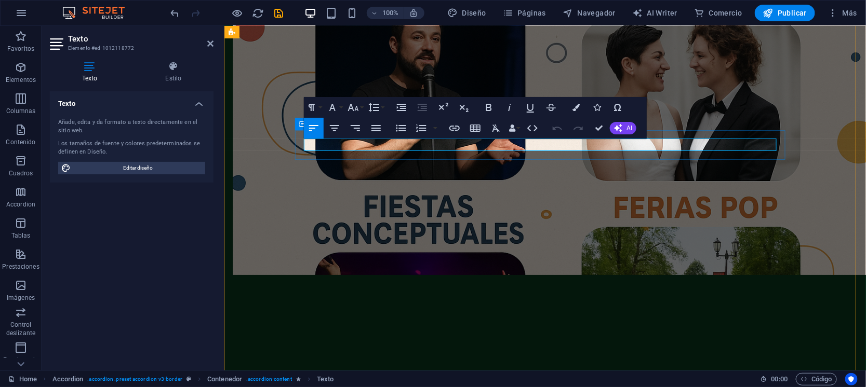
drag, startPoint x: 635, startPoint y: 144, endPoint x: 298, endPoint y: 142, distance: 337.6
copy p "Ceremonias oficiadas por humoristas, con guion personalizado y show en la recep…"
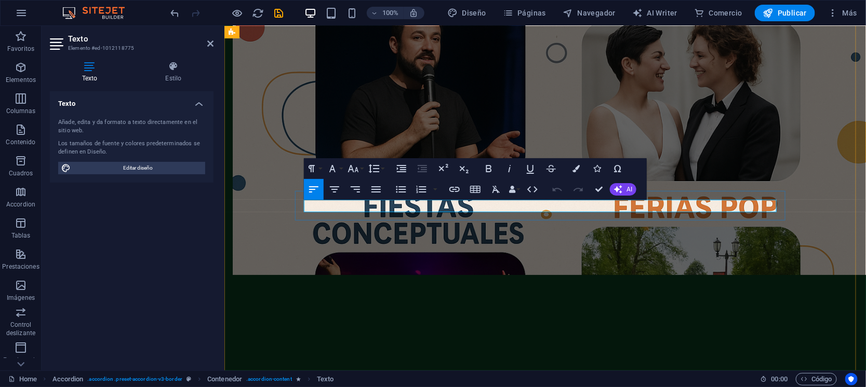
drag, startPoint x: 564, startPoint y: 209, endPoint x: 304, endPoint y: 205, distance: 260.2
copy p "Animación con humor, DJ, photobooth y actividades interactivas."
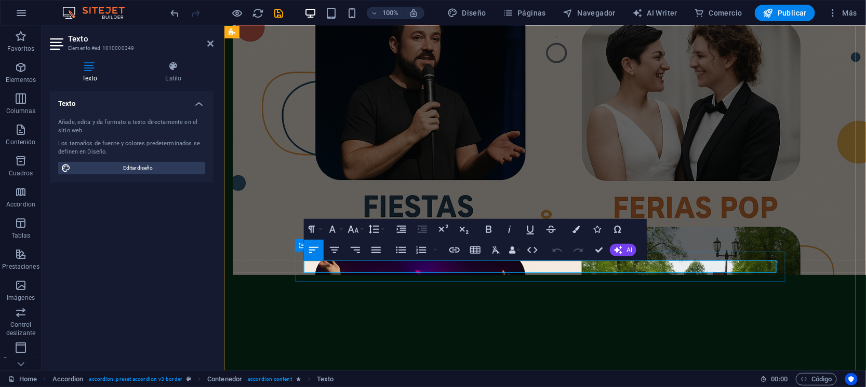
drag, startPoint x: 635, startPoint y: 265, endPoint x: 301, endPoint y: 257, distance: 334.0
copy p "Stands, concursos de cosplay y K-Pop, además de diversas actividades participat…"
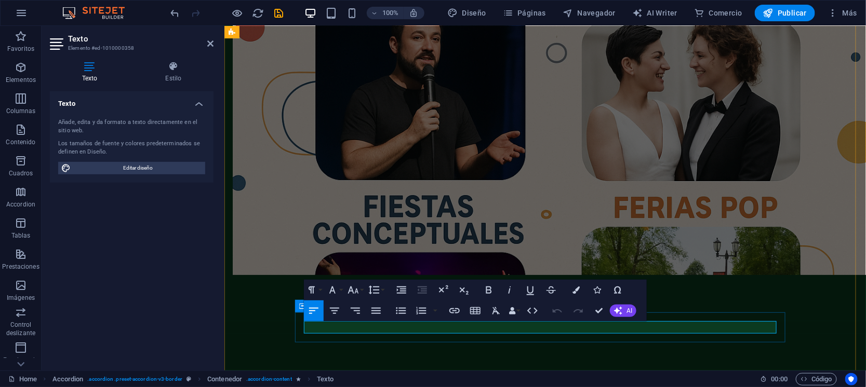
drag, startPoint x: 683, startPoint y: 329, endPoint x: 302, endPoint y: 331, distance: 381.2
copy p "Keynotes llenos de humor, MCs carismáticos y divertidas dinámicas de team build…"
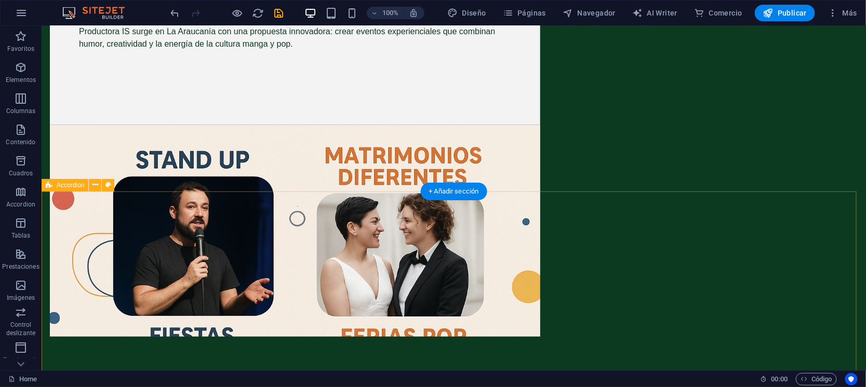
scroll to position [0, 0]
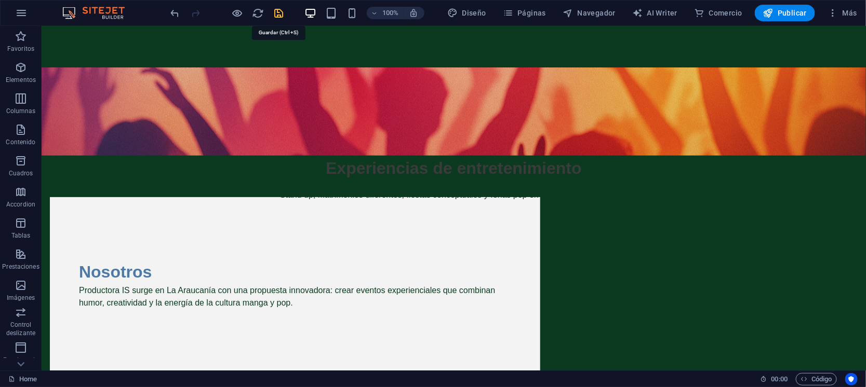
click at [277, 12] on icon "save" at bounding box center [279, 13] width 12 height 12
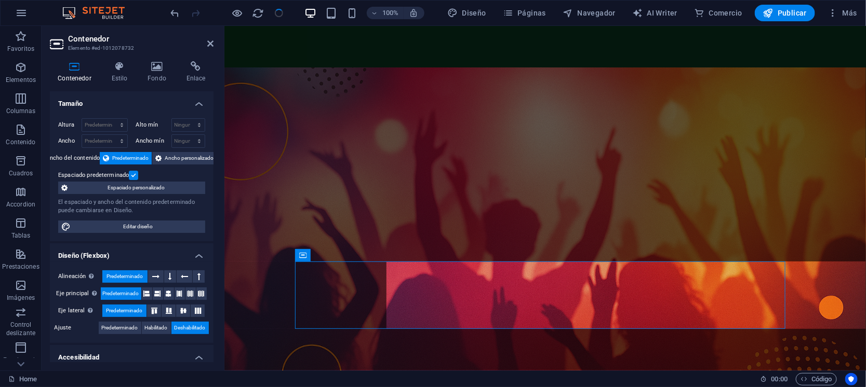
scroll to position [649, 0]
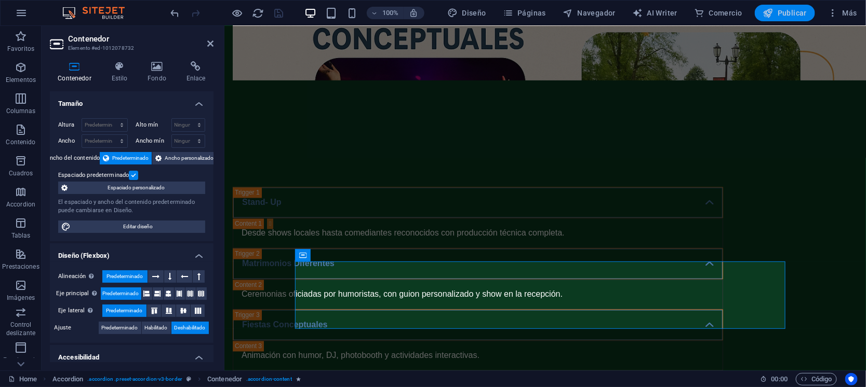
click at [784, 9] on span "Publicar" at bounding box center [785, 13] width 44 height 10
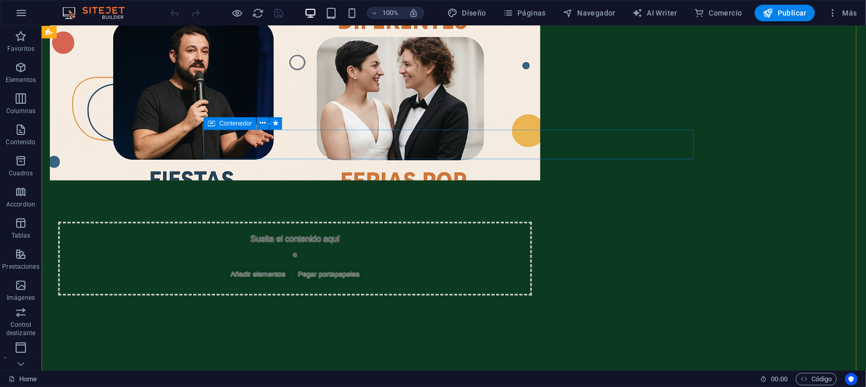
scroll to position [389, 0]
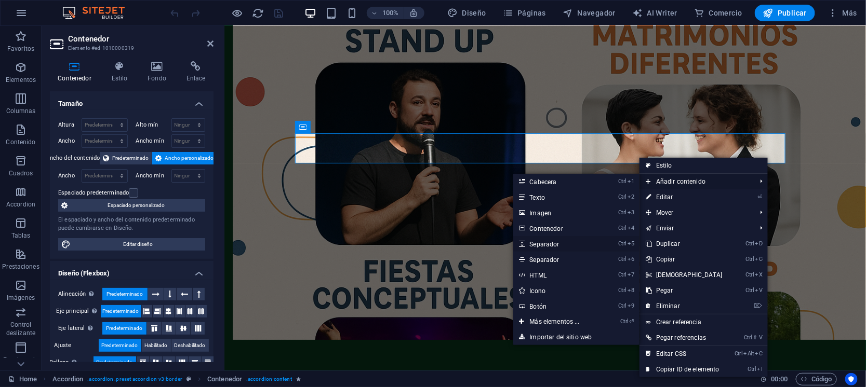
click at [543, 242] on link "Ctrl 5 Separador" at bounding box center [556, 244] width 87 height 16
select select "px"
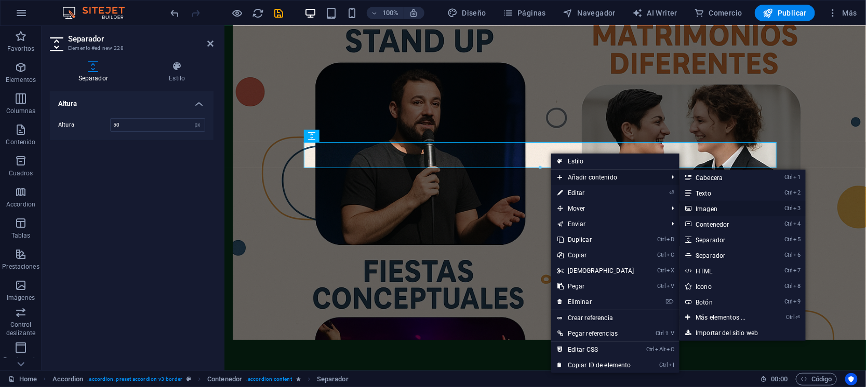
click at [715, 209] on link "Ctrl 3 Imagen" at bounding box center [722, 209] width 87 height 16
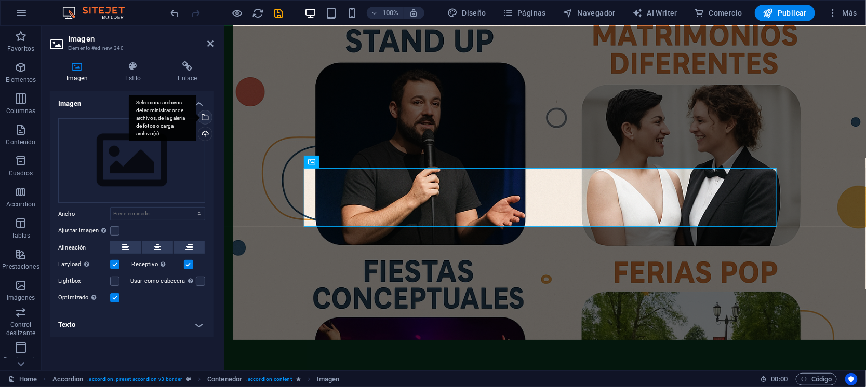
click at [206, 118] on div "Selecciona archivos del administrador de archivos, de la galería de fotos o car…" at bounding box center [204, 119] width 16 height 16
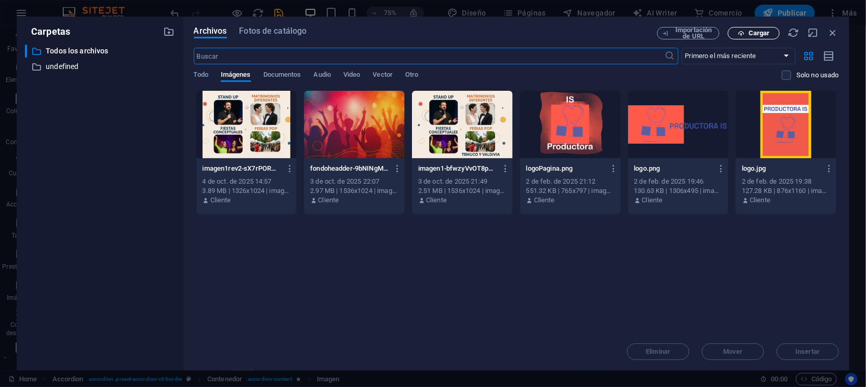
click at [759, 31] on span "Cargar" at bounding box center [758, 33] width 21 height 6
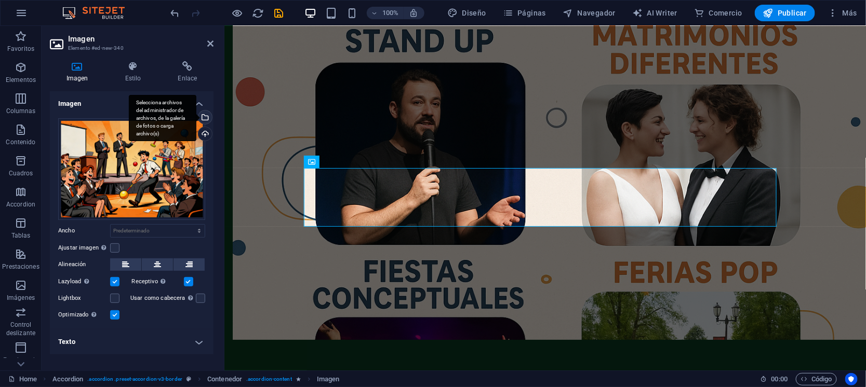
click at [196, 114] on div "Selecciona archivos del administrador de archivos, de la galería de fotos o car…" at bounding box center [163, 118] width 68 height 47
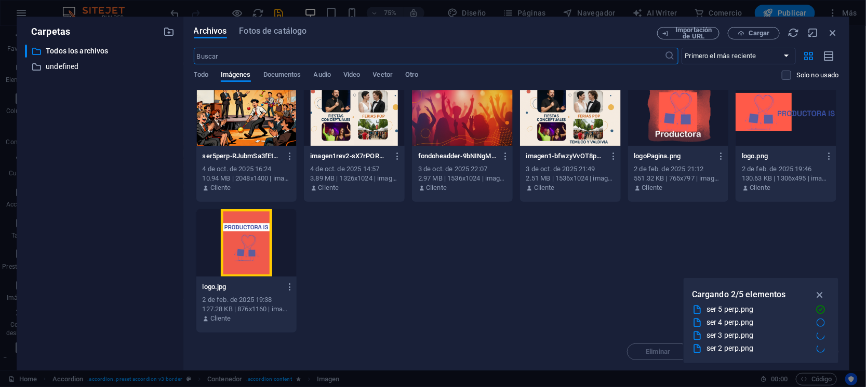
scroll to position [0, 0]
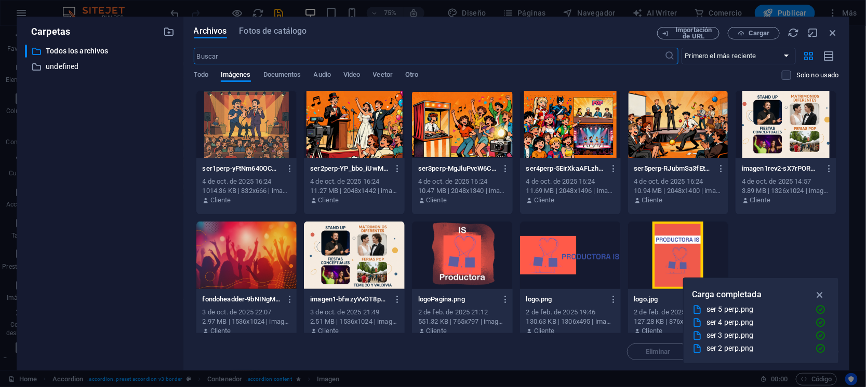
click at [244, 116] on div at bounding box center [246, 125] width 101 height 68
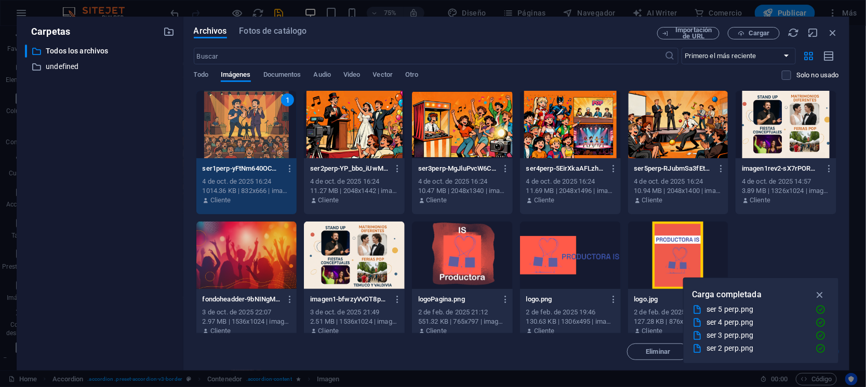
click at [244, 116] on div "1" at bounding box center [246, 125] width 101 height 68
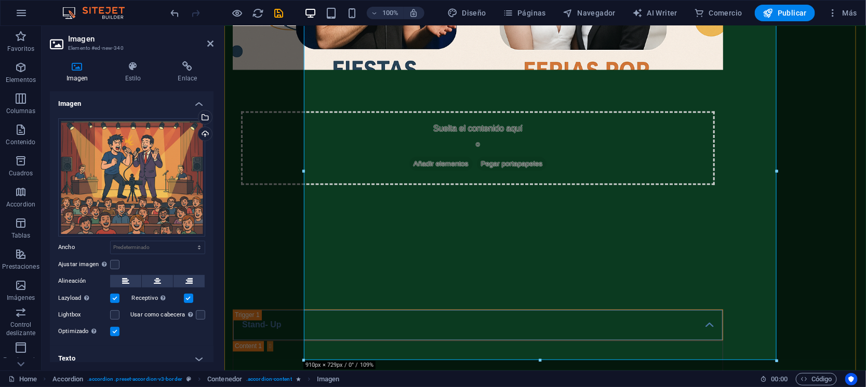
scroll to position [584, 0]
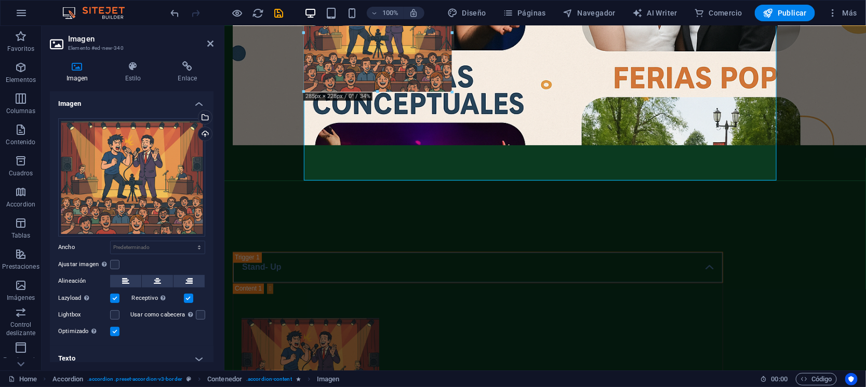
drag, startPoint x: 775, startPoint y: 350, endPoint x: 403, endPoint y: 81, distance: 460.1
type input "265"
select select "px"
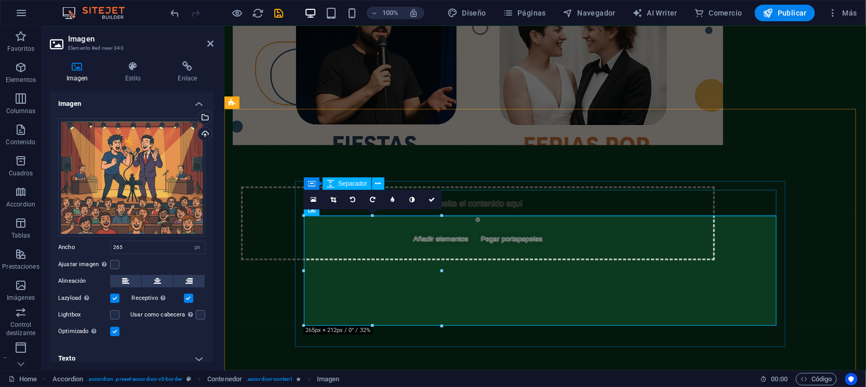
scroll to position [454, 0]
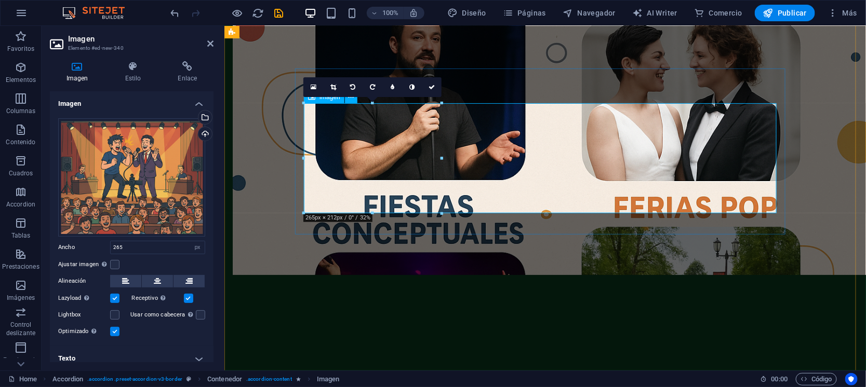
click at [159, 278] on icon at bounding box center [157, 281] width 7 height 12
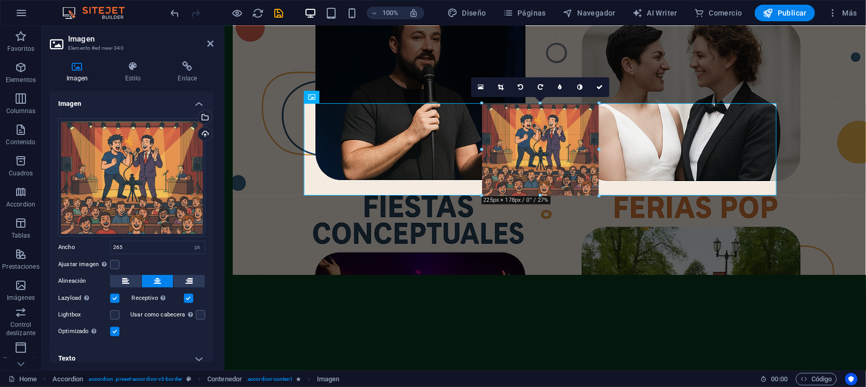
drag, startPoint x: 608, startPoint y: 212, endPoint x: 367, endPoint y: 167, distance: 245.7
type input "228"
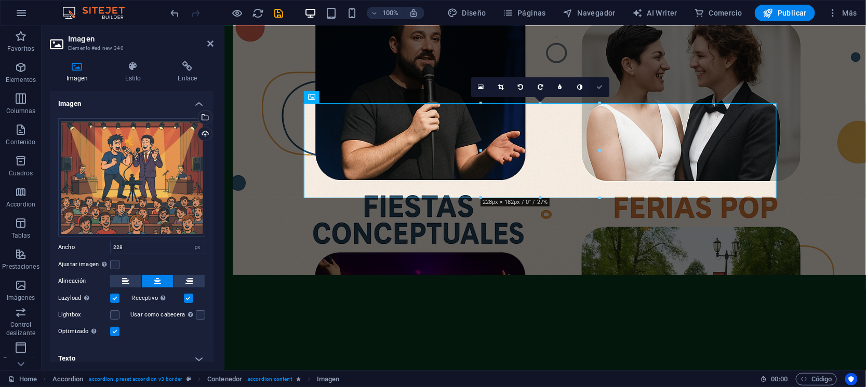
click at [600, 84] on icon at bounding box center [599, 87] width 6 height 6
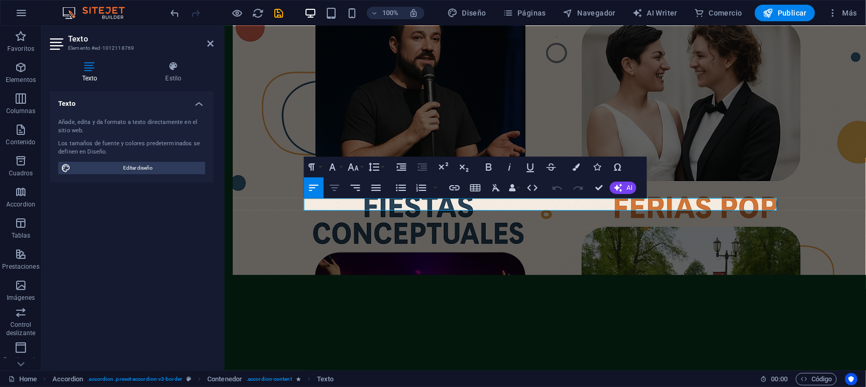
click at [331, 187] on icon "button" at bounding box center [334, 188] width 12 height 12
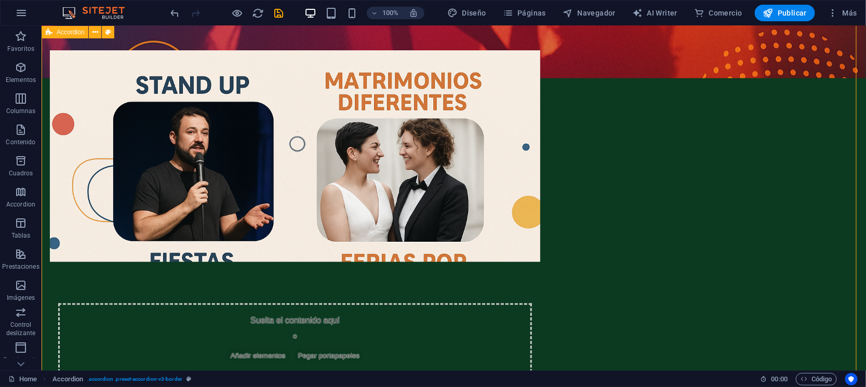
scroll to position [324, 0]
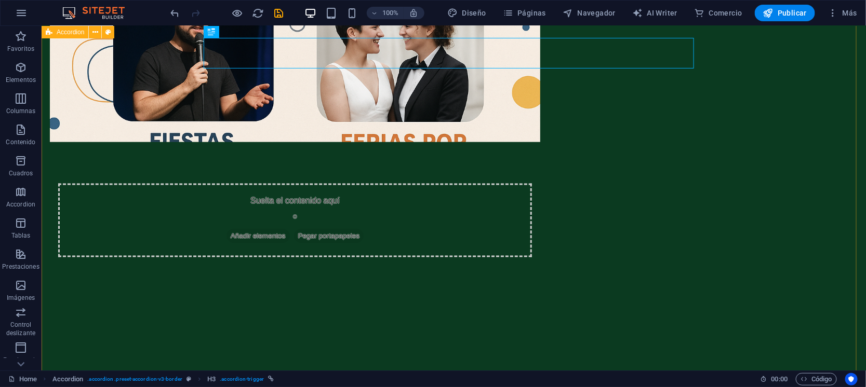
scroll to position [519, 0]
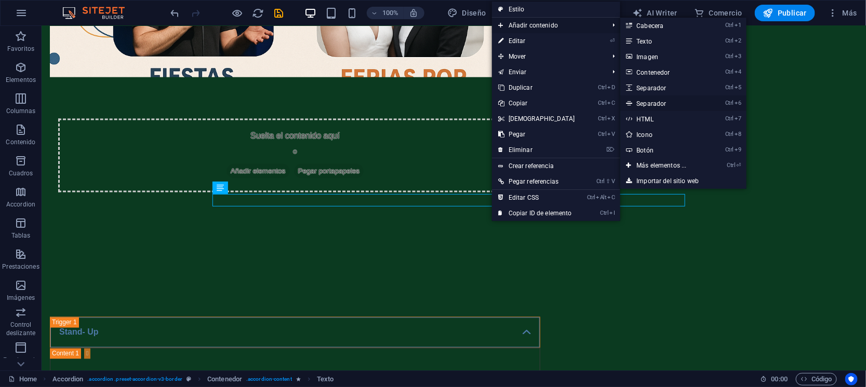
click at [662, 101] on link "Ctrl 6 Separador" at bounding box center [663, 104] width 87 height 16
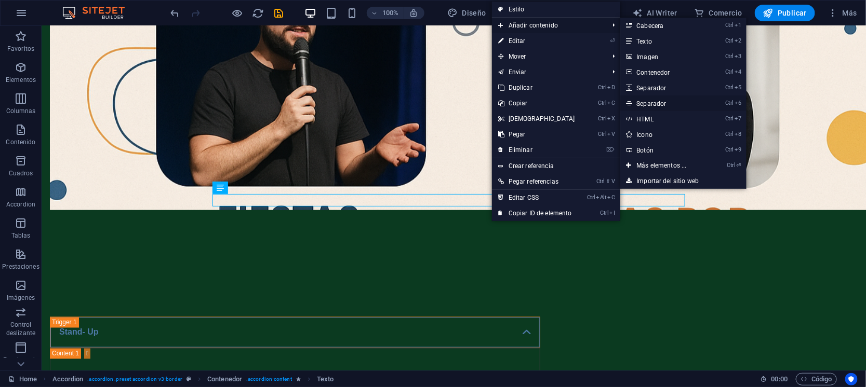
select select "%"
select select "px"
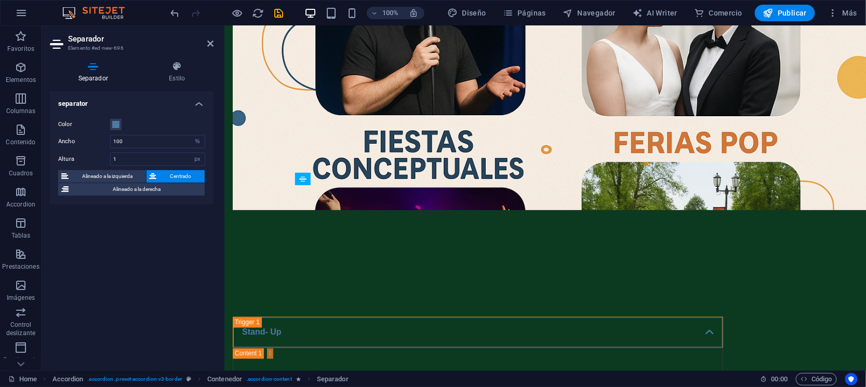
drag, startPoint x: 563, startPoint y: 209, endPoint x: 564, endPoint y: 198, distance: 10.9
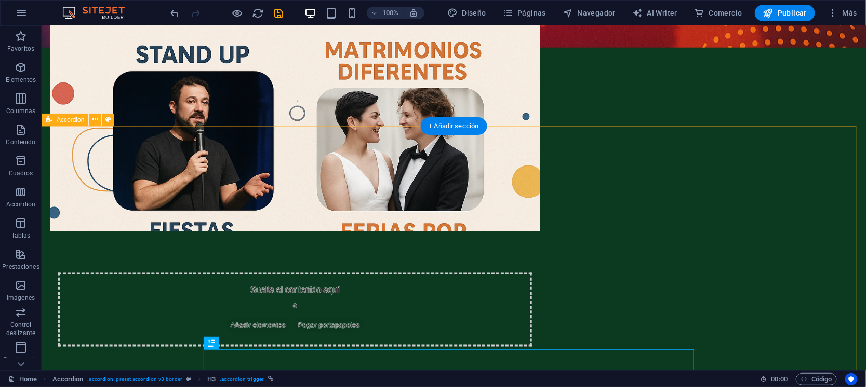
scroll to position [389, 0]
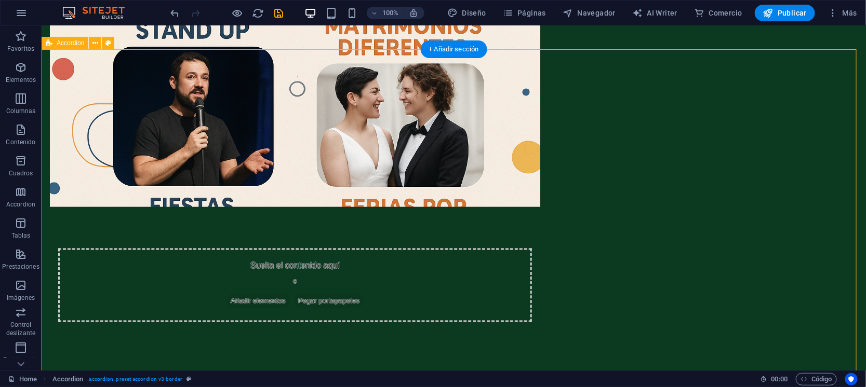
scroll to position [519, 0]
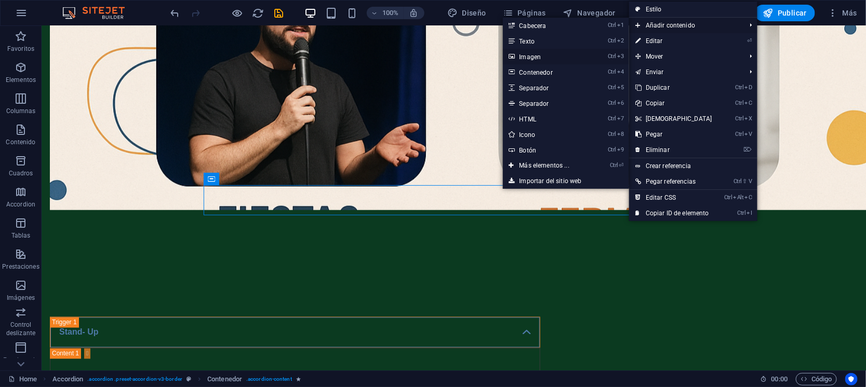
click at [527, 57] on link "Ctrl 3 Imagen" at bounding box center [546, 57] width 87 height 16
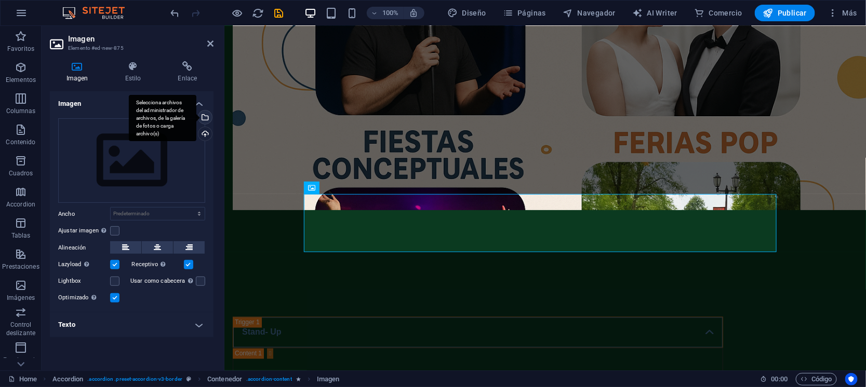
click at [205, 113] on div "Selecciona archivos del administrador de archivos, de la galería de fotos o car…" at bounding box center [204, 119] width 16 height 16
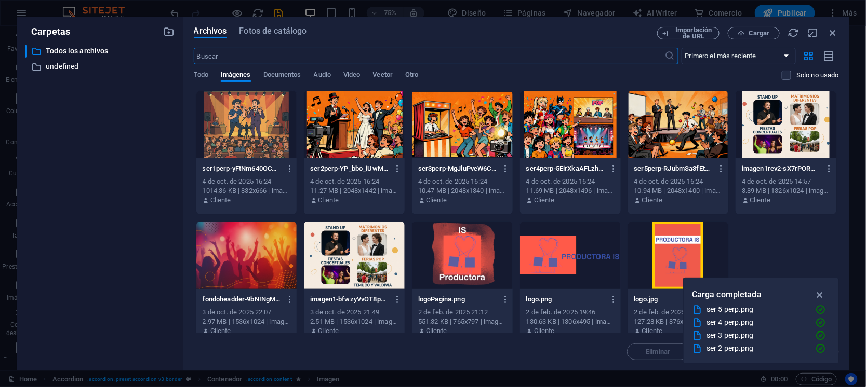
click at [351, 132] on div at bounding box center [354, 125] width 101 height 68
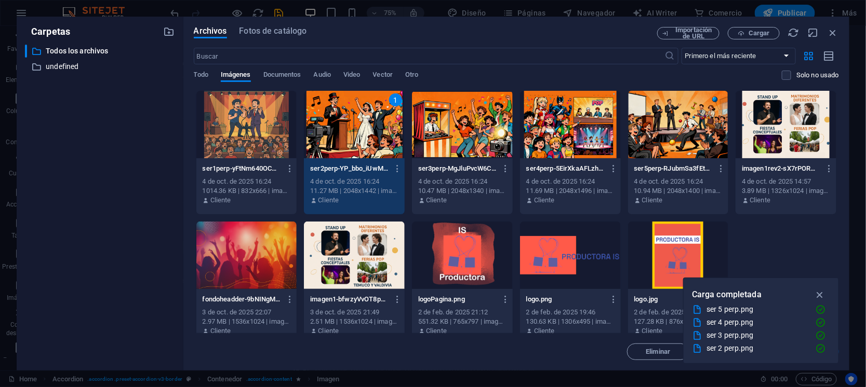
click at [370, 131] on div "1" at bounding box center [354, 125] width 101 height 68
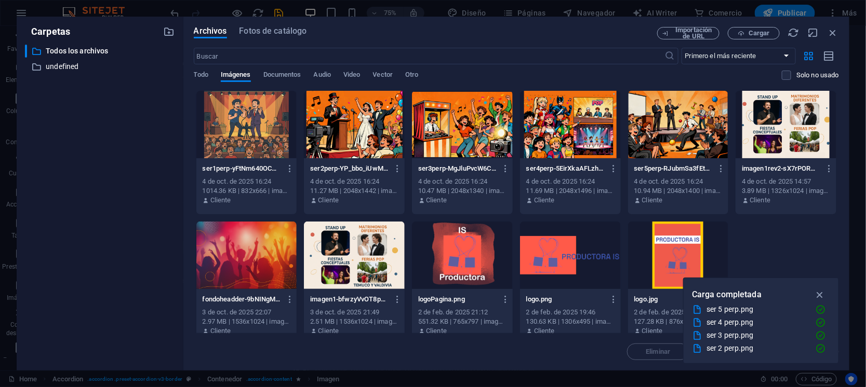
click at [370, 131] on div at bounding box center [354, 125] width 101 height 68
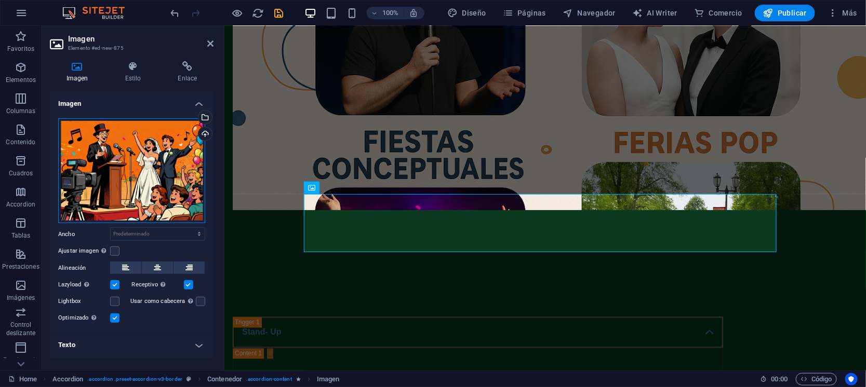
click at [169, 168] on div "Arrastra archivos aquí, haz clic para escoger archivos o selecciona archivos de…" at bounding box center [131, 170] width 147 height 105
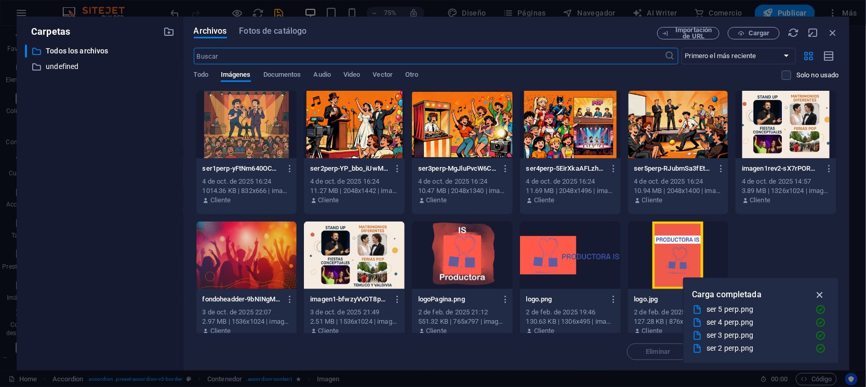
click at [817, 292] on icon "button" at bounding box center [820, 294] width 12 height 11
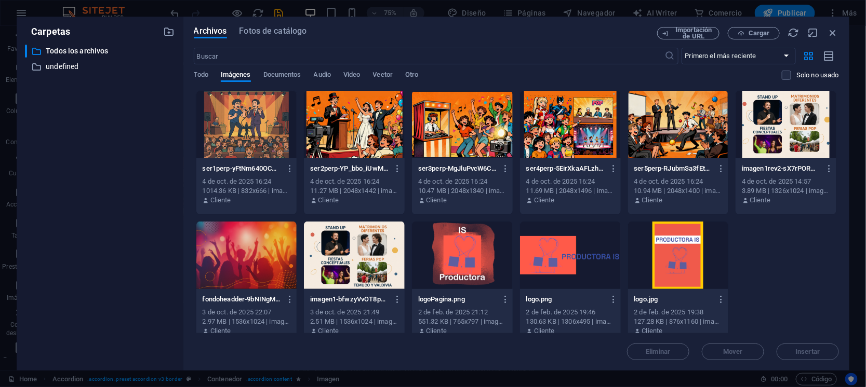
click at [805, 351] on div "Eliminar Mover Insertar" at bounding box center [516, 346] width 645 height 27
click at [371, 139] on div at bounding box center [354, 125] width 101 height 68
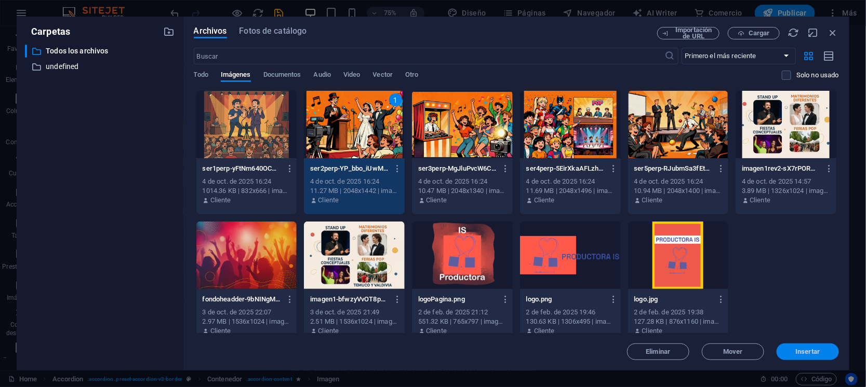
click at [809, 345] on button "Insertar" at bounding box center [807, 352] width 62 height 17
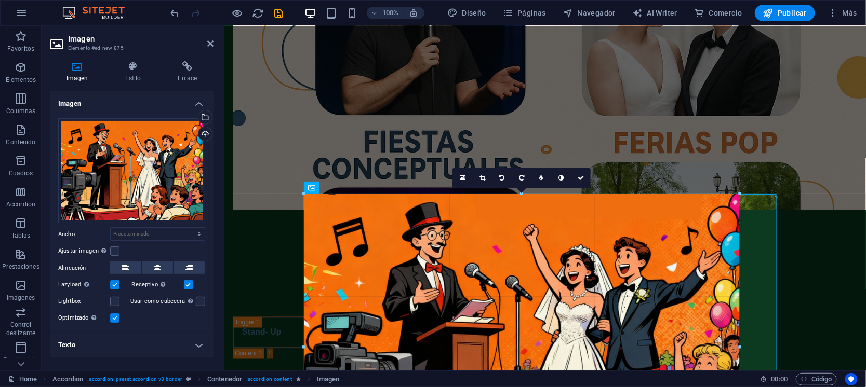
drag, startPoint x: 775, startPoint y: 193, endPoint x: 412, endPoint y: 195, distance: 363.0
type input "839"
select select "px"
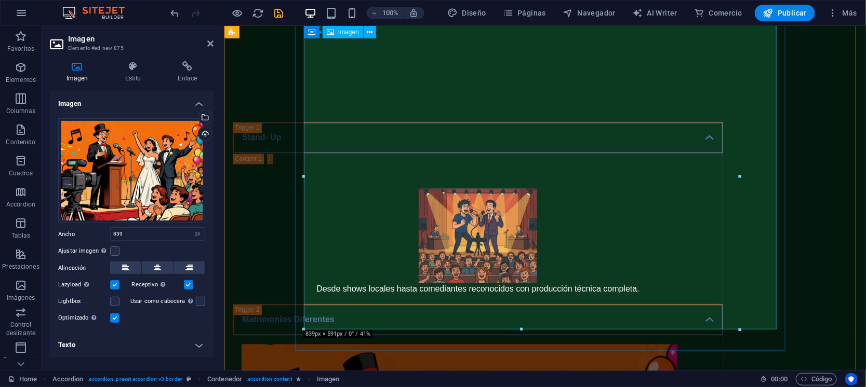
scroll to position [649, 0]
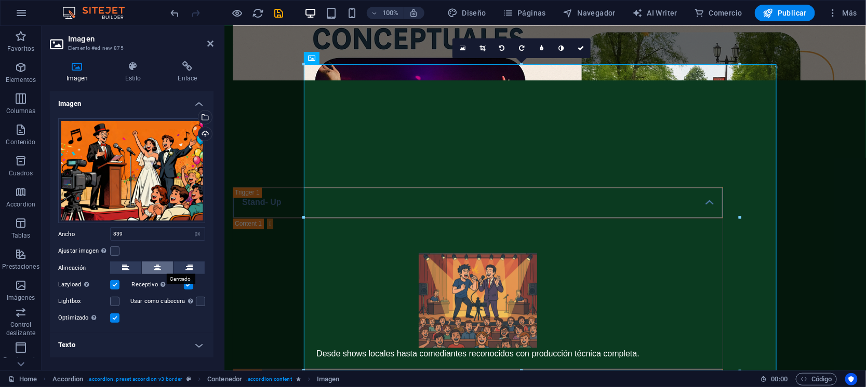
click at [162, 269] on button at bounding box center [157, 268] width 31 height 12
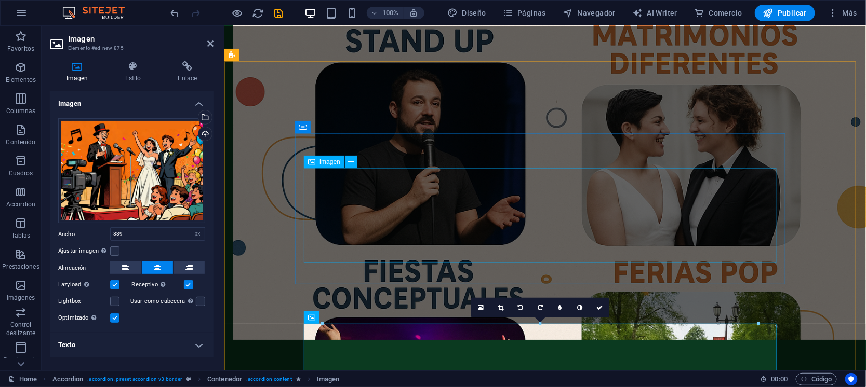
scroll to position [454, 0]
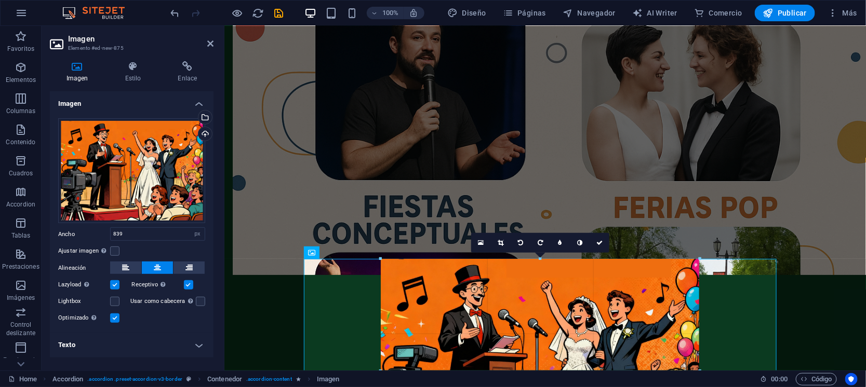
drag, startPoint x: 759, startPoint y: 258, endPoint x: 449, endPoint y: 333, distance: 319.5
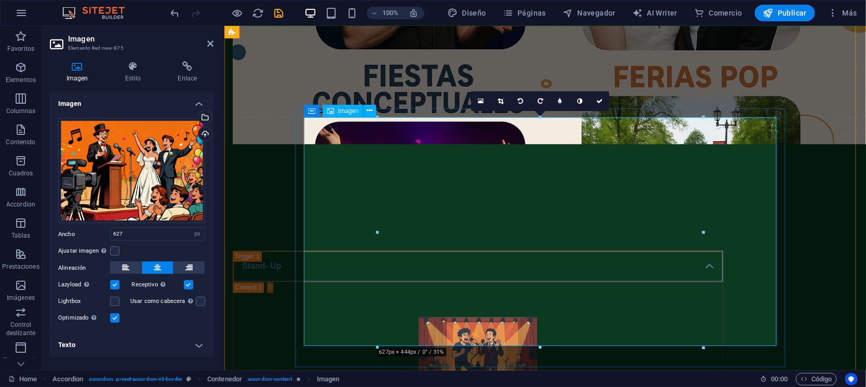
scroll to position [584, 0]
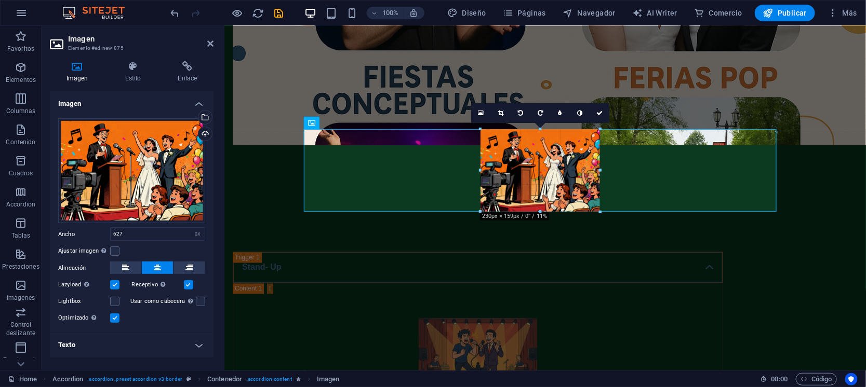
drag, startPoint x: 703, startPoint y: 242, endPoint x: 286, endPoint y: 208, distance: 418.5
type input "230"
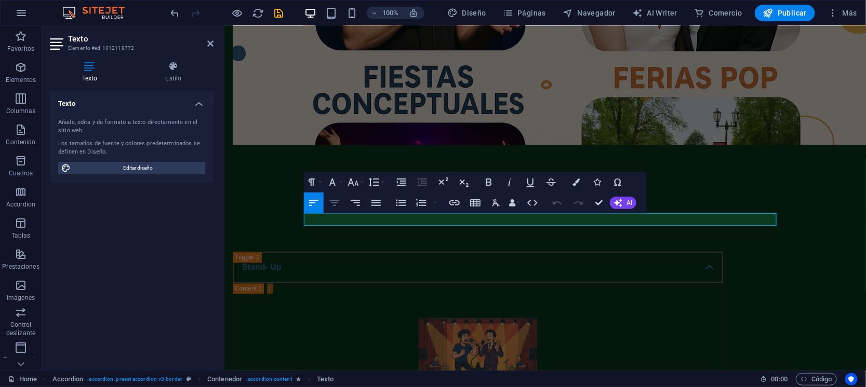
click at [335, 200] on icon "button" at bounding box center [334, 203] width 9 height 6
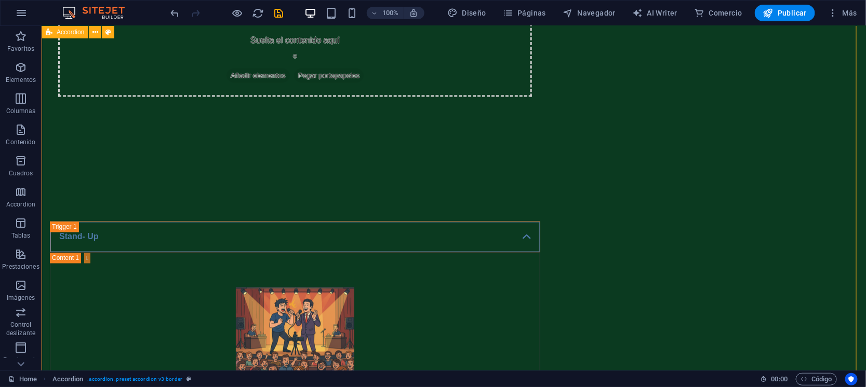
scroll to position [649, 0]
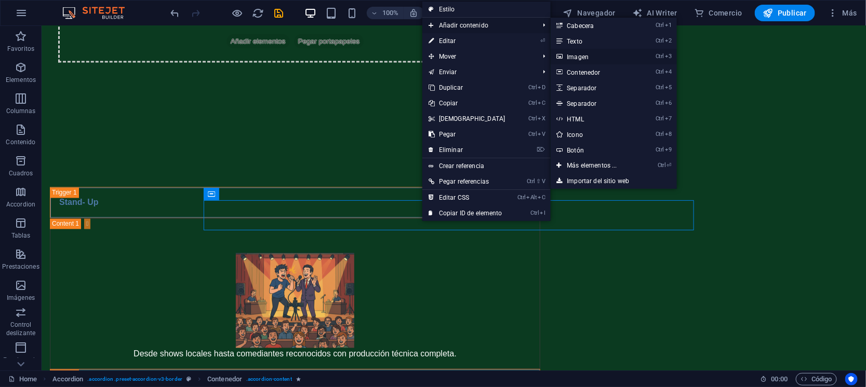
click at [575, 58] on link "Ctrl 3 Imagen" at bounding box center [594, 57] width 87 height 16
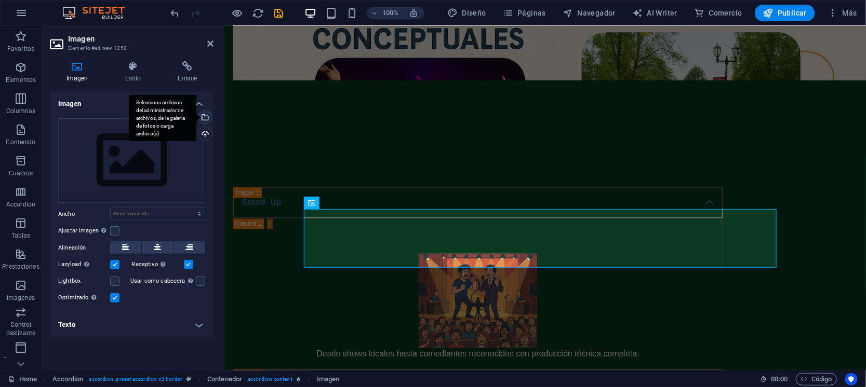
click at [206, 118] on div "Selecciona archivos del administrador de archivos, de la galería de fotos o car…" at bounding box center [204, 119] width 16 height 16
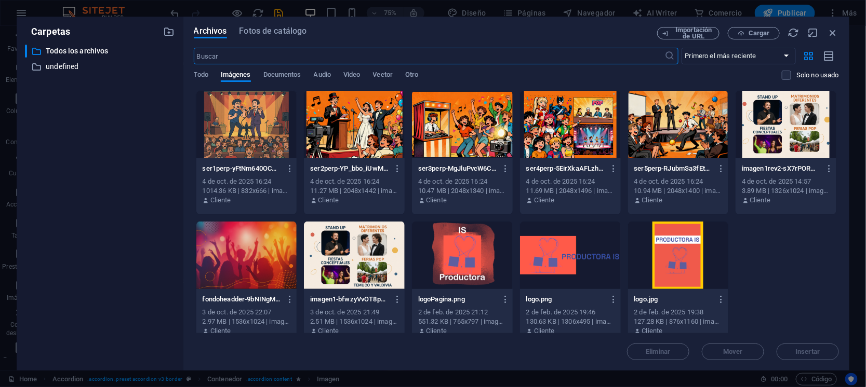
click at [446, 126] on div at bounding box center [462, 125] width 101 height 68
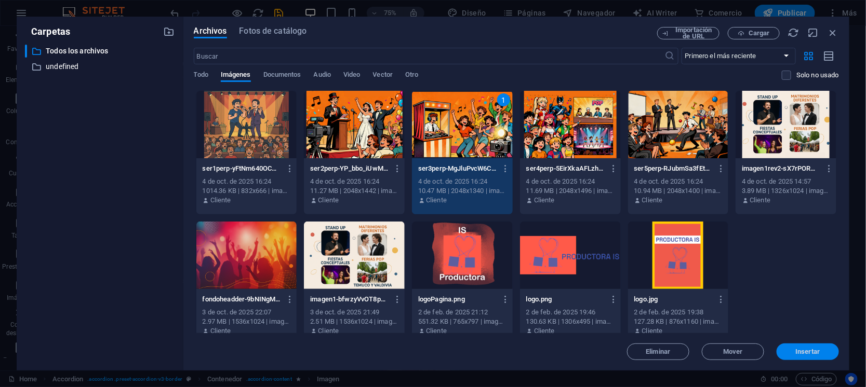
click at [808, 353] on span "Insertar" at bounding box center [808, 352] width 24 height 6
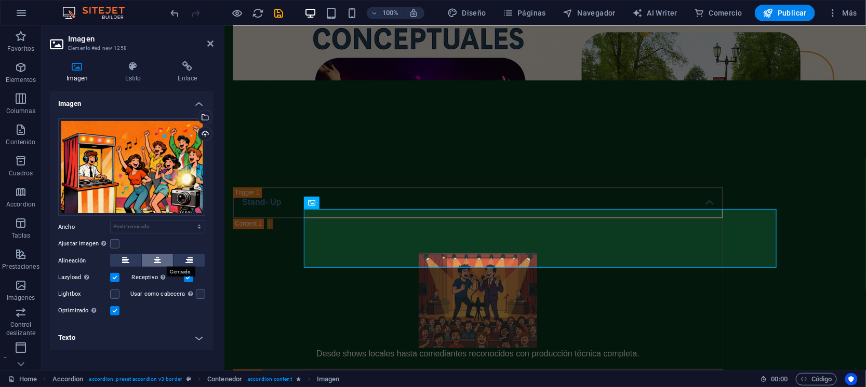
click at [163, 260] on button at bounding box center [157, 260] width 31 height 12
click at [146, 170] on div "Arrastra archivos aquí, haz clic para escoger archivos o selecciona archivos de…" at bounding box center [131, 167] width 147 height 98
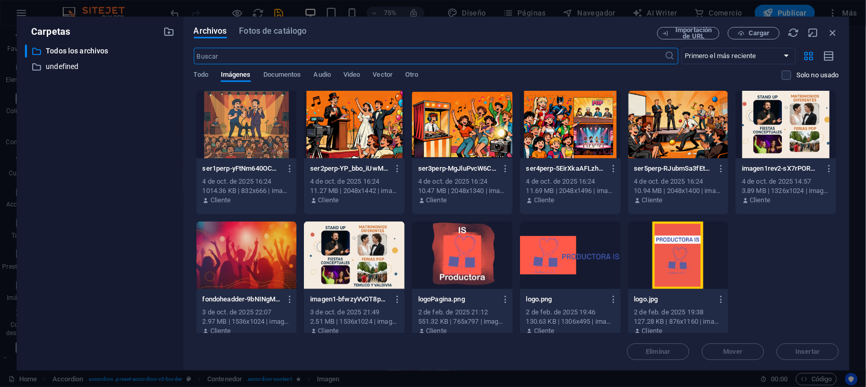
click at [453, 135] on div at bounding box center [462, 125] width 101 height 68
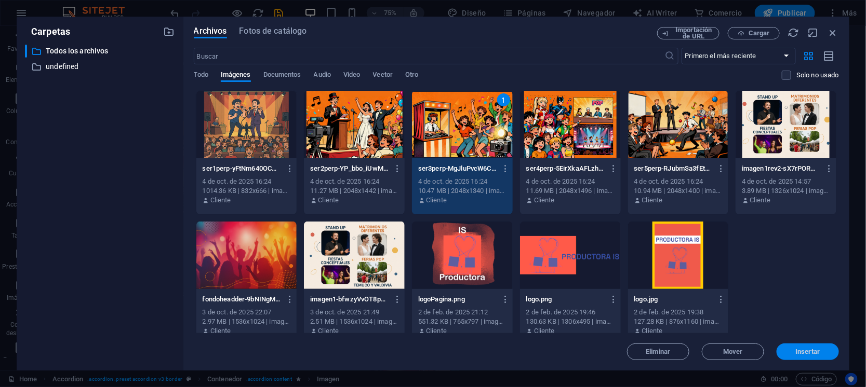
click at [802, 349] on span "Insertar" at bounding box center [808, 352] width 24 height 6
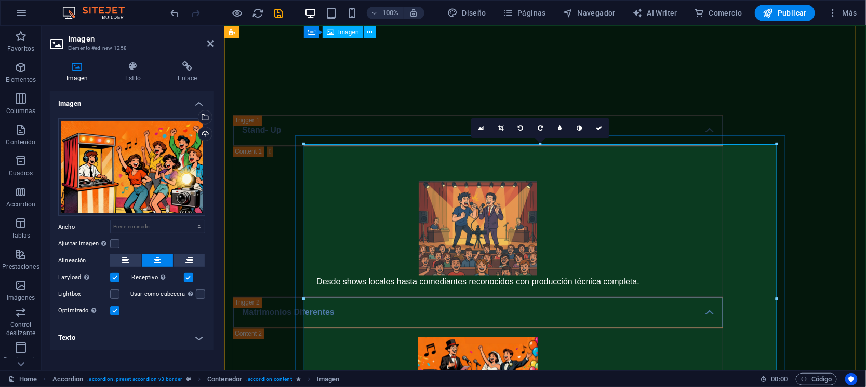
scroll to position [714, 0]
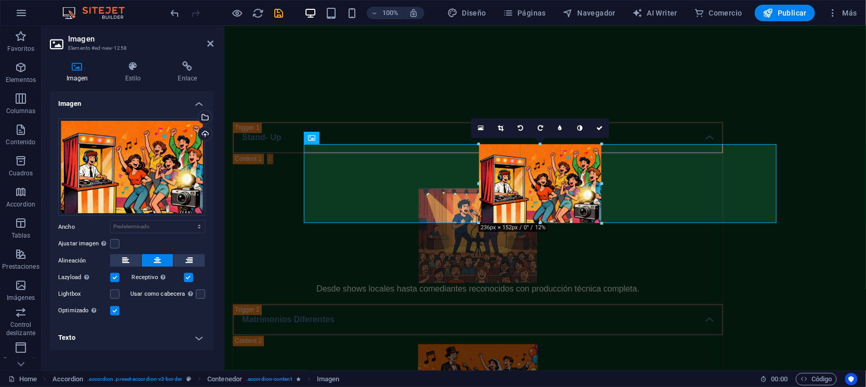
drag, startPoint x: 777, startPoint y: 299, endPoint x: 204, endPoint y: 171, distance: 587.3
type input "236"
select select "px"
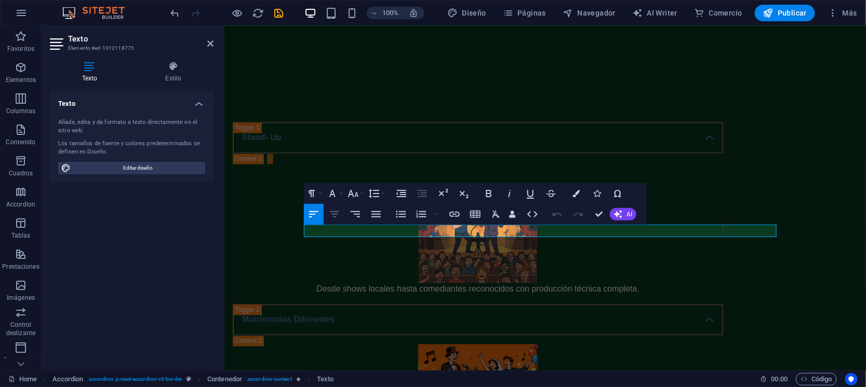
click at [337, 211] on icon "button" at bounding box center [334, 214] width 9 height 6
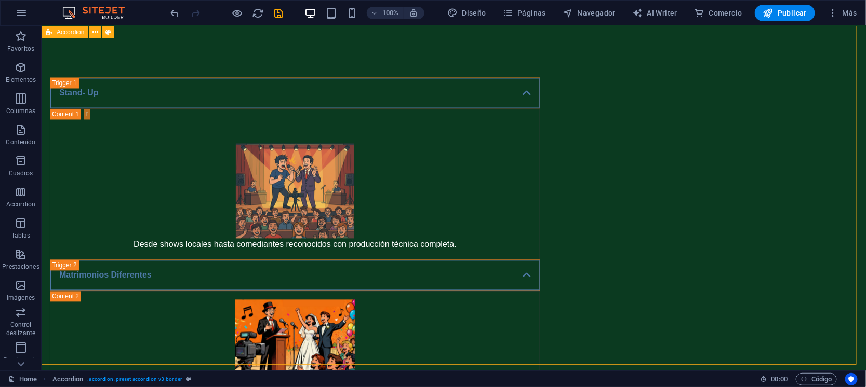
scroll to position [779, 0]
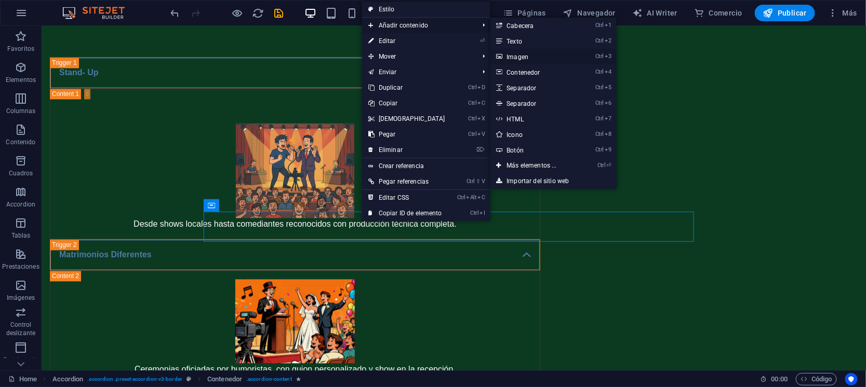
click at [517, 54] on link "Ctrl 3 Imagen" at bounding box center [533, 57] width 87 height 16
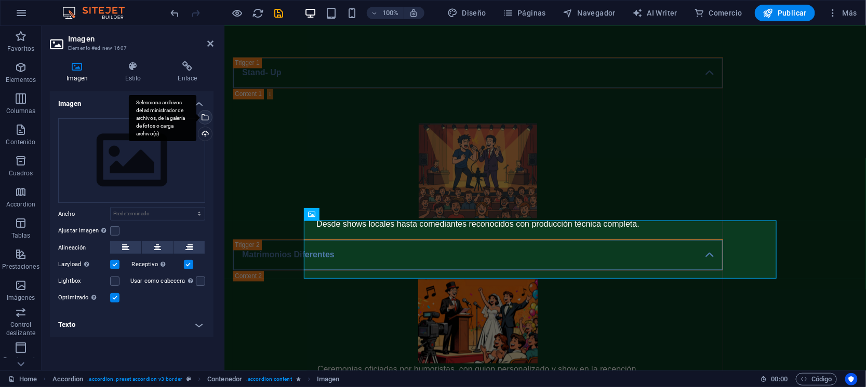
click at [205, 117] on div "Selecciona archivos del administrador de archivos, de la galería de fotos o car…" at bounding box center [204, 119] width 16 height 16
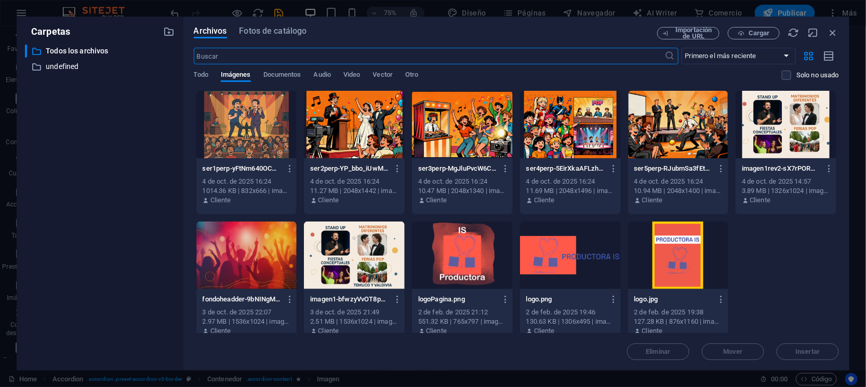
click at [570, 130] on div at bounding box center [570, 125] width 101 height 68
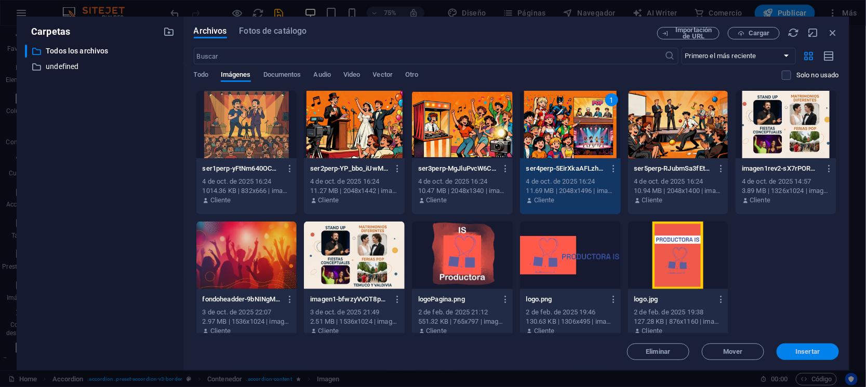
click at [798, 352] on span "Insertar" at bounding box center [808, 352] width 24 height 6
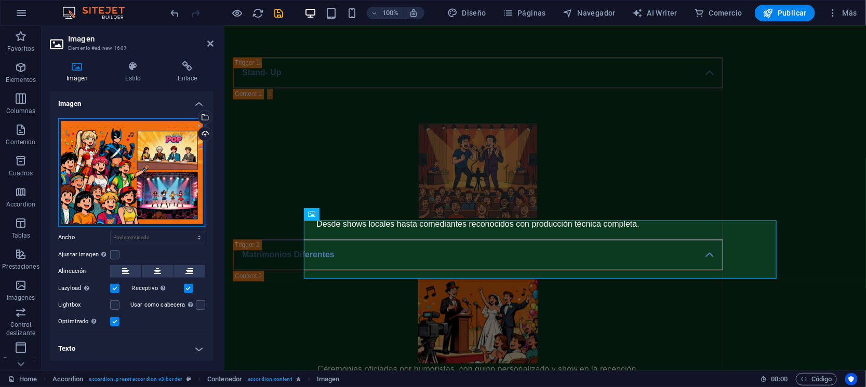
click at [134, 166] on div "Arrastra archivos aquí, haz clic para escoger archivos o selecciona archivos de…" at bounding box center [131, 172] width 147 height 109
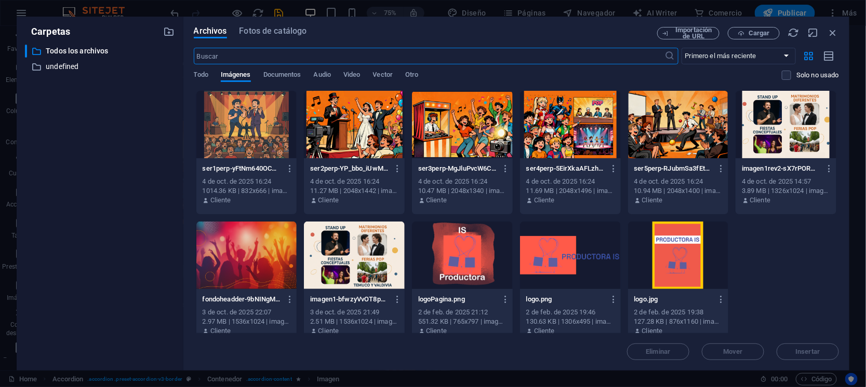
click at [547, 140] on div at bounding box center [570, 125] width 101 height 68
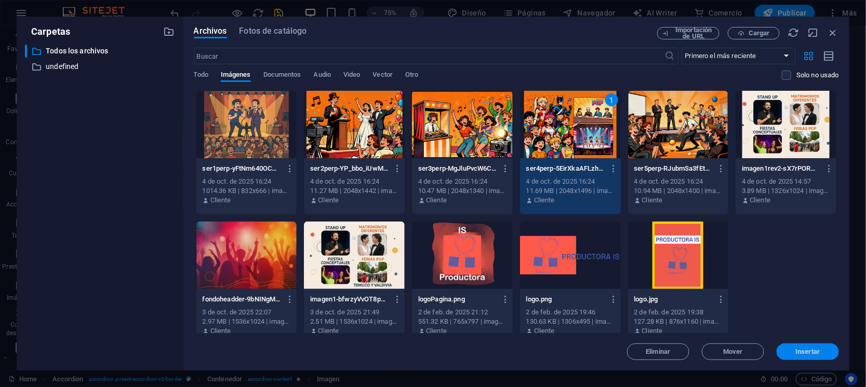
click at [797, 345] on button "Insertar" at bounding box center [807, 352] width 62 height 17
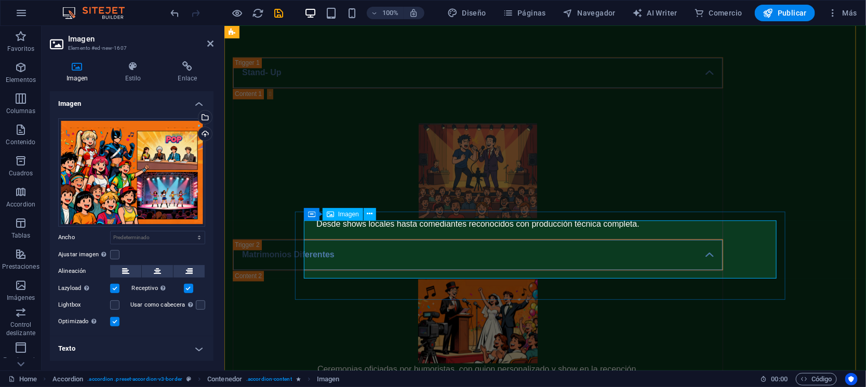
click at [160, 166] on div "Arrastra archivos aquí, haz clic para escoger archivos o selecciona archivos de…" at bounding box center [131, 172] width 147 height 109
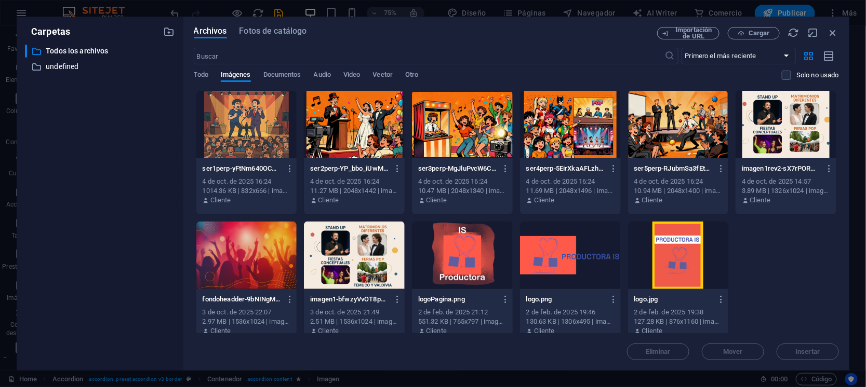
click at [560, 128] on div at bounding box center [570, 125] width 101 height 68
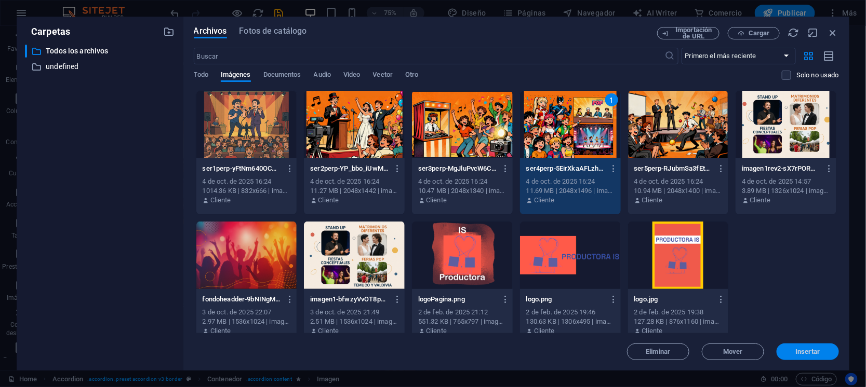
click at [786, 345] on button "Insertar" at bounding box center [807, 352] width 62 height 17
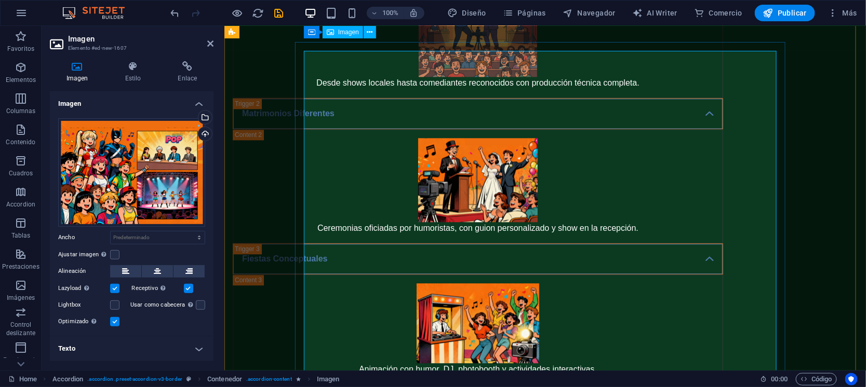
scroll to position [908, 0]
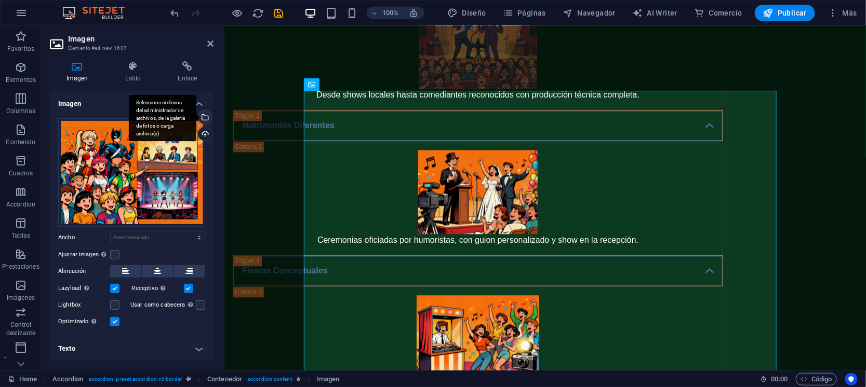
click at [206, 116] on div "Selecciona archivos del administrador de archivos, de la galería de fotos o car…" at bounding box center [204, 119] width 16 height 16
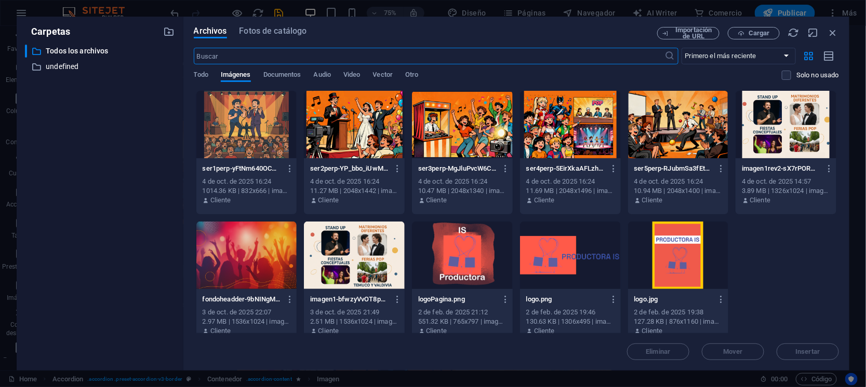
click at [562, 139] on div at bounding box center [570, 125] width 101 height 68
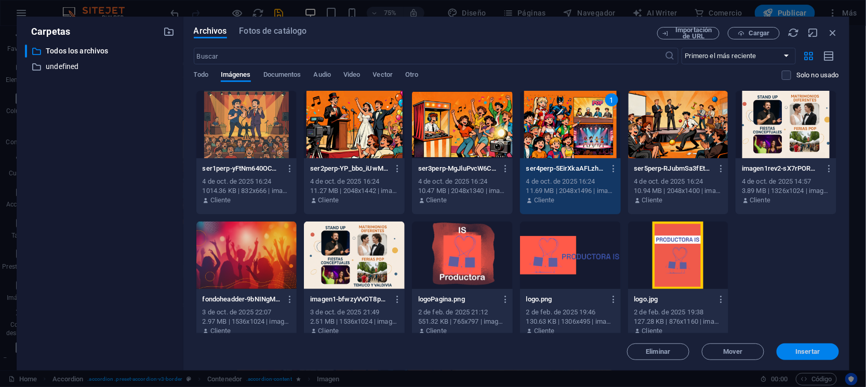
click at [801, 353] on span "Insertar" at bounding box center [808, 352] width 24 height 6
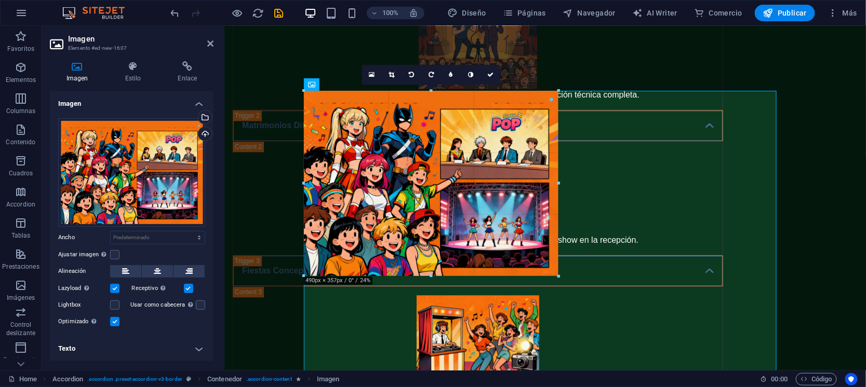
drag, startPoint x: 776, startPoint y: 263, endPoint x: 331, endPoint y: 229, distance: 446.4
type input "490"
select select "px"
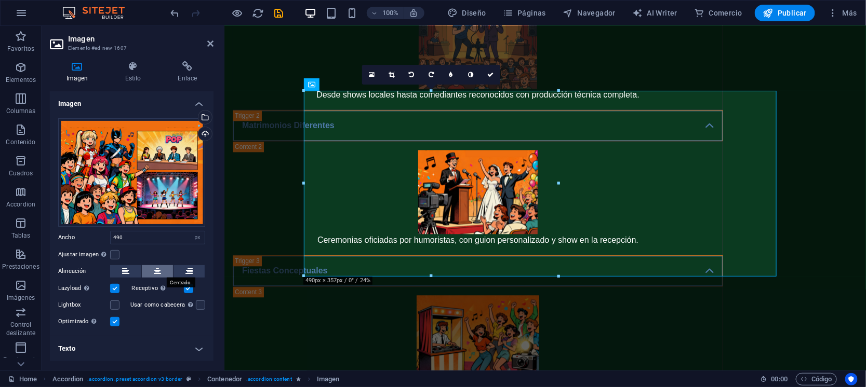
click at [164, 272] on button at bounding box center [157, 271] width 31 height 12
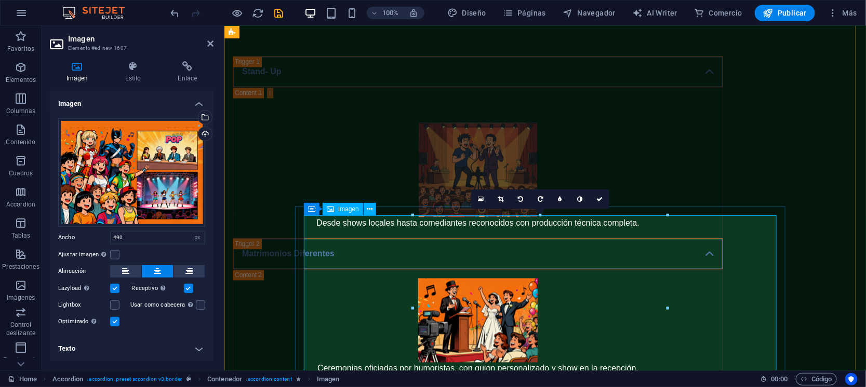
scroll to position [779, 0]
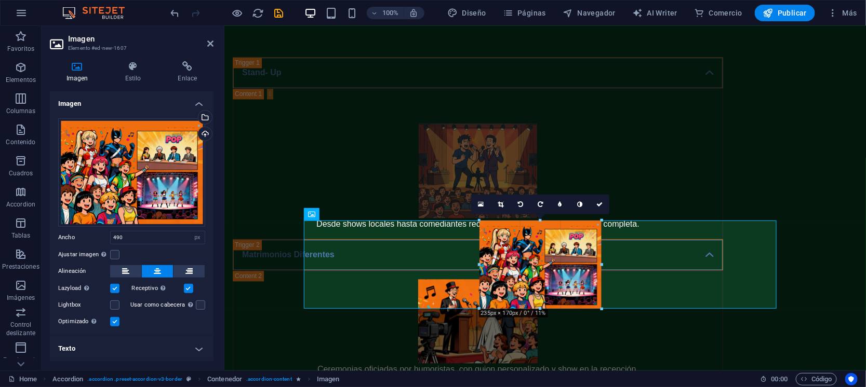
drag, startPoint x: 667, startPoint y: 312, endPoint x: 319, endPoint y: 263, distance: 351.3
type input "235"
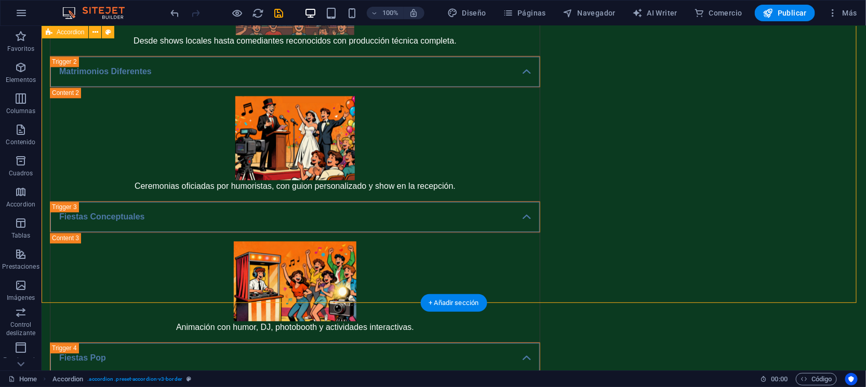
scroll to position [1023, 0]
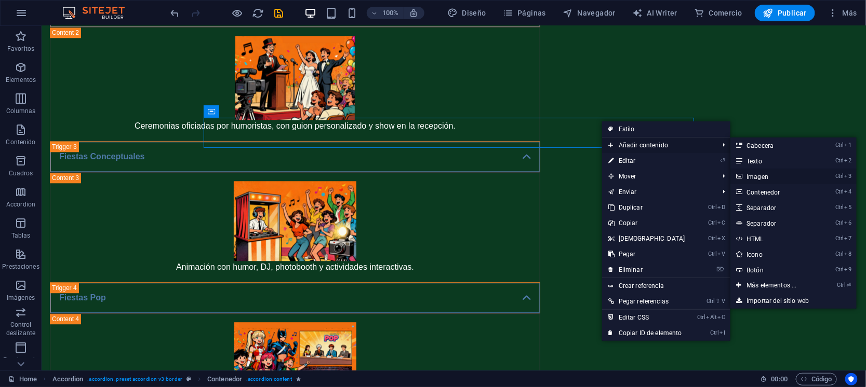
click at [755, 178] on link "Ctrl 3 Imagen" at bounding box center [773, 177] width 87 height 16
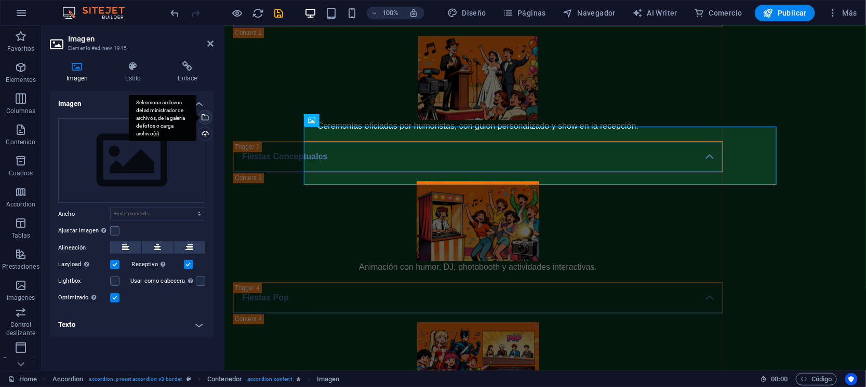
click at [204, 115] on div "Selecciona archivos del administrador de archivos, de la galería de fotos o car…" at bounding box center [204, 119] width 16 height 16
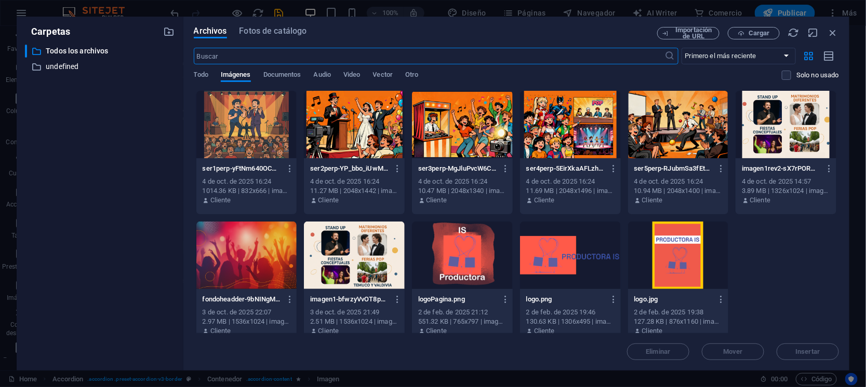
scroll to position [967, 0]
click at [676, 139] on div at bounding box center [678, 125] width 101 height 68
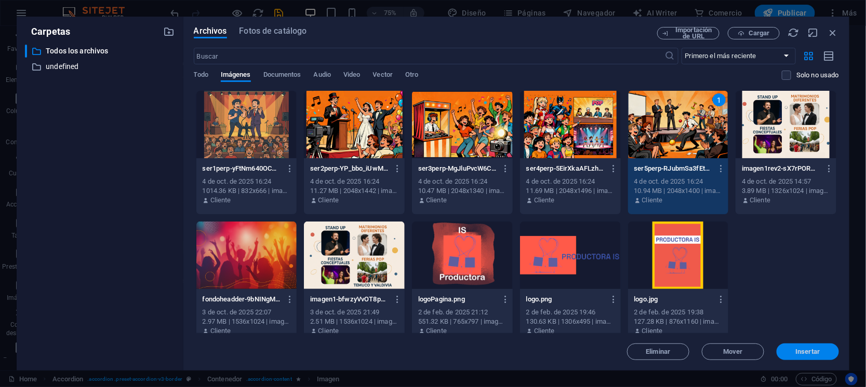
click at [803, 352] on span "Insertar" at bounding box center [808, 352] width 24 height 6
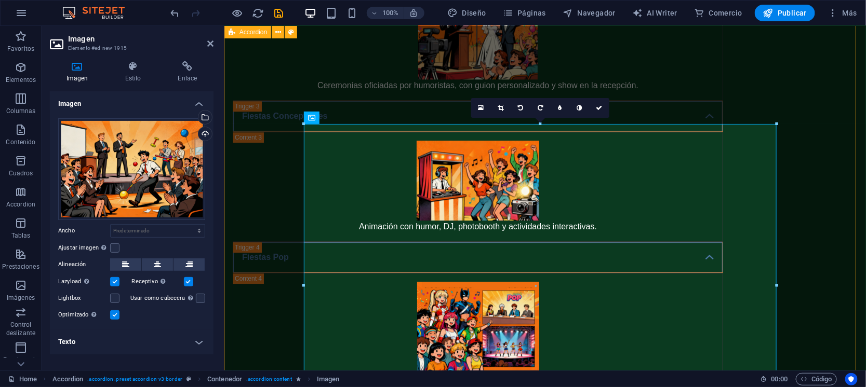
scroll to position [1088, 0]
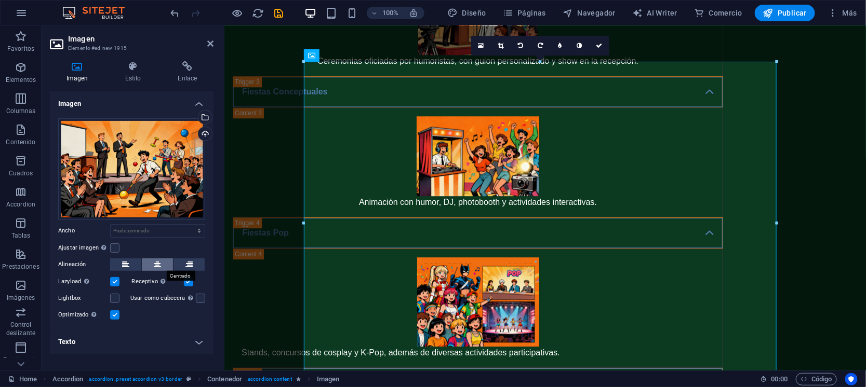
click at [160, 261] on icon at bounding box center [157, 265] width 7 height 12
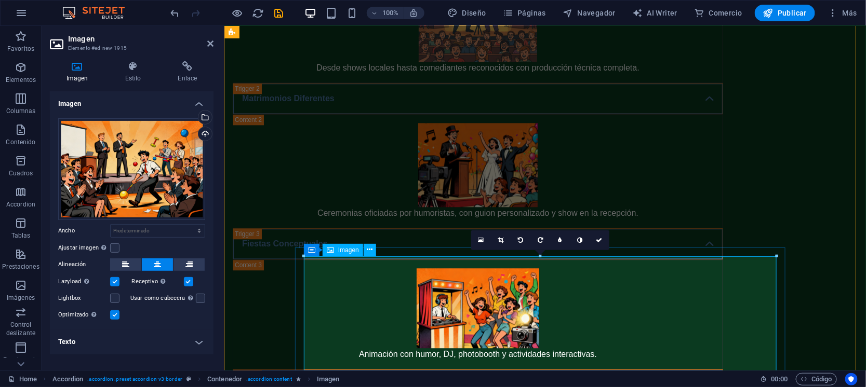
scroll to position [958, 0]
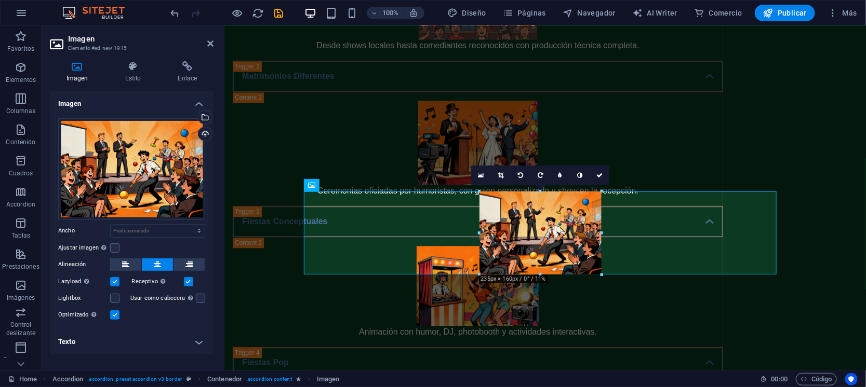
drag, startPoint x: 775, startPoint y: 354, endPoint x: 423, endPoint y: 253, distance: 366.1
type input "235"
select select "px"
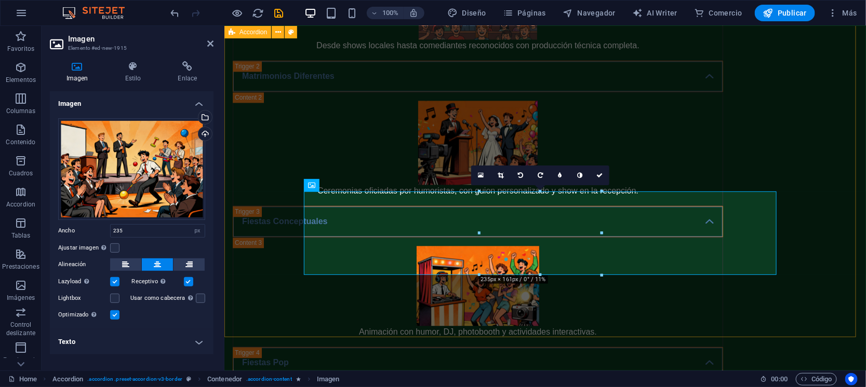
click at [500, 319] on div "Stand- Up Desde shows locales hasta comediantes reconocidos con producción técn…" at bounding box center [544, 260] width 641 height 848
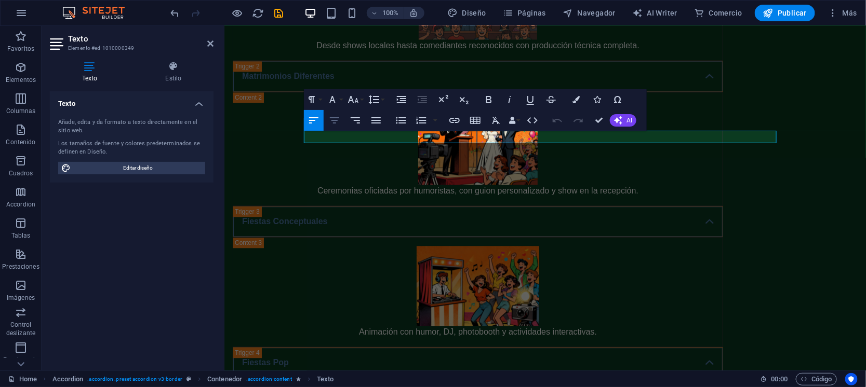
click at [336, 125] on icon "button" at bounding box center [334, 120] width 12 height 12
click at [841, 216] on div "Stand- Up Desde shows locales hasta comediantes reconocidos con producción técn…" at bounding box center [544, 260] width 641 height 848
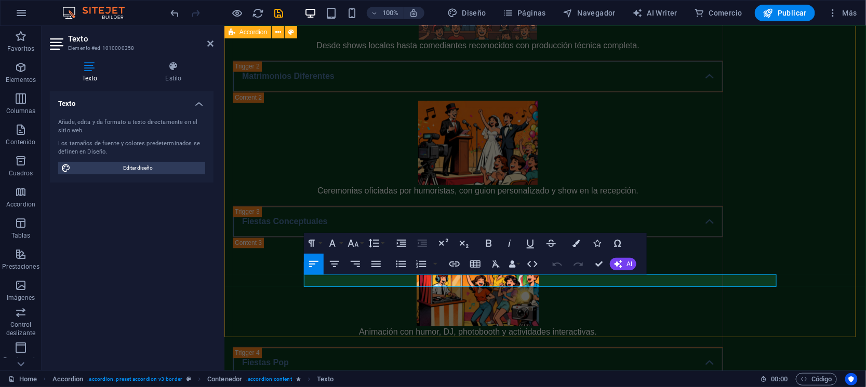
click at [507, 316] on div "Stand- Up Desde shows locales hasta comediantes reconocidos con producción técn…" at bounding box center [544, 260] width 641 height 848
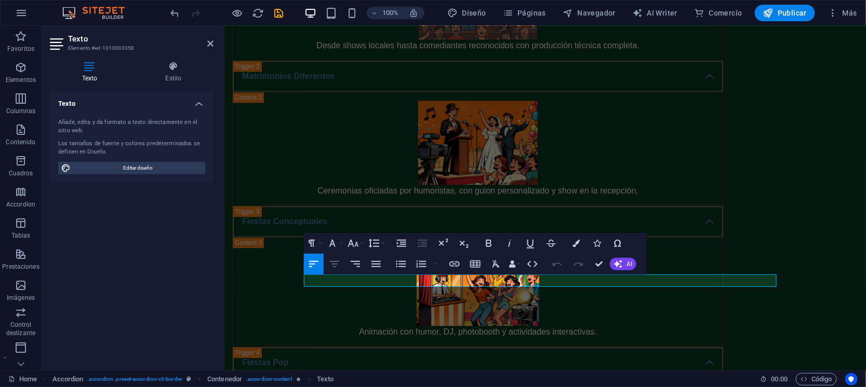
click at [340, 268] on icon "button" at bounding box center [334, 264] width 12 height 12
click at [826, 226] on div "Stand- Up Desde shows locales hasta comediantes reconocidos con producción técn…" at bounding box center [544, 260] width 641 height 848
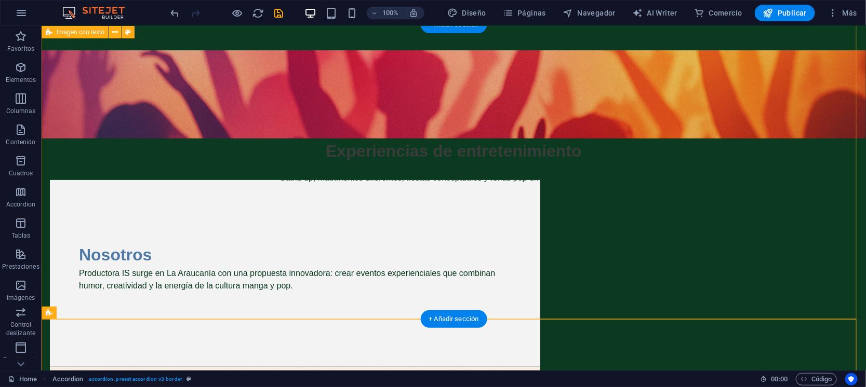
scroll to position [0, 0]
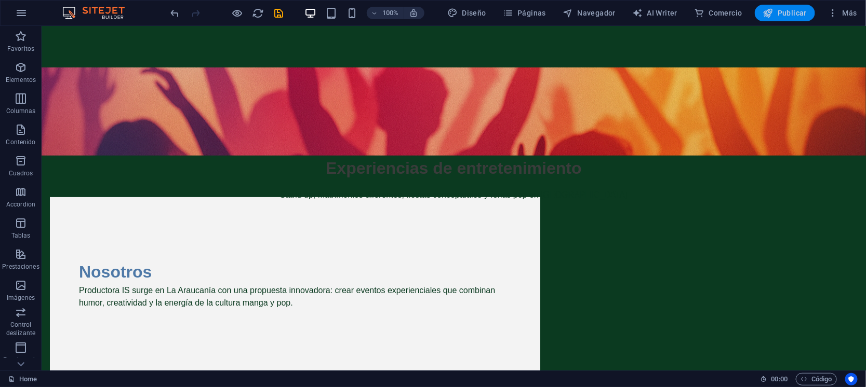
click at [795, 8] on span "Publicar" at bounding box center [785, 13] width 44 height 10
